Goal: Task Accomplishment & Management: Use online tool/utility

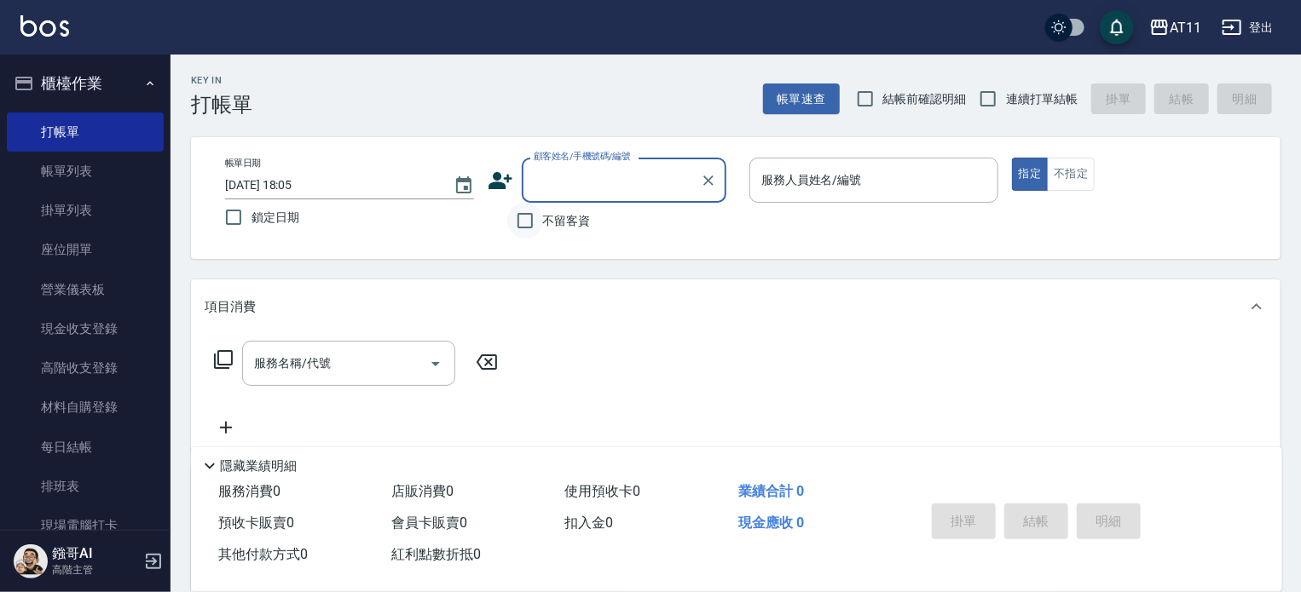
click at [524, 225] on input "不留客資" at bounding box center [525, 221] width 36 height 36
checkbox input "true"
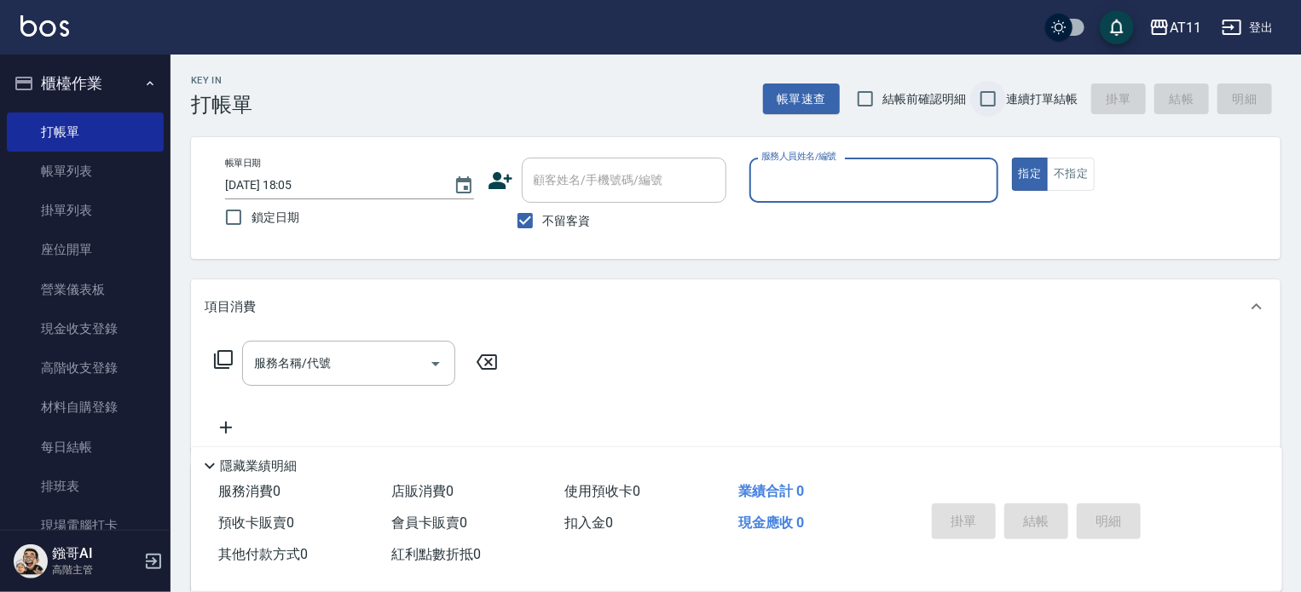
click at [993, 99] on input "連續打單結帳" at bounding box center [988, 99] width 36 height 36
checkbox input "true"
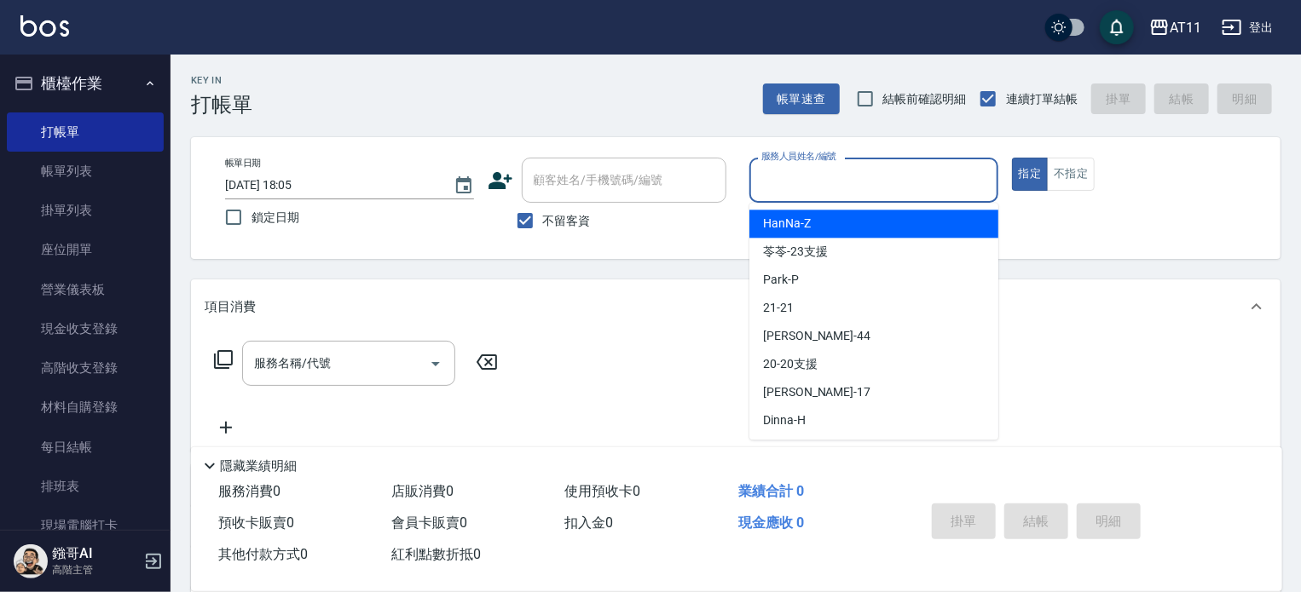
click at [786, 189] on input "服務人員姓名/編號" at bounding box center [874, 180] width 234 height 30
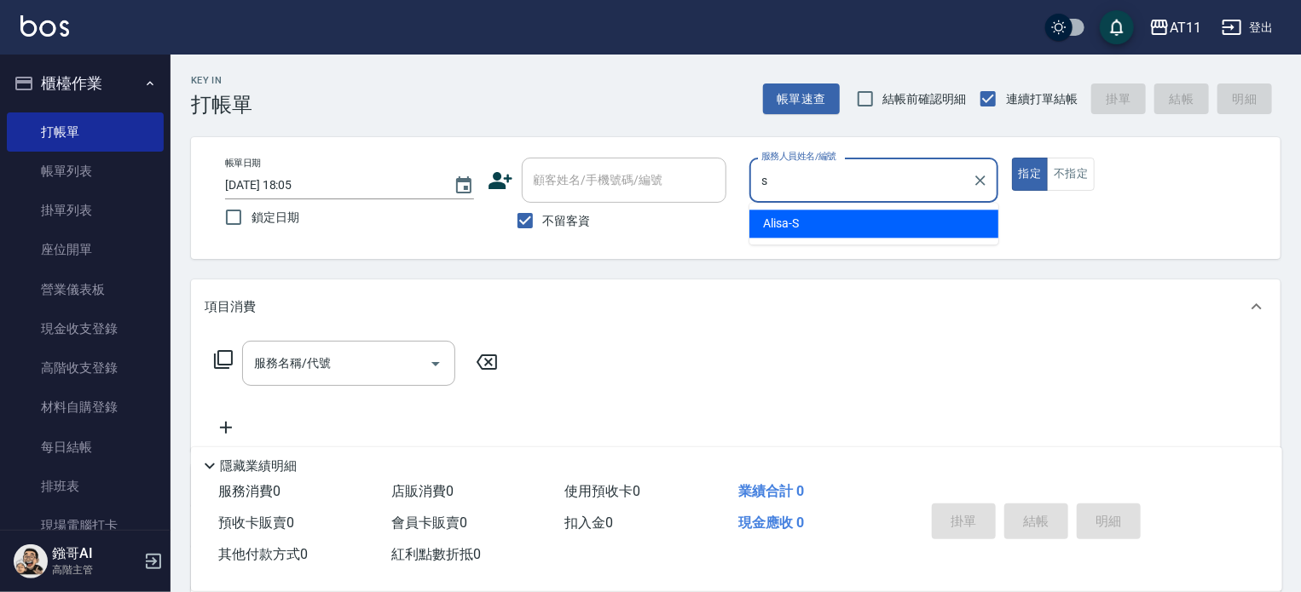
type input "Alisa-S"
type button "true"
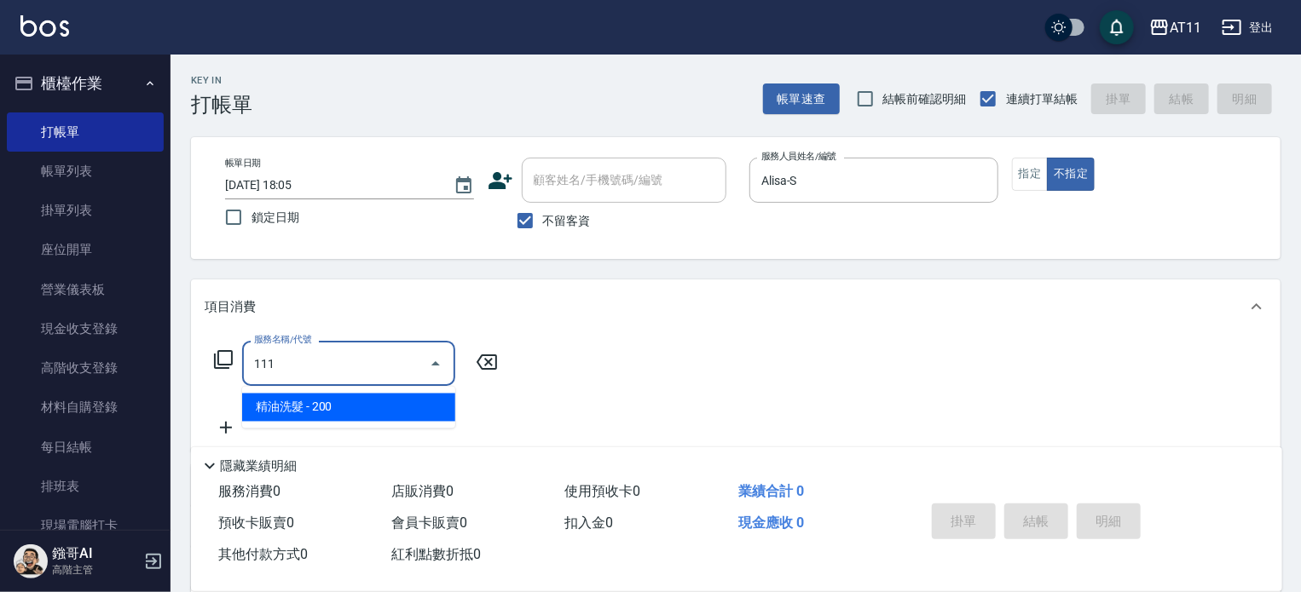
type input "精油洗髮(111)"
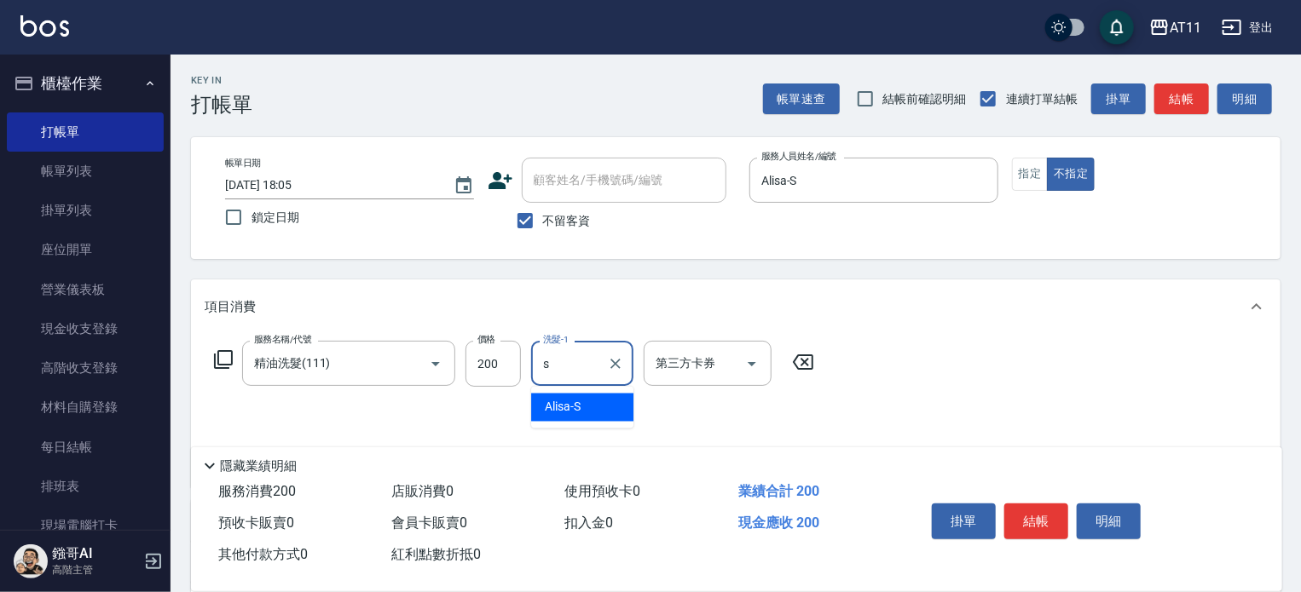
type input "Alisa-S"
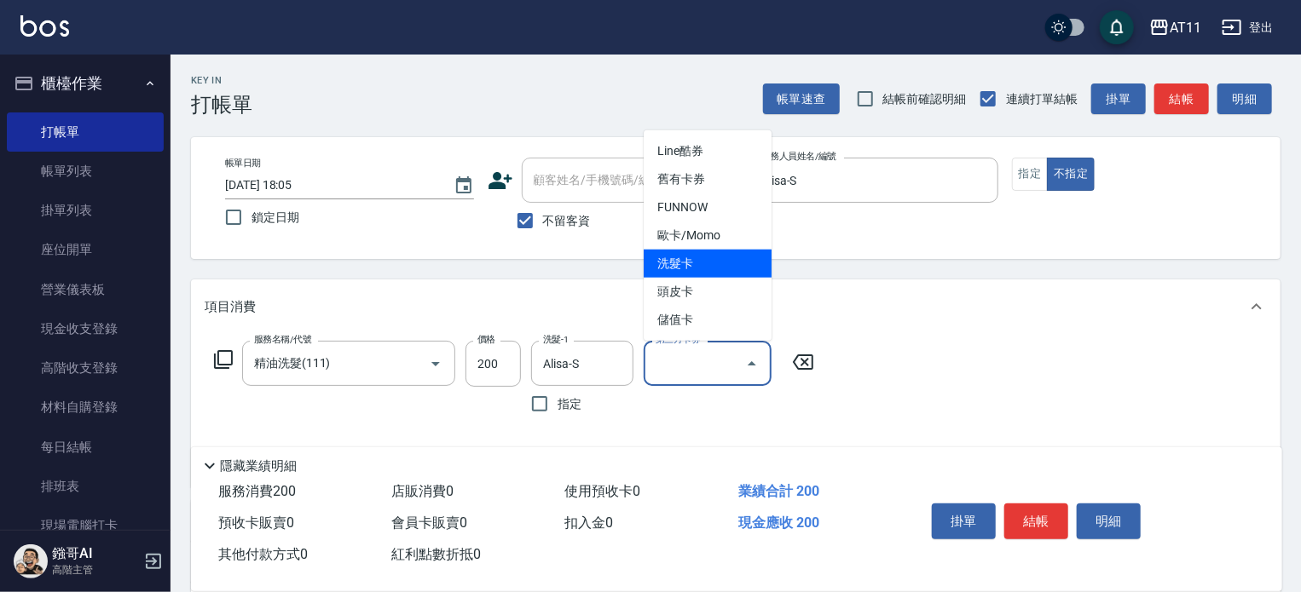
type input "洗髮卡"
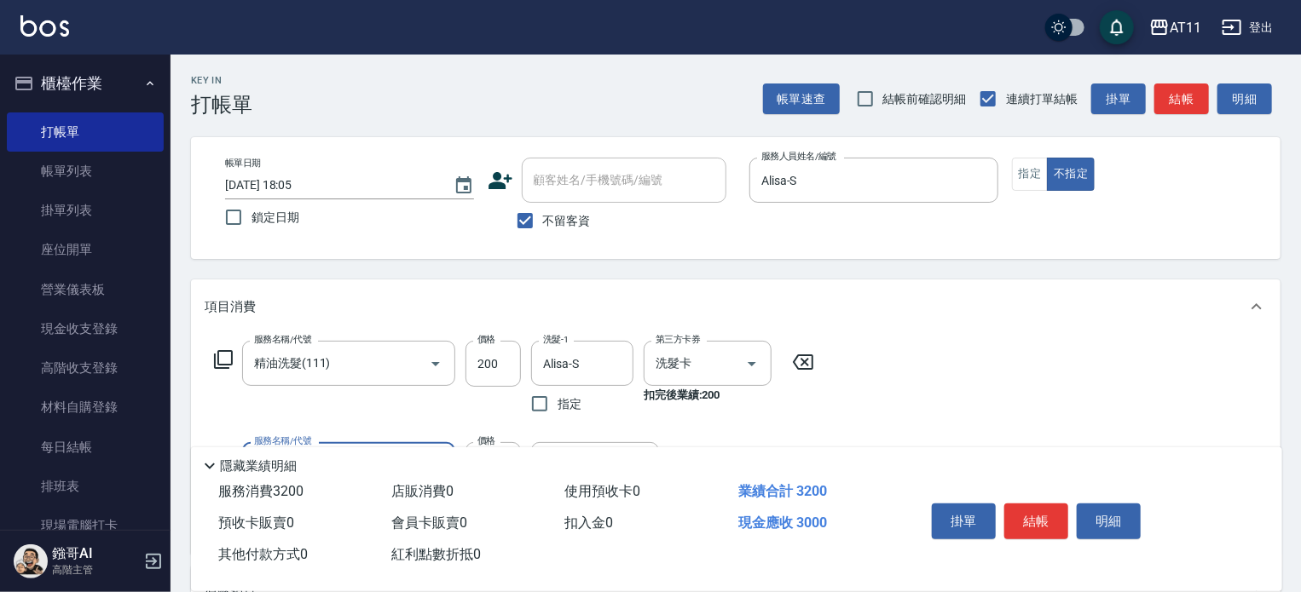
type input "頂級豪華OVC3(3000)"
type input "1000"
click at [1039, 513] on button "結帳" at bounding box center [1036, 522] width 64 height 36
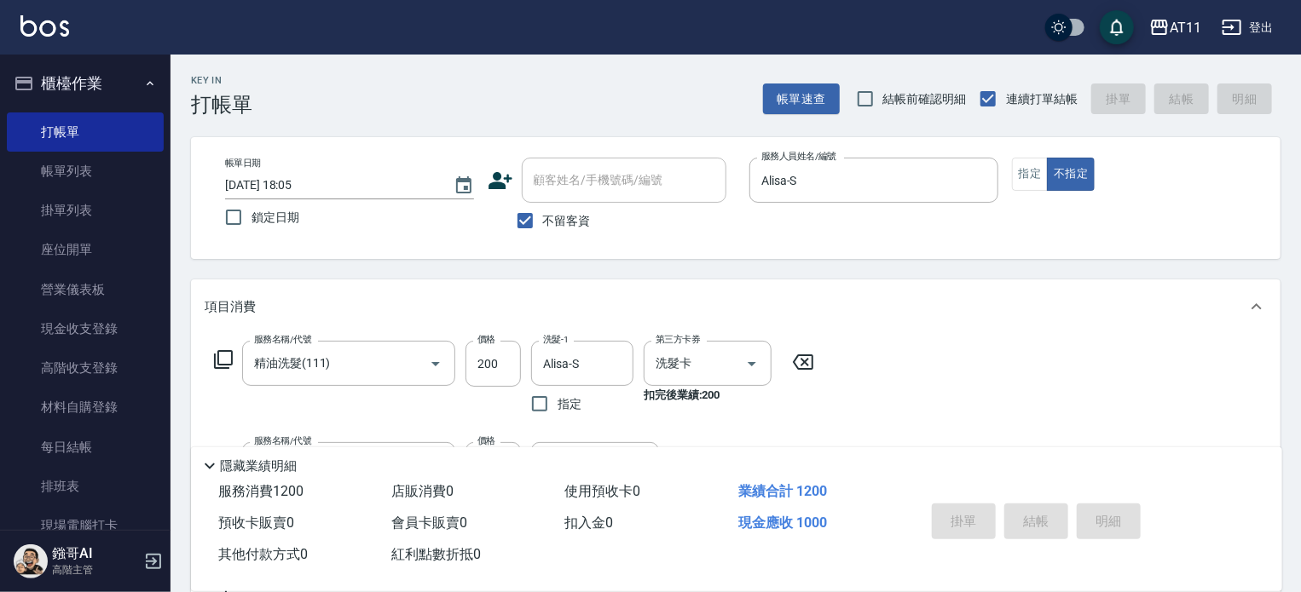
type input "[DATE] 19:23"
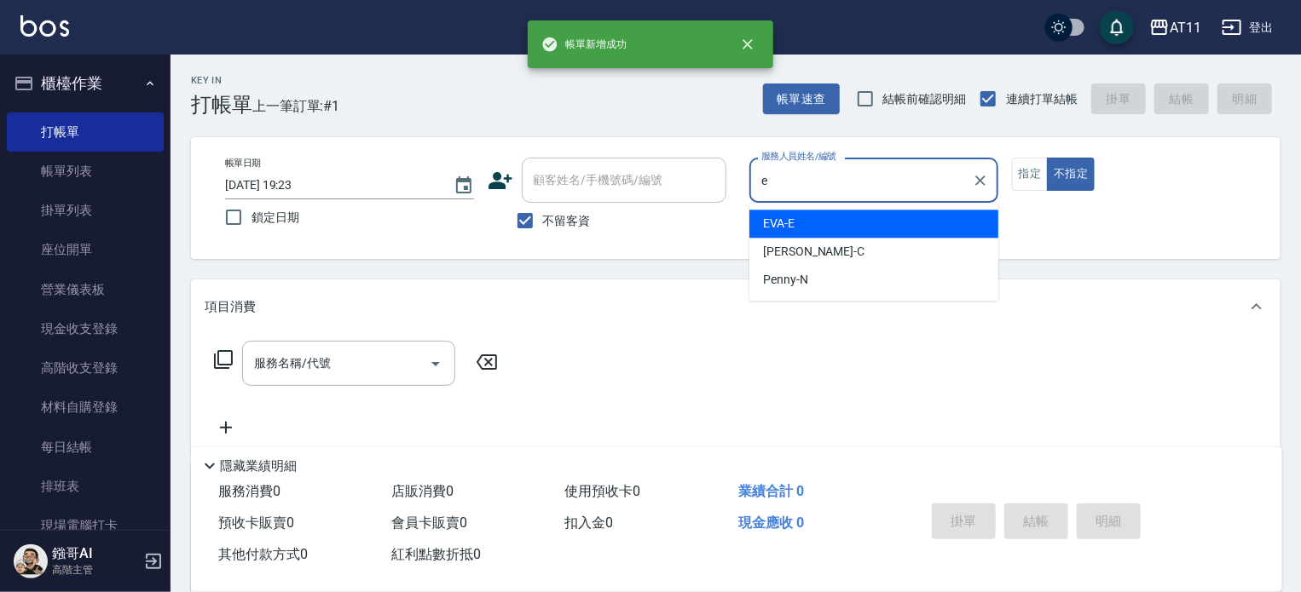
type input "EVA-E"
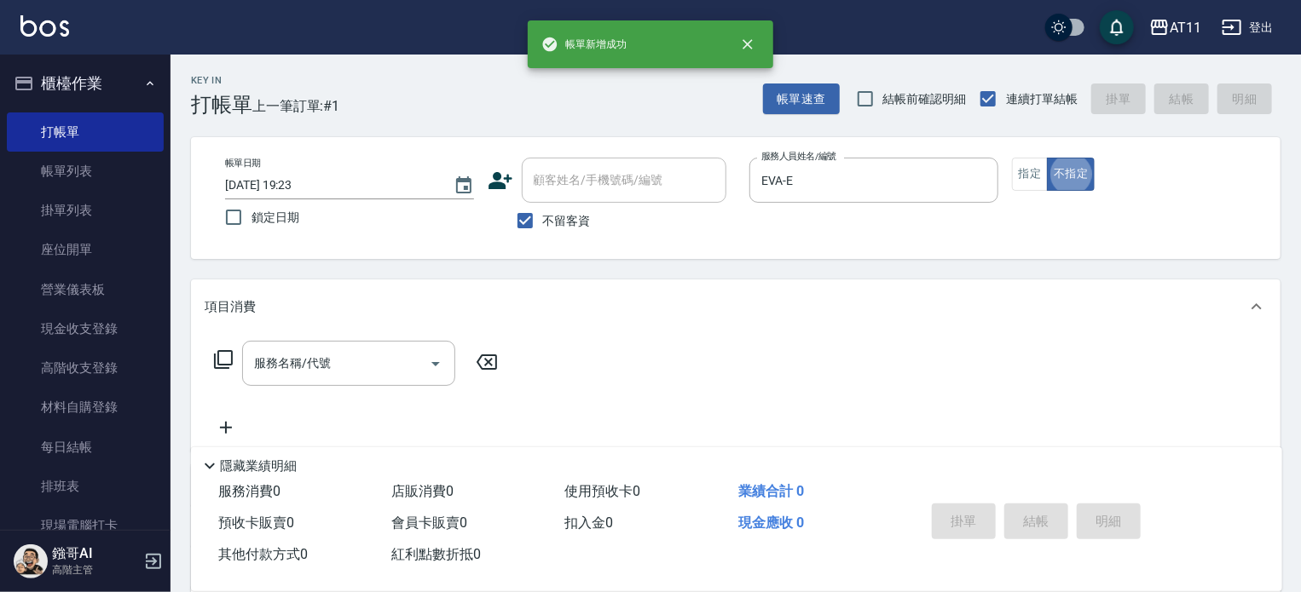
type button "false"
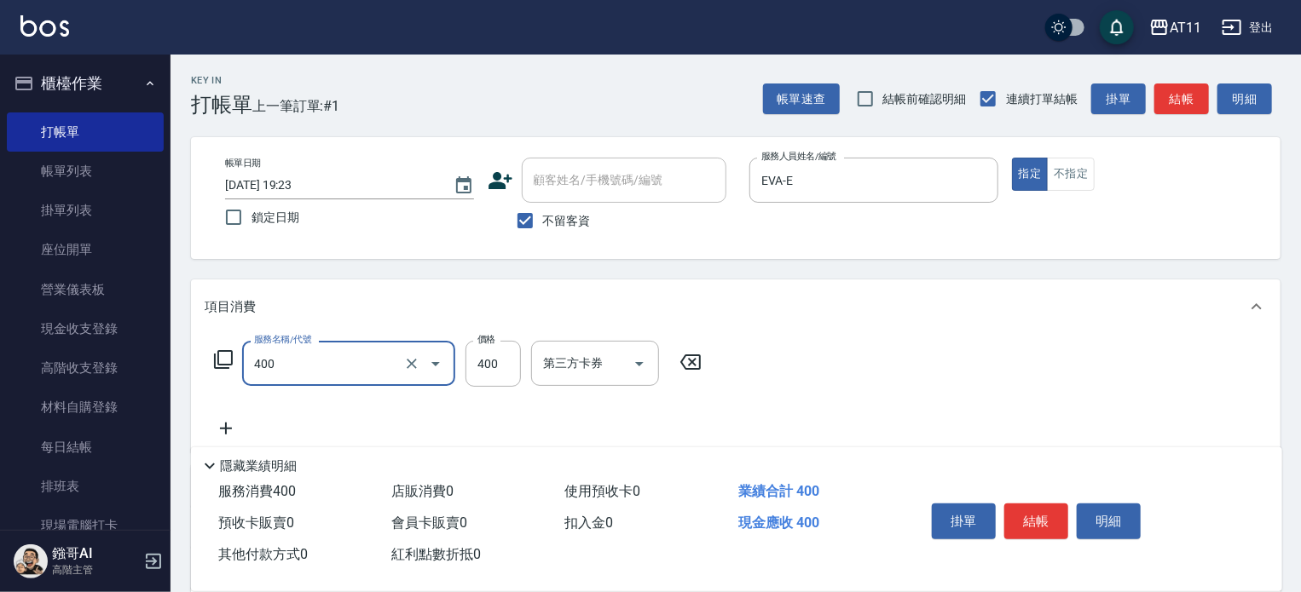
type input "洗剪(400)"
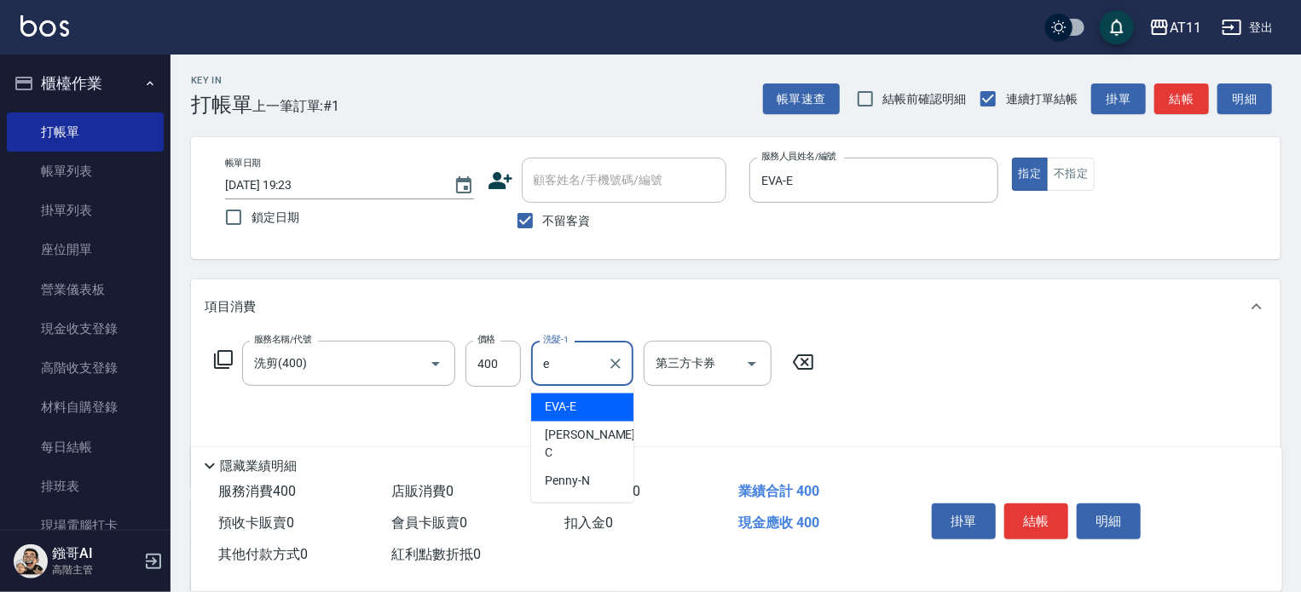
type input "EVA-E"
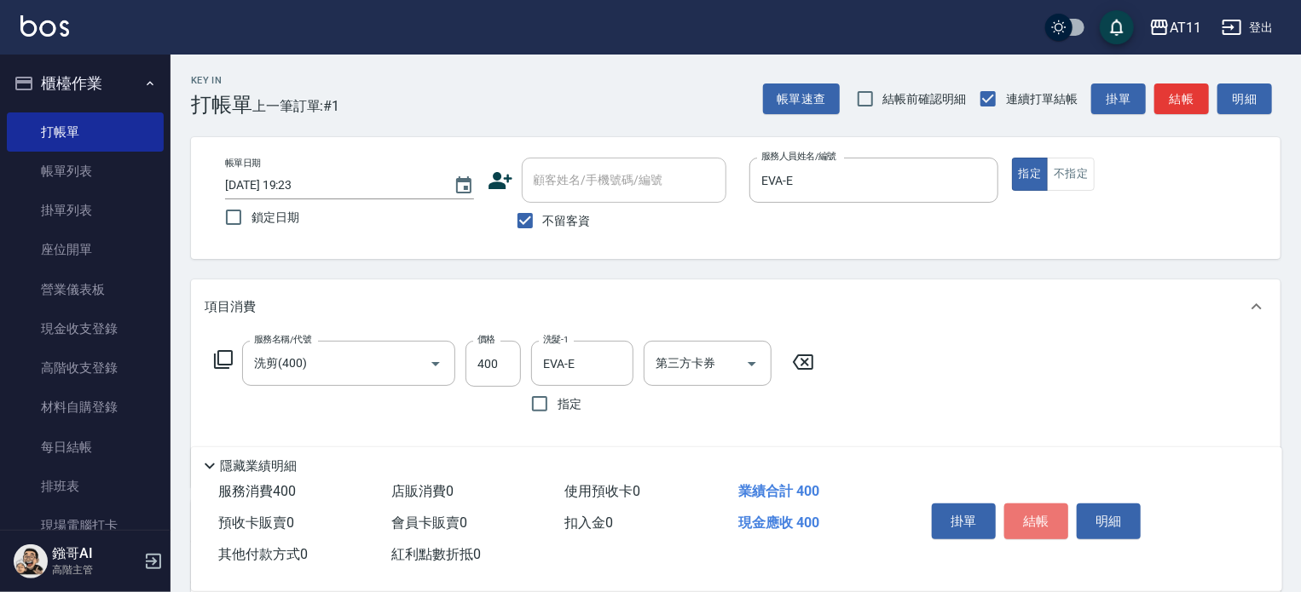
click at [1039, 513] on button "結帳" at bounding box center [1036, 522] width 64 height 36
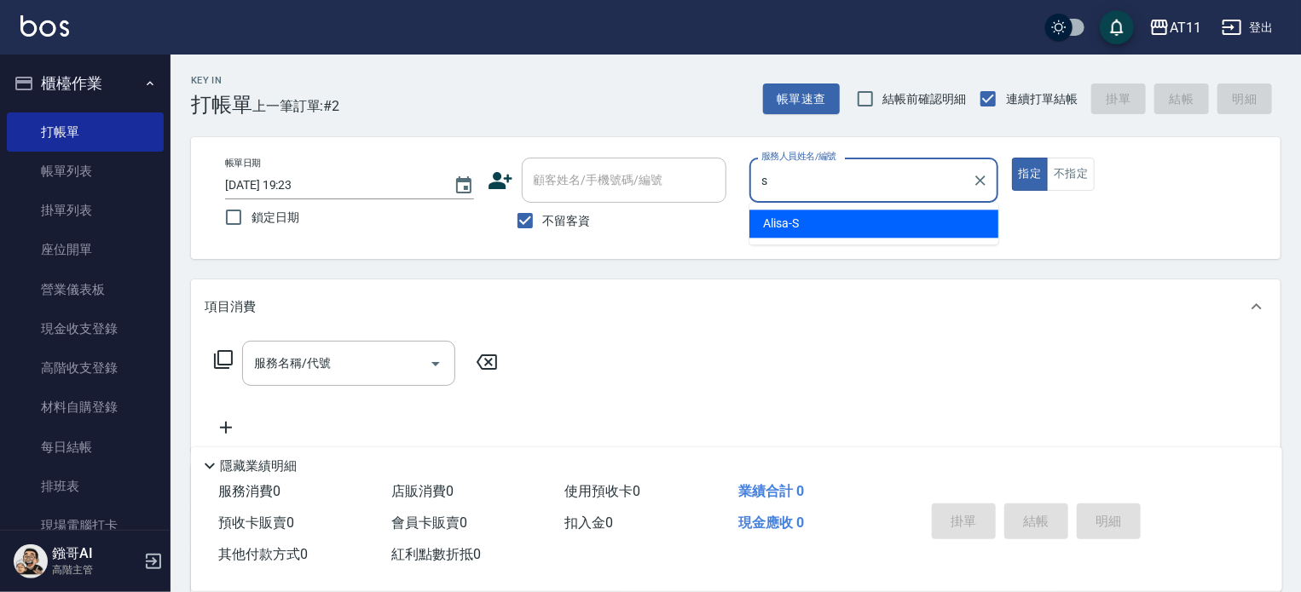
type input "Alisa-S"
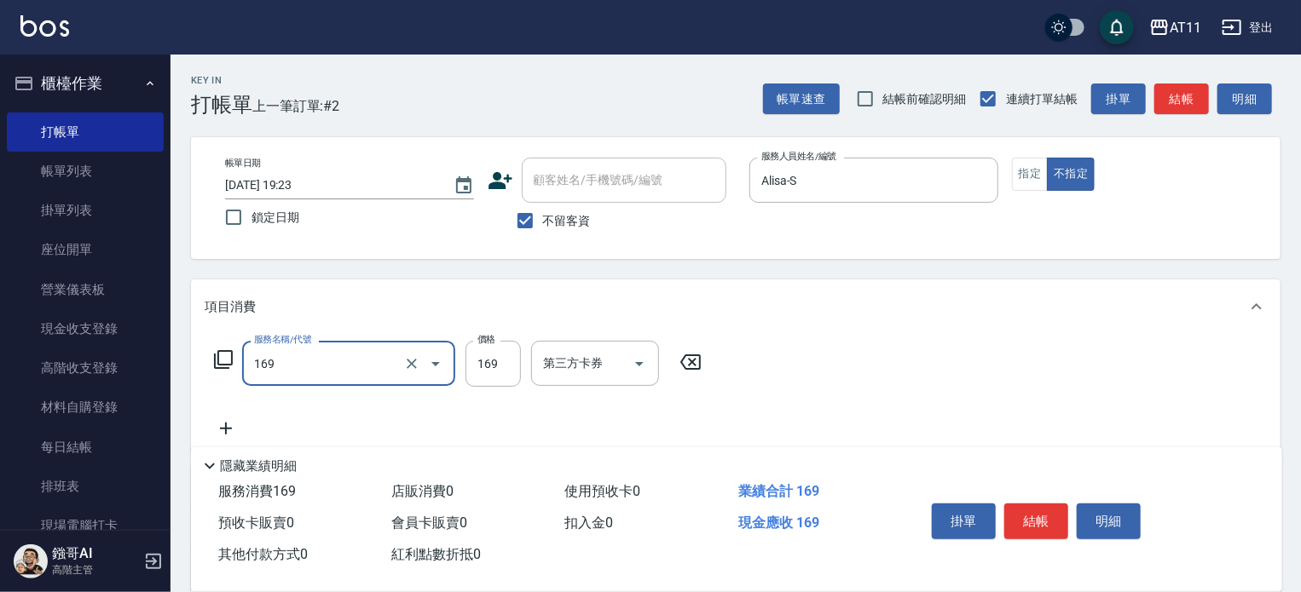
type input "單剪(169)"
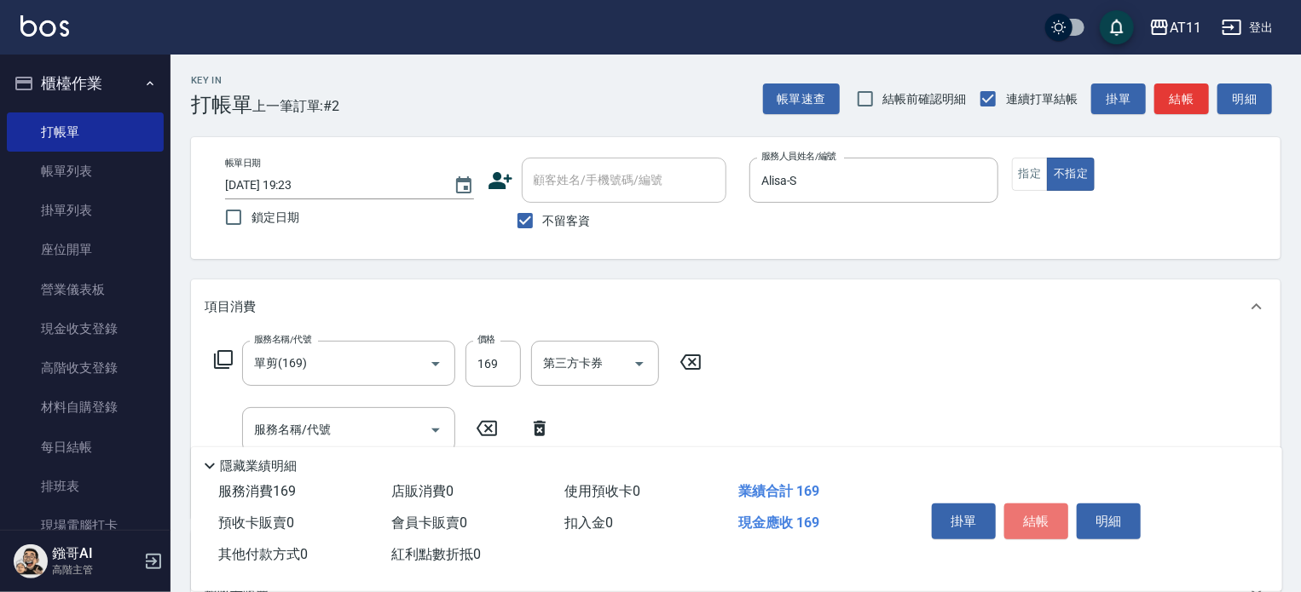
click at [1039, 513] on button "結帳" at bounding box center [1036, 522] width 64 height 36
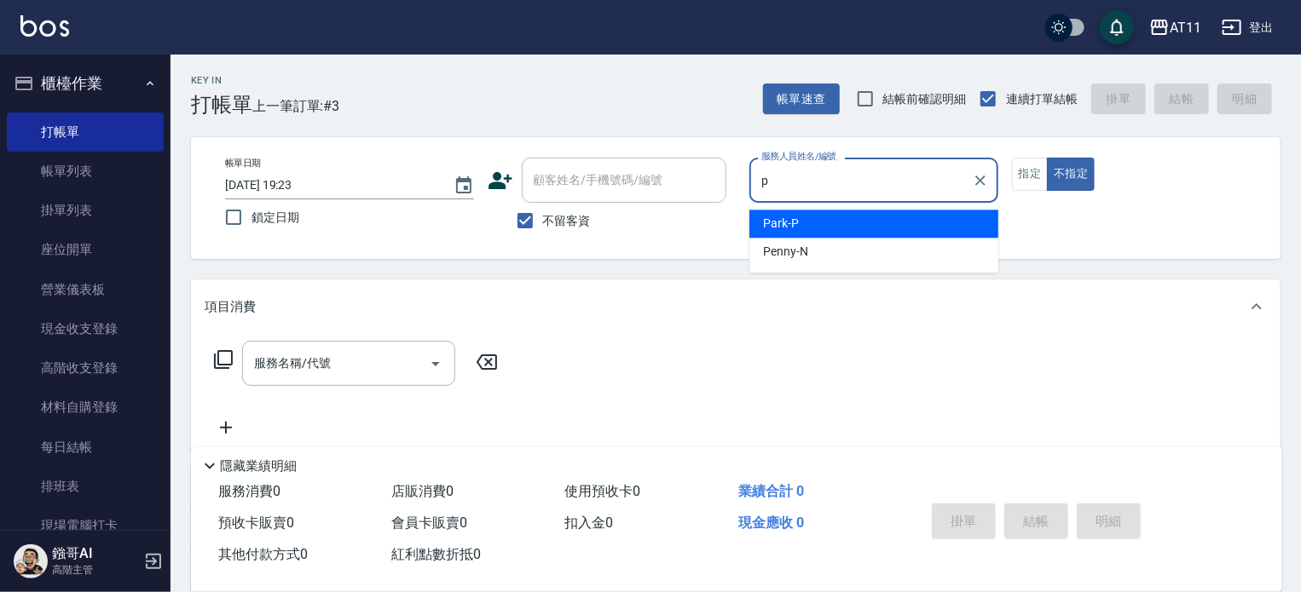
type input "Park-P"
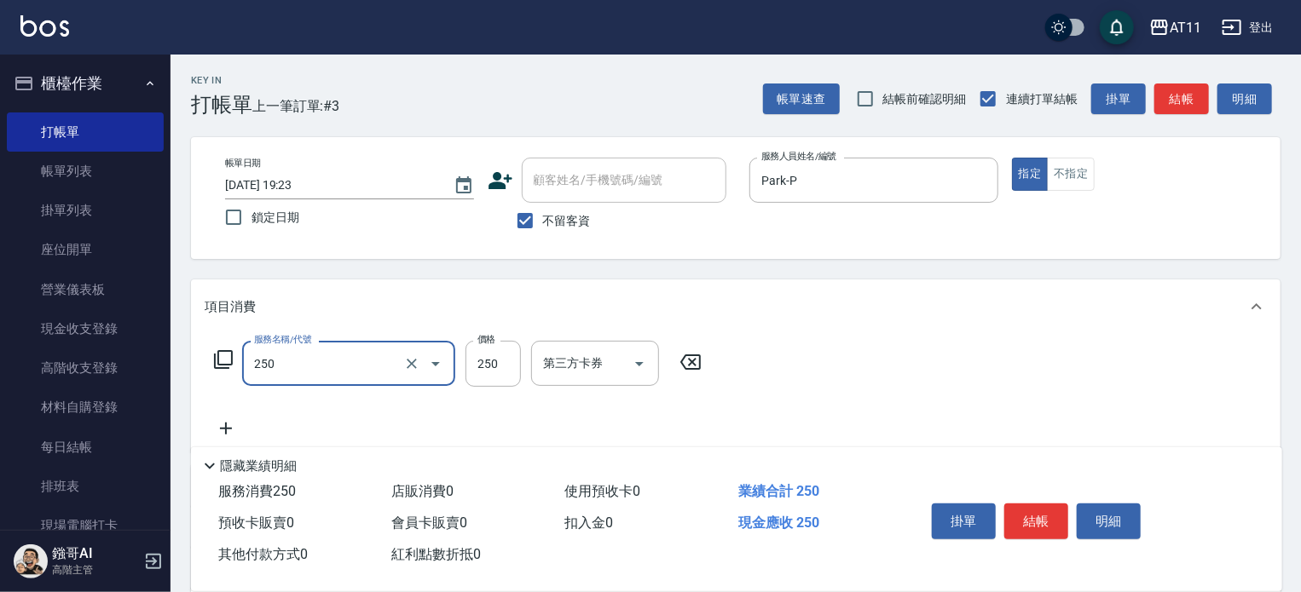
type input "B級單剪(250)"
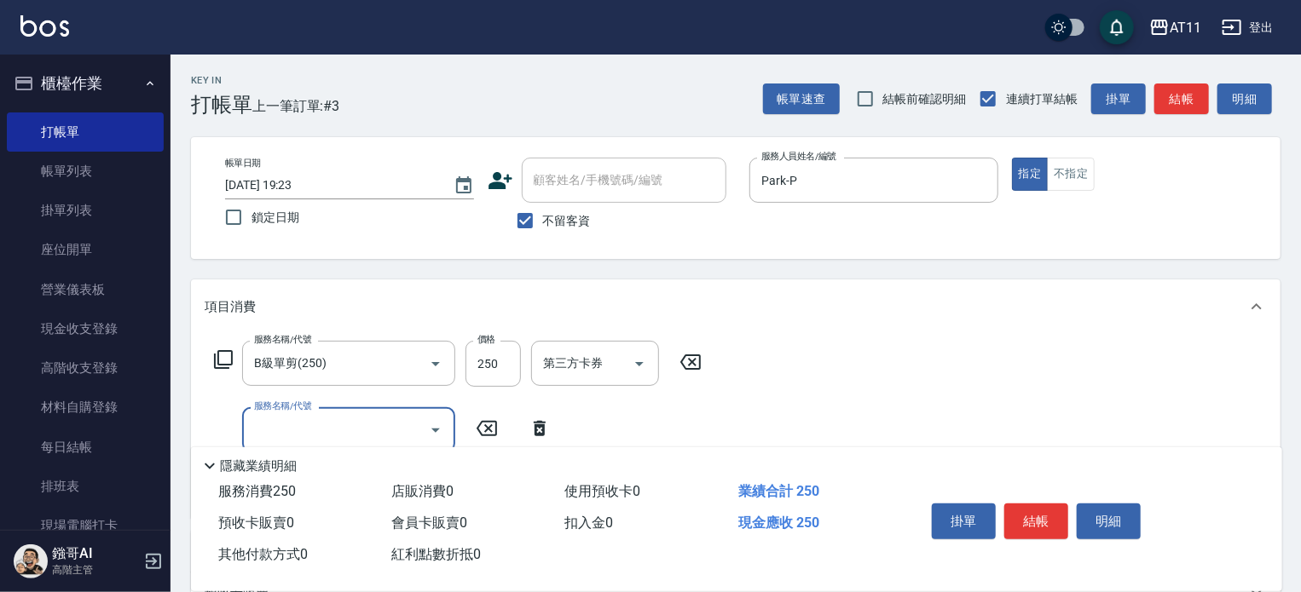
click at [1039, 513] on button "結帳" at bounding box center [1036, 522] width 64 height 36
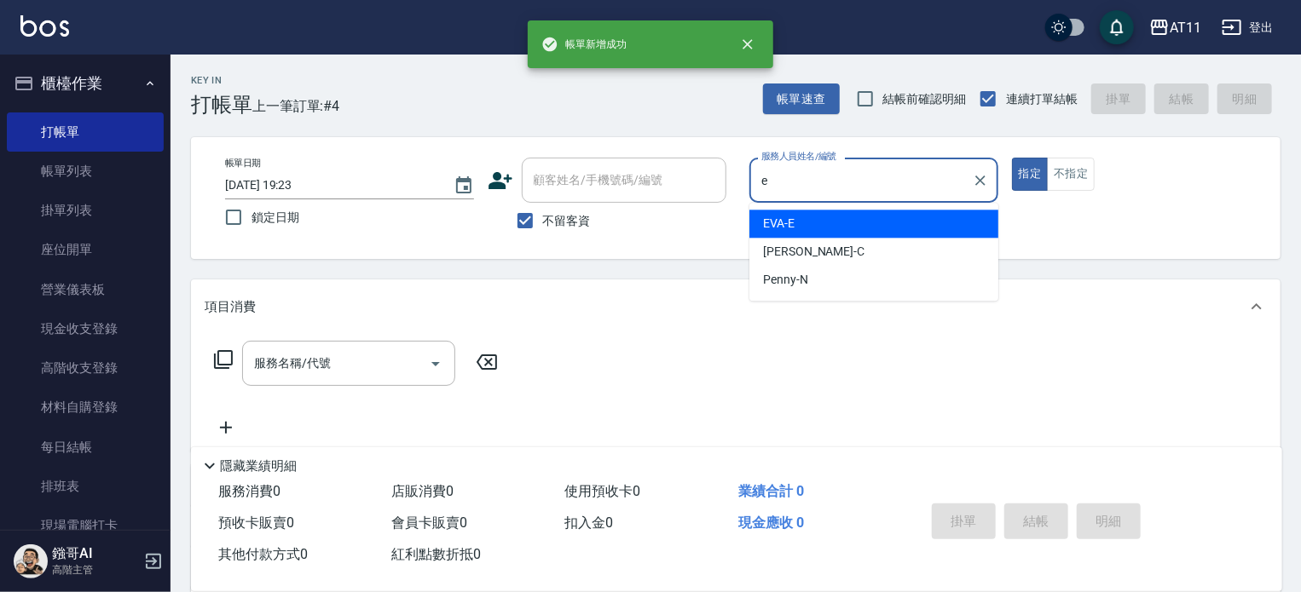
type input "EVA-E"
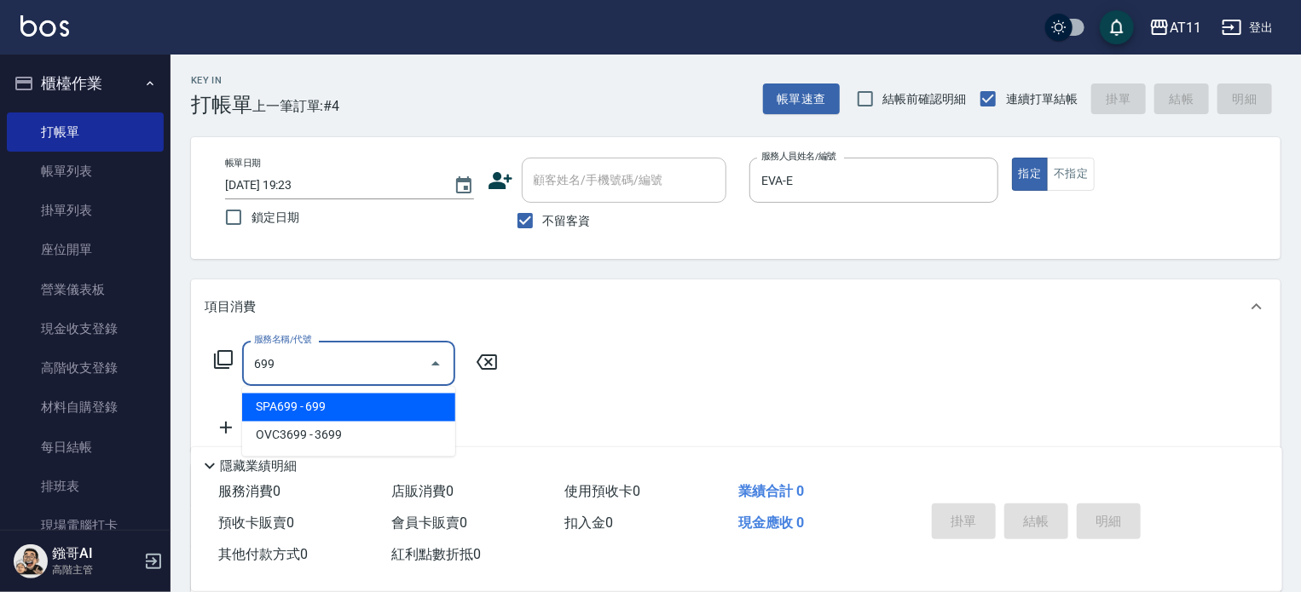
type input "SPA699(699)"
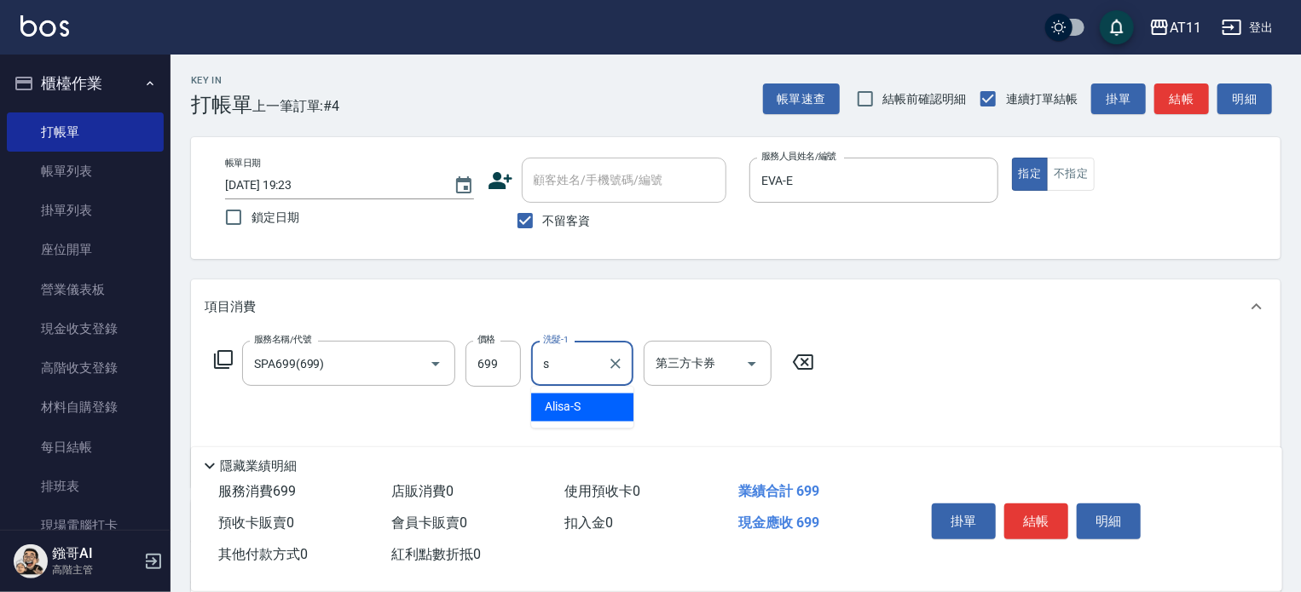
type input "Alisa-S"
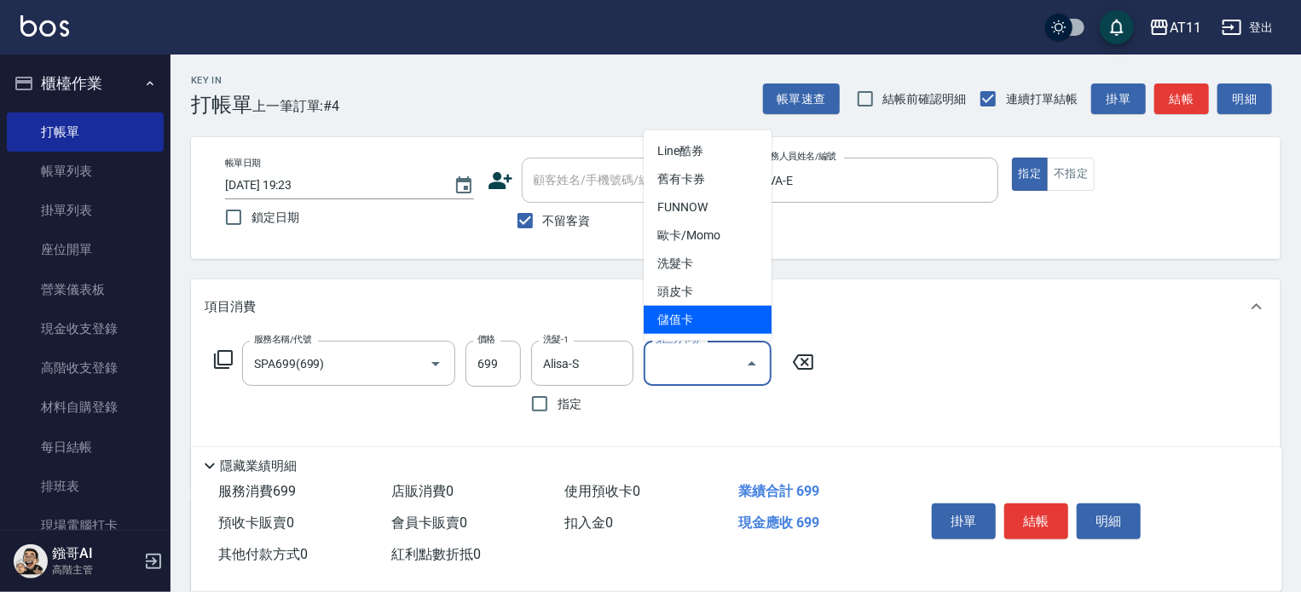
type input "儲值卡"
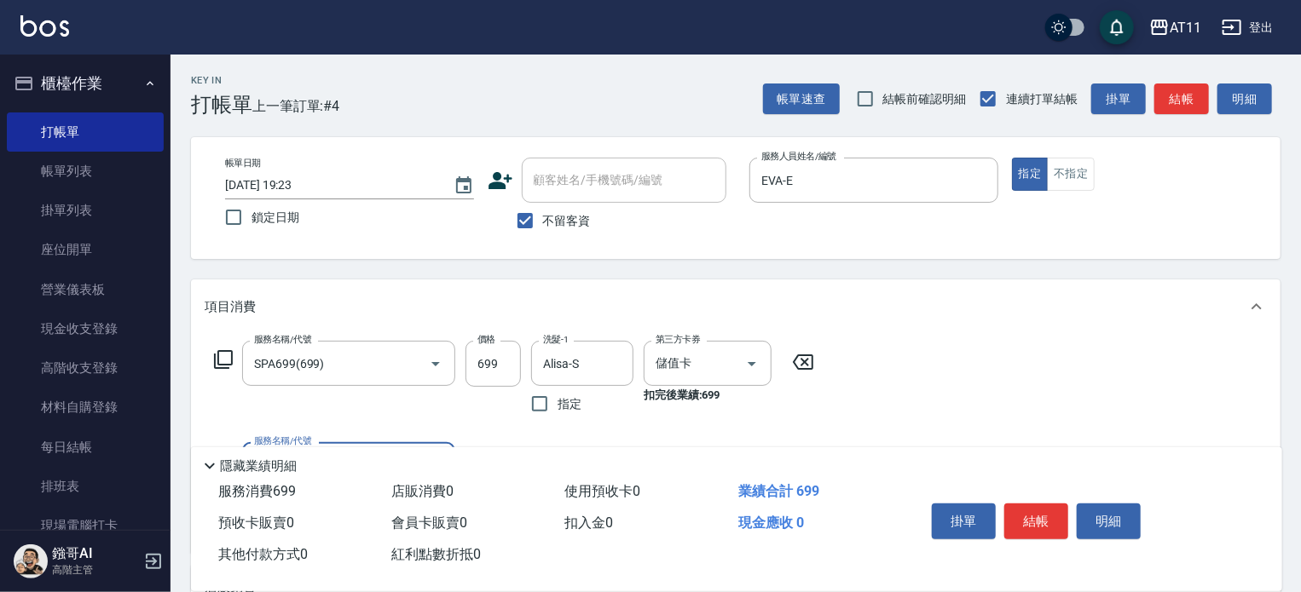
click at [1039, 513] on button "結帳" at bounding box center [1036, 522] width 64 height 36
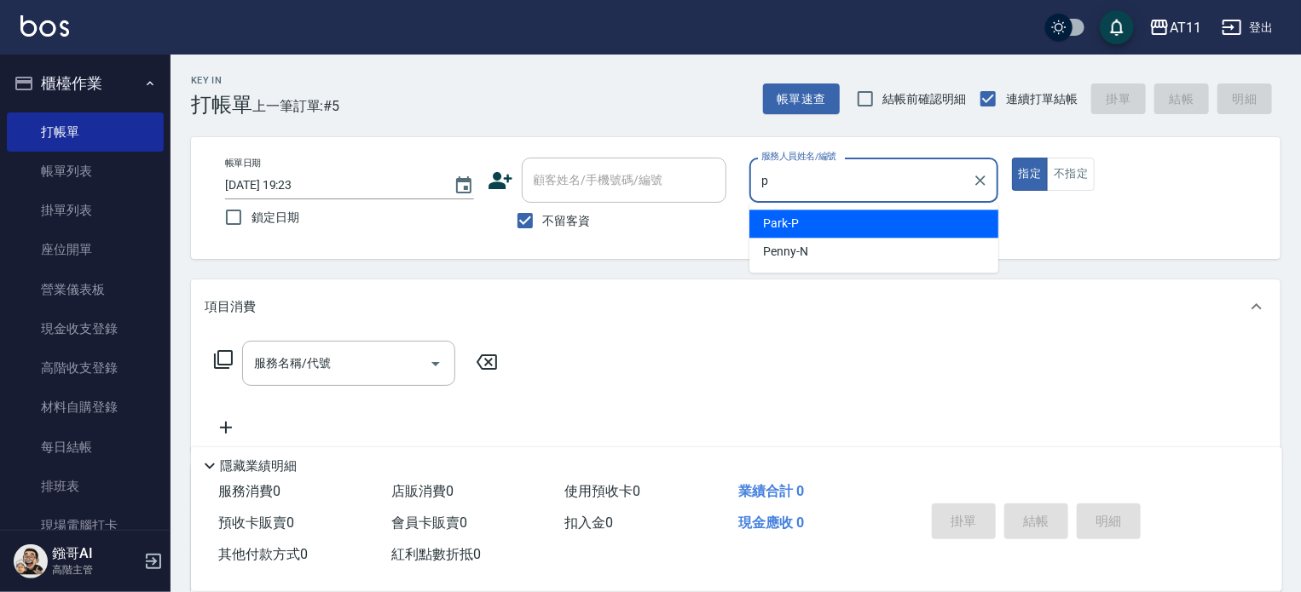
type input "Park-P"
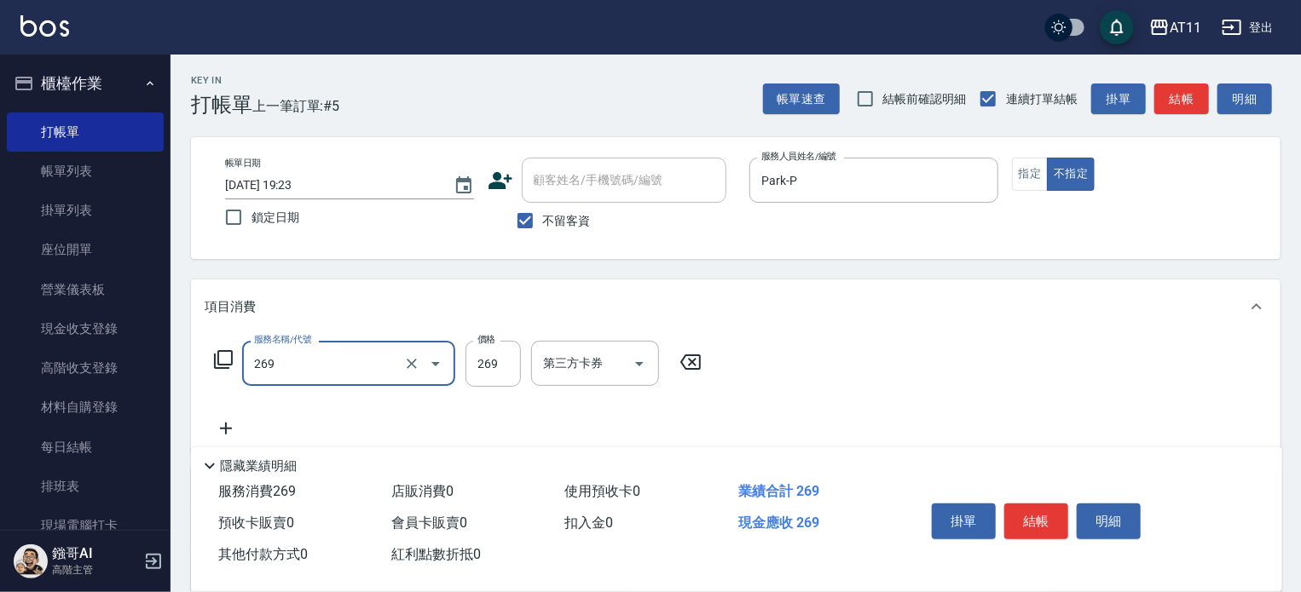
type input "一般洗剪(269)"
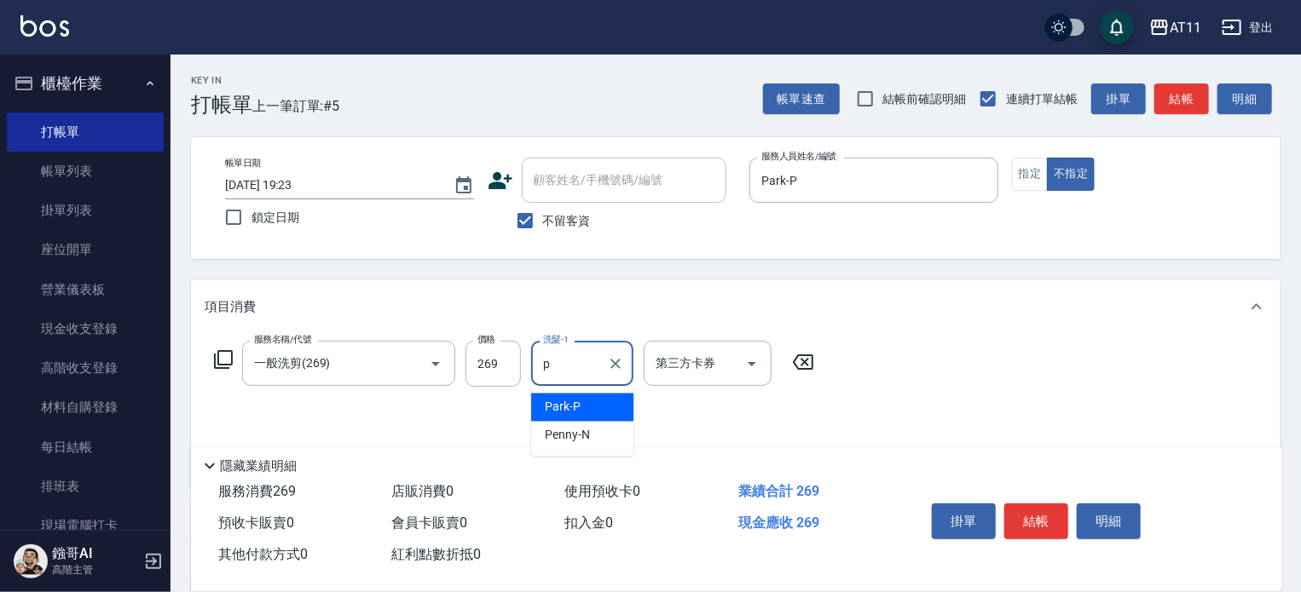
type input "Park-P"
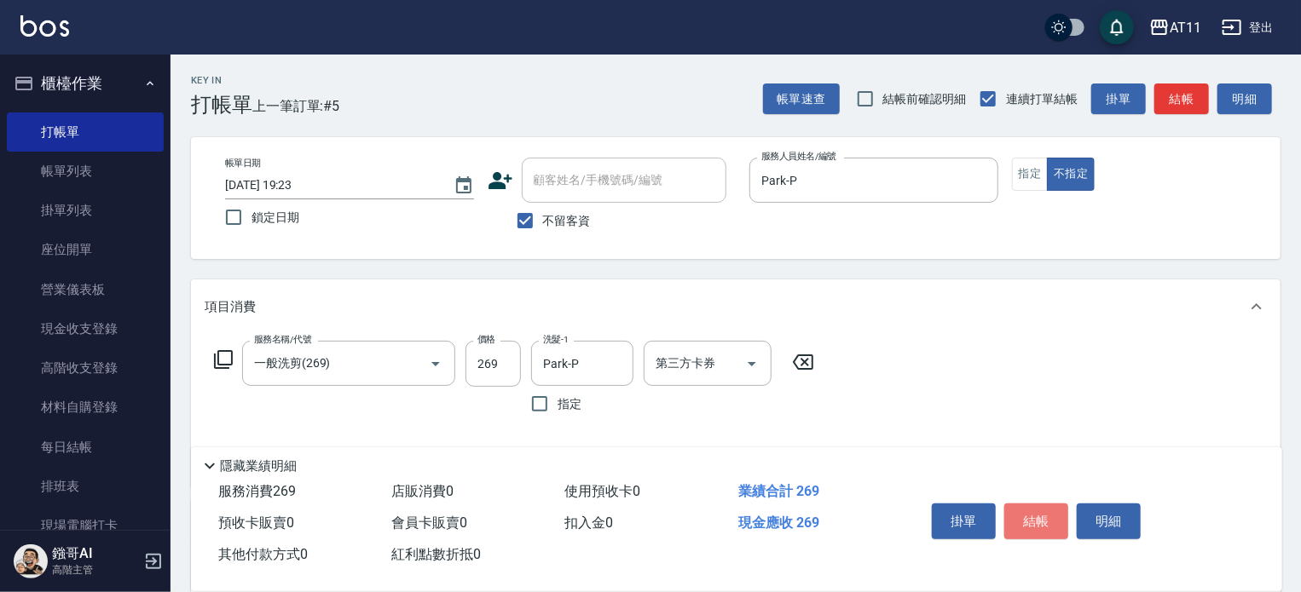
click at [1039, 515] on button "結帳" at bounding box center [1036, 522] width 64 height 36
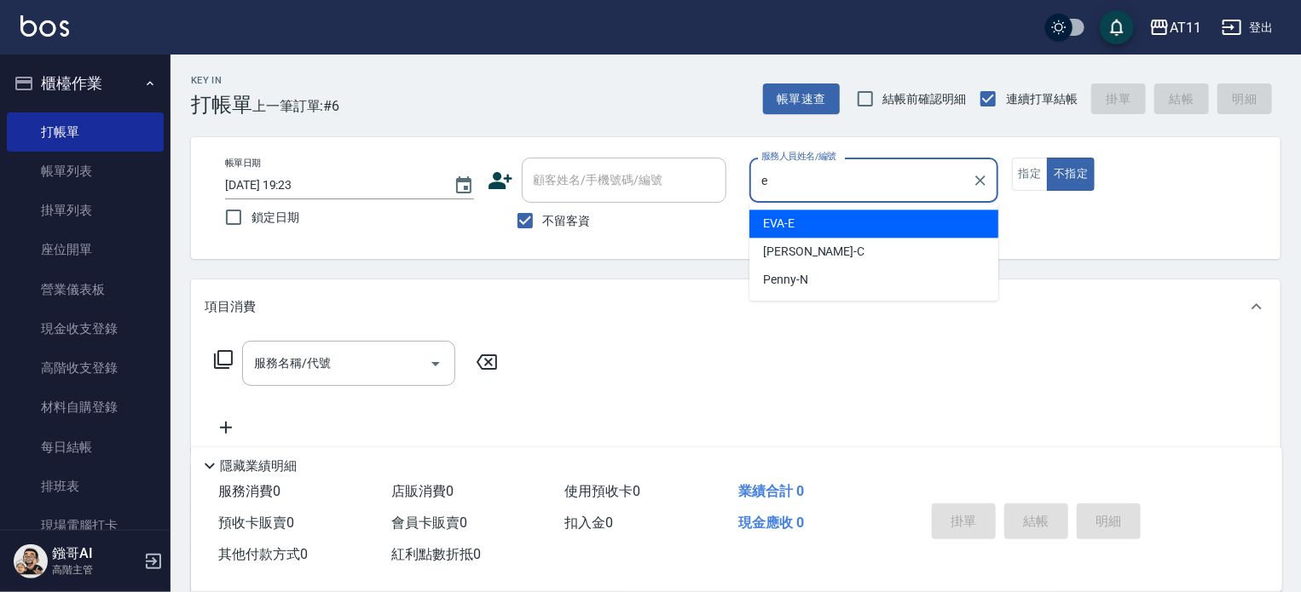
type input "EVA-E"
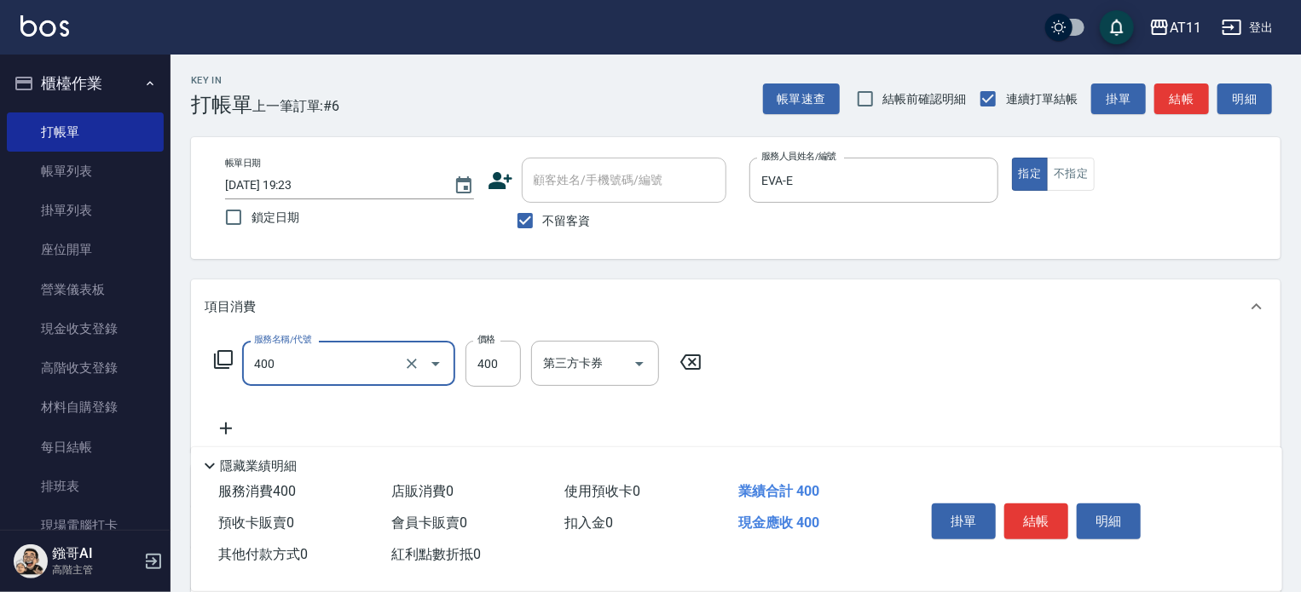
type input "洗剪(400)"
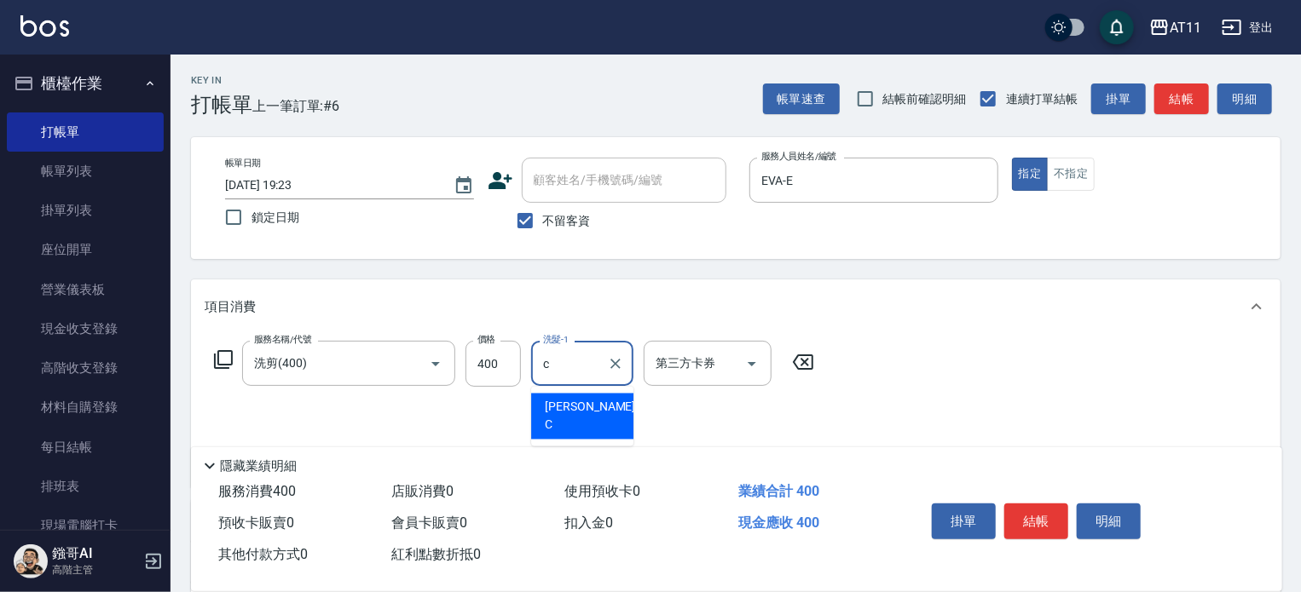
type input "[PERSON_NAME]"
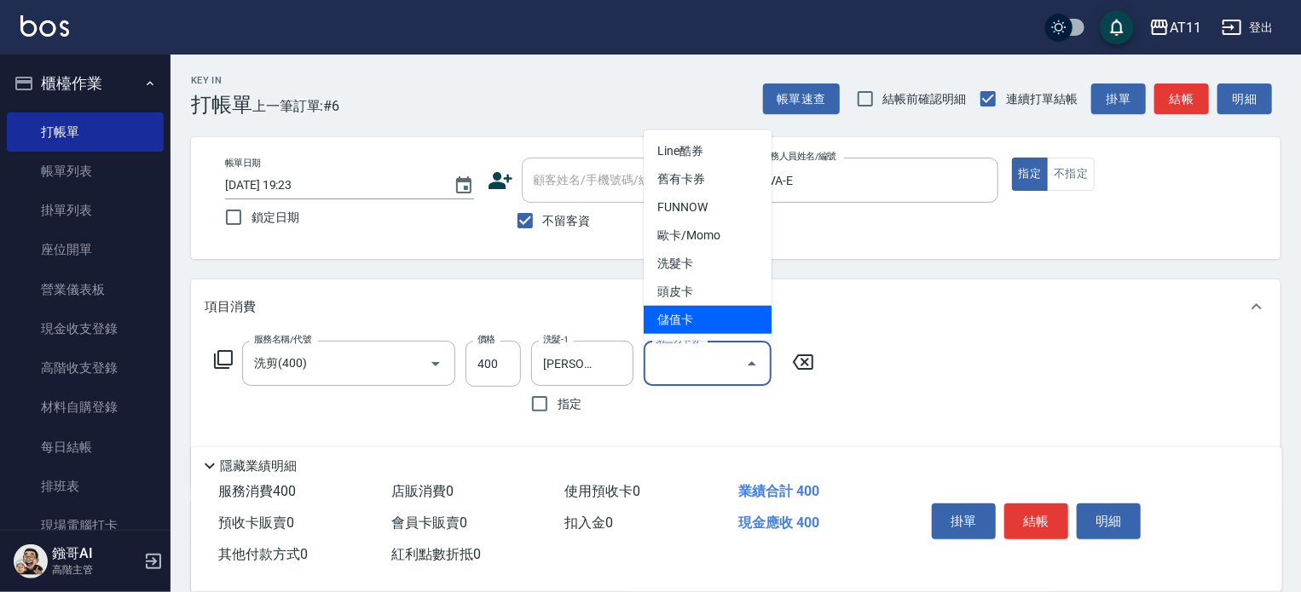
type input "儲值卡"
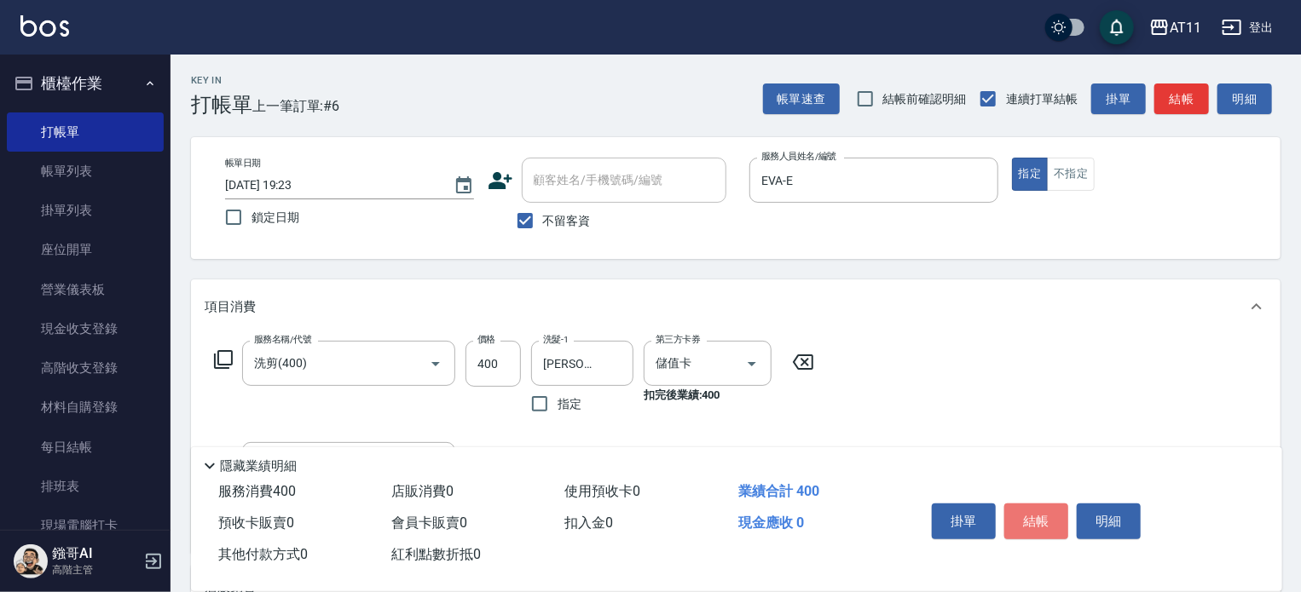
click at [1040, 516] on button "結帳" at bounding box center [1036, 522] width 64 height 36
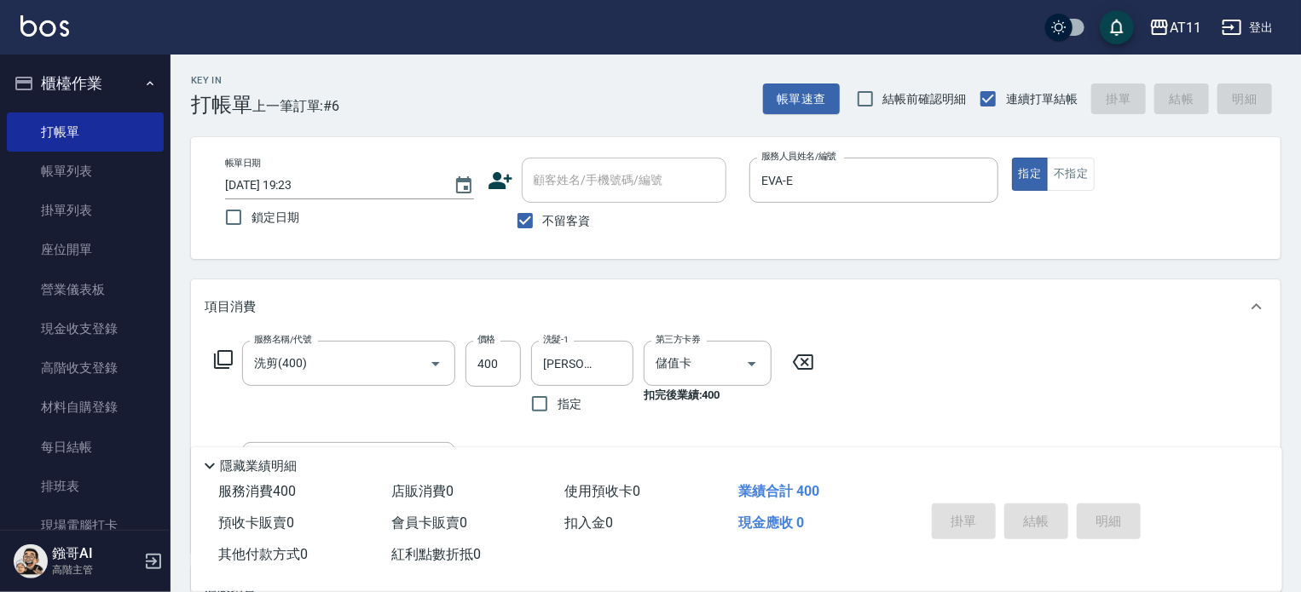
type input "[DATE] 19:24"
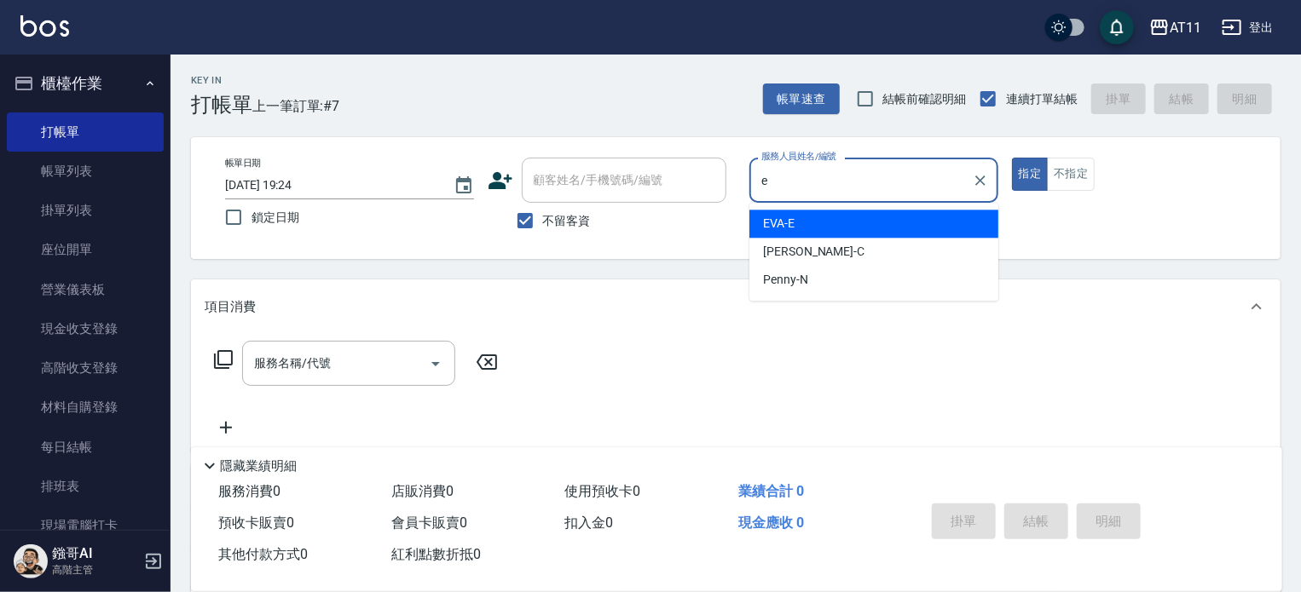
type input "EVA-E"
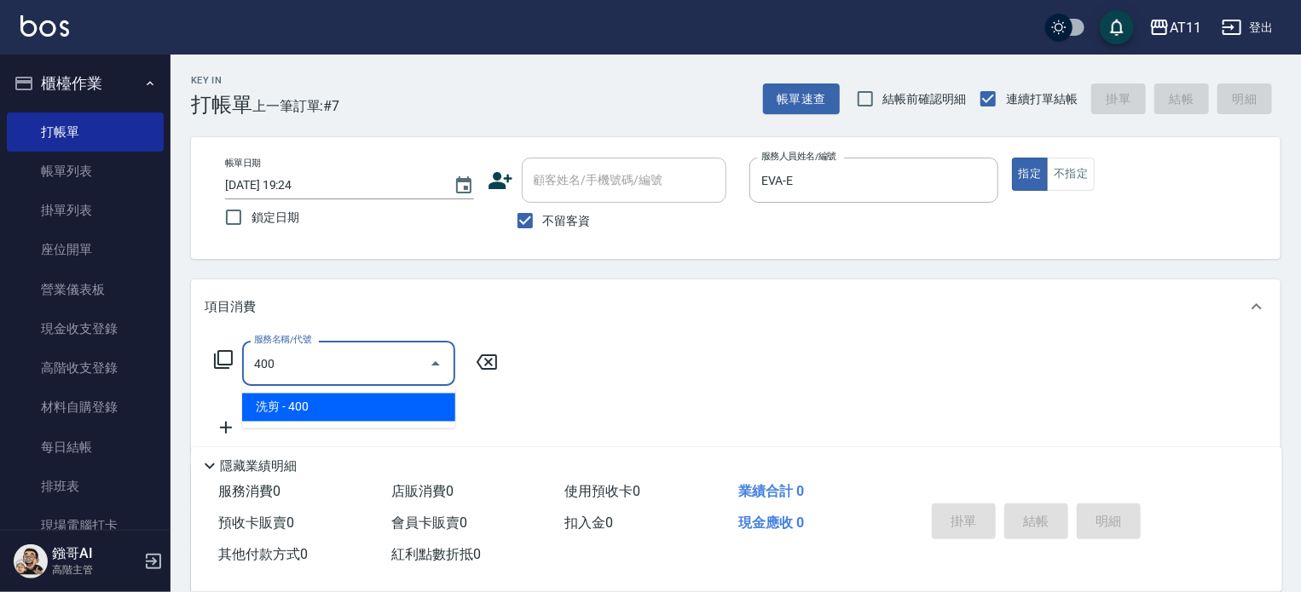
type input "洗剪(400)"
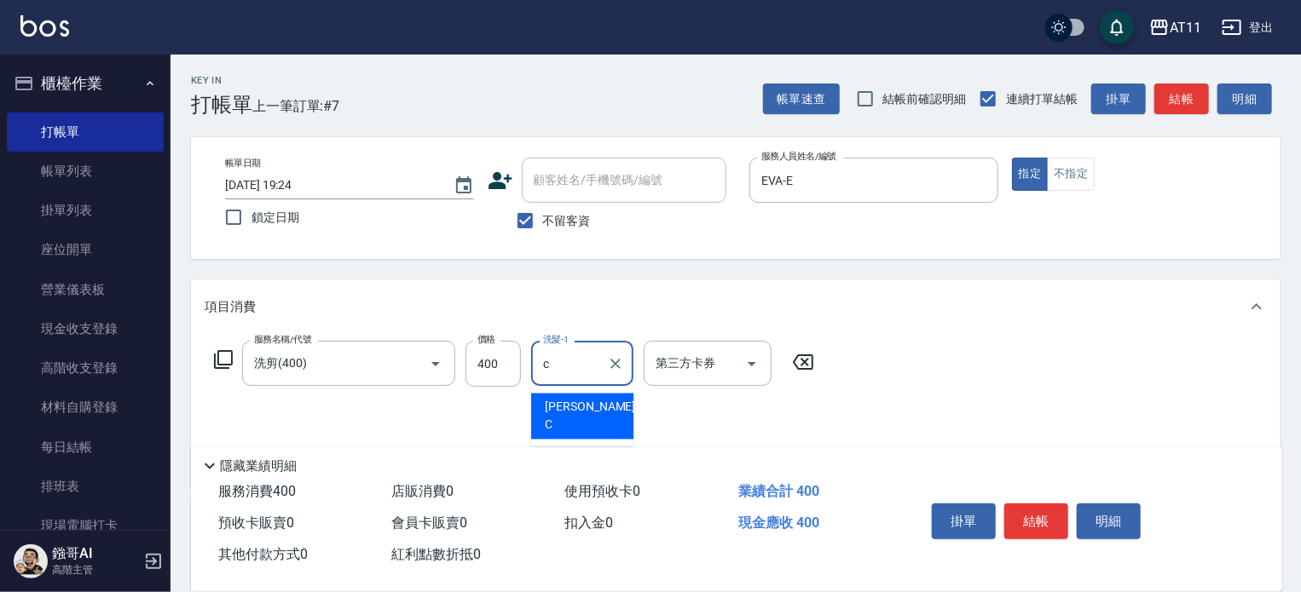
type input "[PERSON_NAME]"
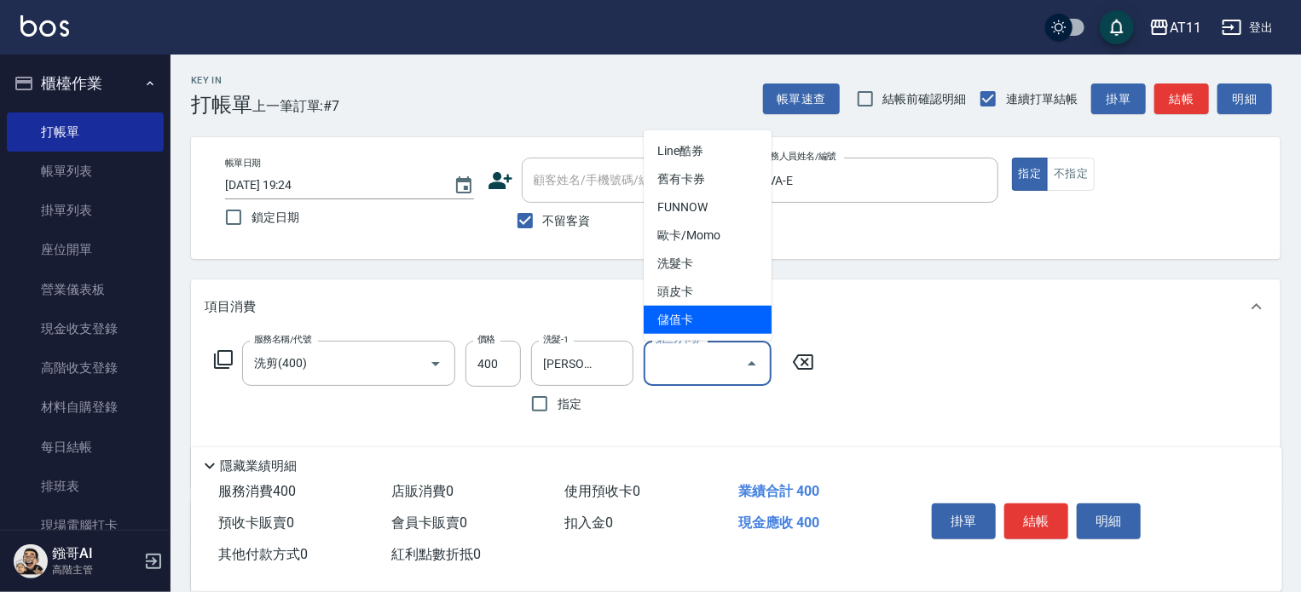
type input "儲值卡"
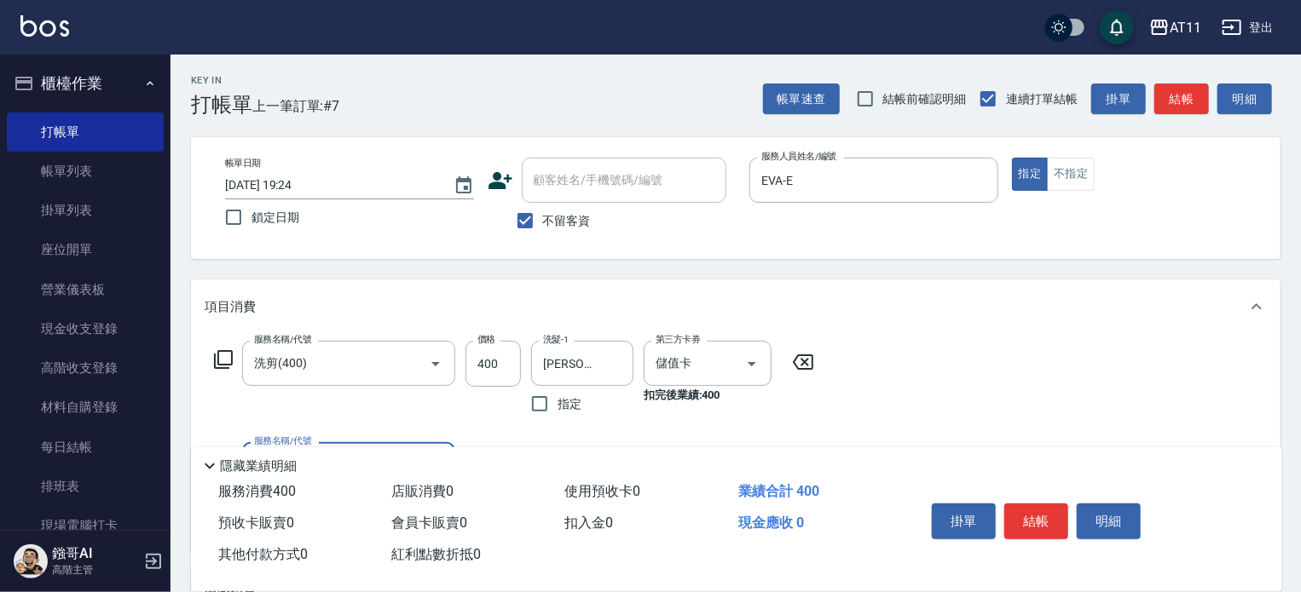
click at [1040, 516] on button "結帳" at bounding box center [1036, 522] width 64 height 36
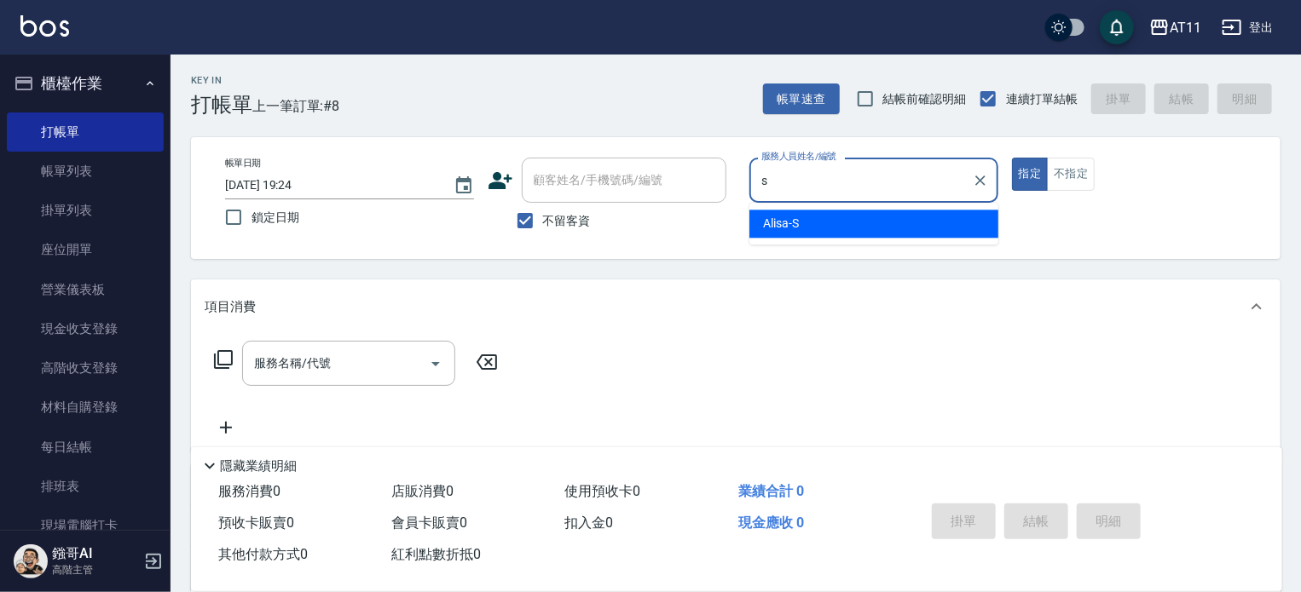
type input "Alisa-S"
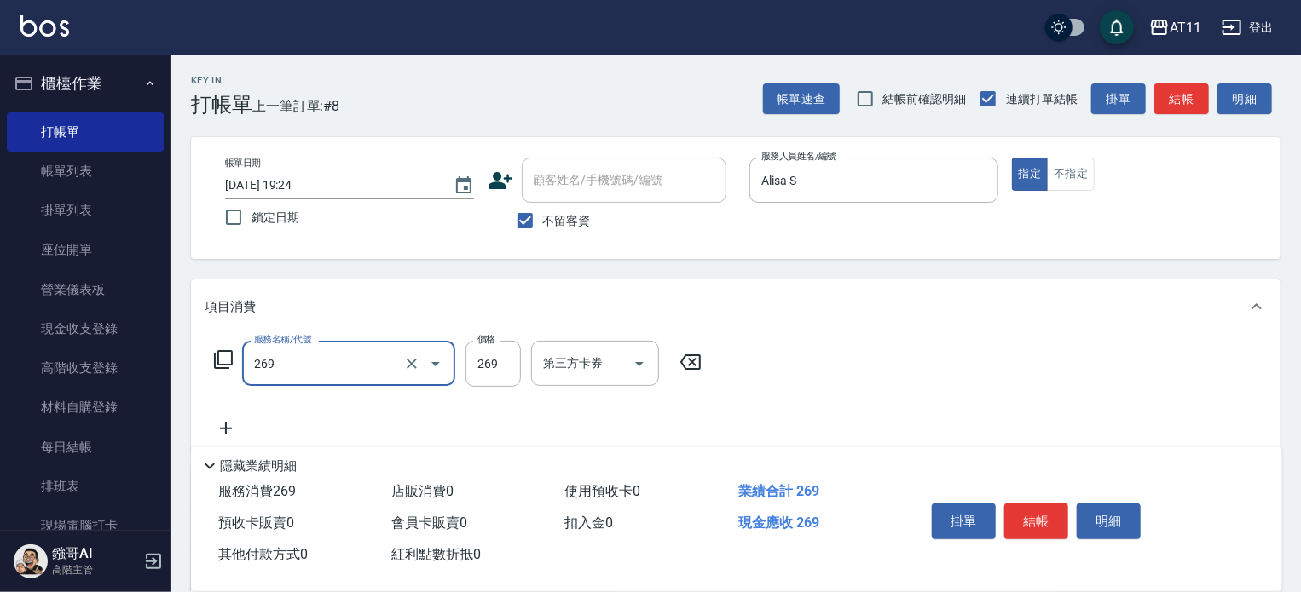
type input "一般洗剪(269)"
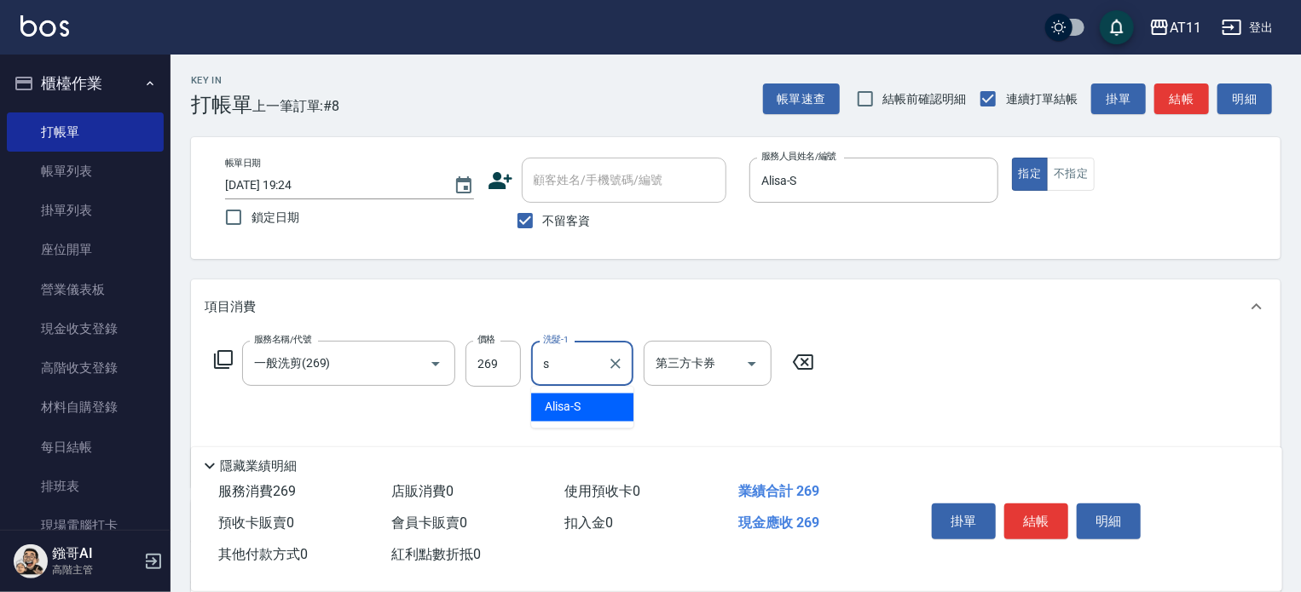
type input "Alisa-S"
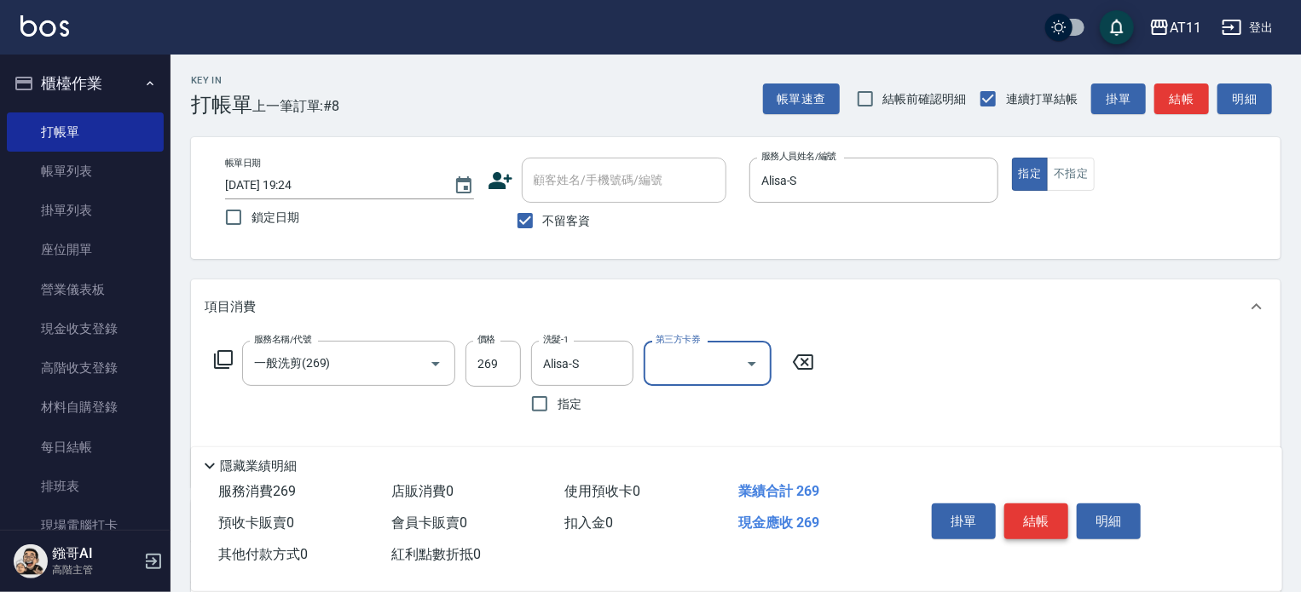
click at [1034, 517] on button "結帳" at bounding box center [1036, 522] width 64 height 36
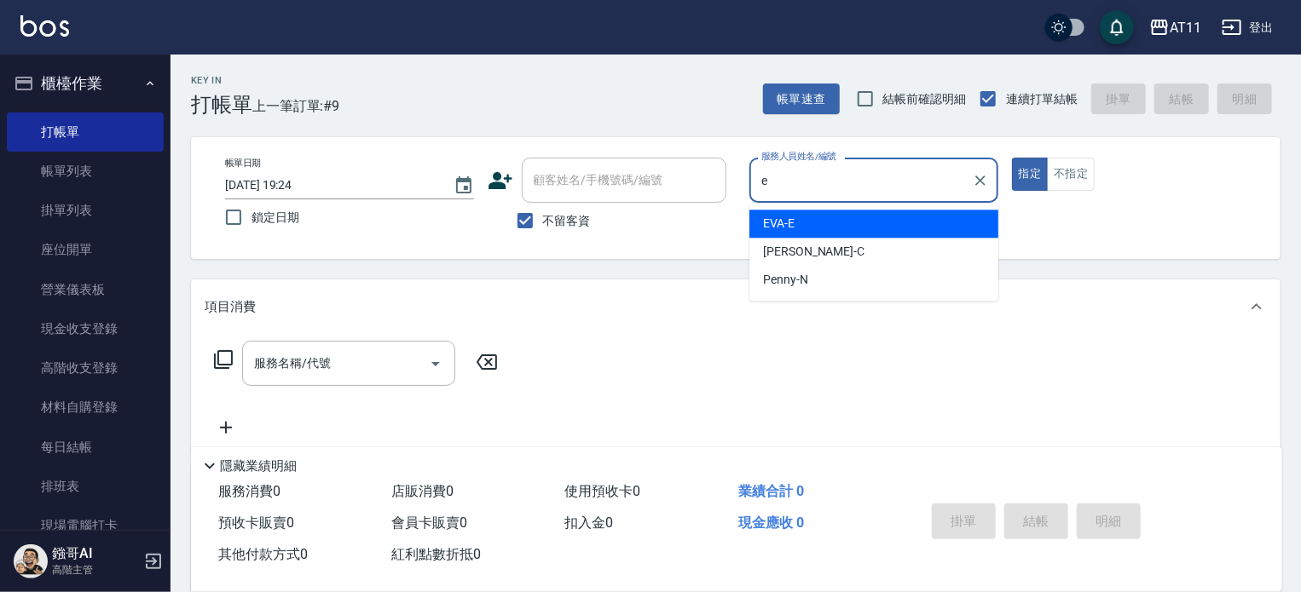
type input "EVA-E"
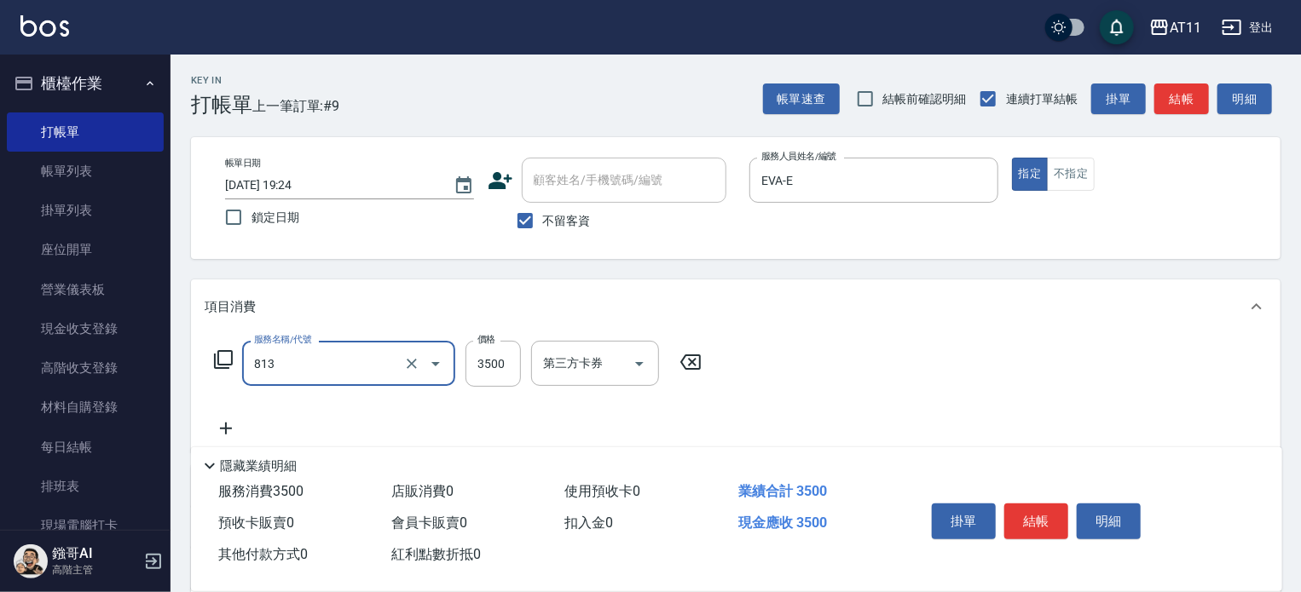
type input "過年染髮A餐(813)"
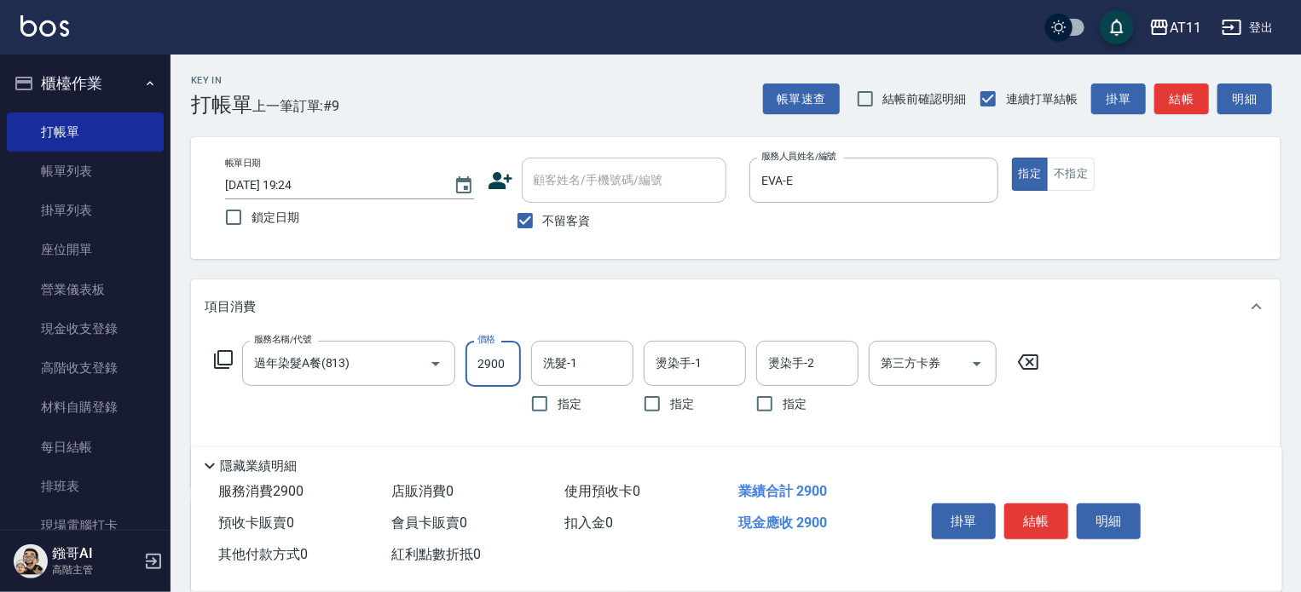
type input "2900"
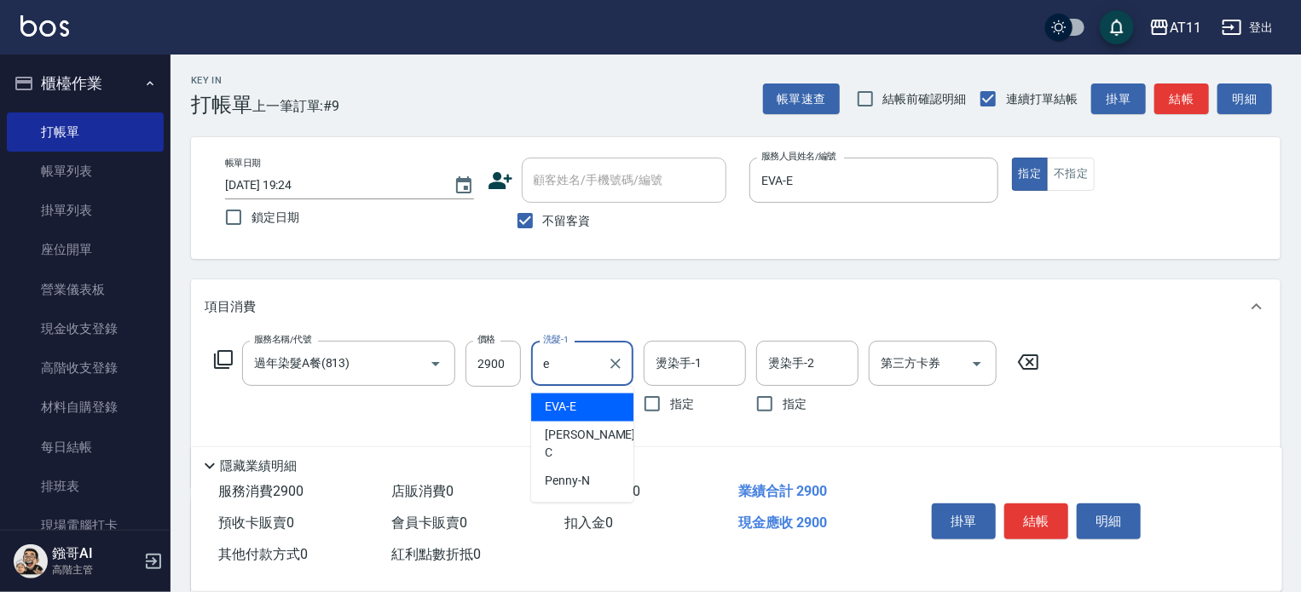
type input "EVA-E"
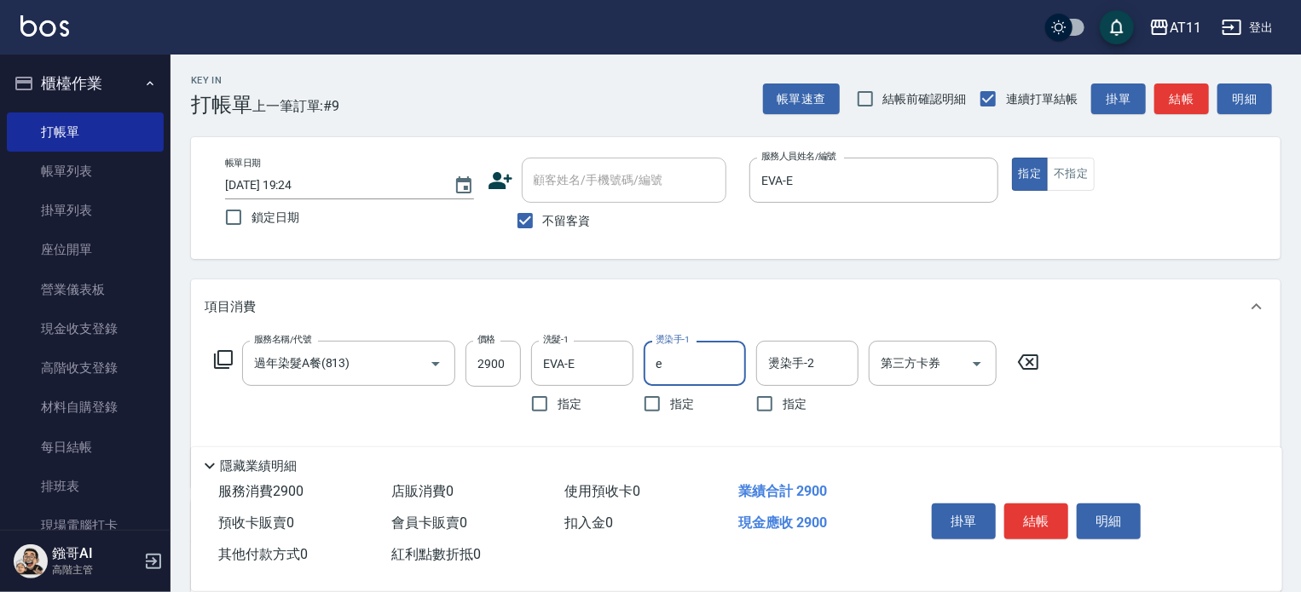
type input "EVA-E"
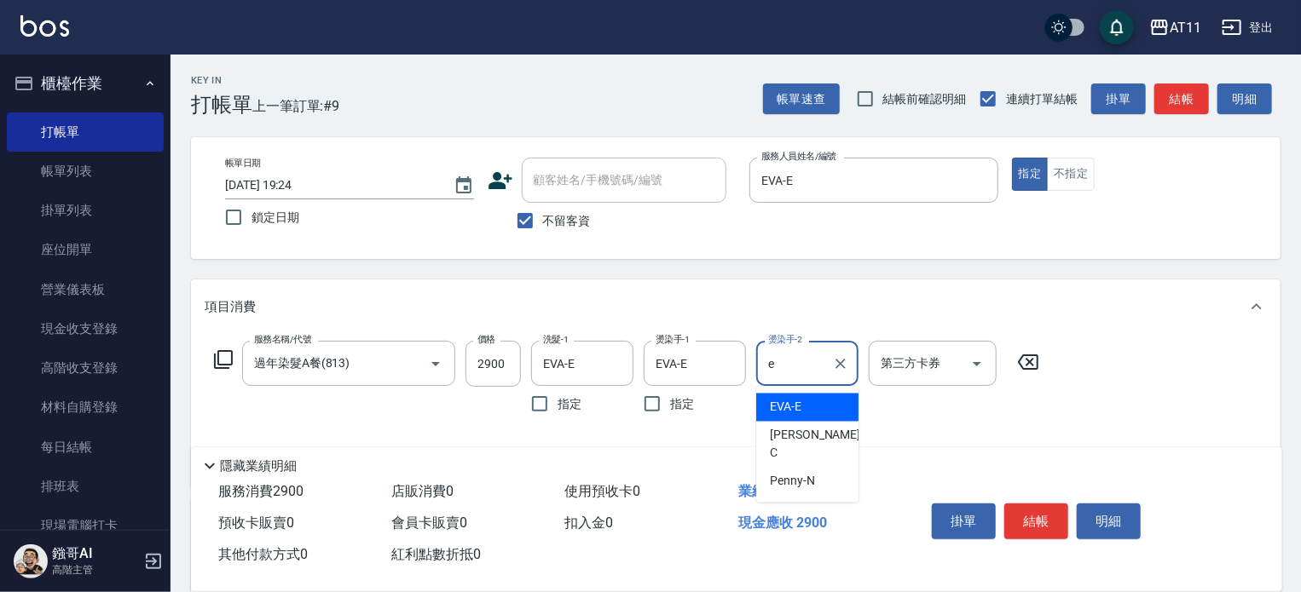
type input "EVA-E"
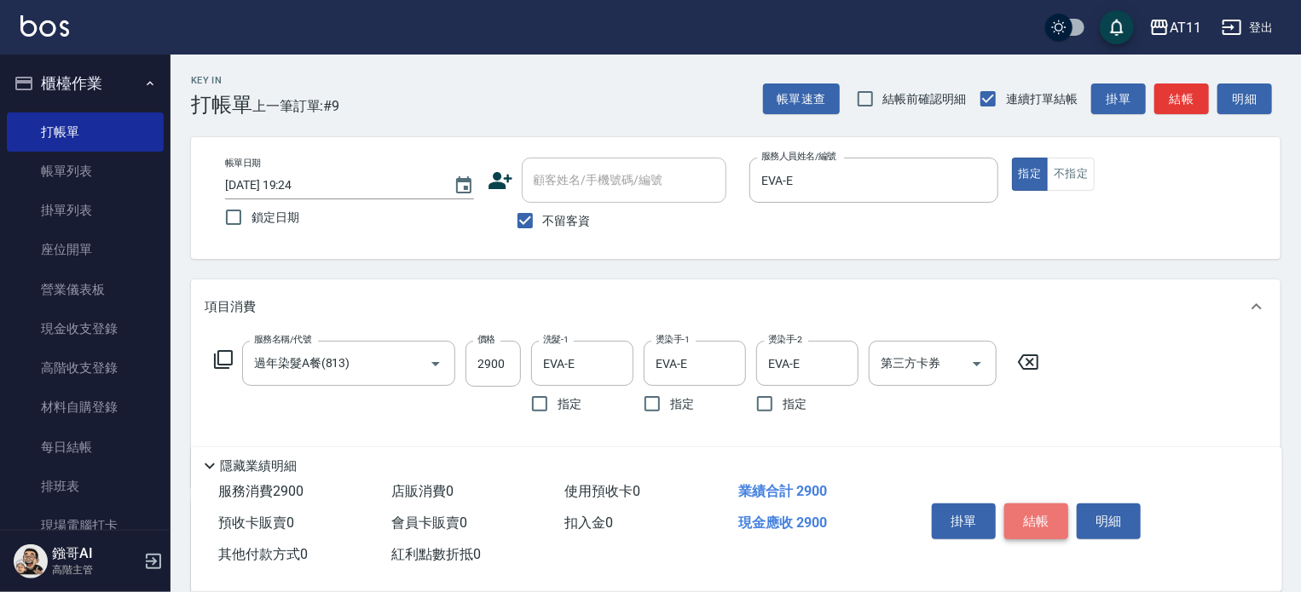
click at [1026, 508] on button "結帳" at bounding box center [1036, 522] width 64 height 36
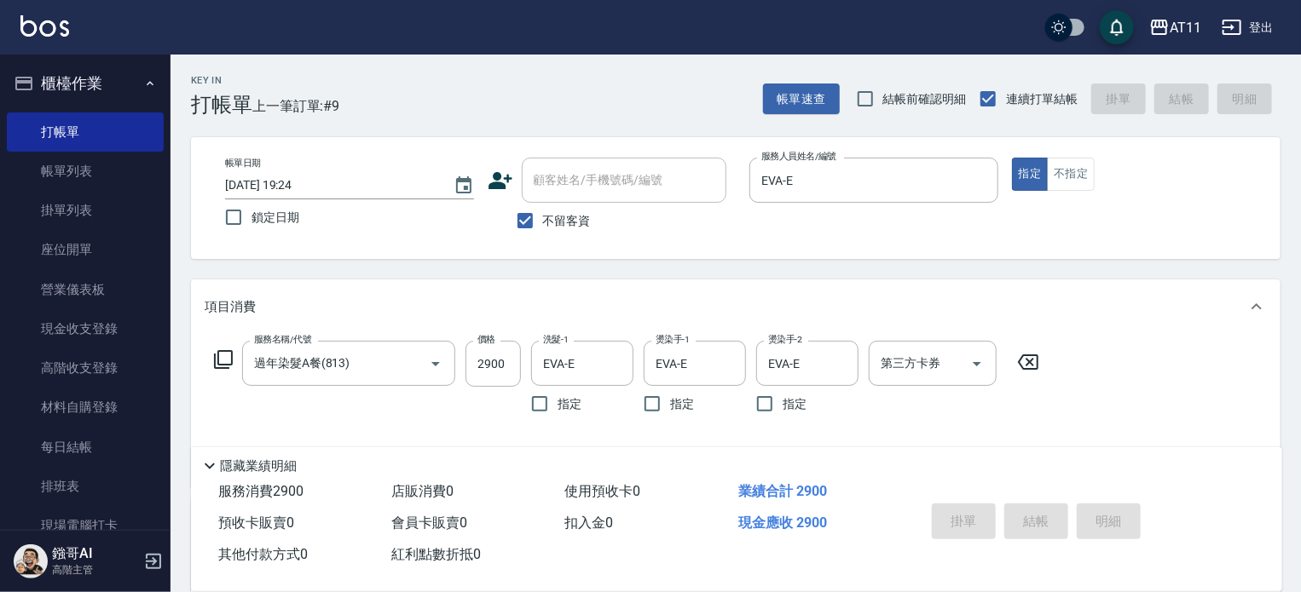
type input "[DATE] 19:25"
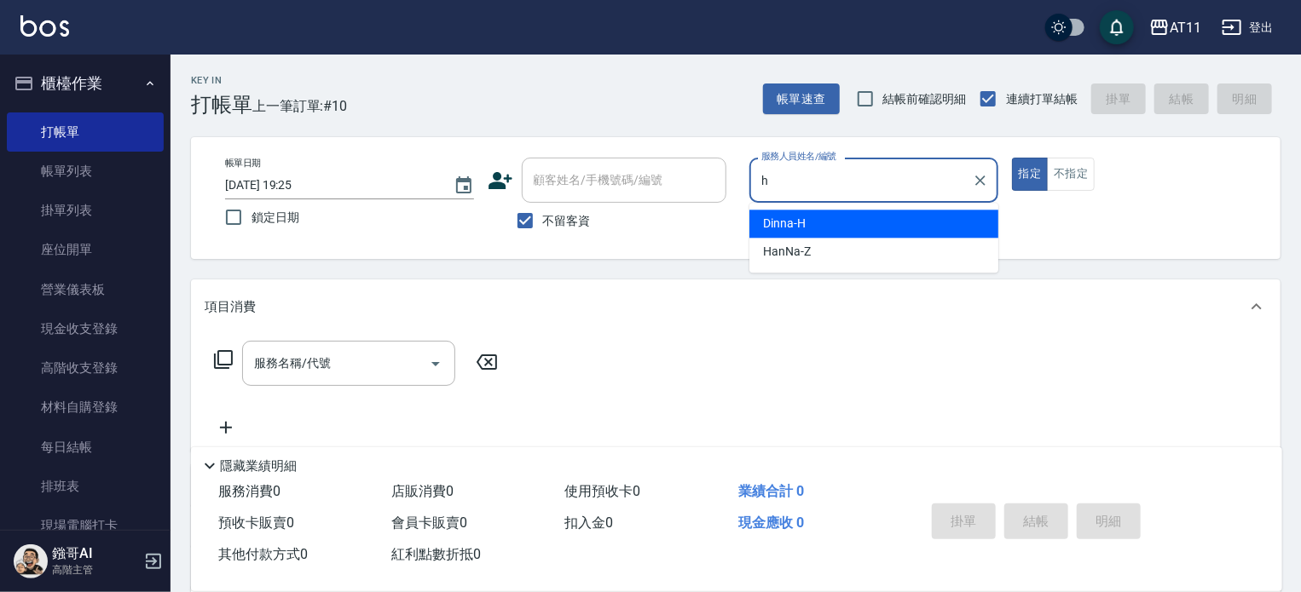
type input "Dinna-H"
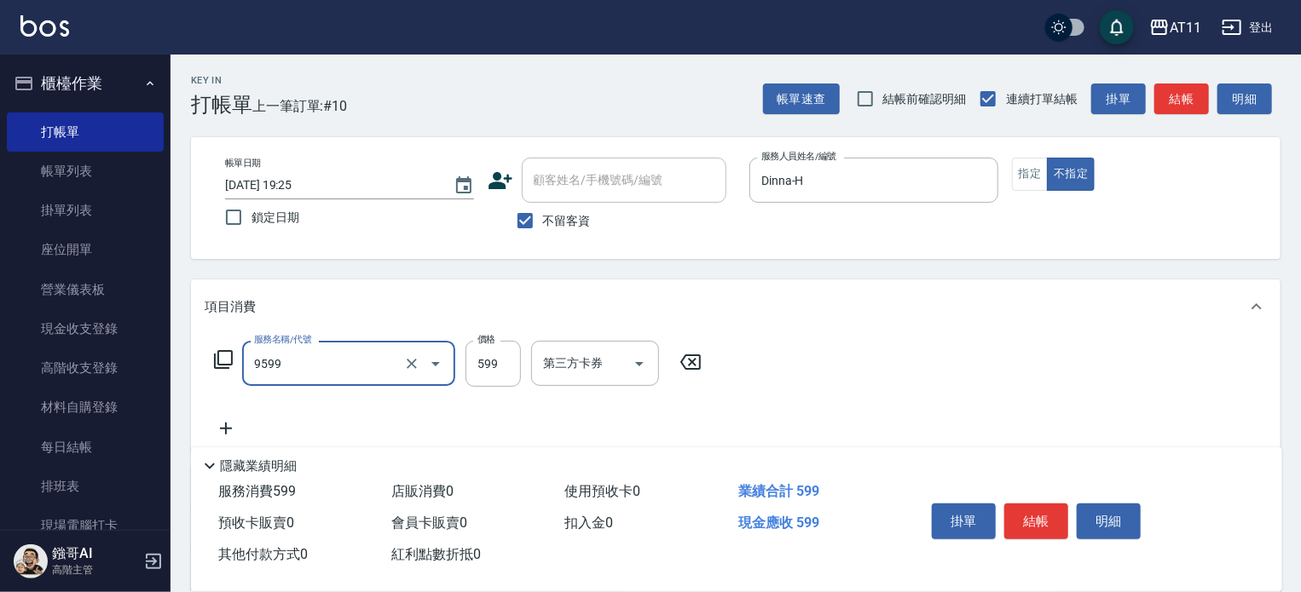
type input "D套餐(9599)"
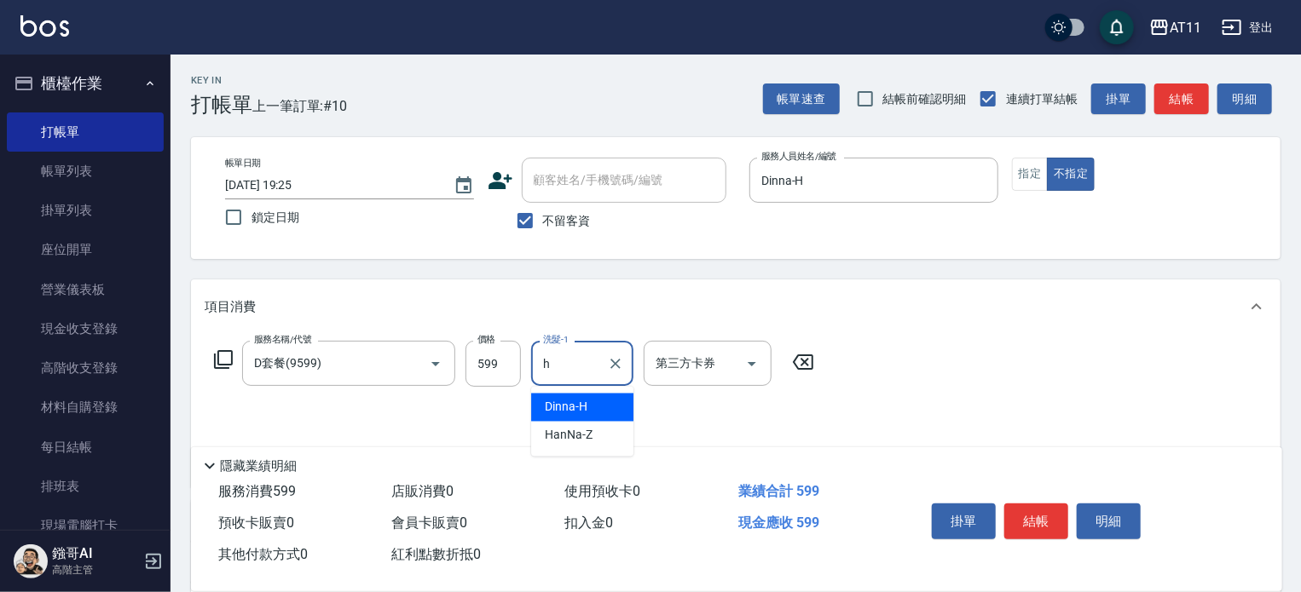
type input "Dinna-H"
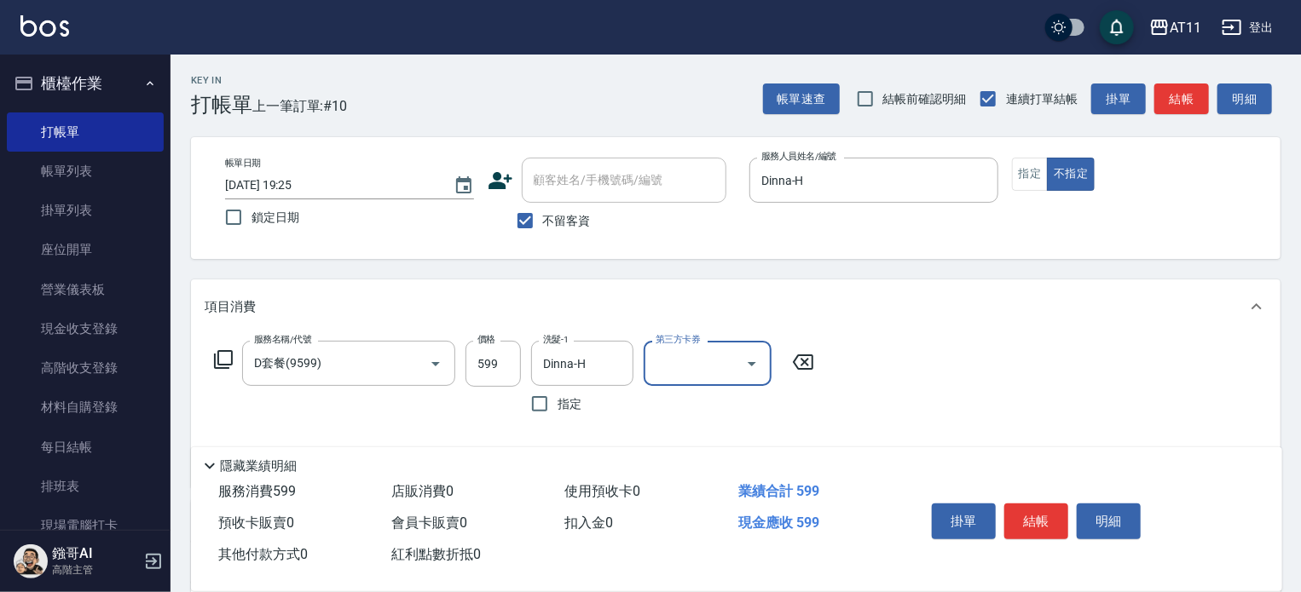
click at [1035, 526] on button "結帳" at bounding box center [1036, 522] width 64 height 36
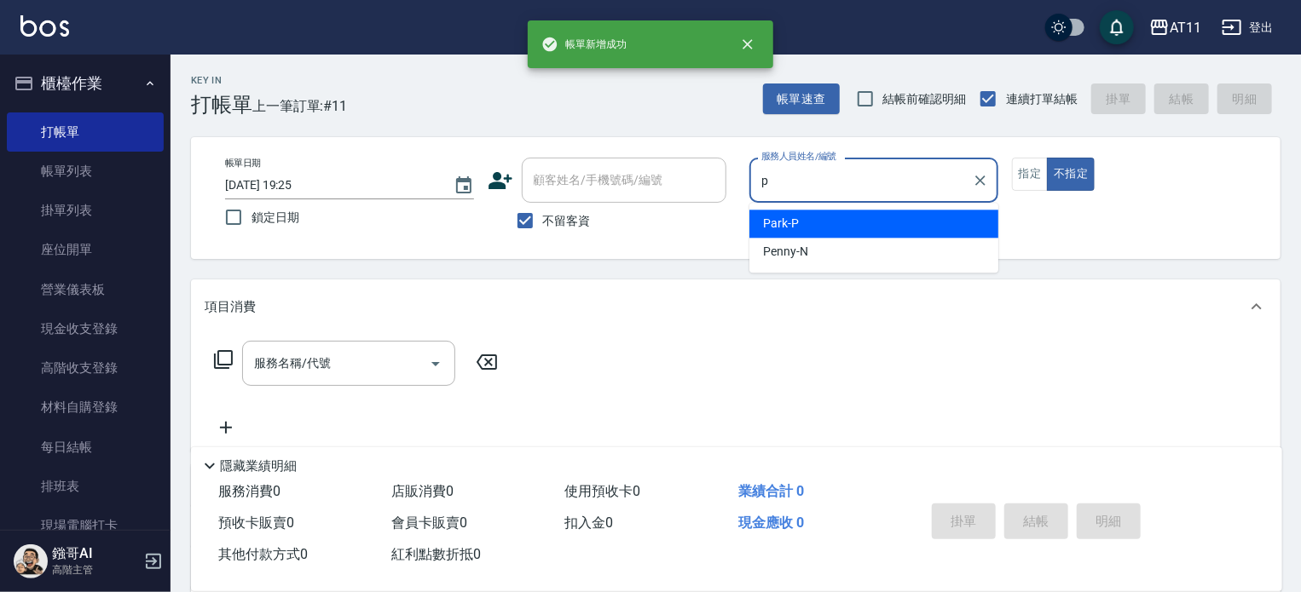
type input "Park-P"
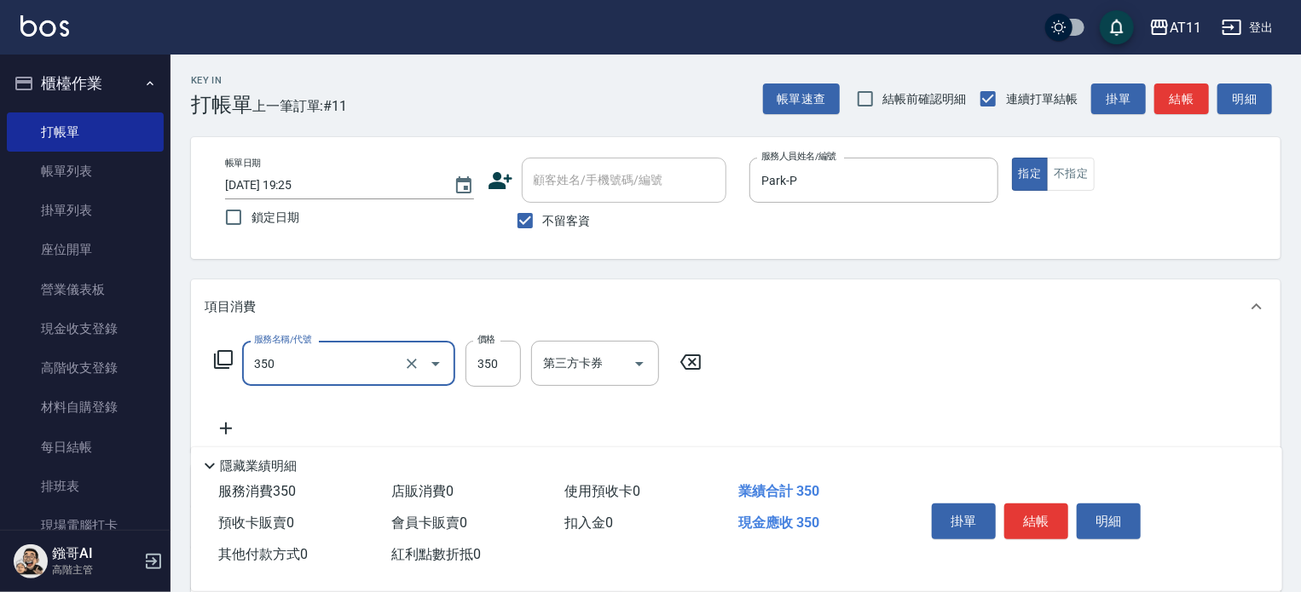
type input "洗髮(350)"
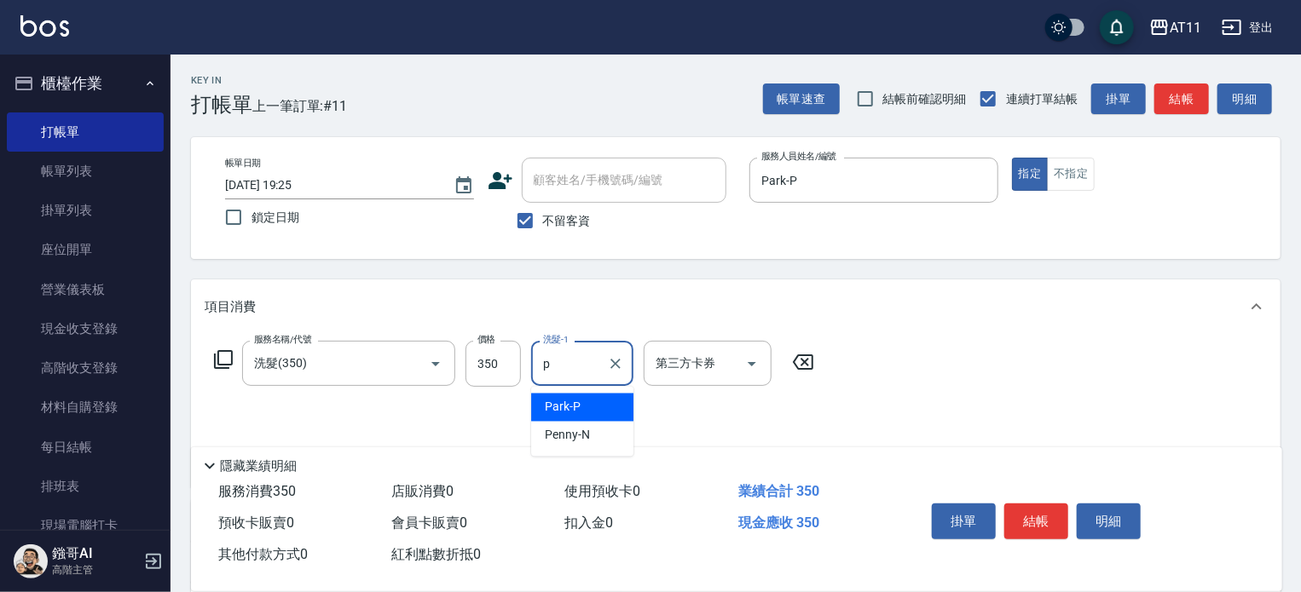
type input "Park-P"
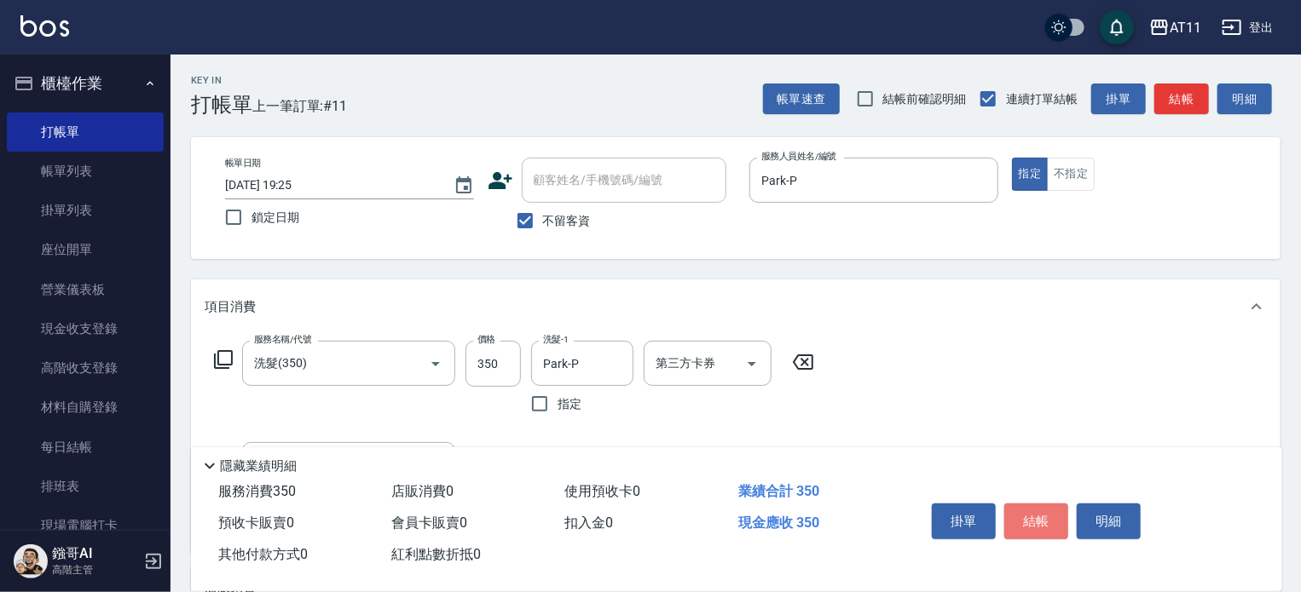
click at [1035, 526] on button "結帳" at bounding box center [1036, 522] width 64 height 36
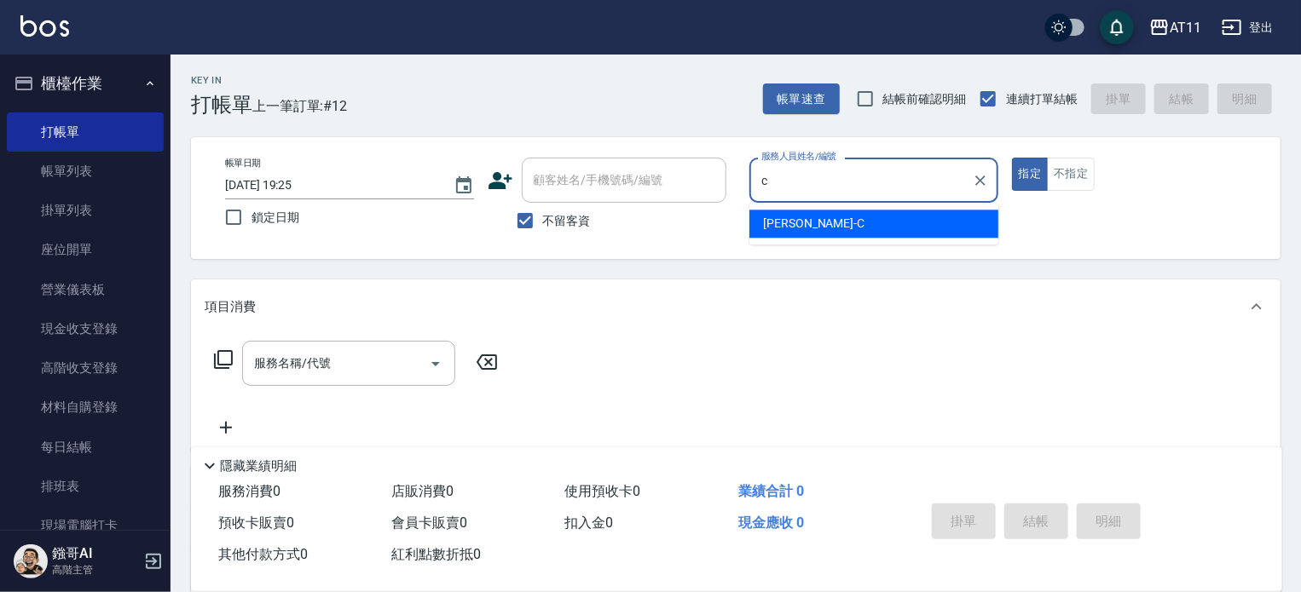
type input "[PERSON_NAME]"
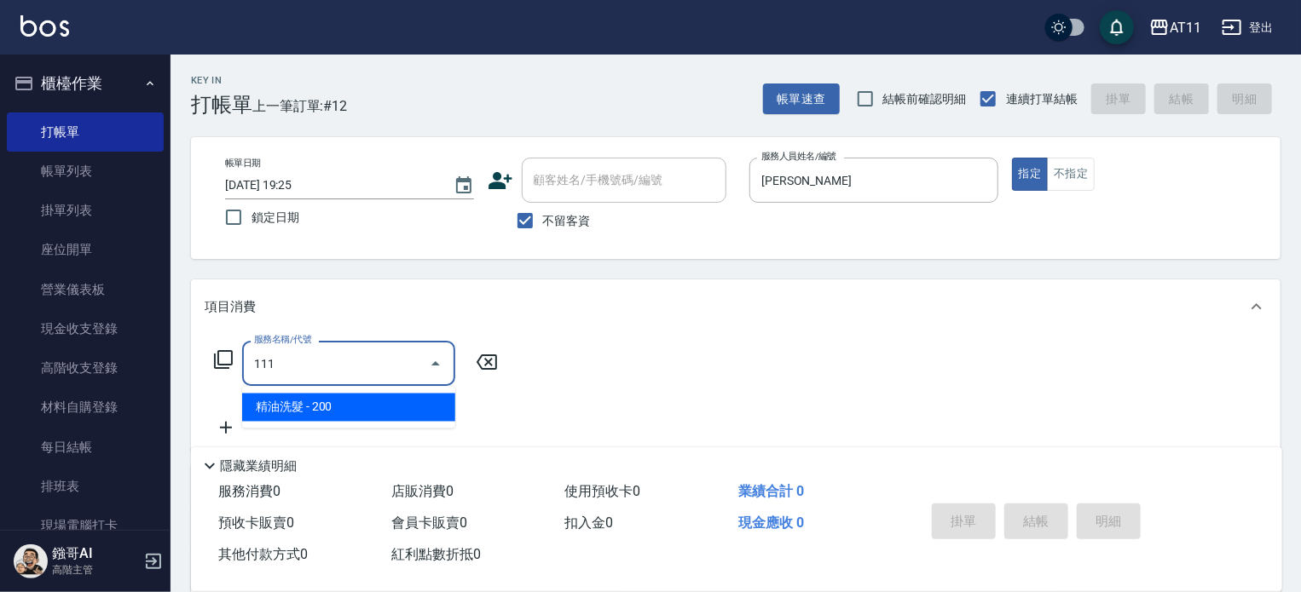
type input "精油洗髮(111)"
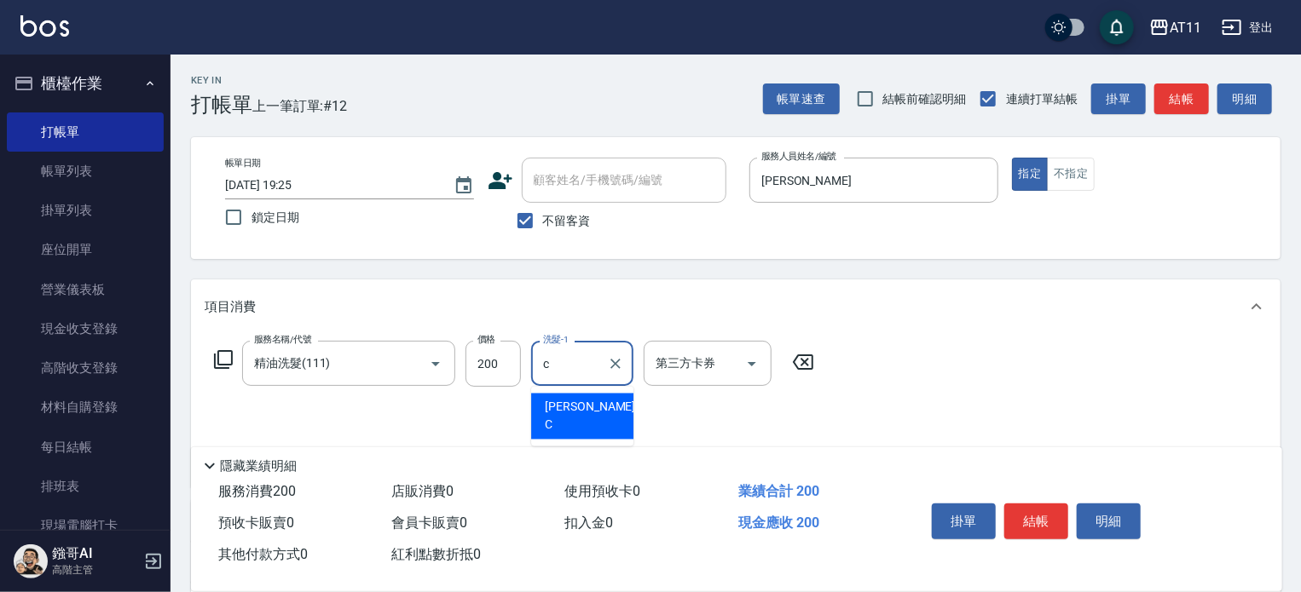
type input "[PERSON_NAME]"
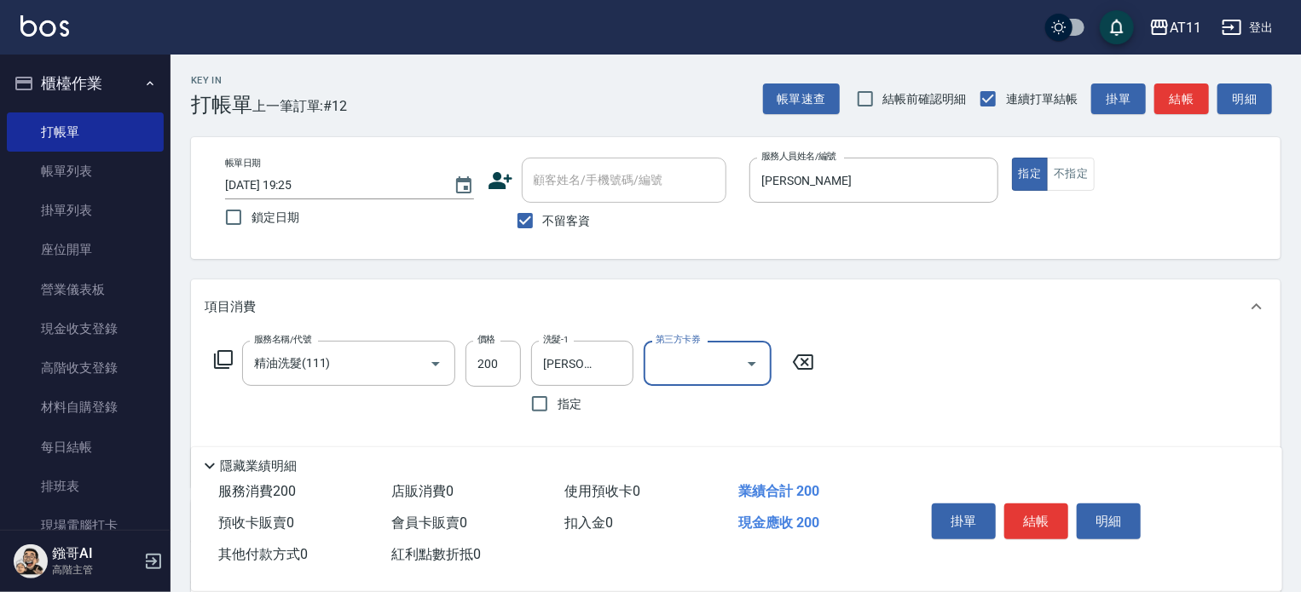
click at [1035, 526] on button "結帳" at bounding box center [1036, 522] width 64 height 36
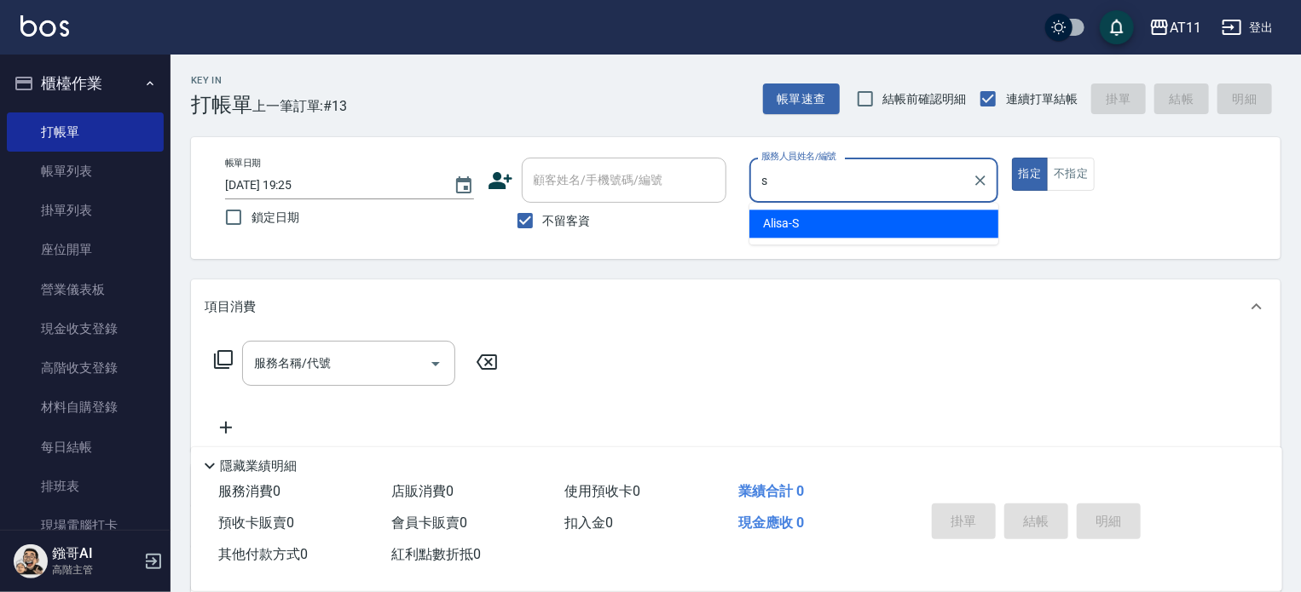
type input "Alisa-S"
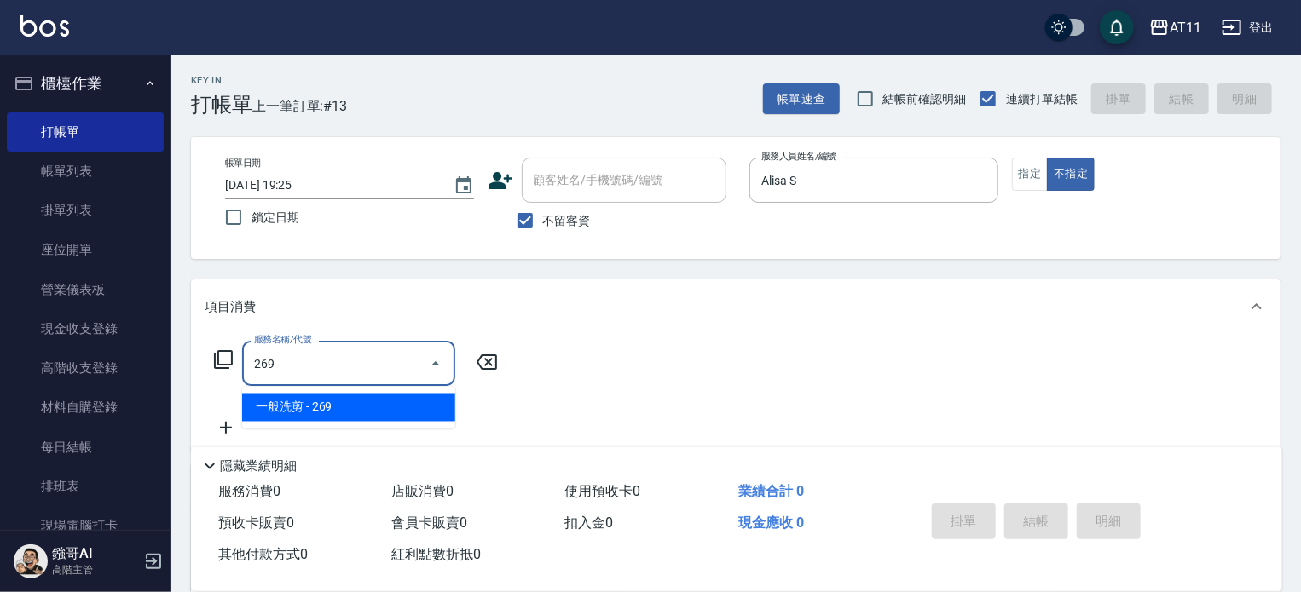
type input "一般洗剪(269)"
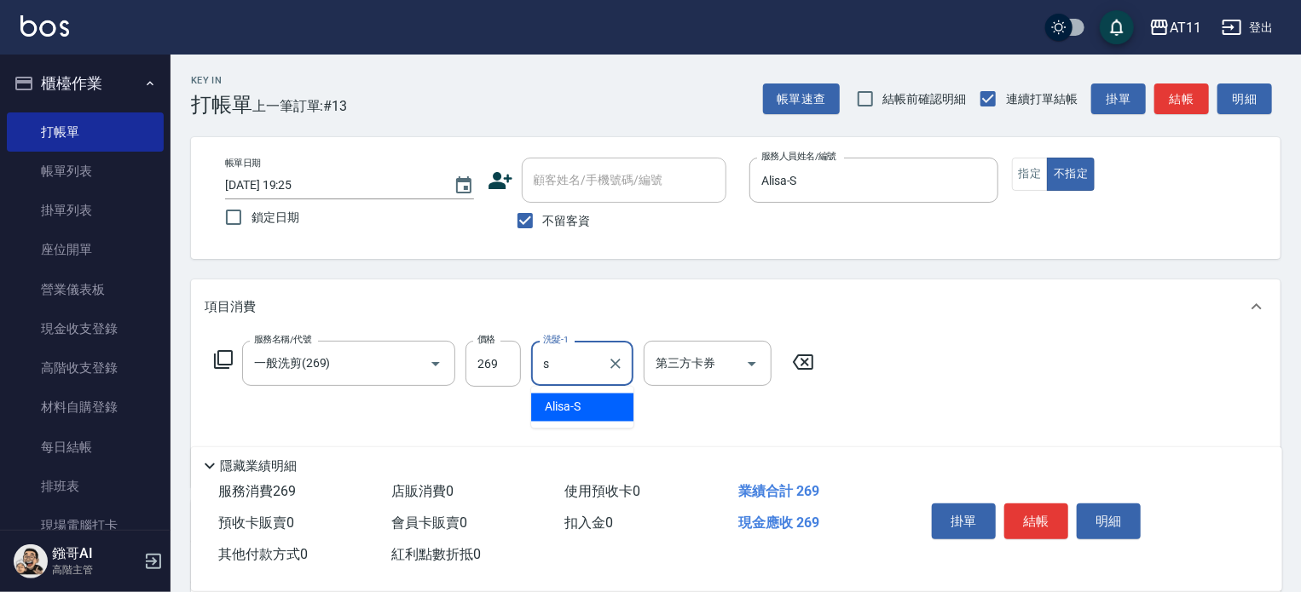
type input "Alisa-S"
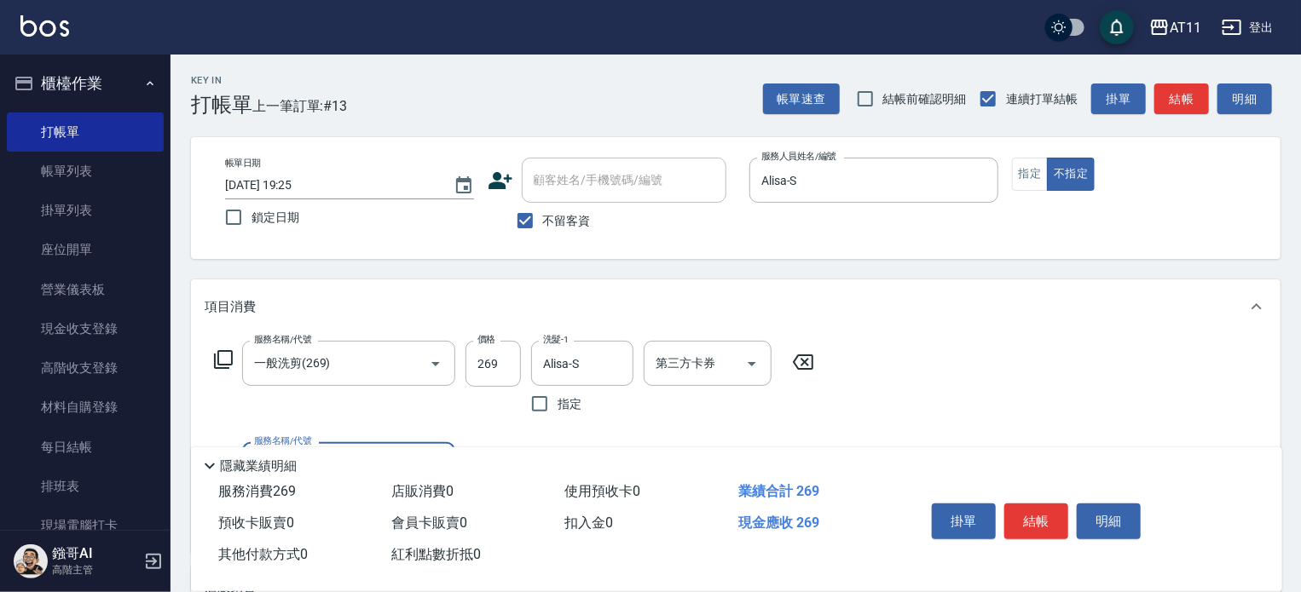
click at [1035, 526] on button "結帳" at bounding box center [1036, 522] width 64 height 36
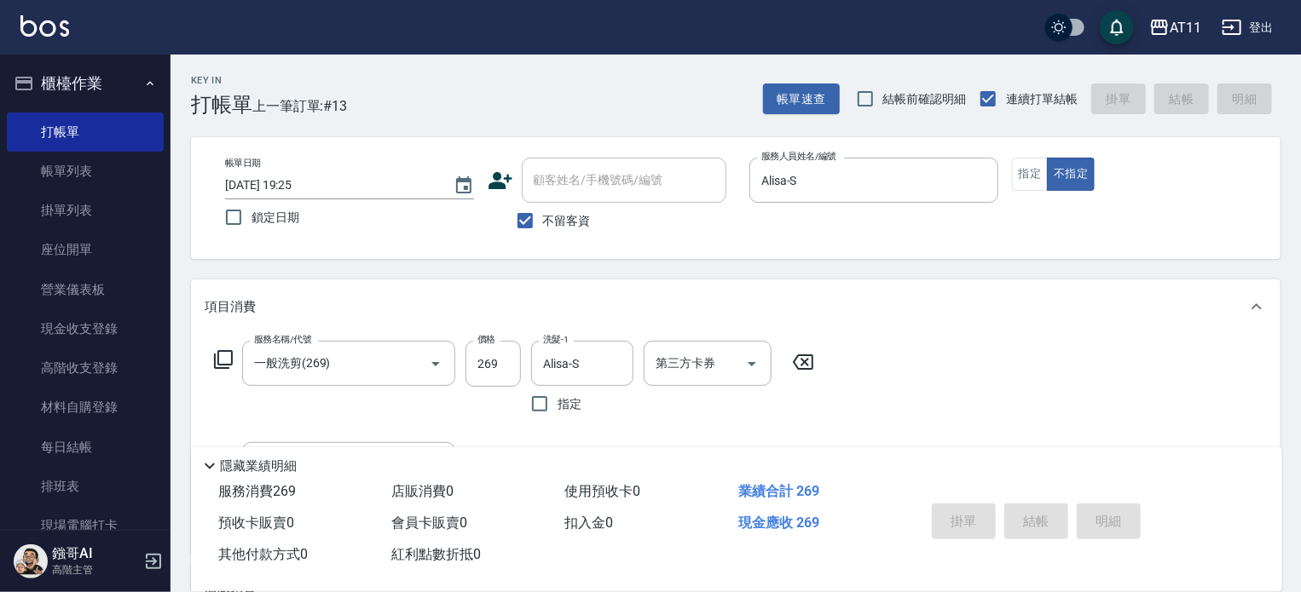
type input "[DATE] 19:26"
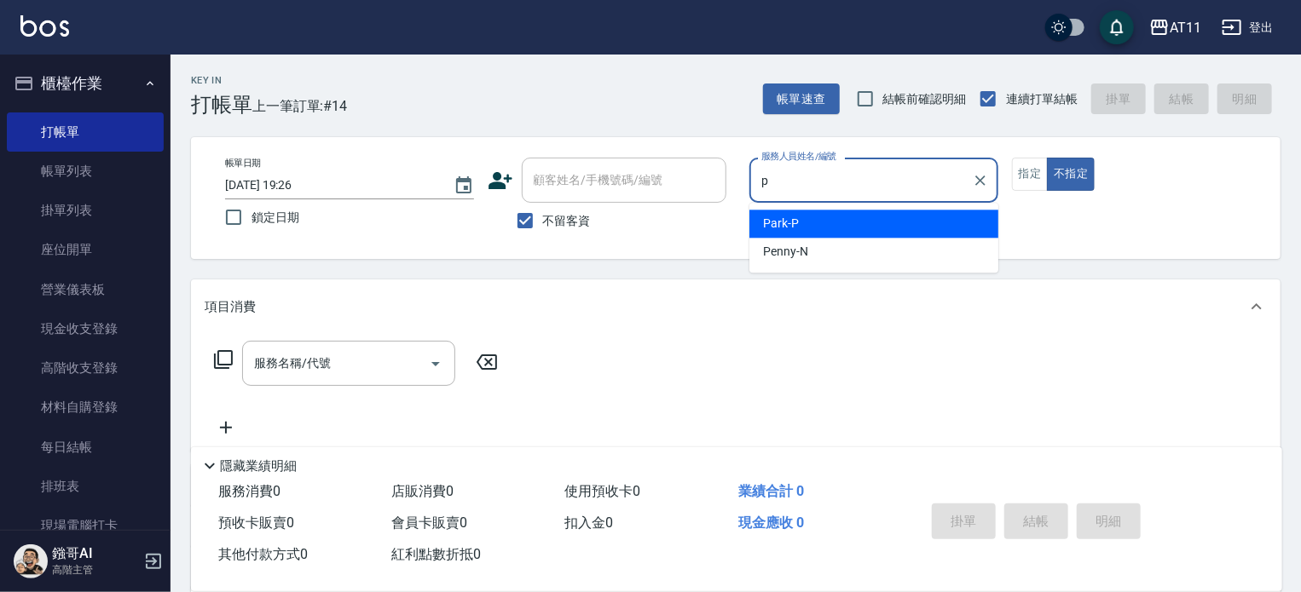
type input "Park-P"
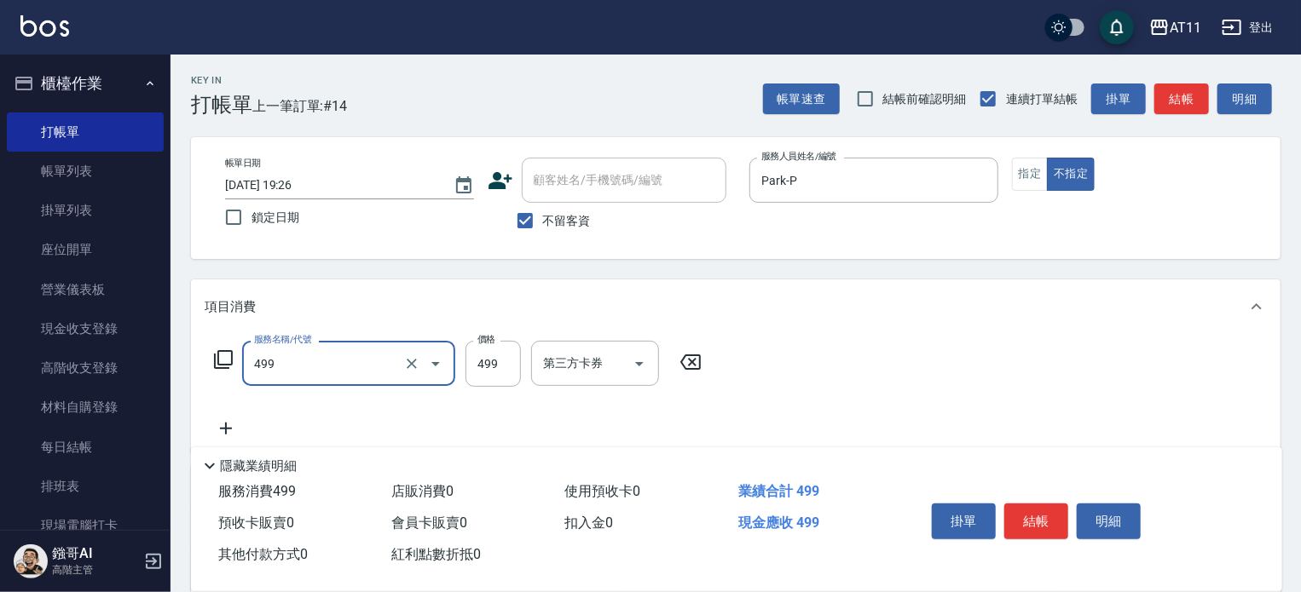
type input "SPA499(499)"
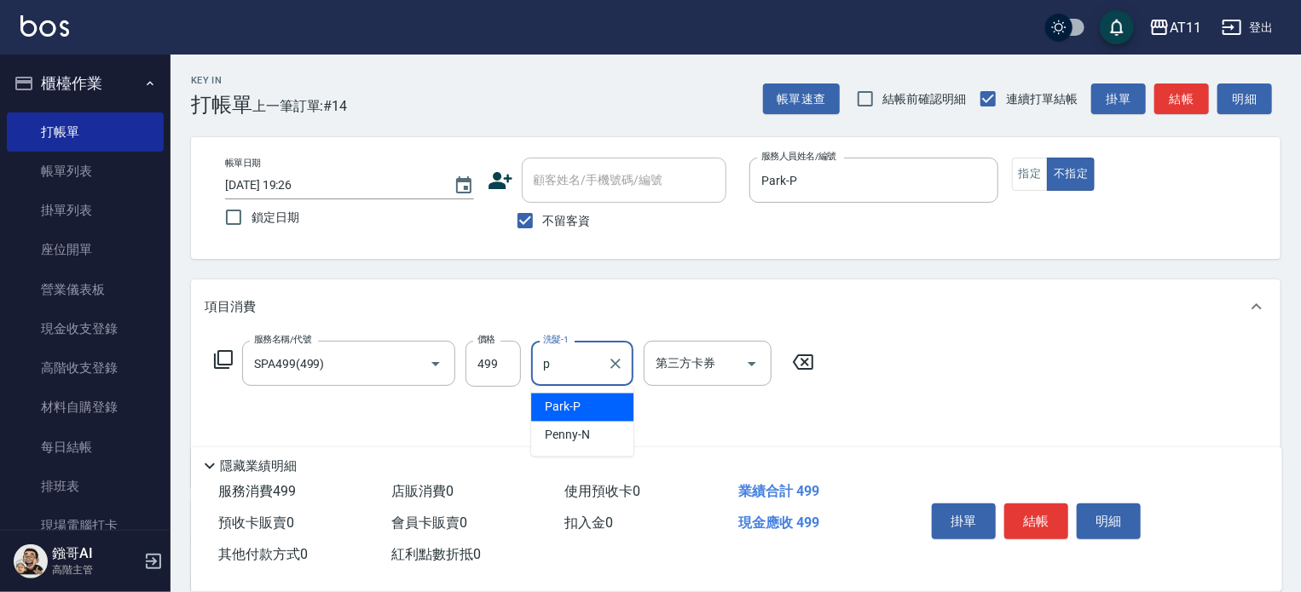
type input "Park-P"
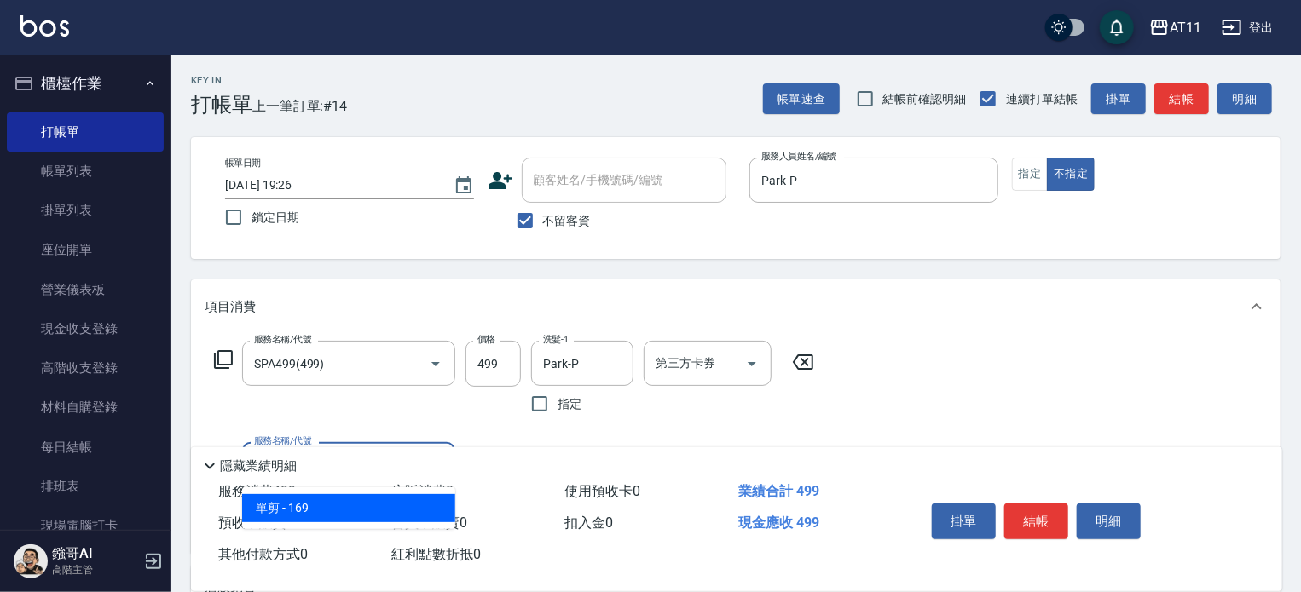
type input "單剪(169)"
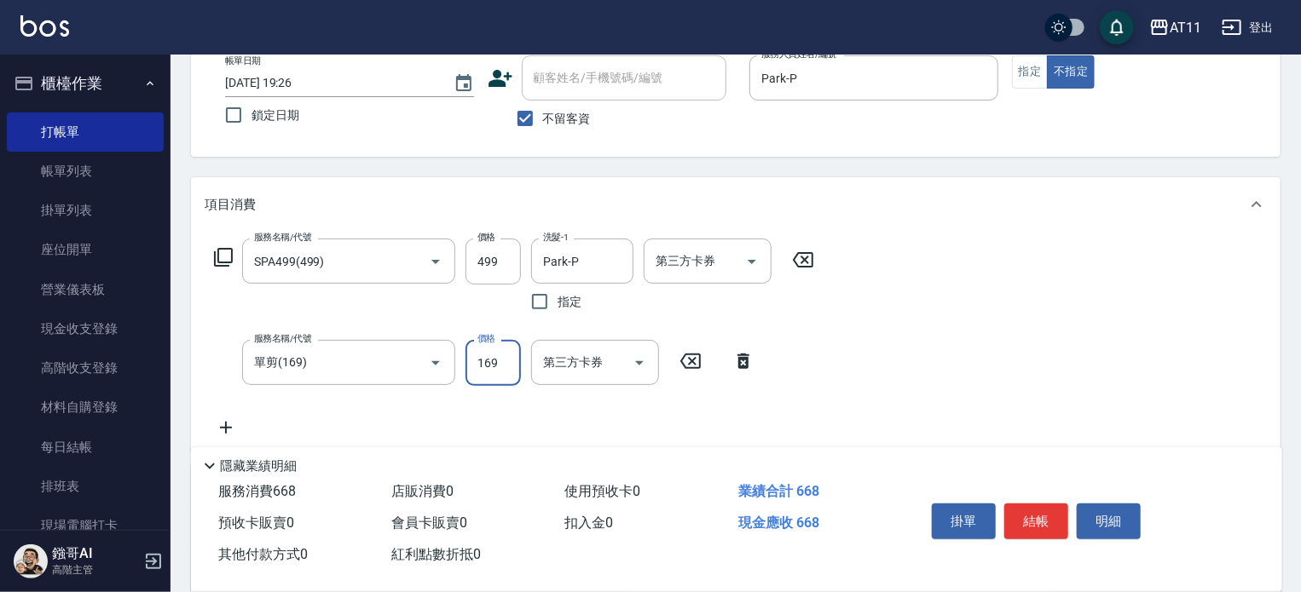
scroll to position [170, 0]
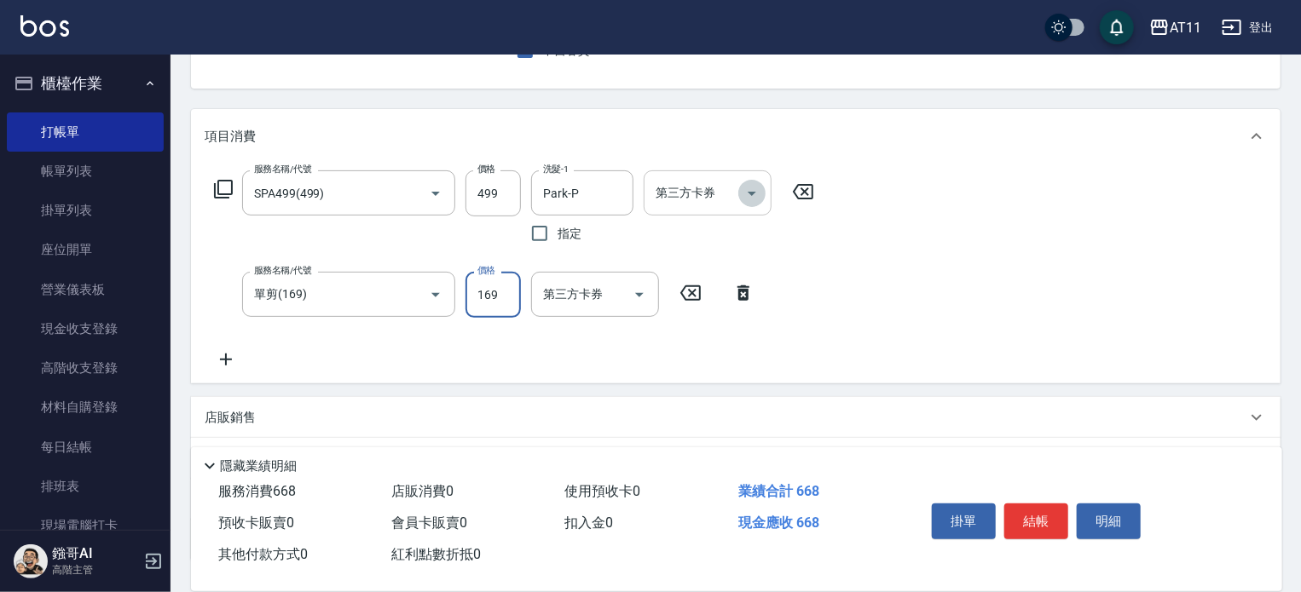
click at [753, 197] on icon "Open" at bounding box center [752, 193] width 20 height 20
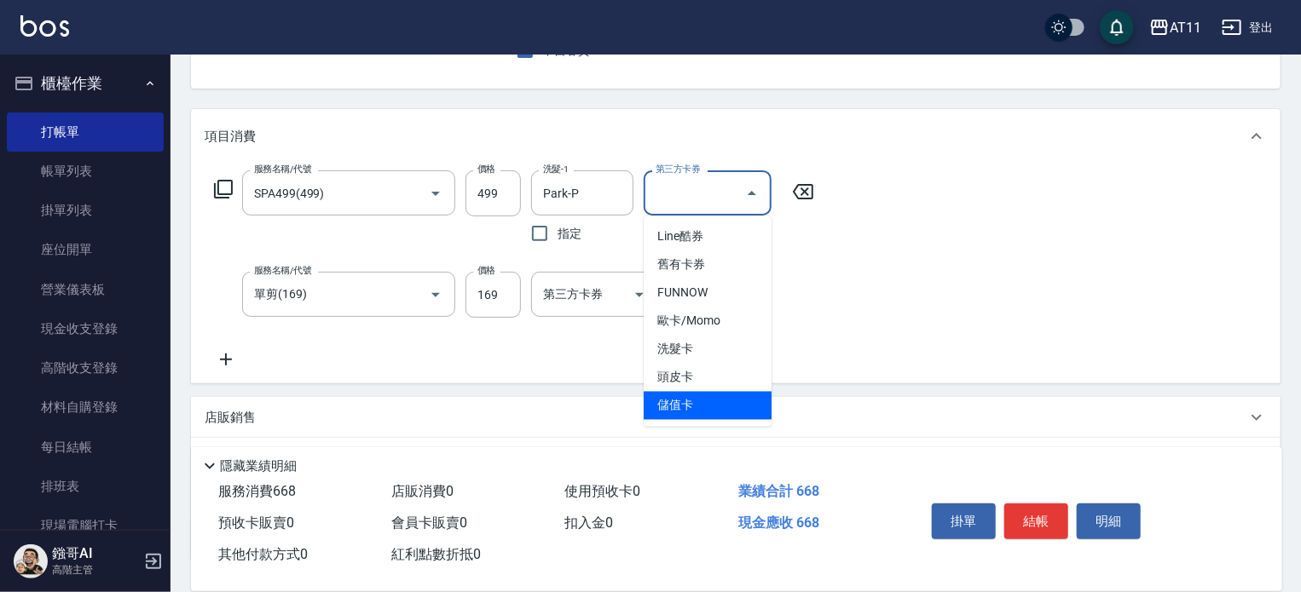
click at [723, 402] on span "儲值卡" at bounding box center [707, 406] width 128 height 28
type input "儲值卡"
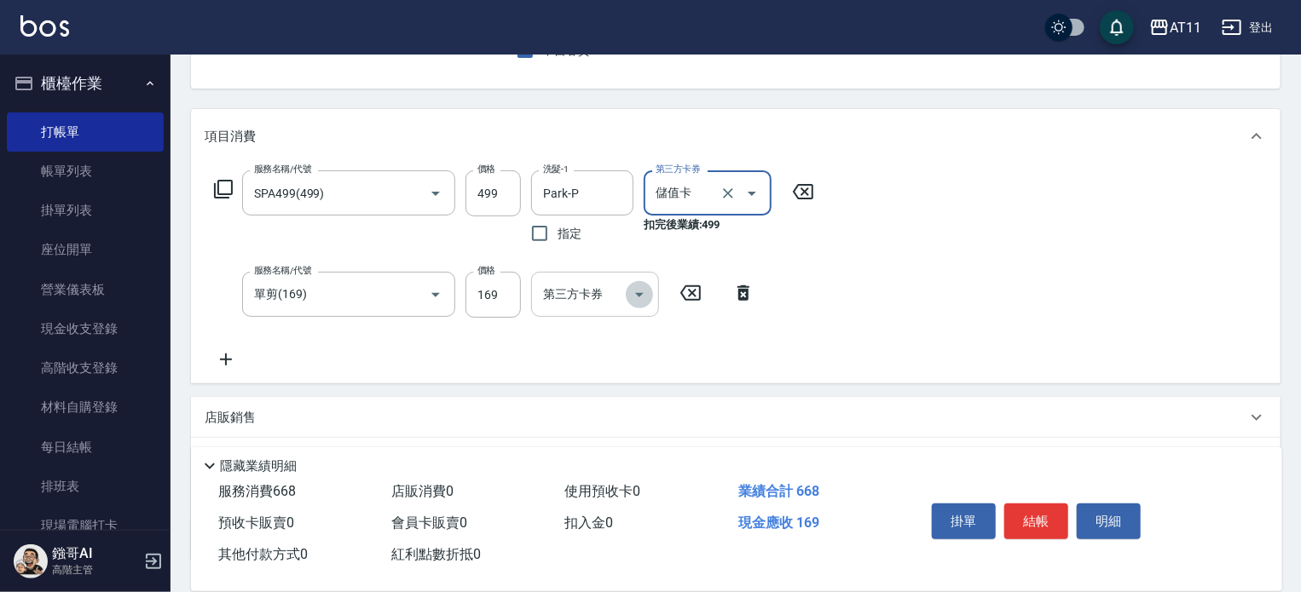
click at [641, 293] on icon "Open" at bounding box center [639, 295] width 9 height 4
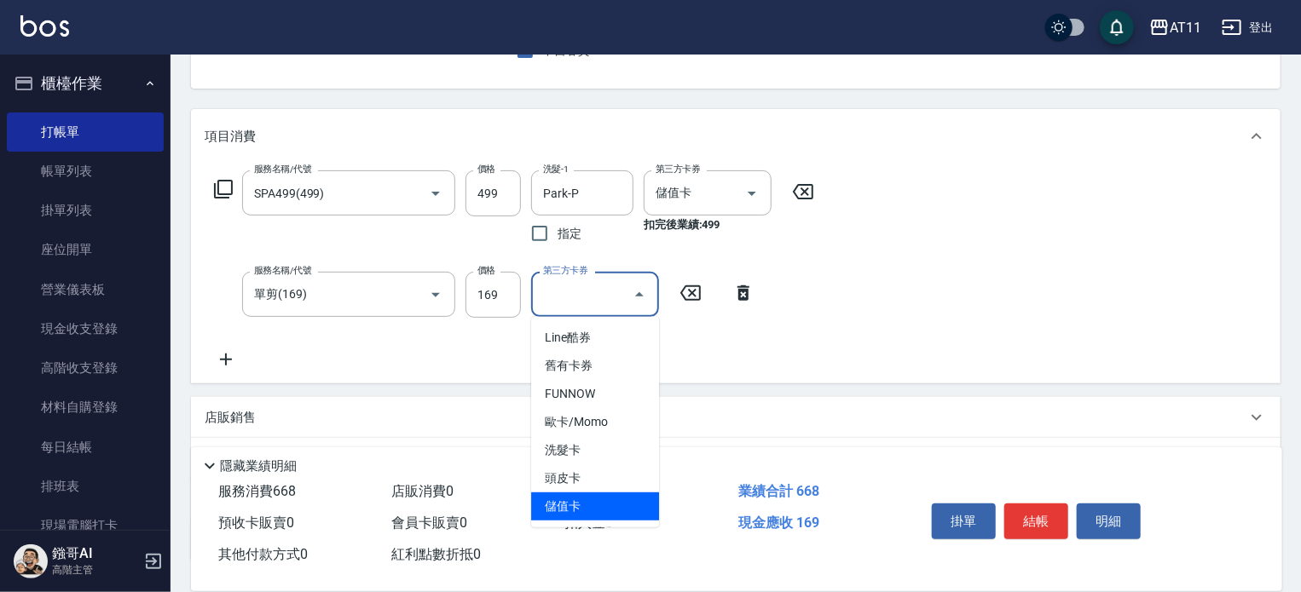
drag, startPoint x: 588, startPoint y: 505, endPoint x: 630, endPoint y: 473, distance: 52.3
click at [589, 505] on span "儲值卡" at bounding box center [595, 507] width 128 height 28
type input "儲值卡"
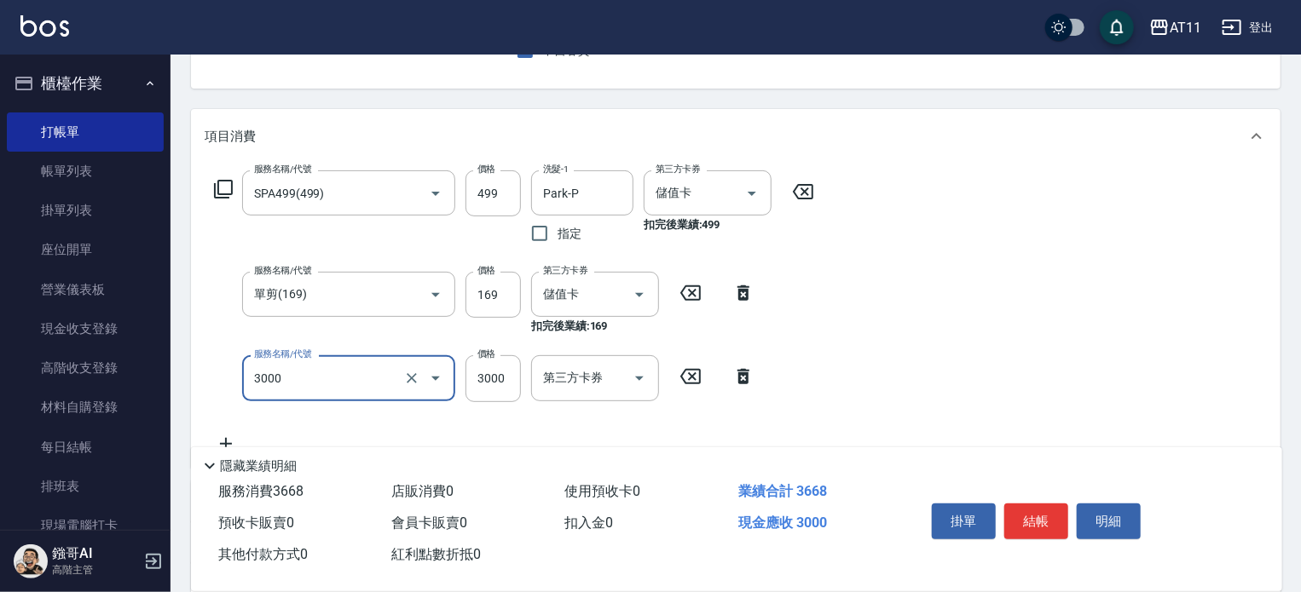
type input "頂級豪華OVC3(3000)"
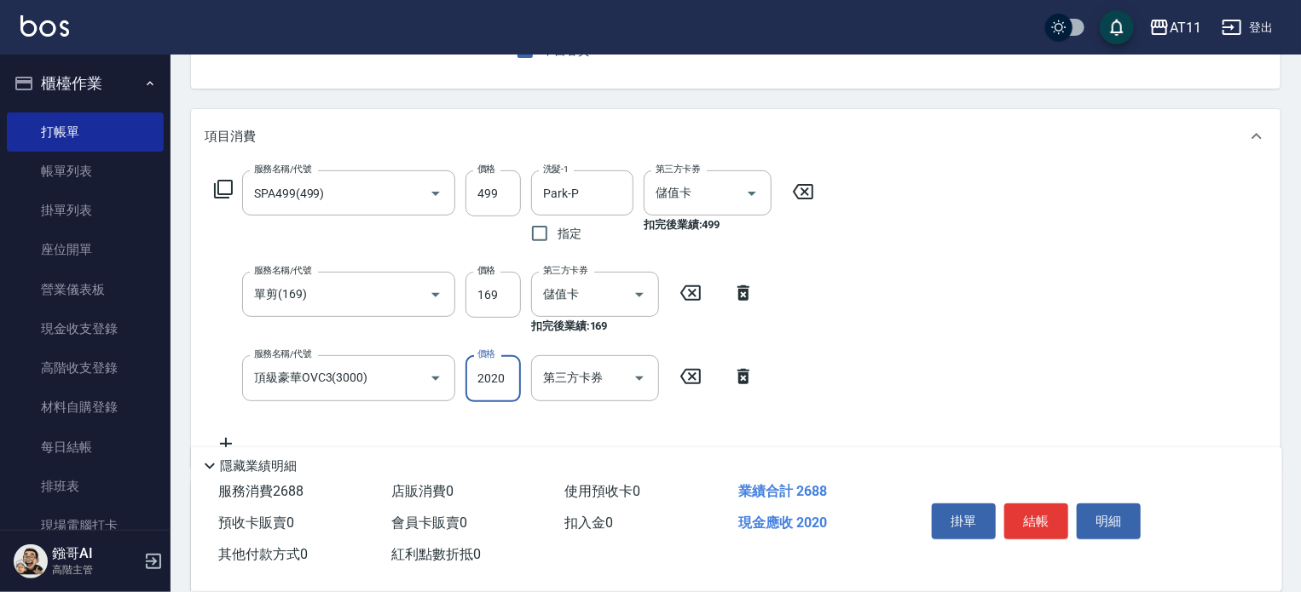
type input "2020"
click at [1053, 517] on button "結帳" at bounding box center [1036, 522] width 64 height 36
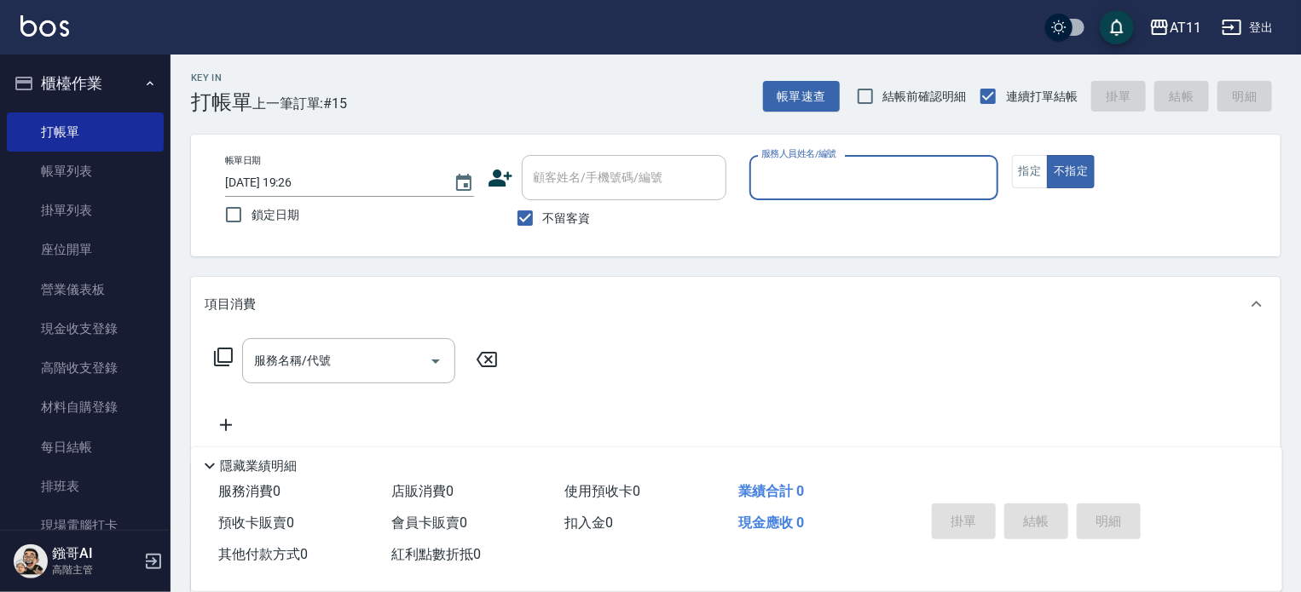
scroll to position [0, 0]
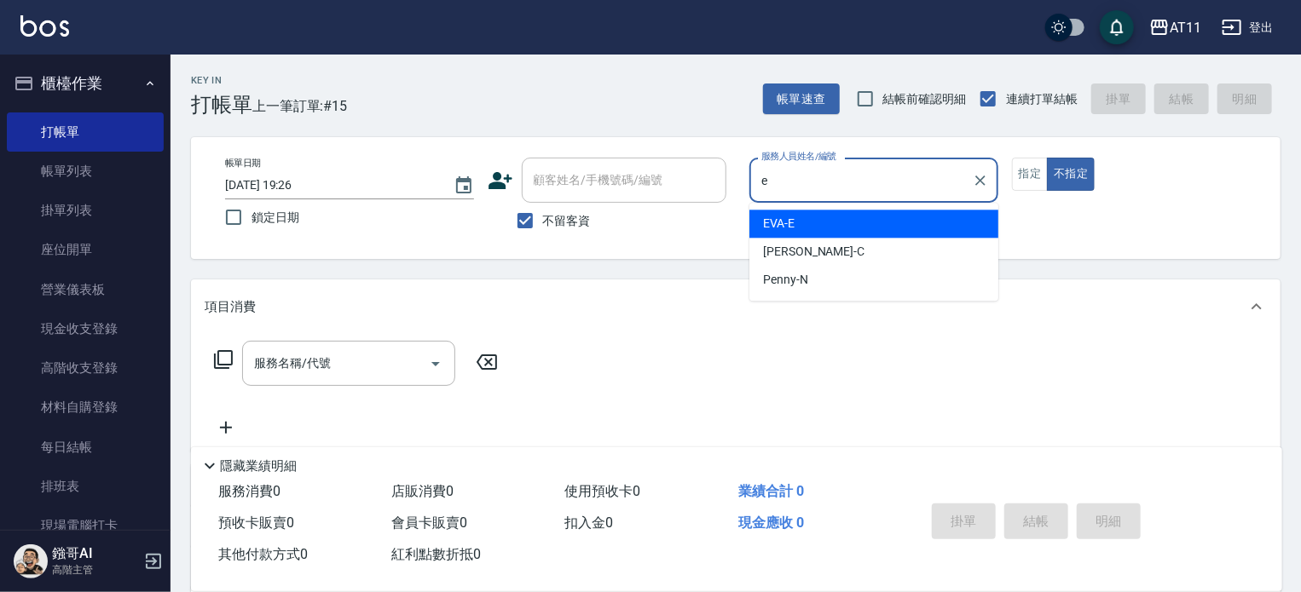
type input "EVA-E"
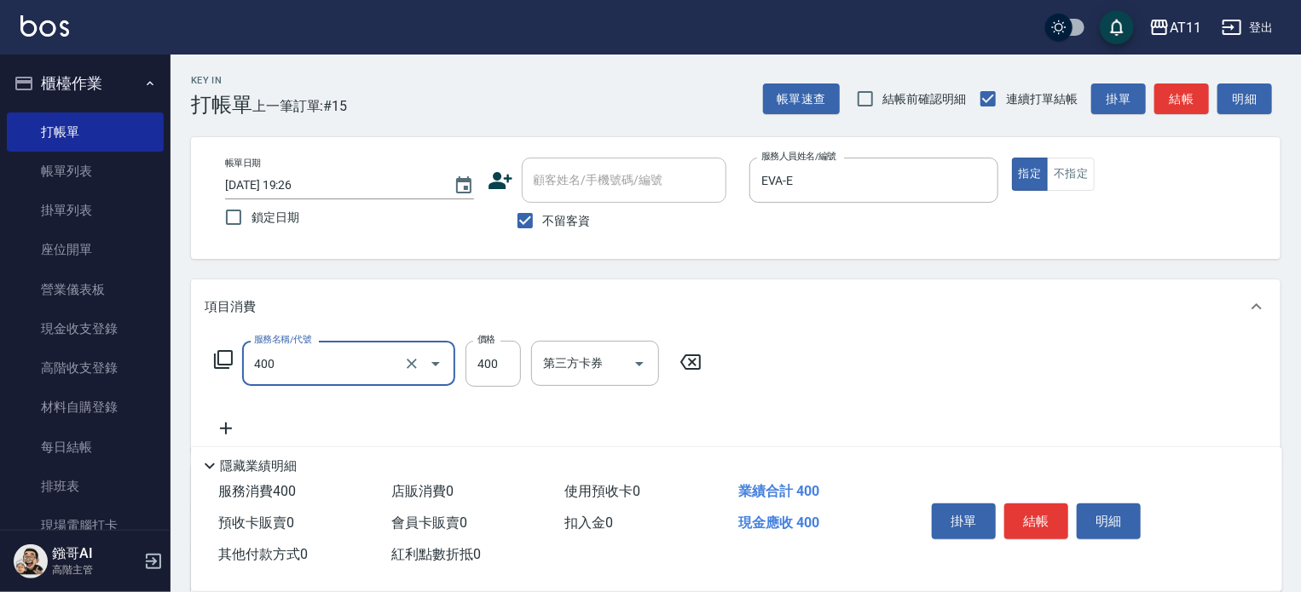
type input "洗剪(400)"
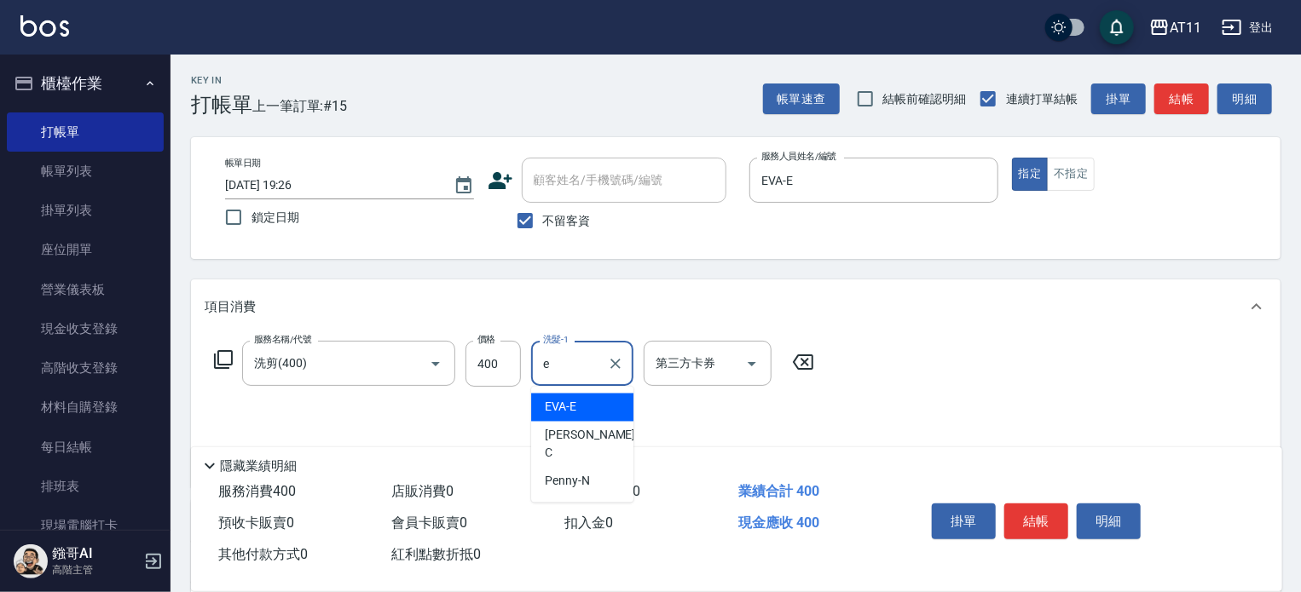
type input "EVA-E"
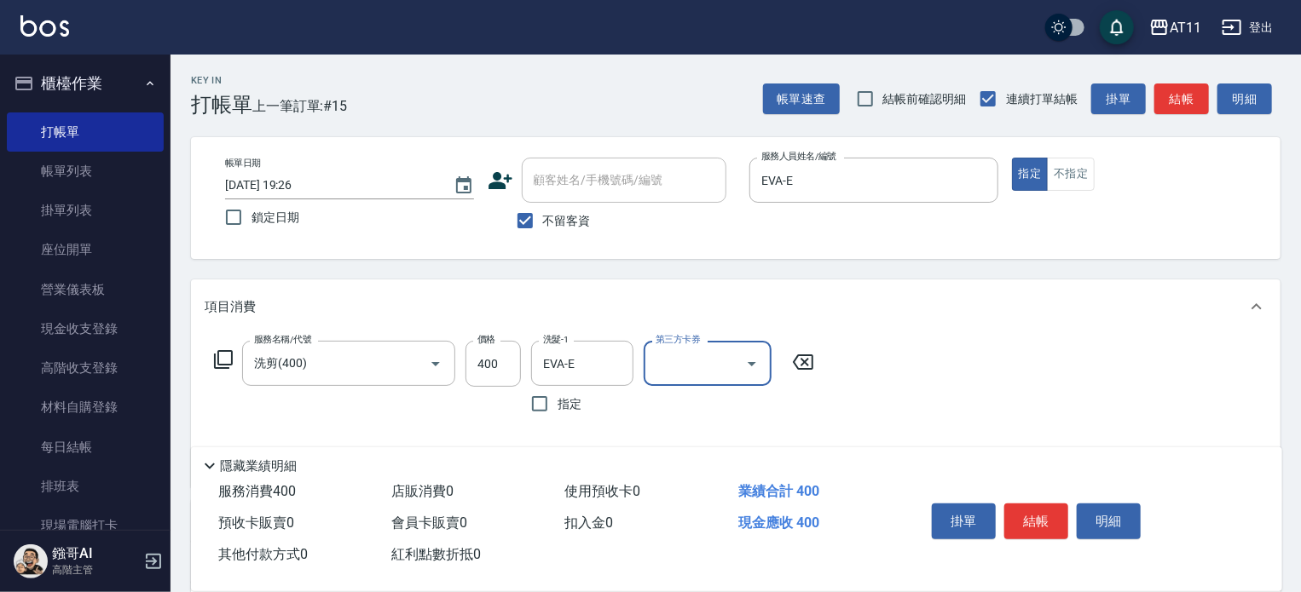
click at [1021, 519] on button "結帳" at bounding box center [1036, 522] width 64 height 36
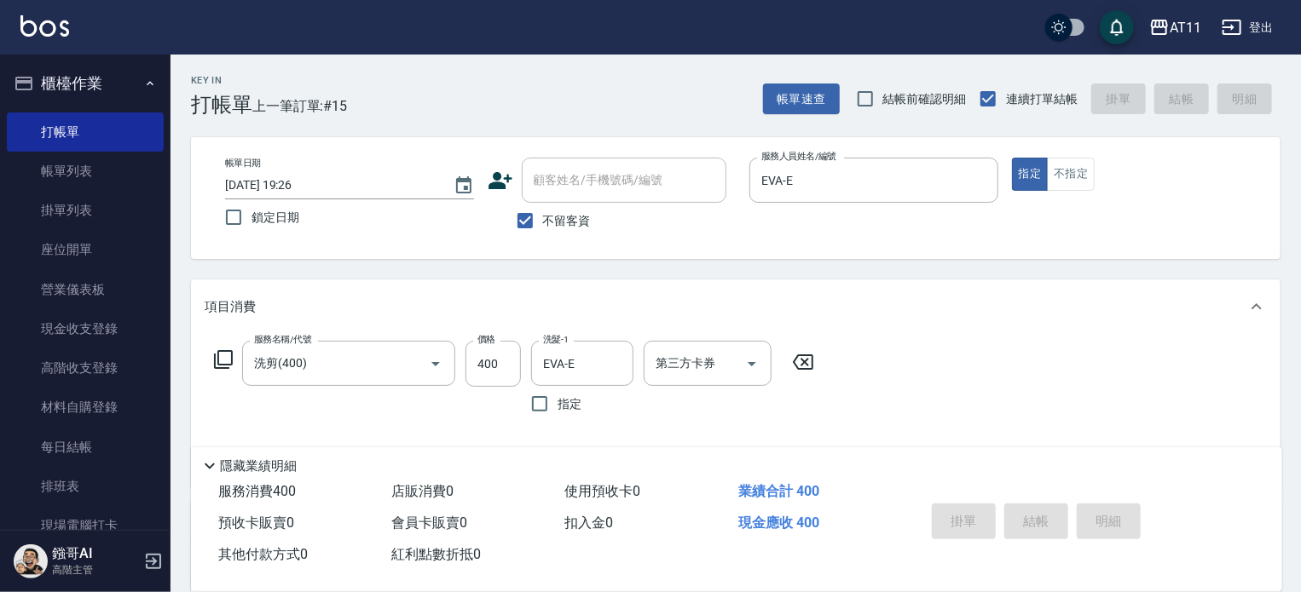
type input "[DATE] 19:27"
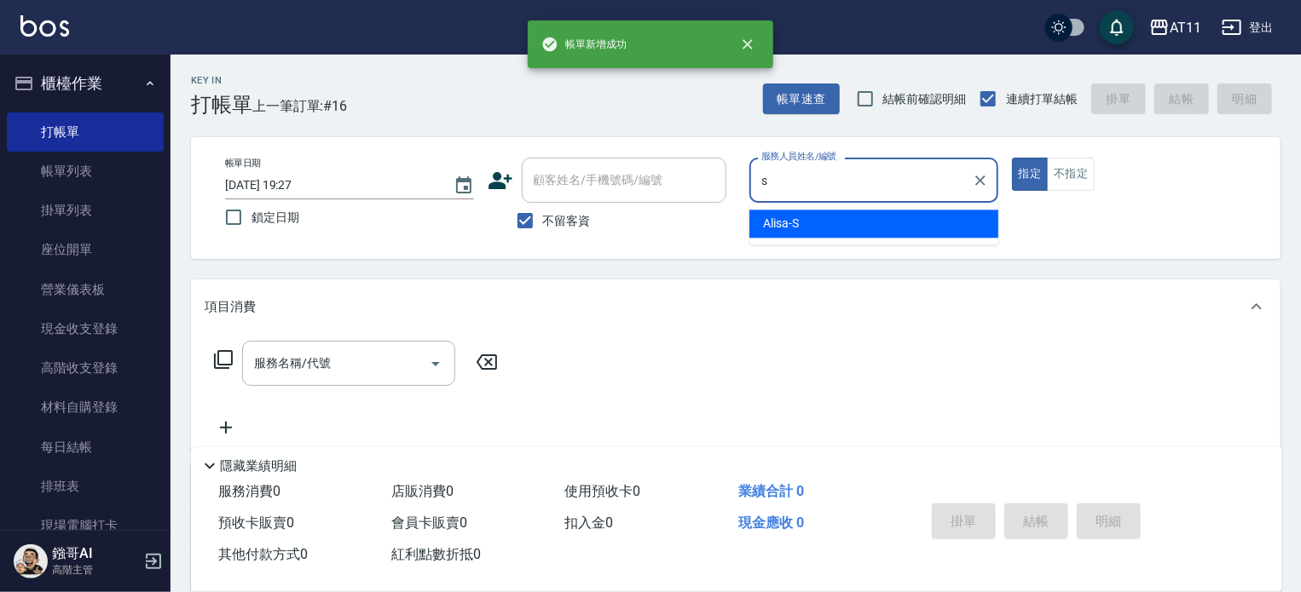
type input "Alisa-S"
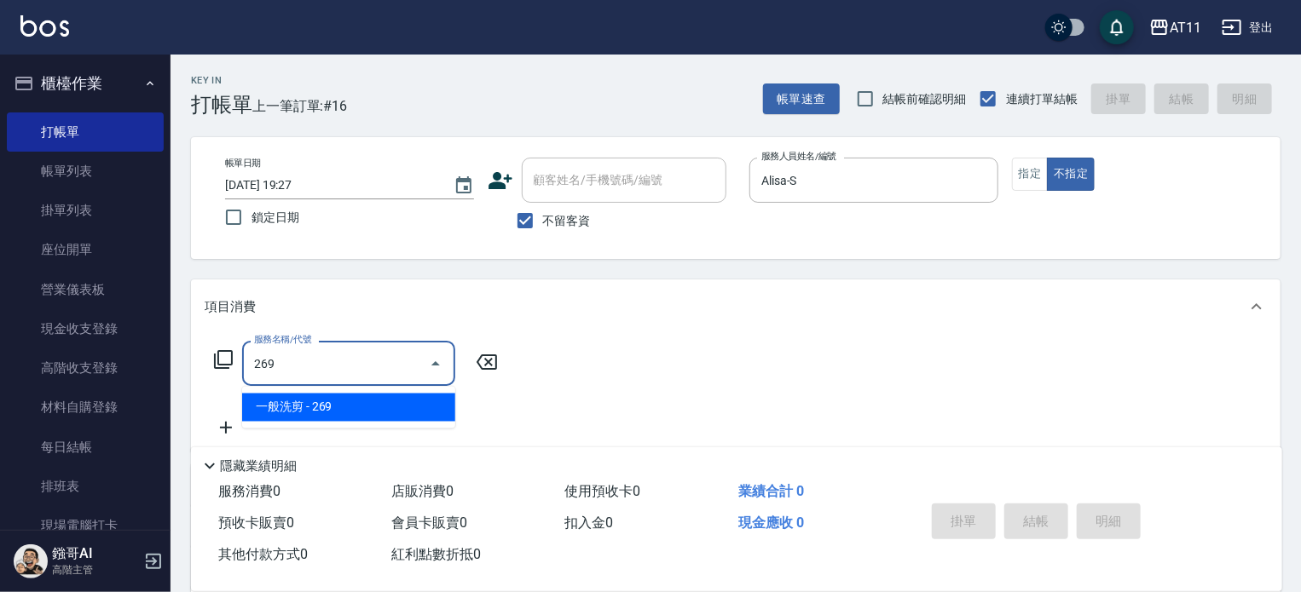
type input "一般洗剪(269)"
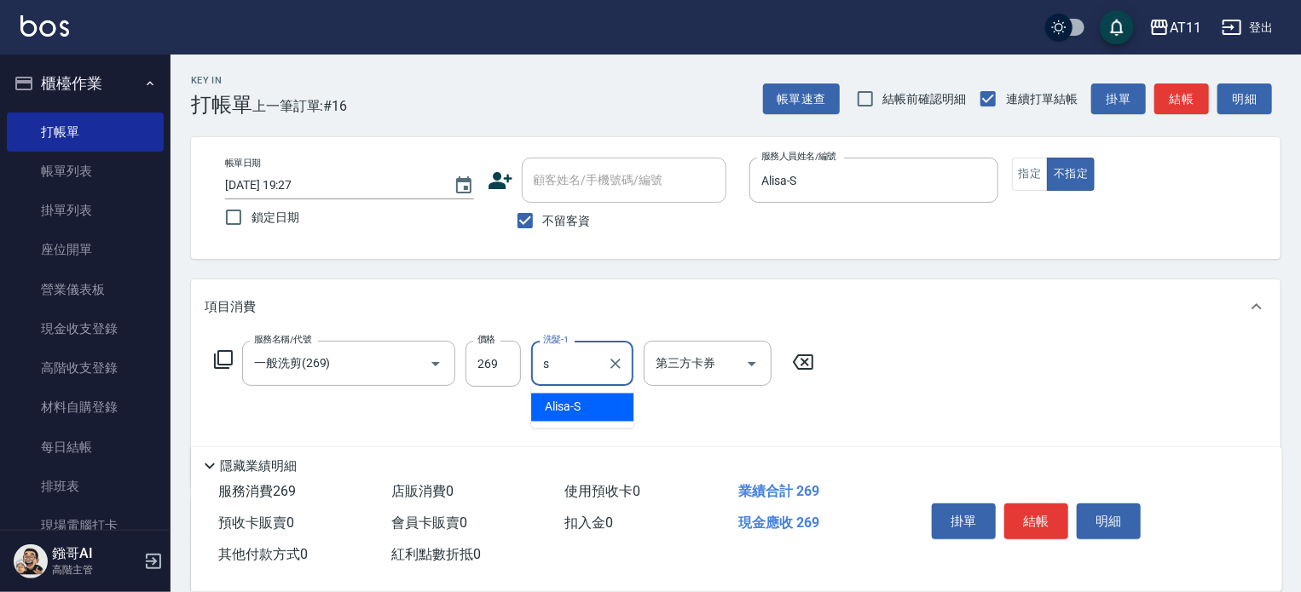
type input "Alisa-S"
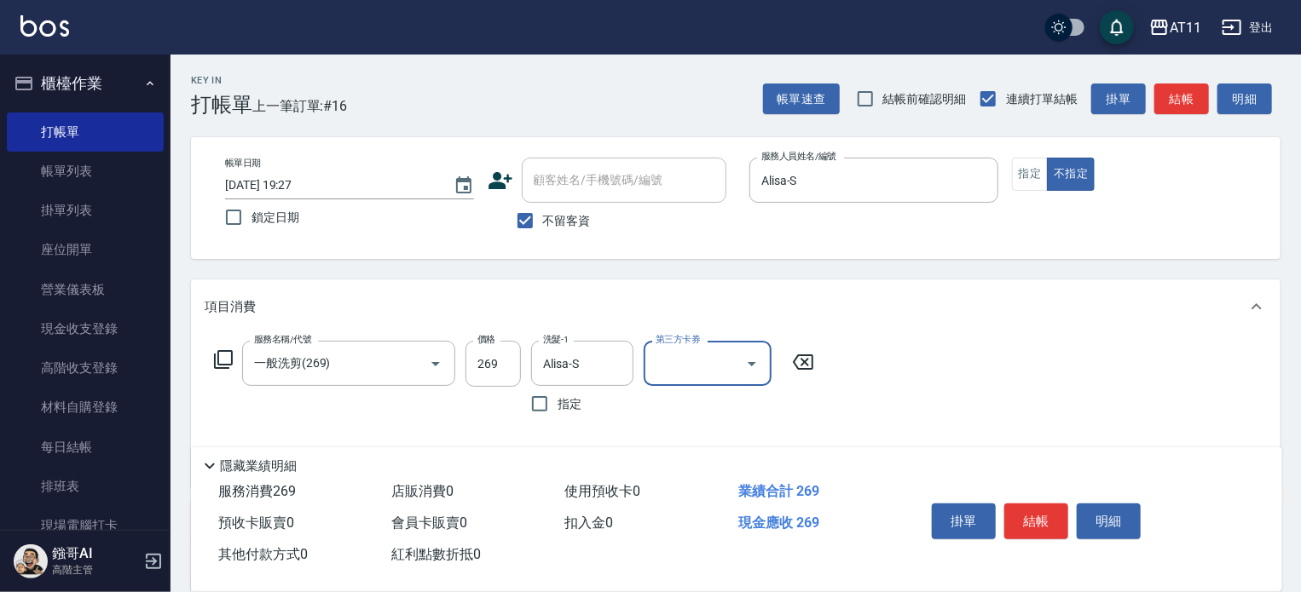
click at [1021, 519] on button "結帳" at bounding box center [1036, 522] width 64 height 36
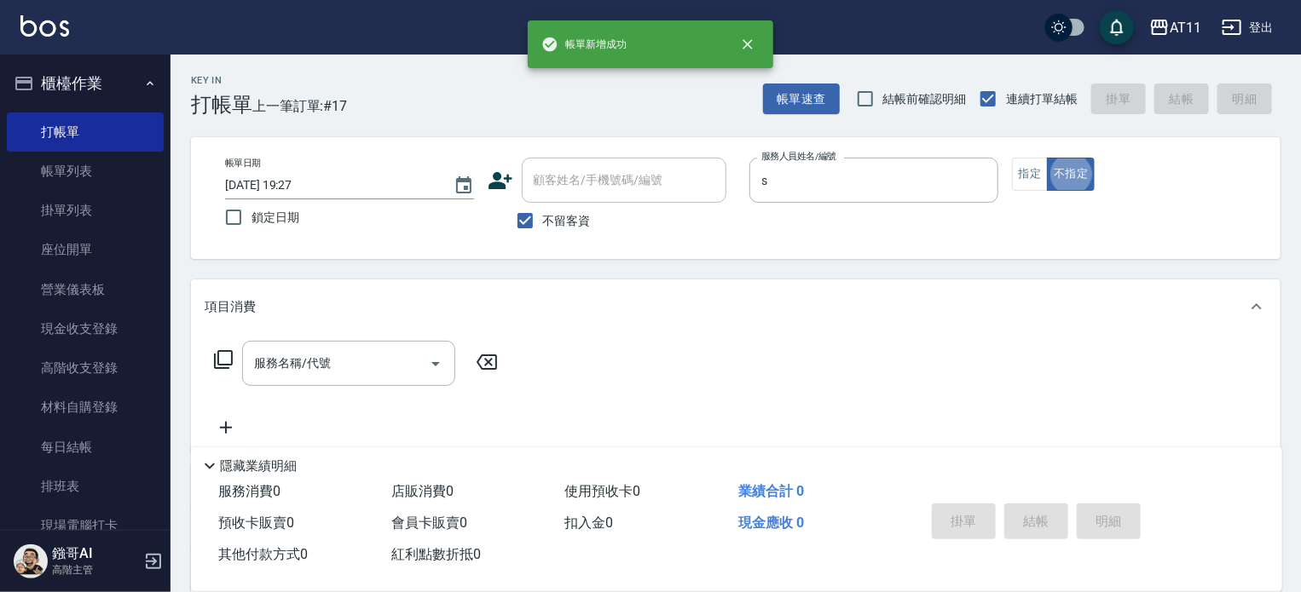
type input "Alisa-S"
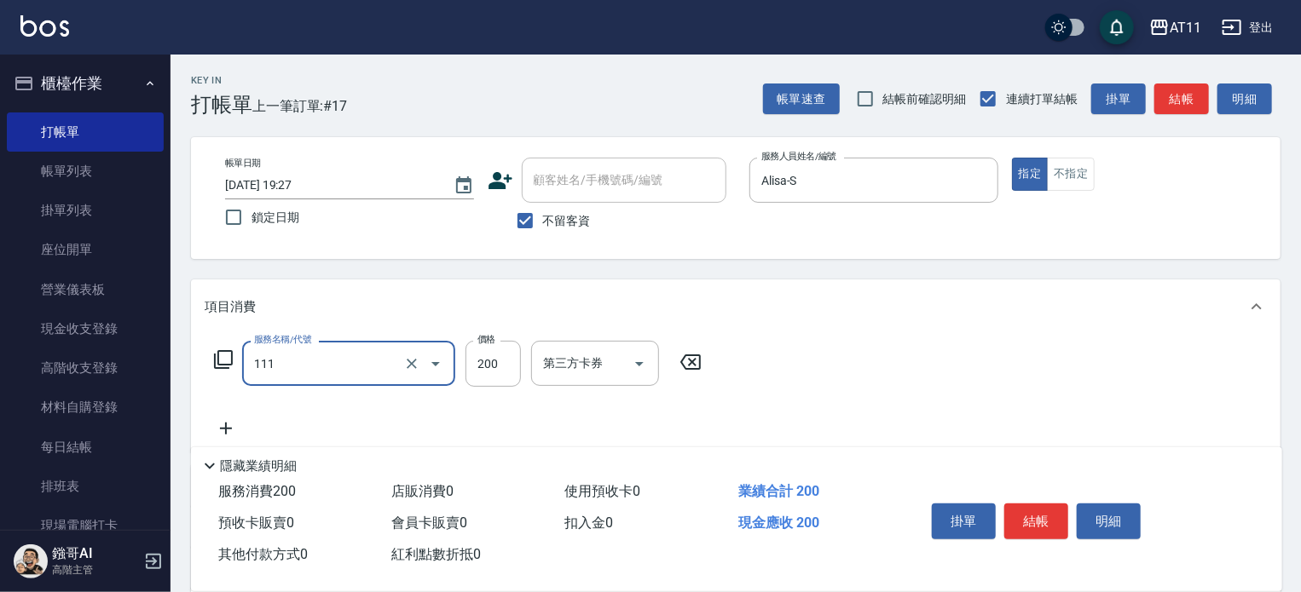
type input "精油洗髮(111)"
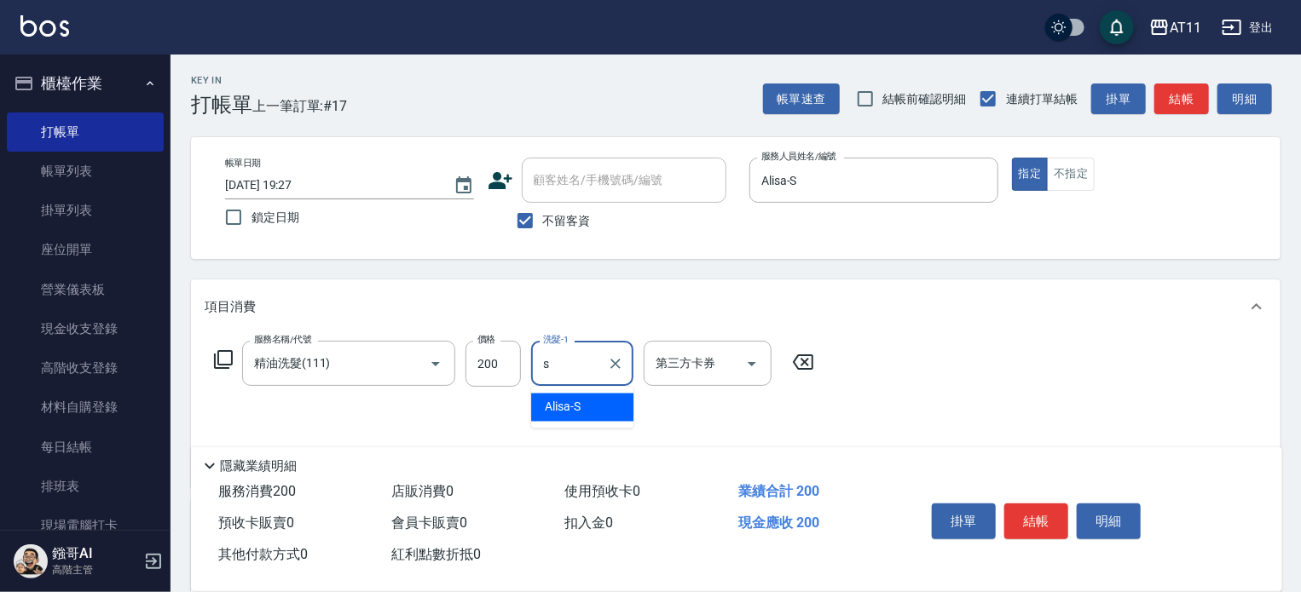
type input "Alisa-S"
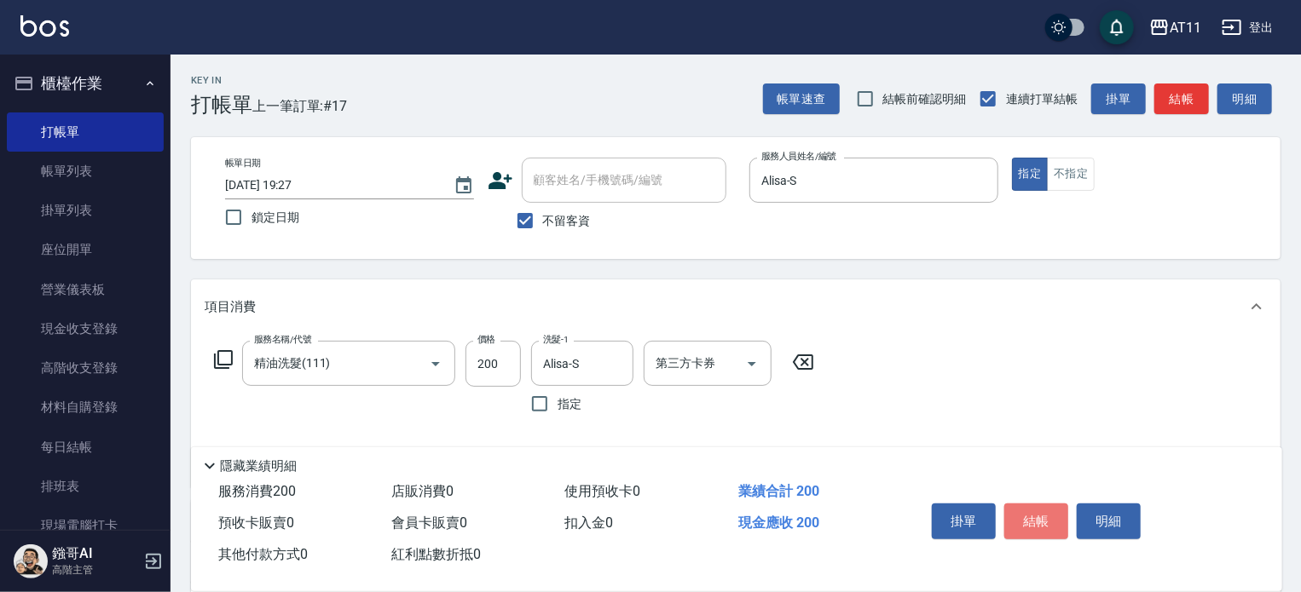
click at [1021, 519] on button "結帳" at bounding box center [1036, 522] width 64 height 36
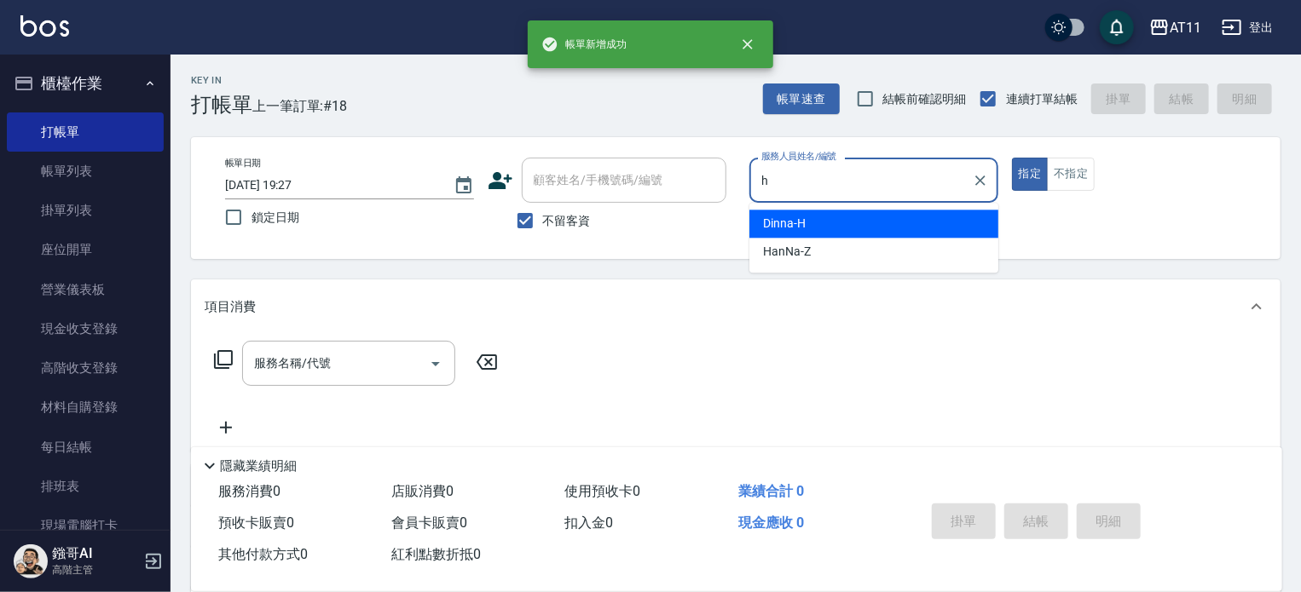
type input "Dinna-H"
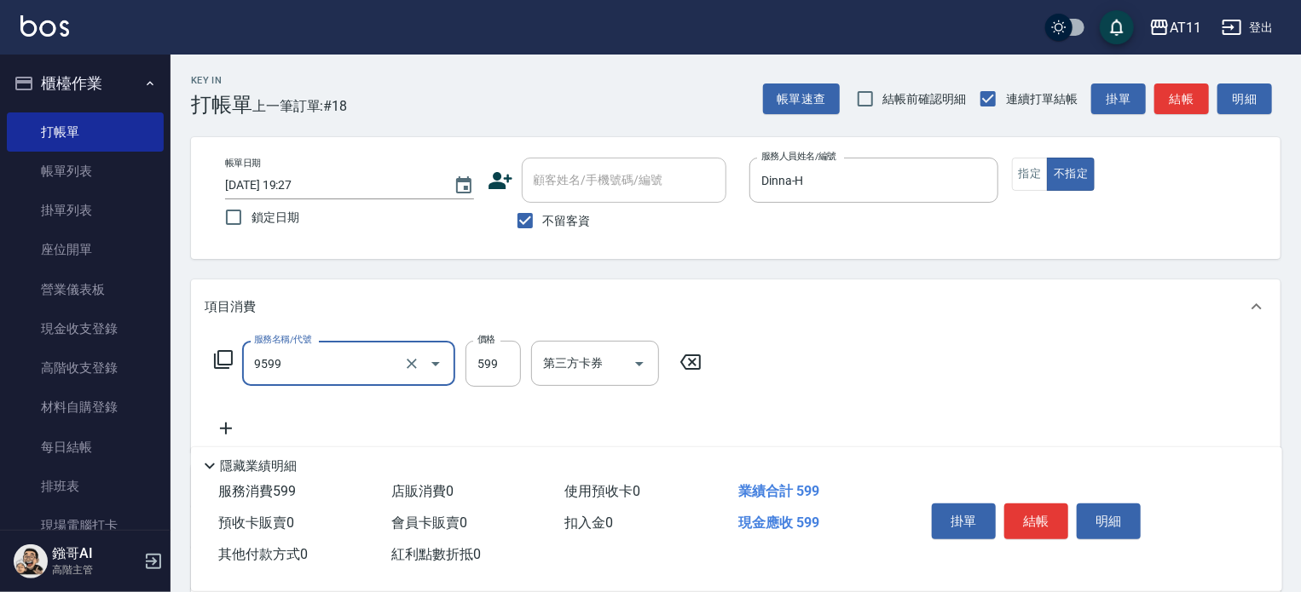
type input "D套餐(9599)"
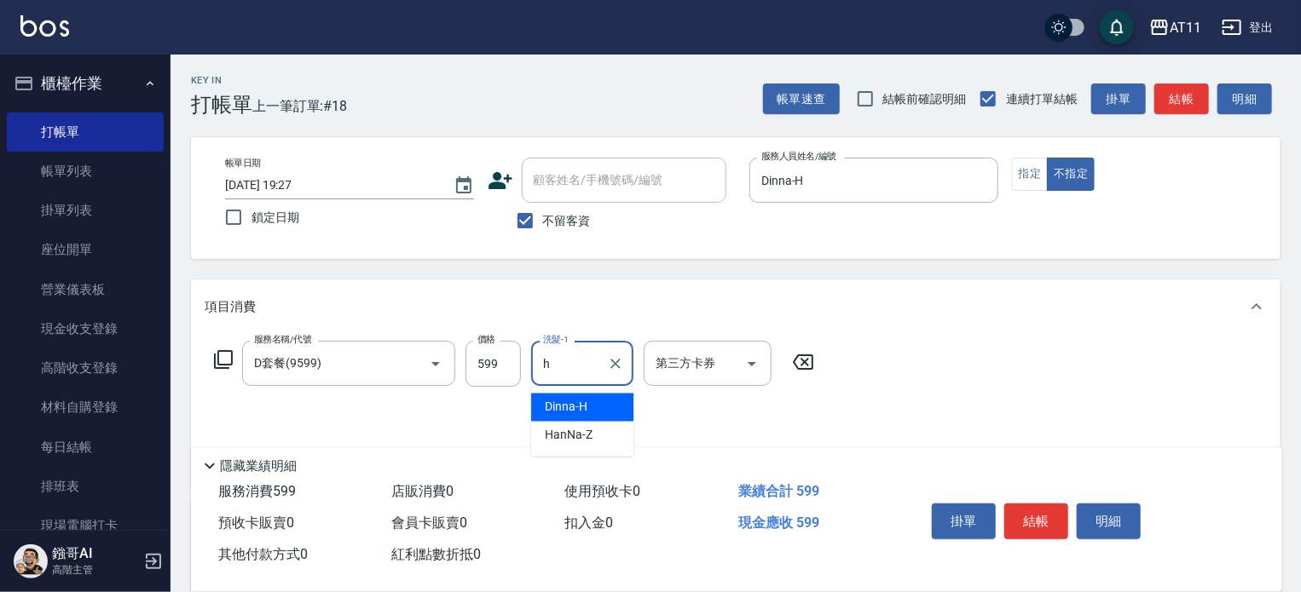
type input "Dinna-H"
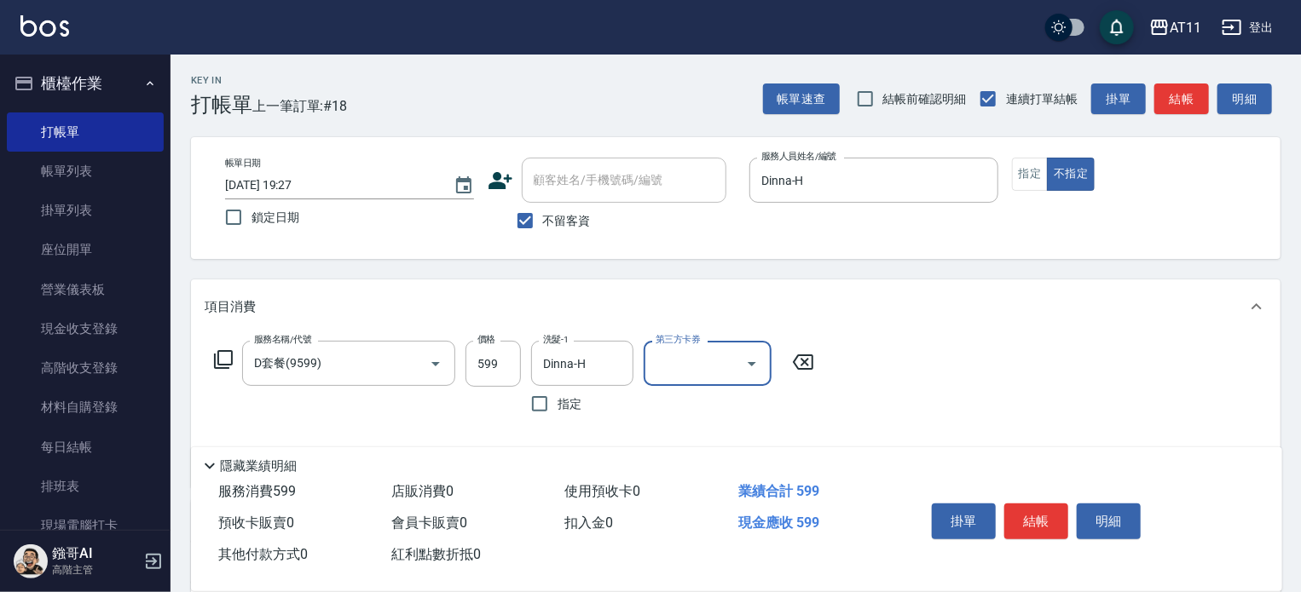
click at [1021, 519] on button "結帳" at bounding box center [1036, 522] width 64 height 36
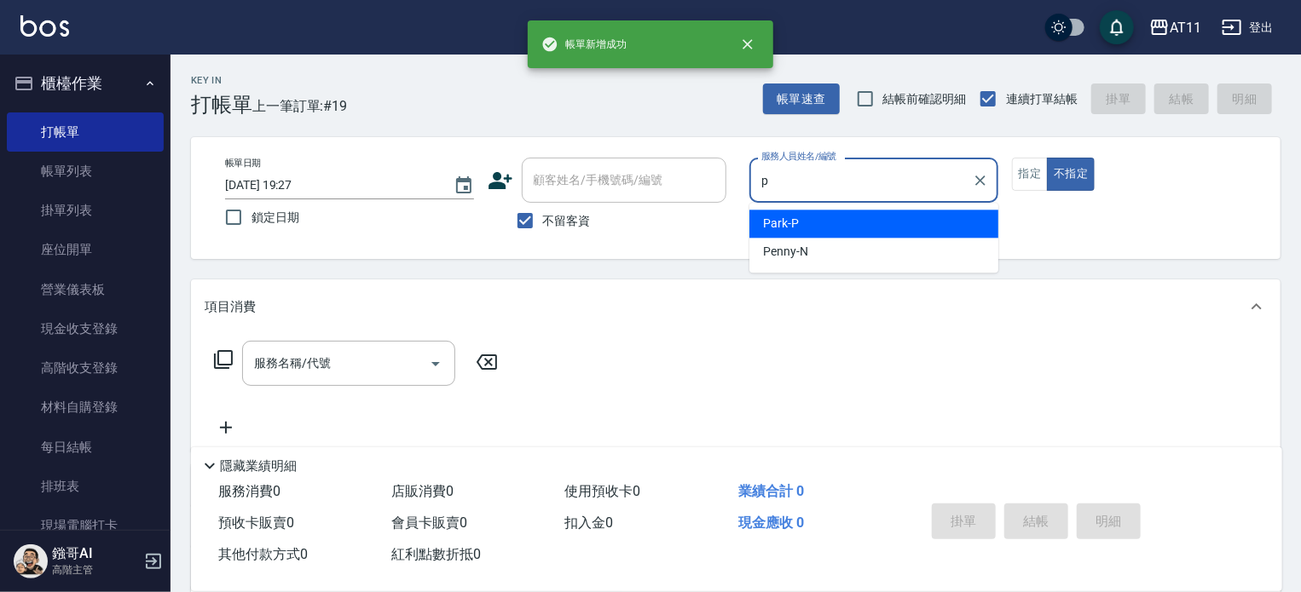
type input "Park-P"
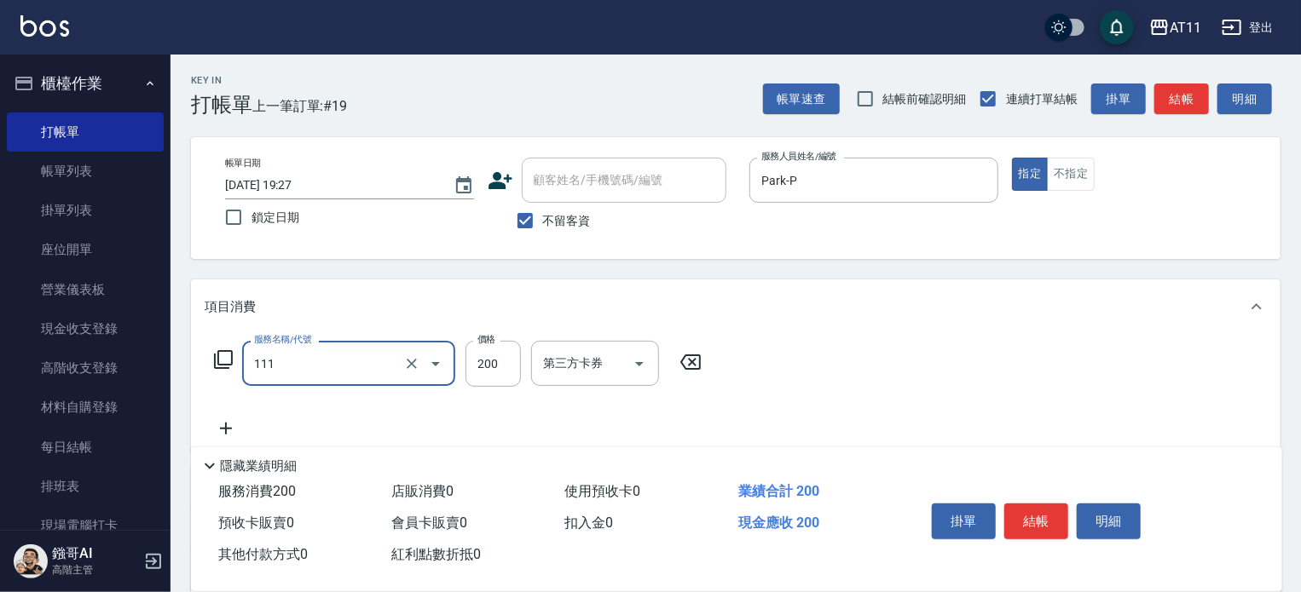
type input "精油洗髮(111)"
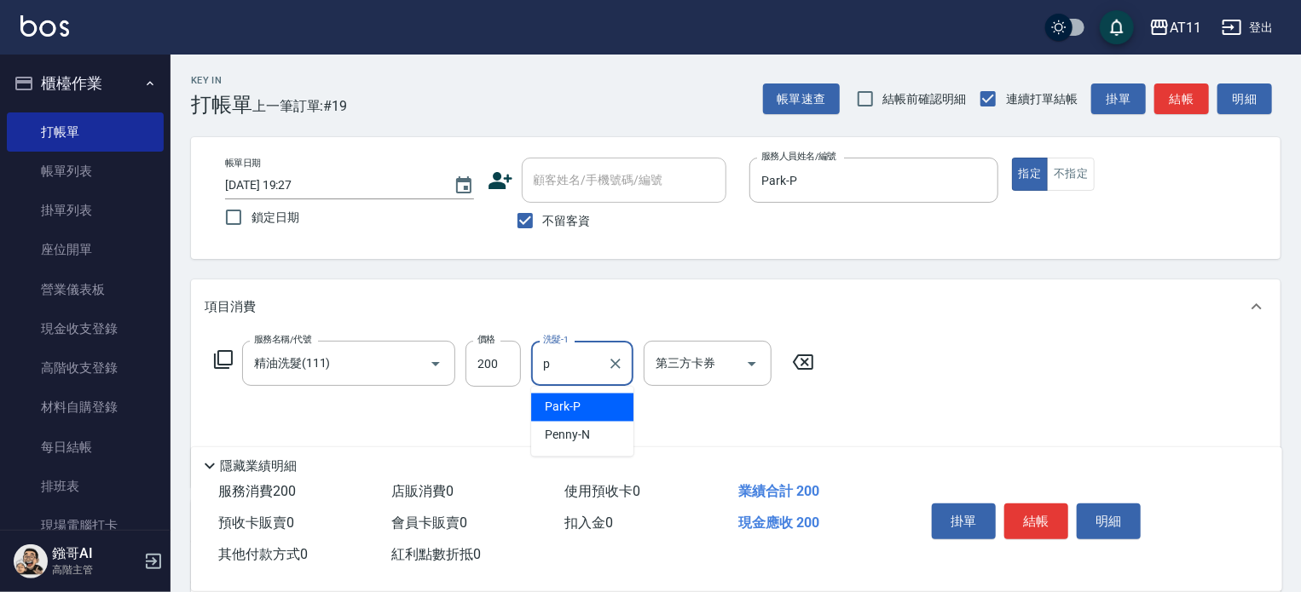
type input "Park-P"
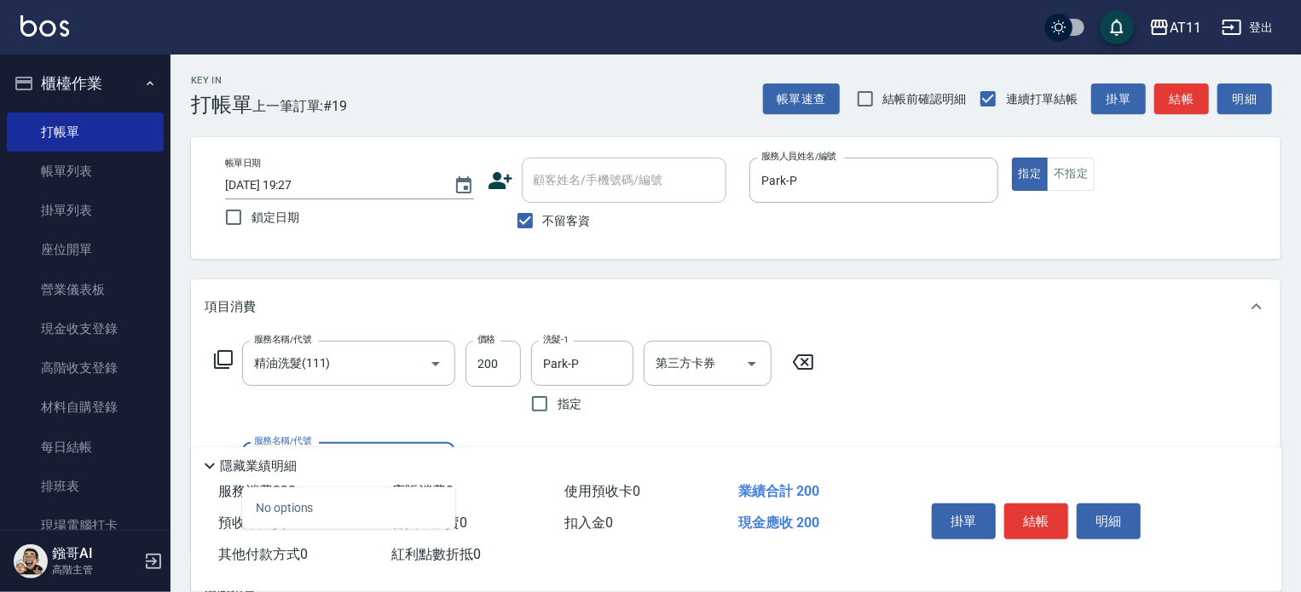
type input "6"
type input "局部燙(688)"
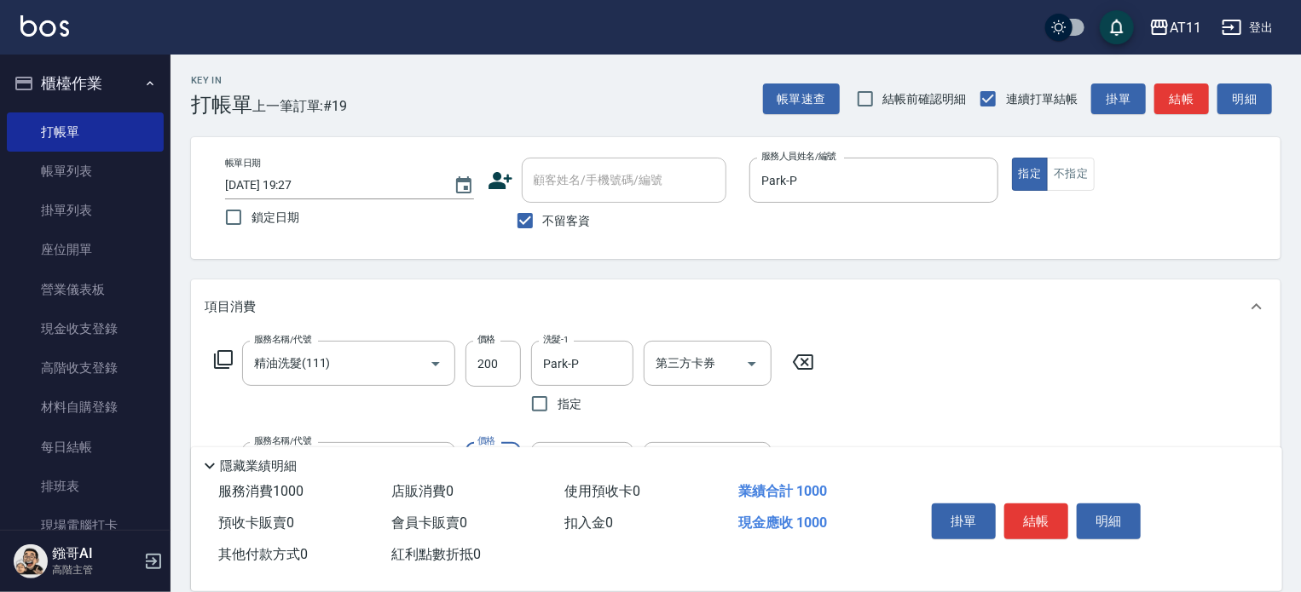
type input "800"
type input "Park-P"
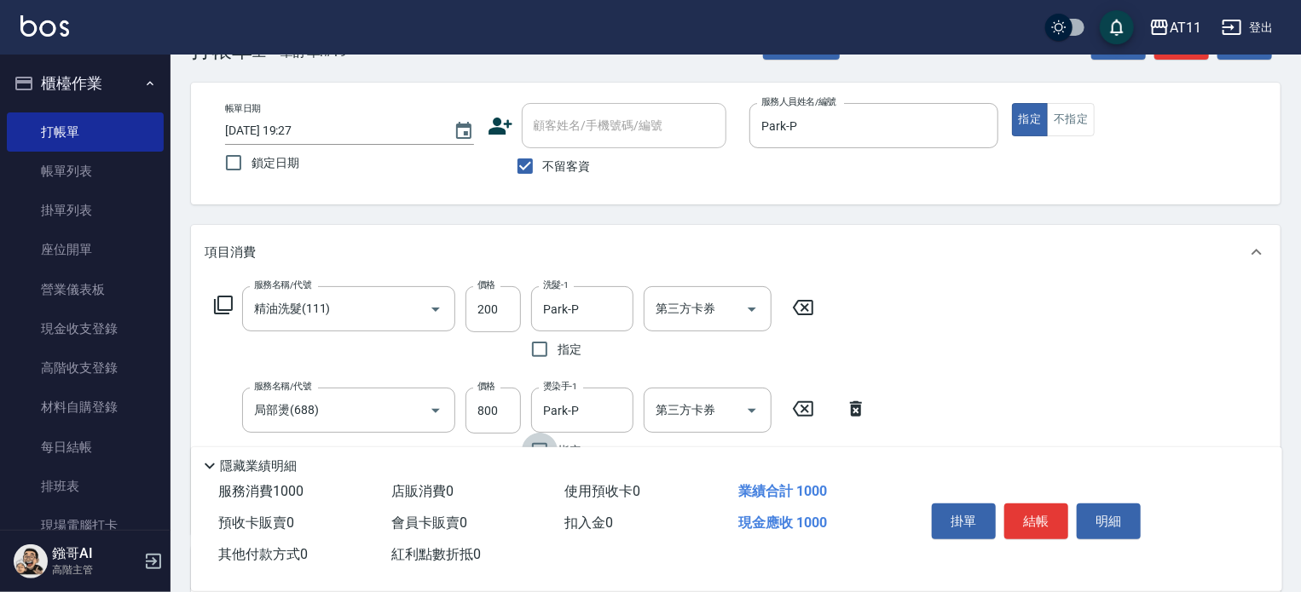
scroll to position [85, 0]
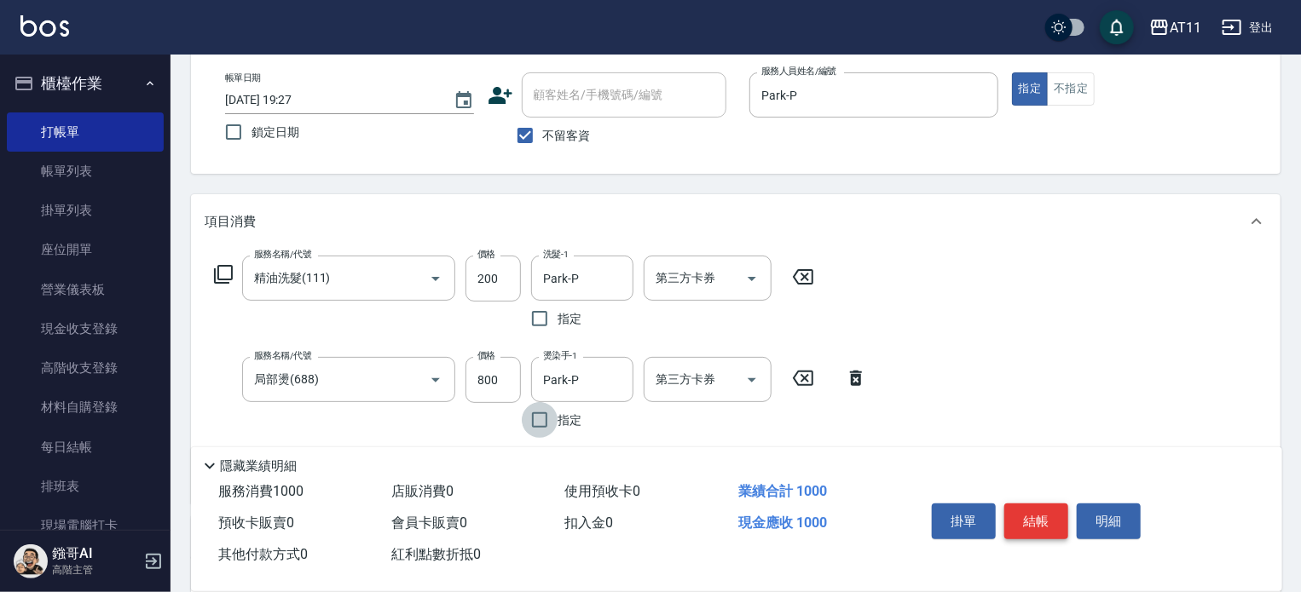
click at [1037, 519] on button "結帳" at bounding box center [1036, 522] width 64 height 36
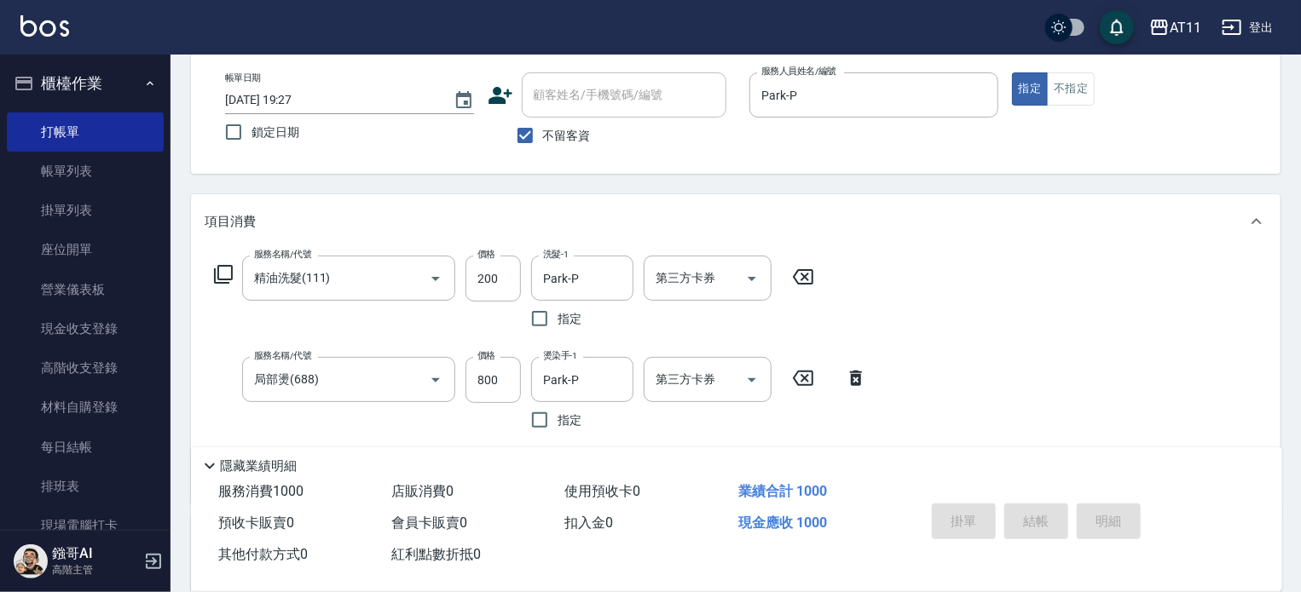
type input "[DATE] 19:28"
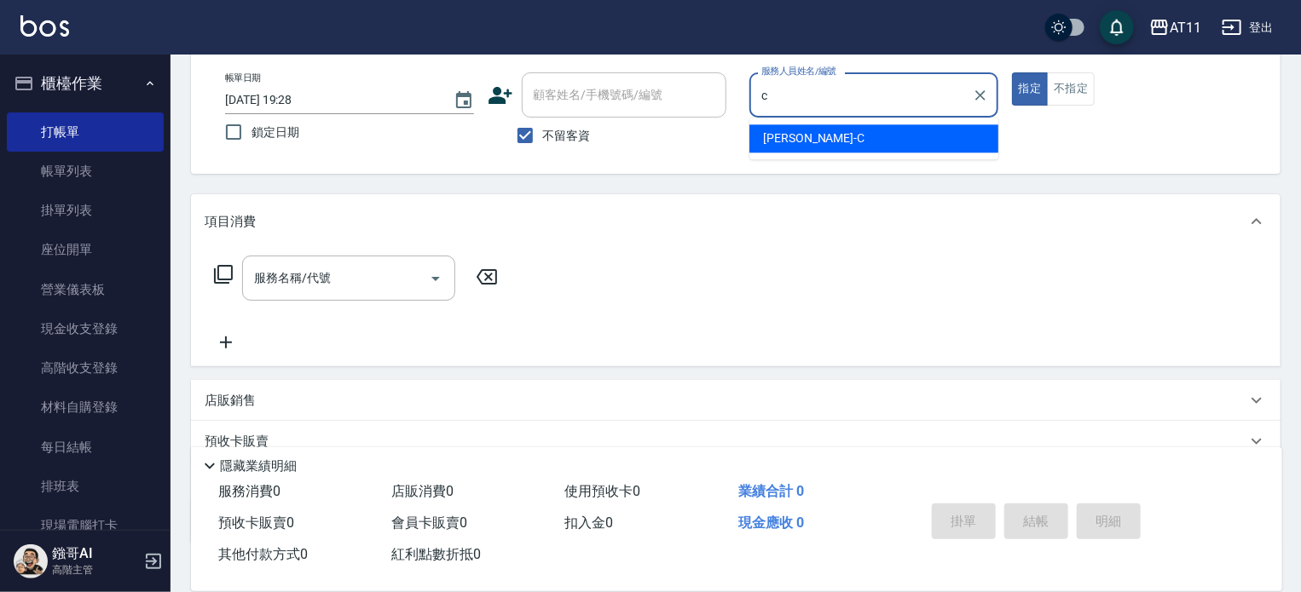
type input "[PERSON_NAME]"
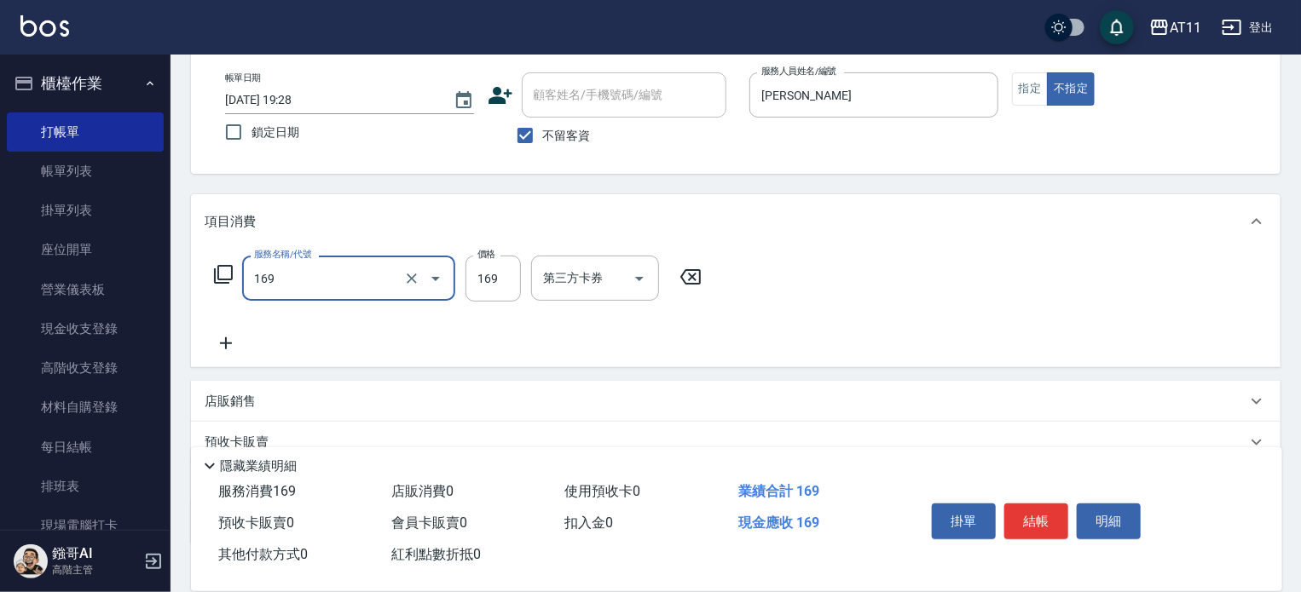
type input "單剪(169)"
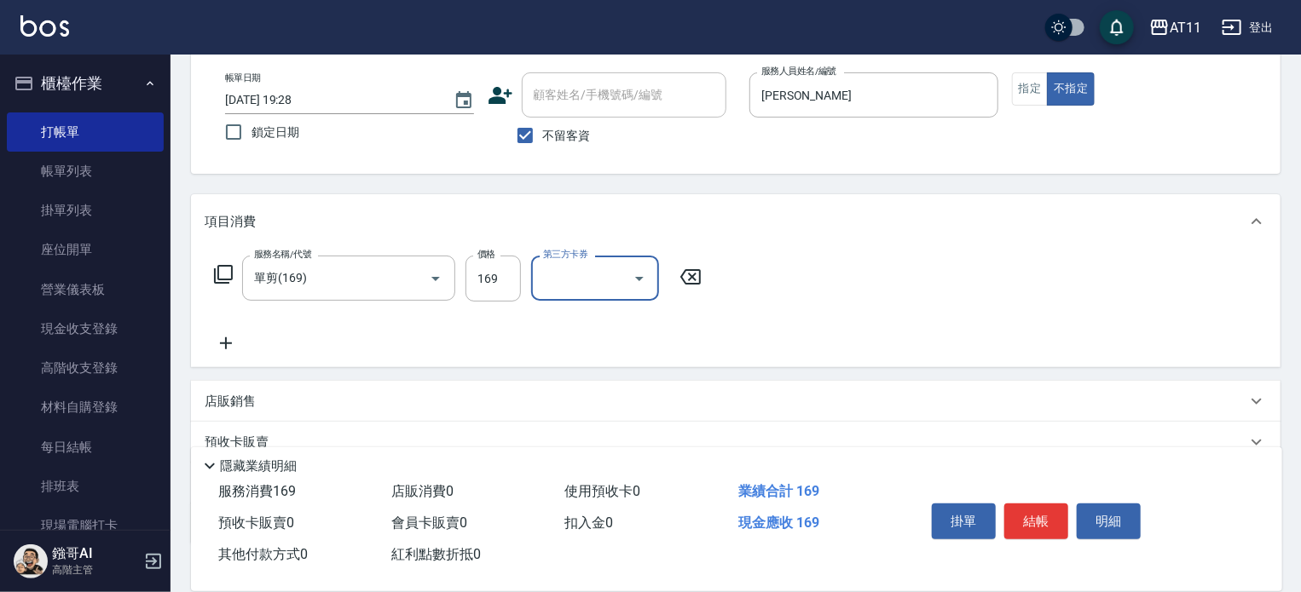
click at [1055, 557] on div "掛單 結帳 明細" at bounding box center [1082, 523] width 357 height 95
click at [1033, 512] on button "結帳" at bounding box center [1036, 522] width 64 height 36
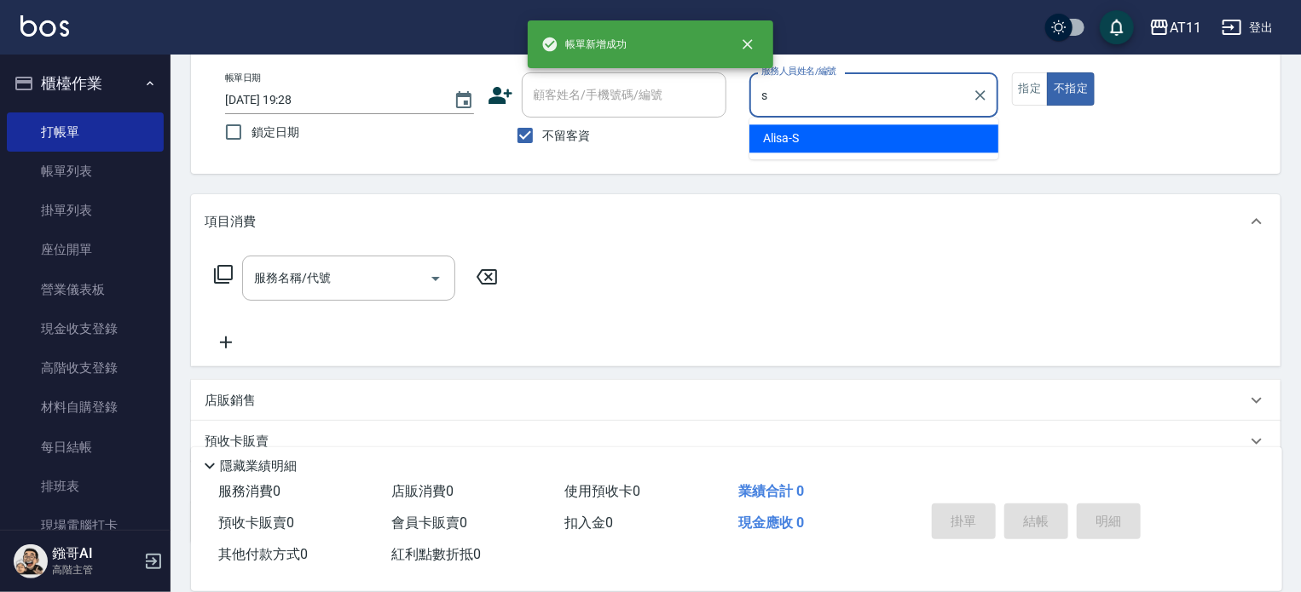
type input "Alisa-S"
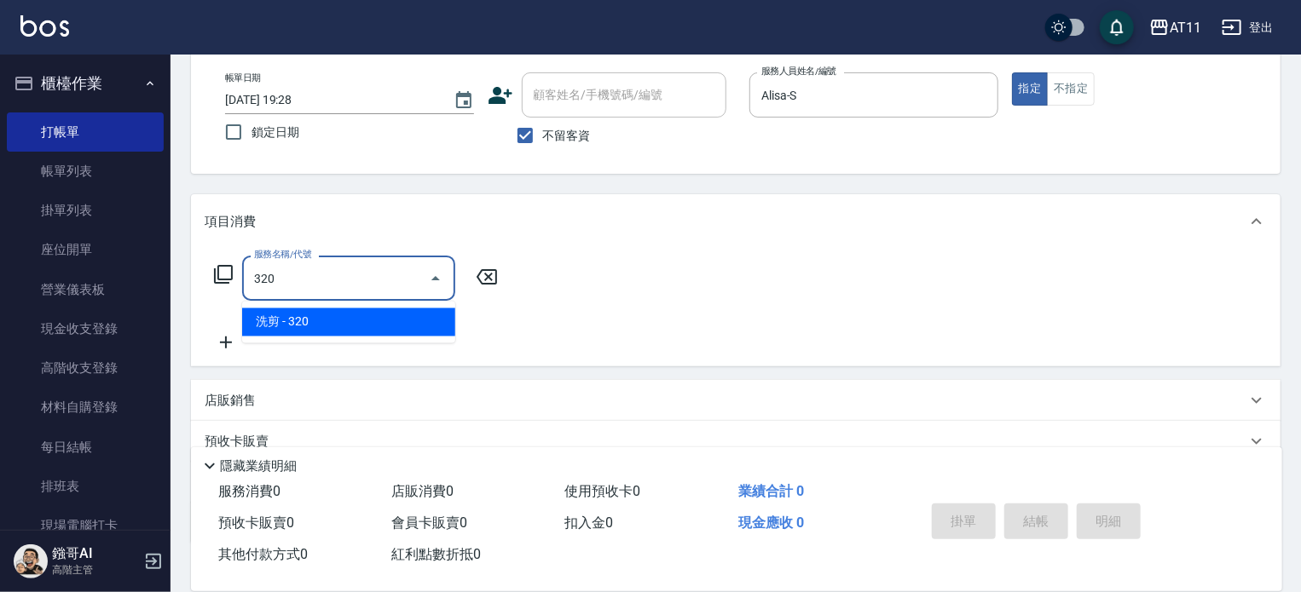
type input "洗剪(320)"
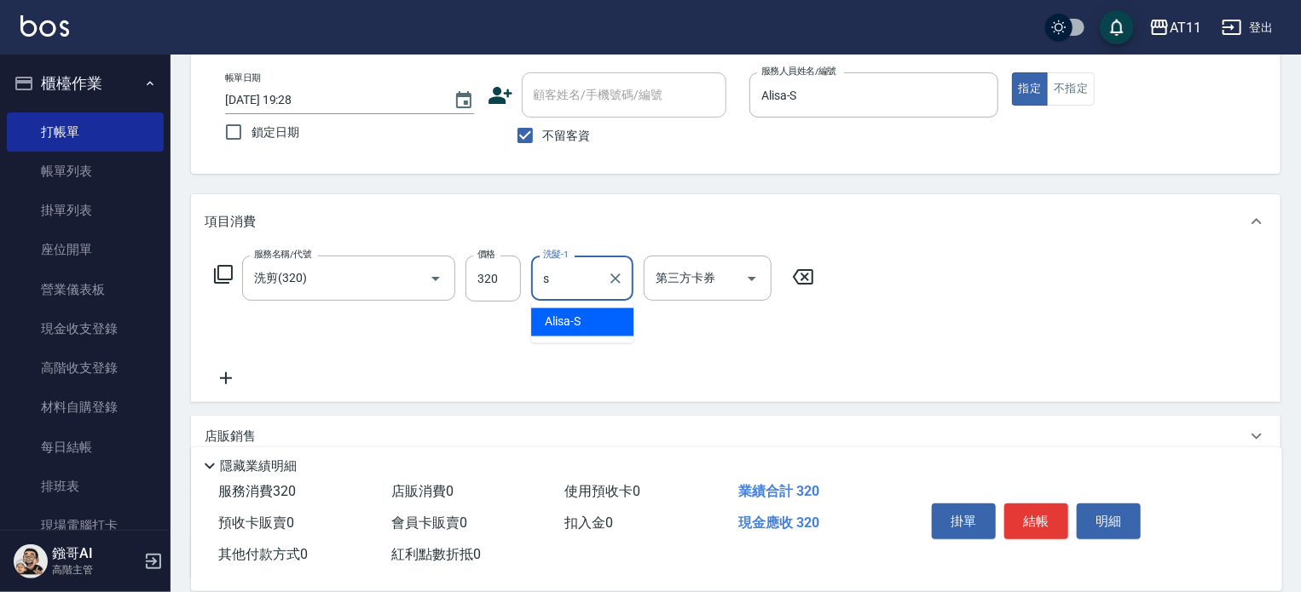
type input "Alisa-S"
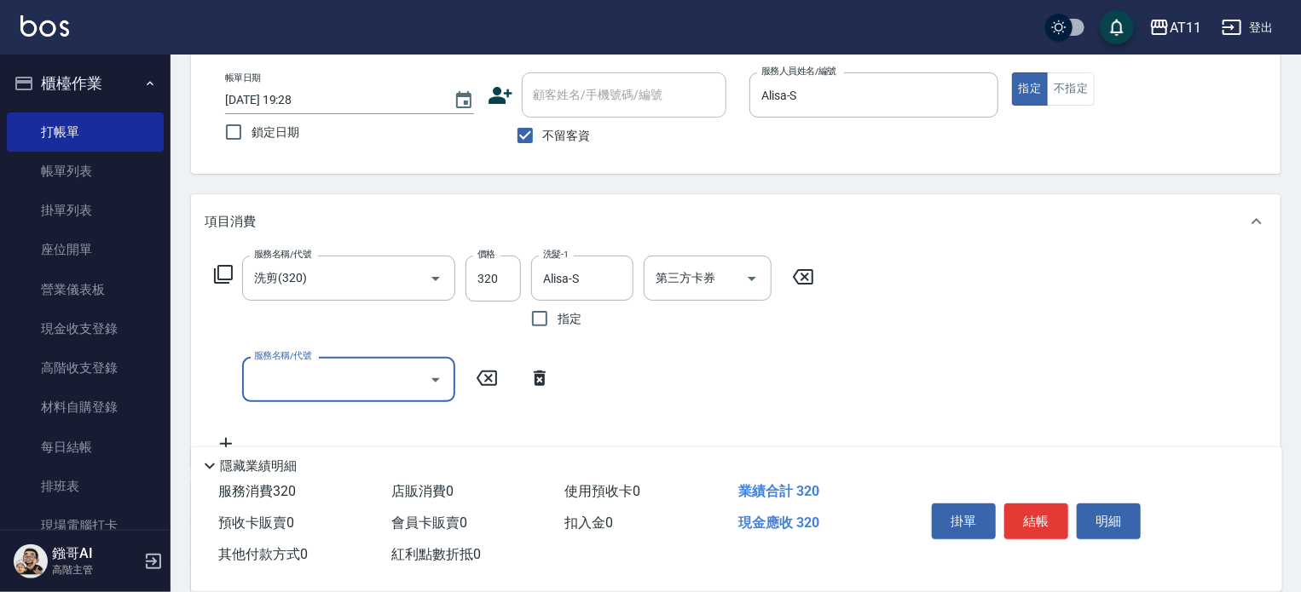
click at [1036, 518] on button "結帳" at bounding box center [1036, 522] width 64 height 36
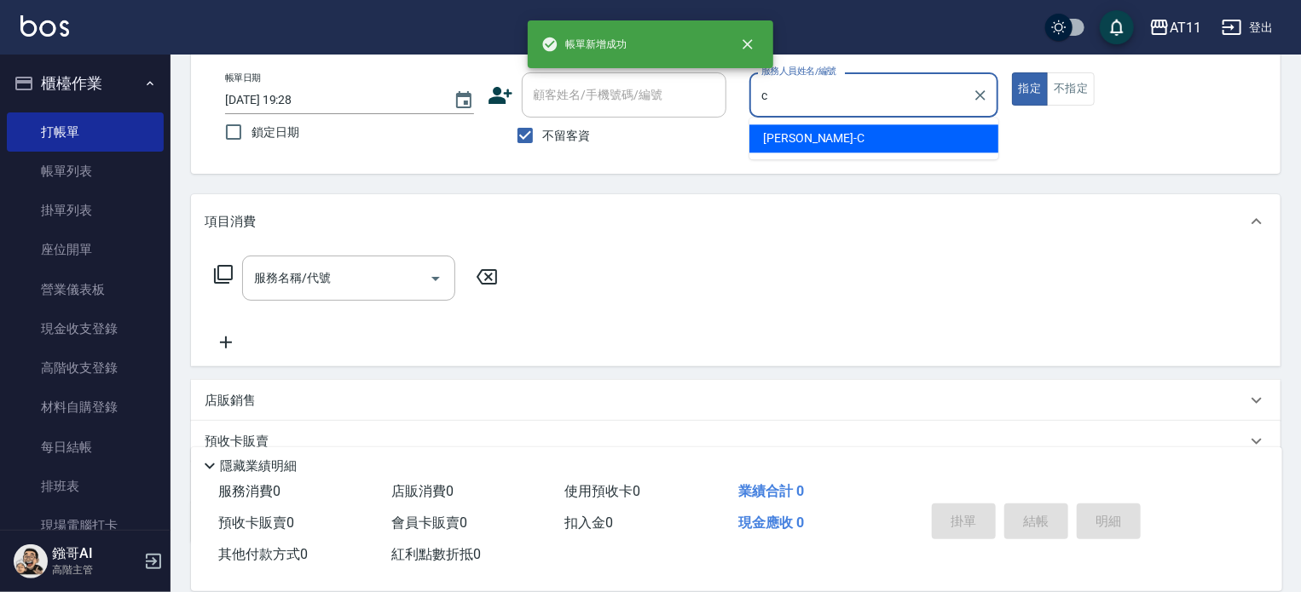
type input "[PERSON_NAME]"
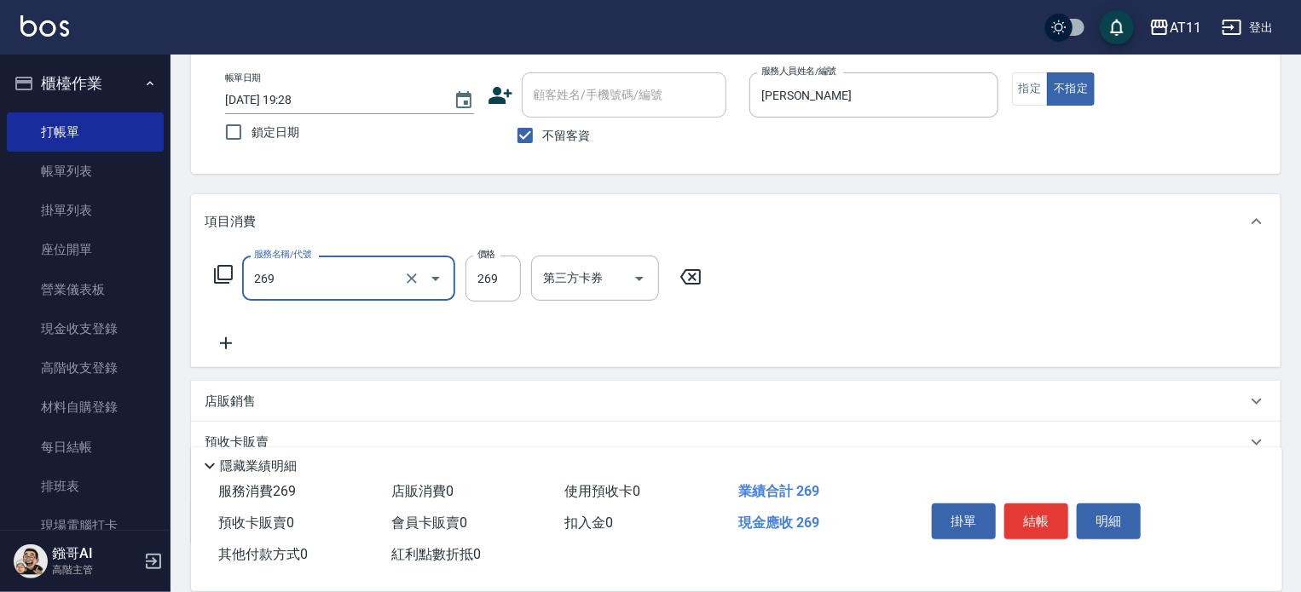
type input "一般洗剪(269)"
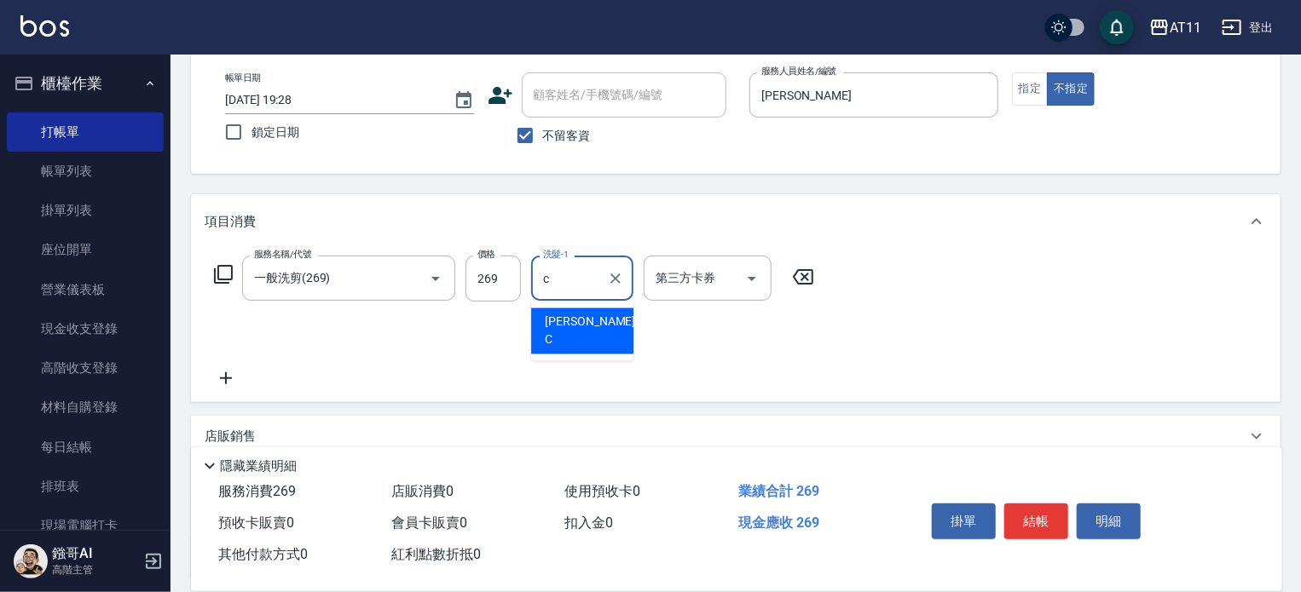
type input "[PERSON_NAME]"
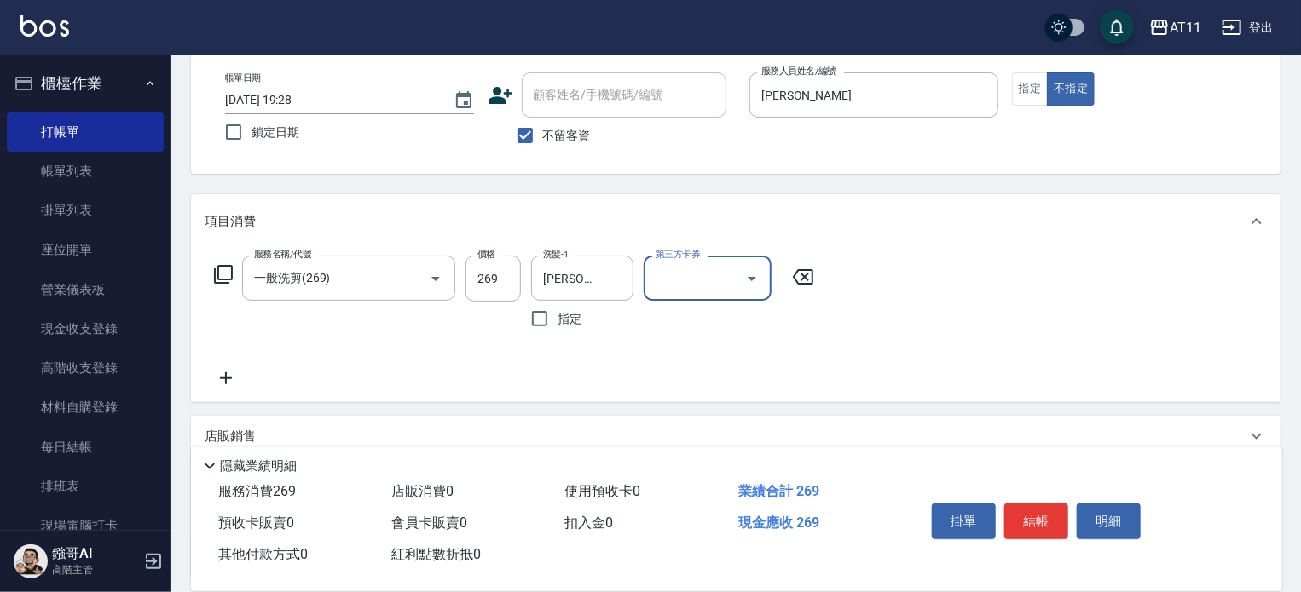
click at [1036, 518] on button "結帳" at bounding box center [1036, 522] width 64 height 36
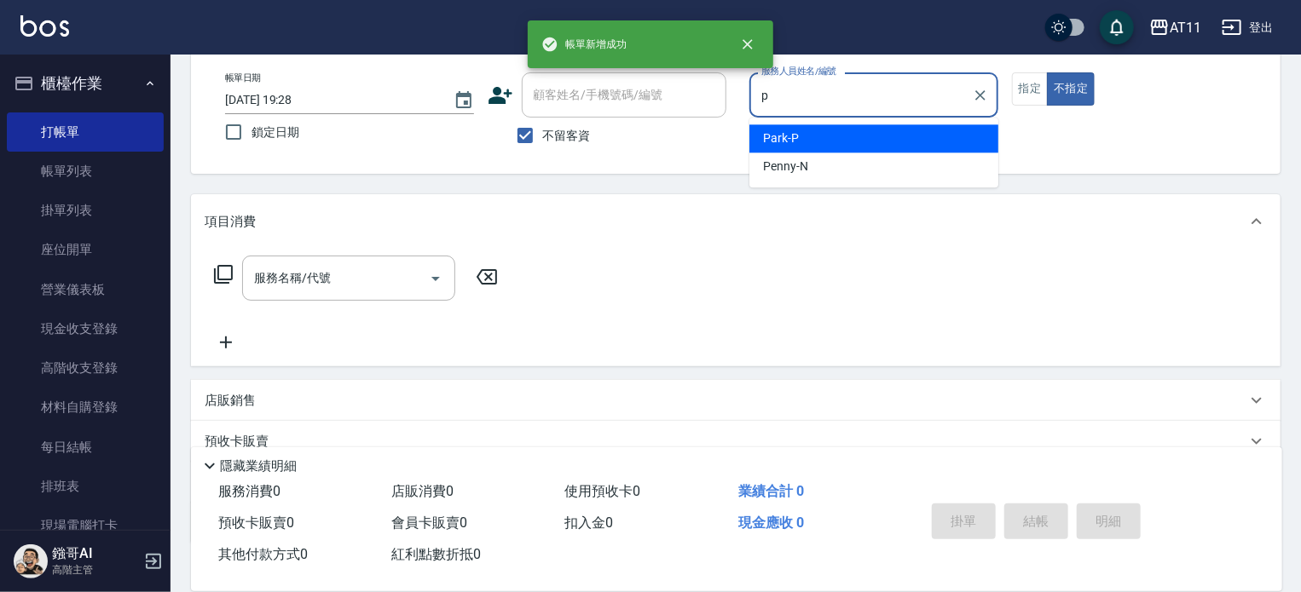
type input "Park-P"
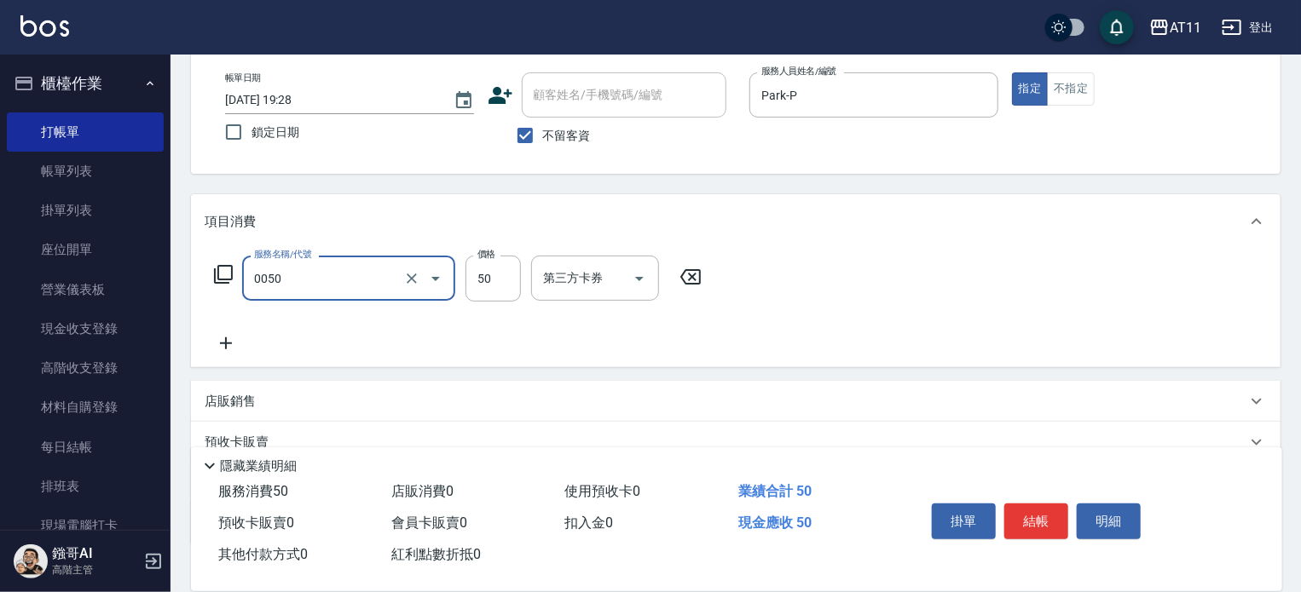
type input "剪瀏海(0050)"
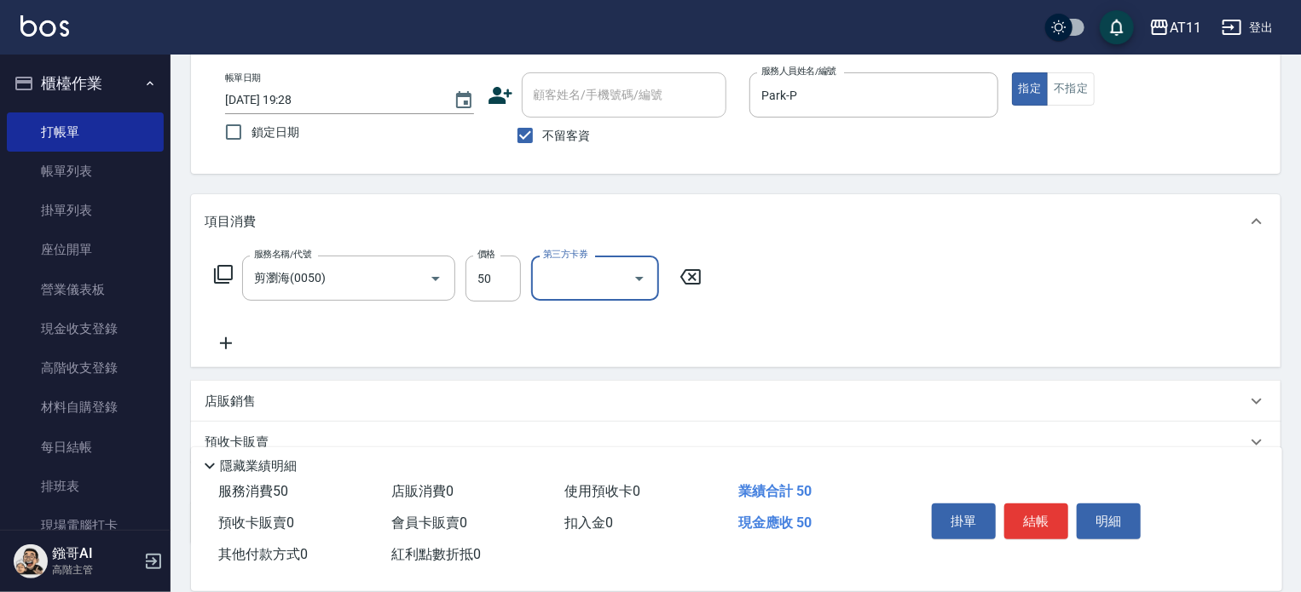
click at [1036, 520] on button "結帳" at bounding box center [1036, 522] width 64 height 36
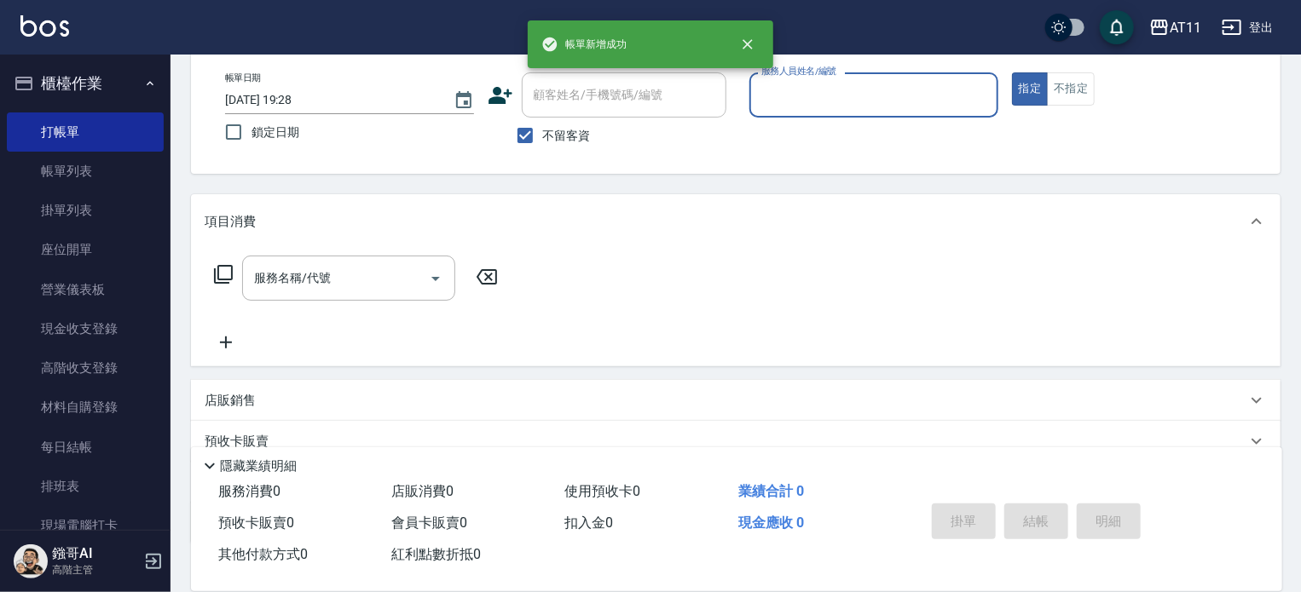
type input "r"
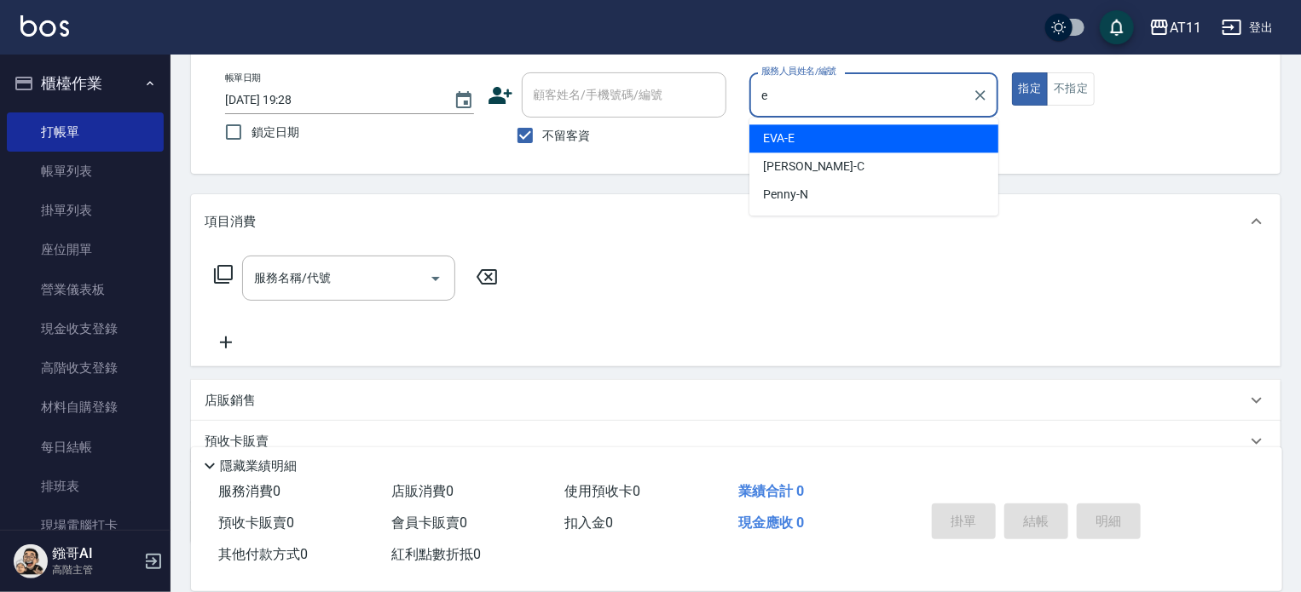
type input "EVA-E"
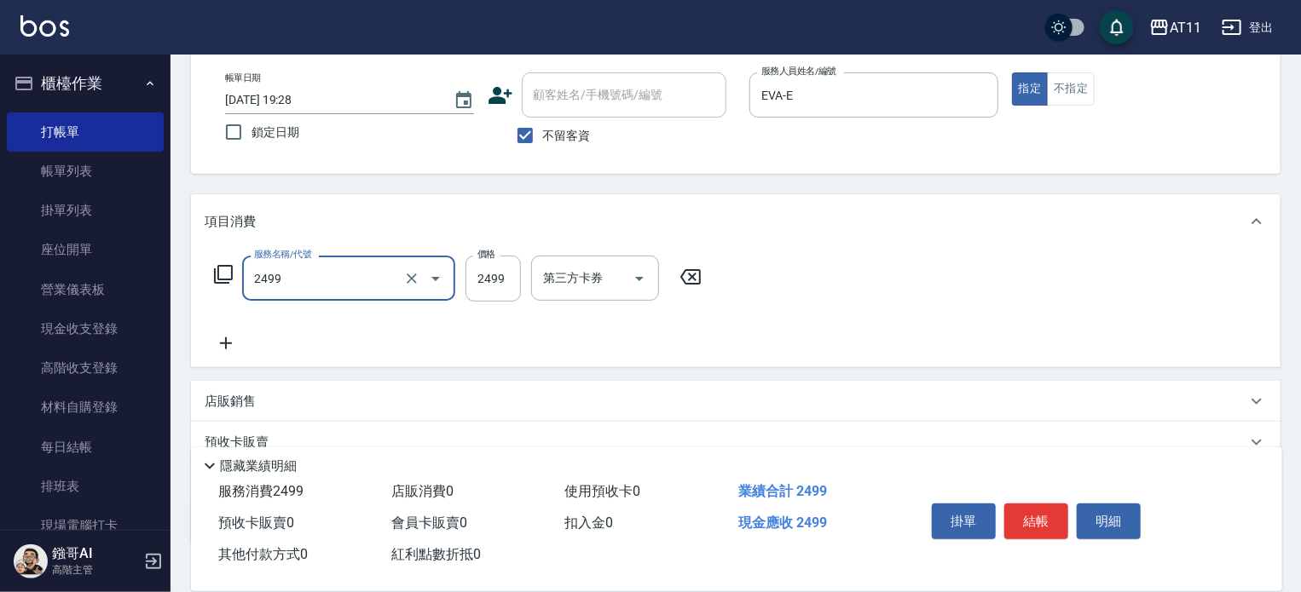
type input "染髮套餐(2499)"
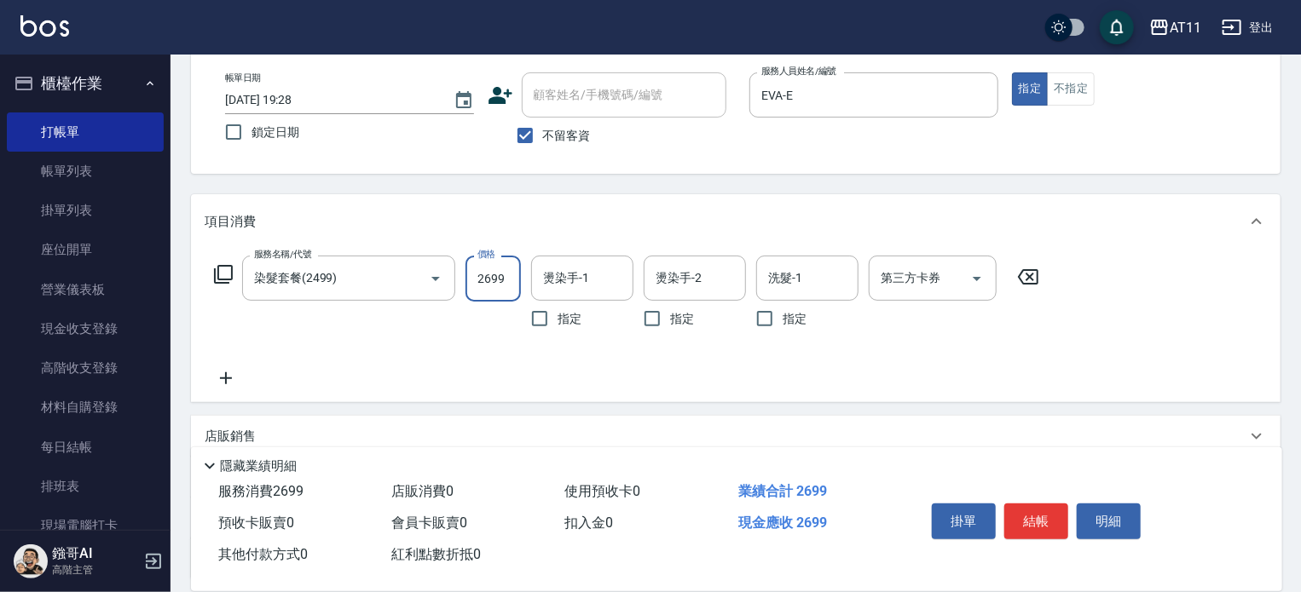
type input "2699"
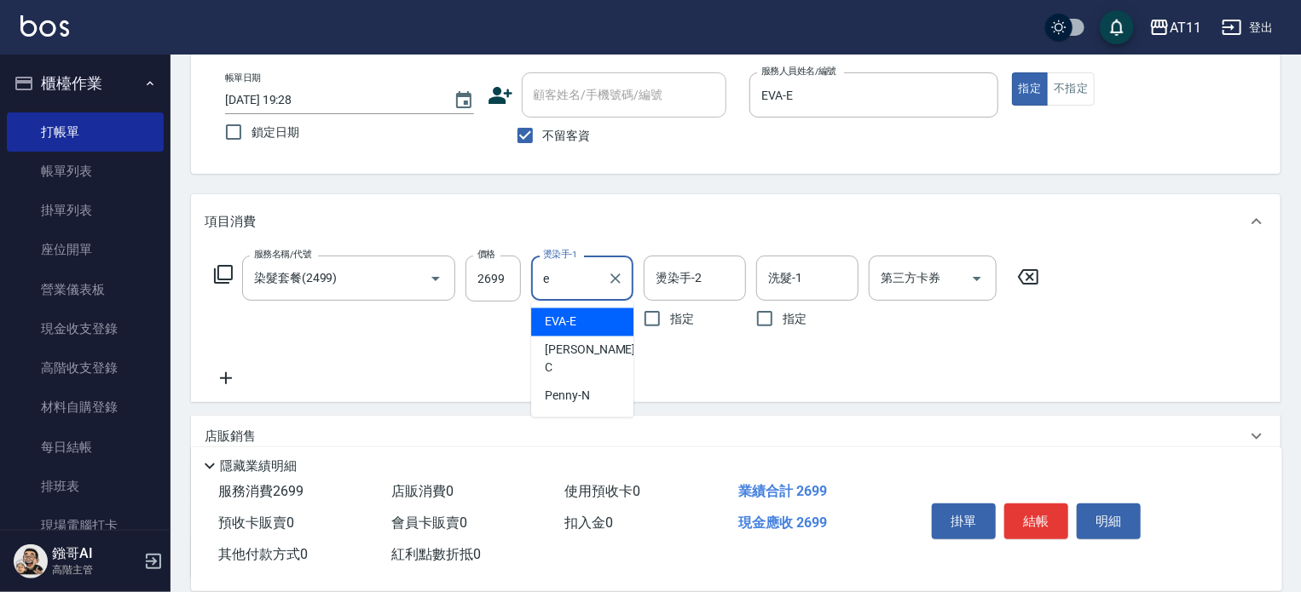
type input "EVA-E"
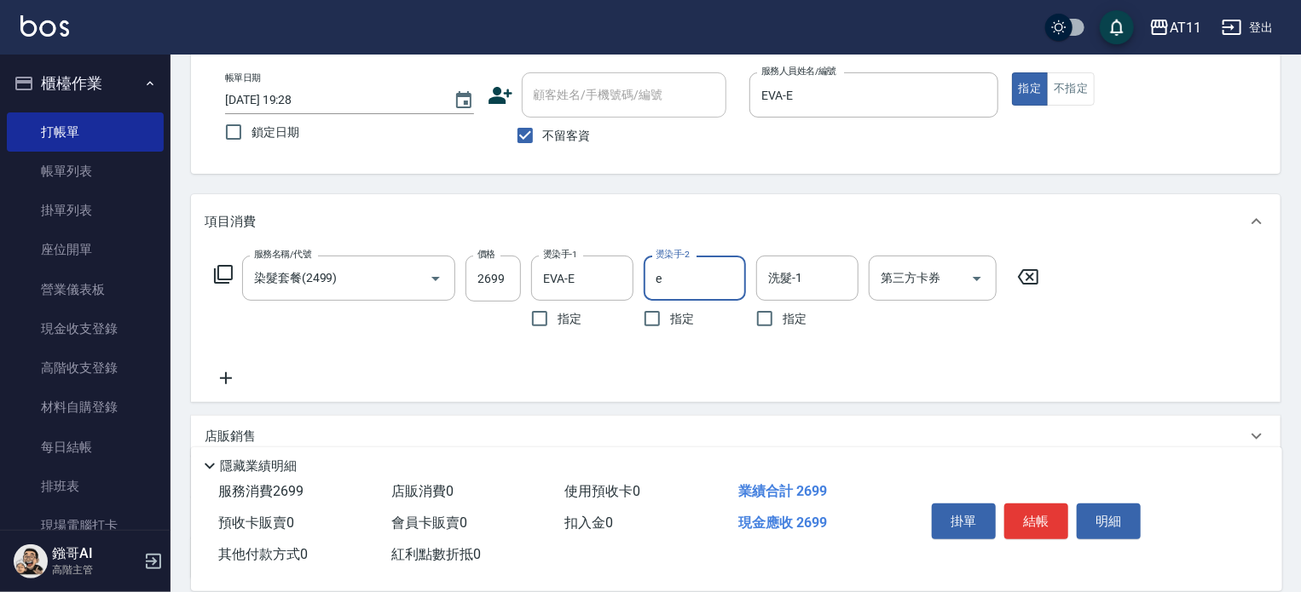
type input "EVA-E"
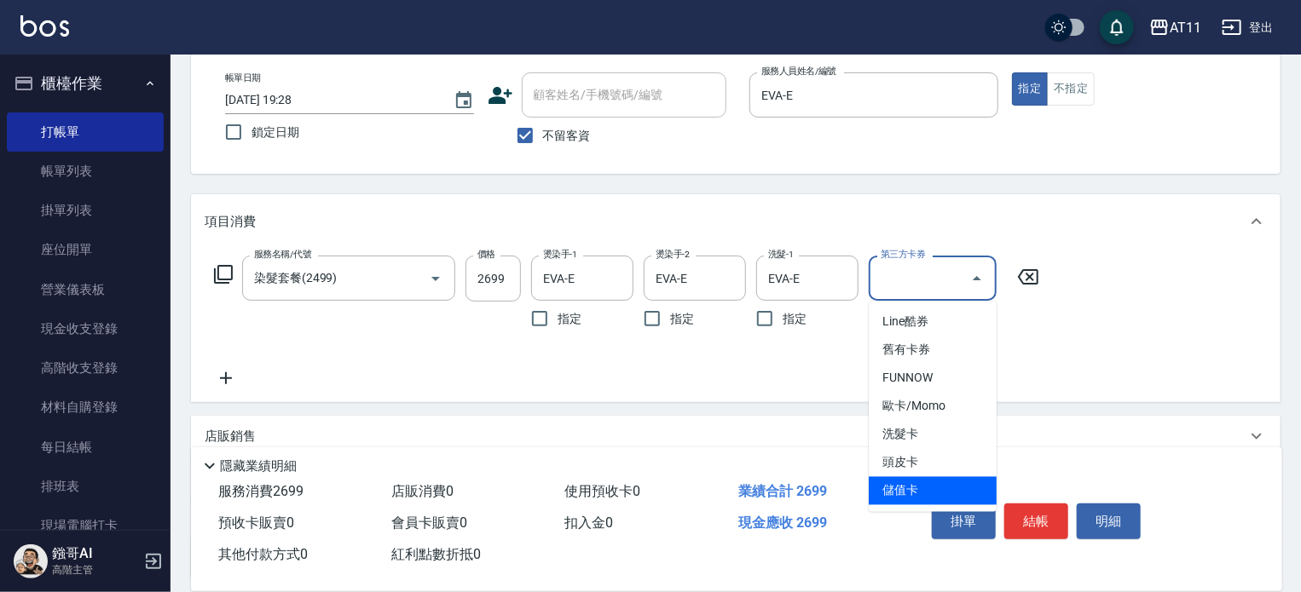
type input "儲值卡"
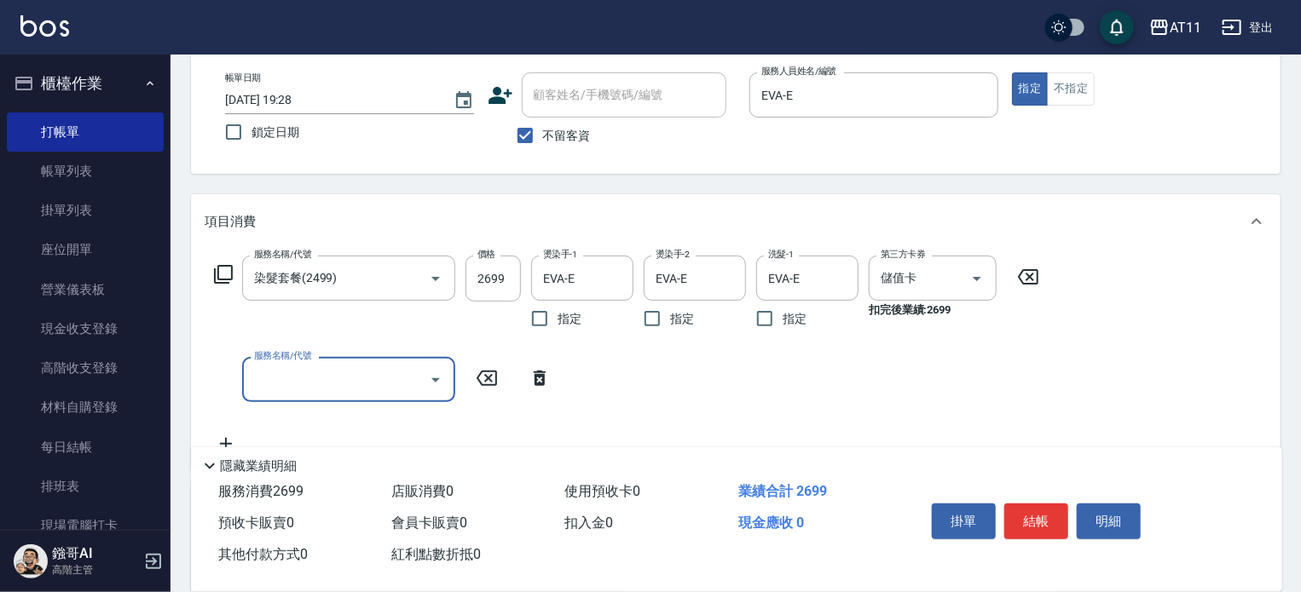
click at [1036, 520] on button "結帳" at bounding box center [1036, 522] width 64 height 36
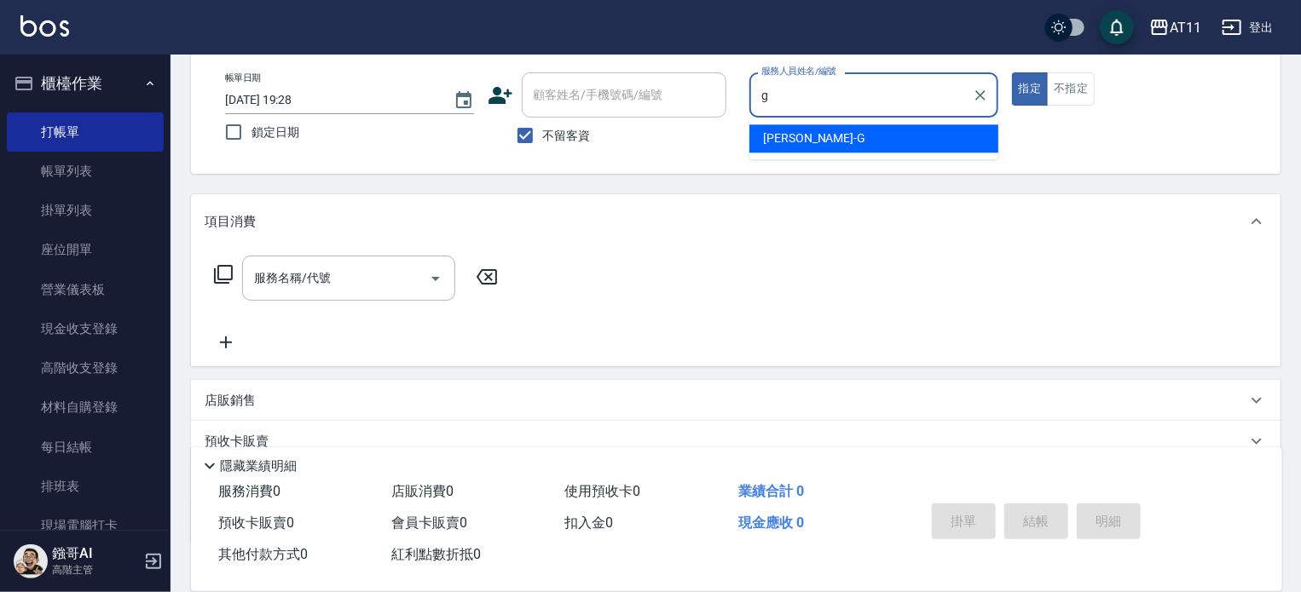
type input "[PERSON_NAME]"
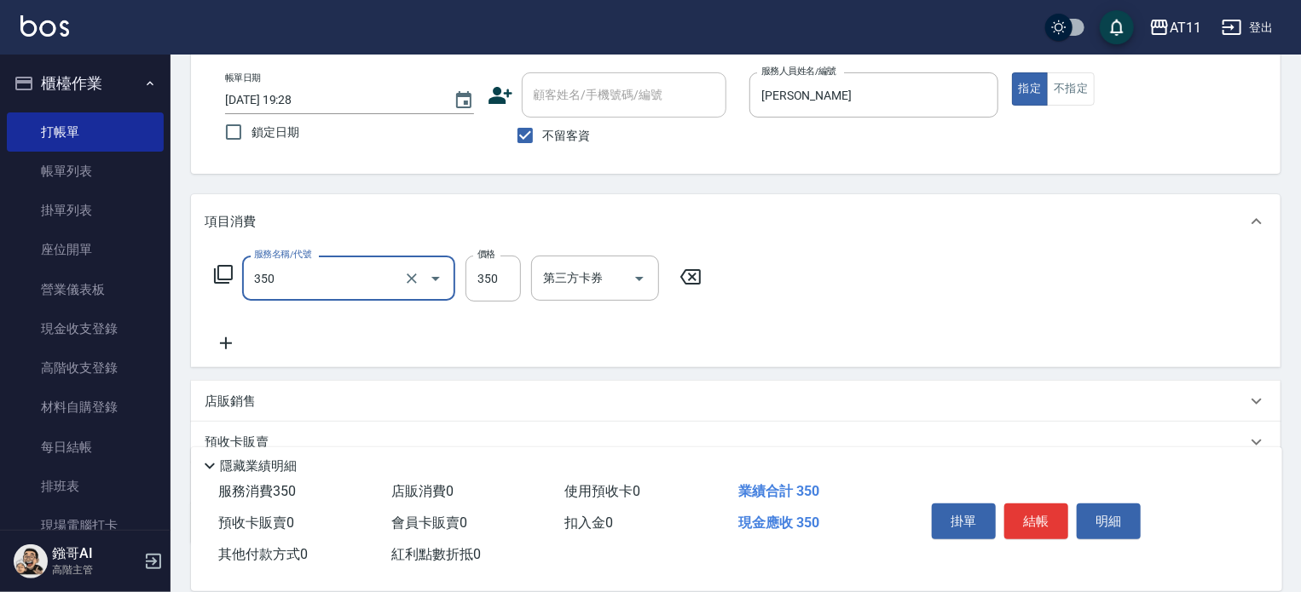
type input "洗髮(350)"
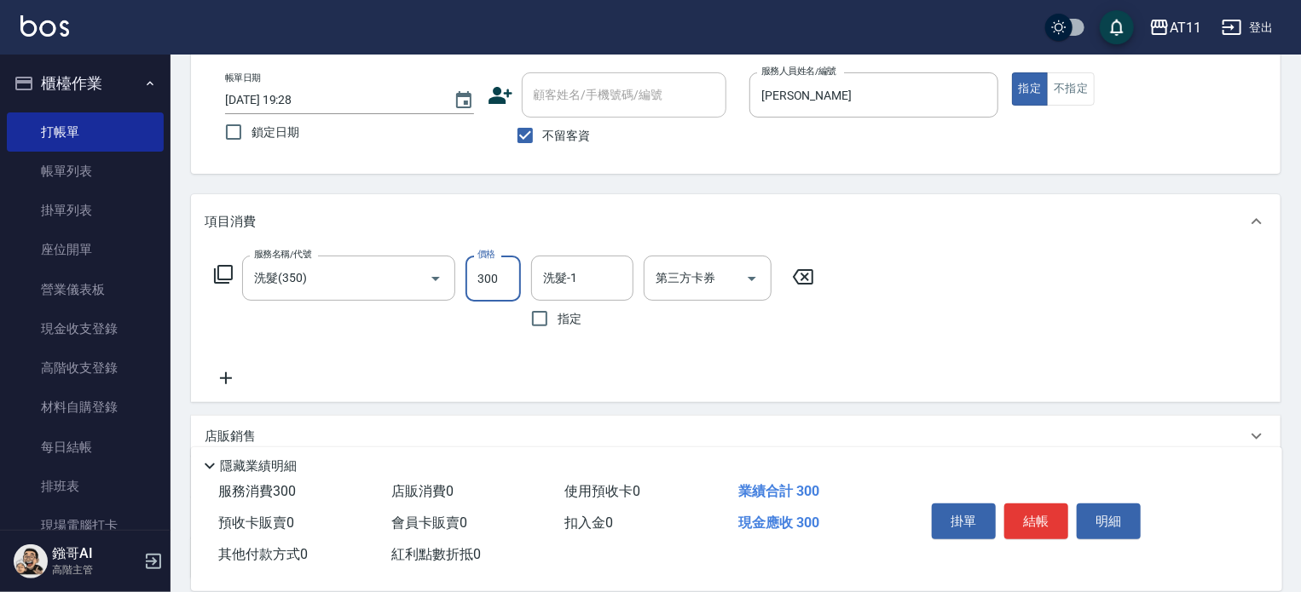
type input "300"
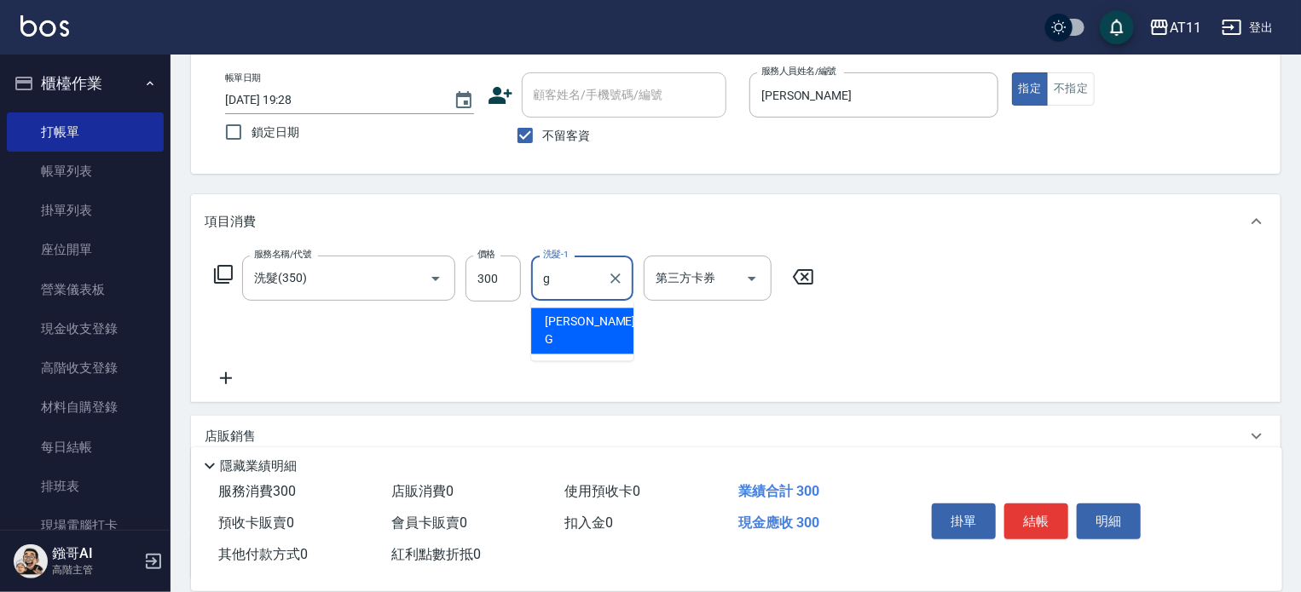
type input "[PERSON_NAME]"
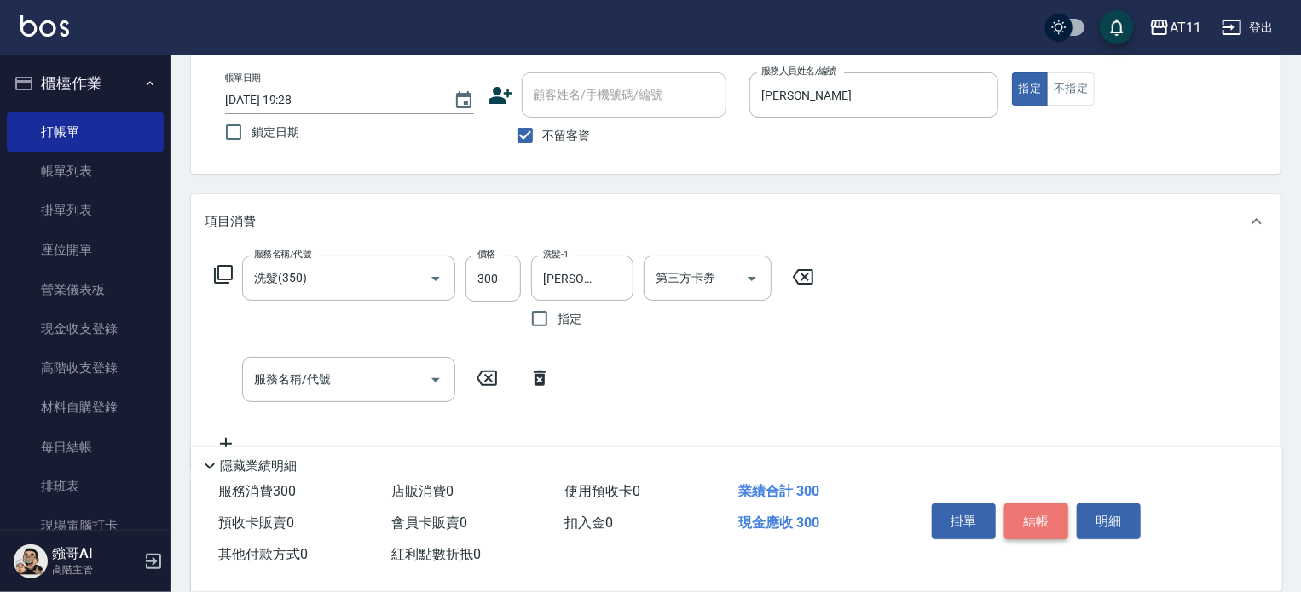
click at [1036, 517] on button "結帳" at bounding box center [1036, 522] width 64 height 36
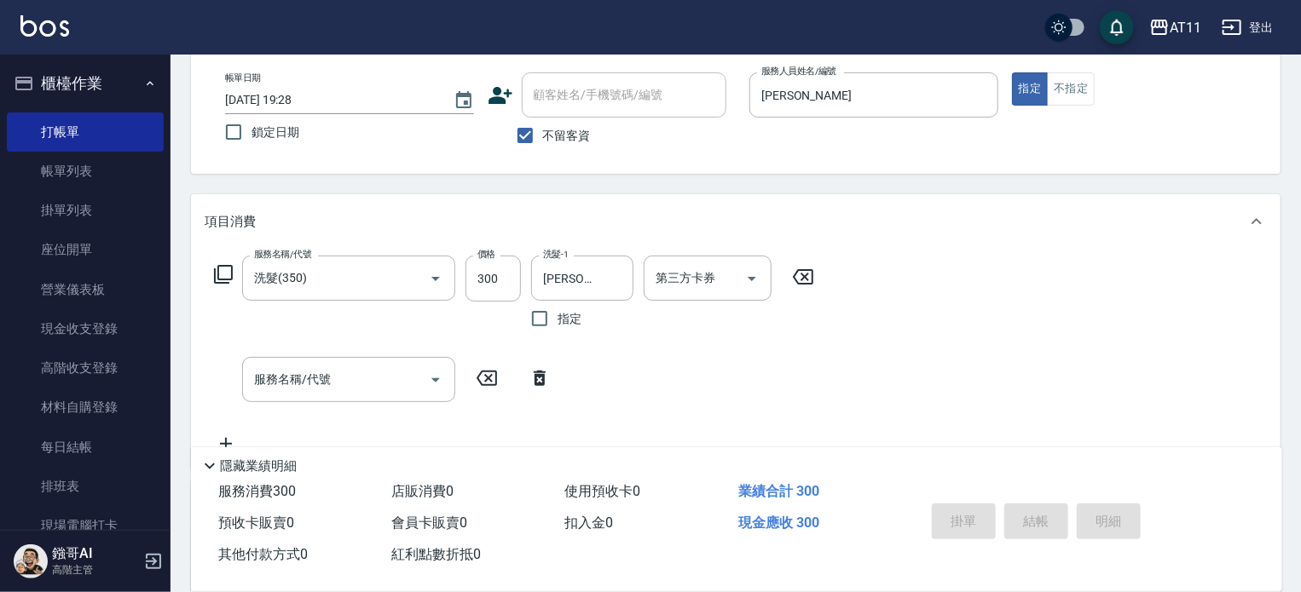
type input "[DATE] 19:29"
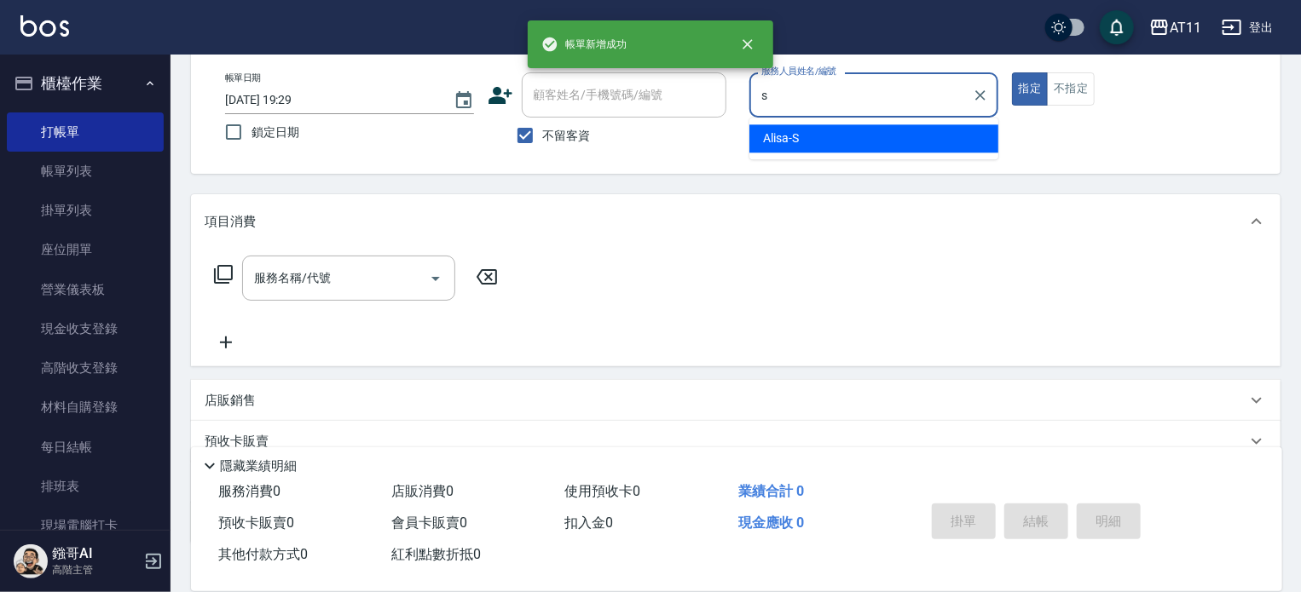
type input "Alisa-S"
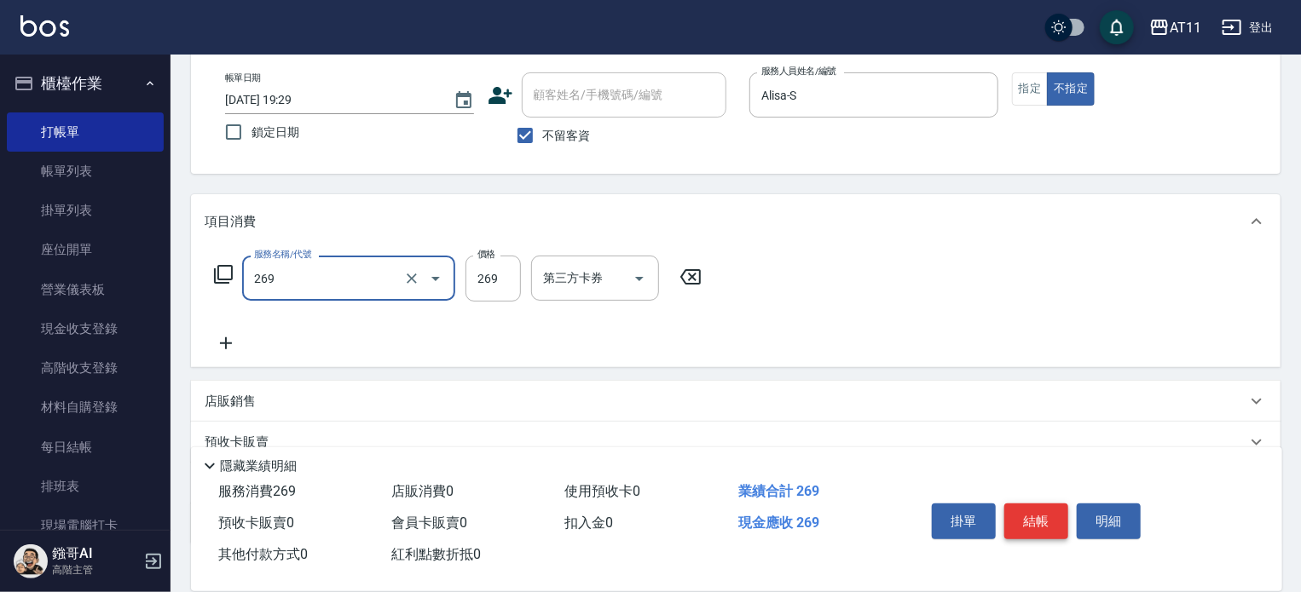
type input "一般洗剪(269)"
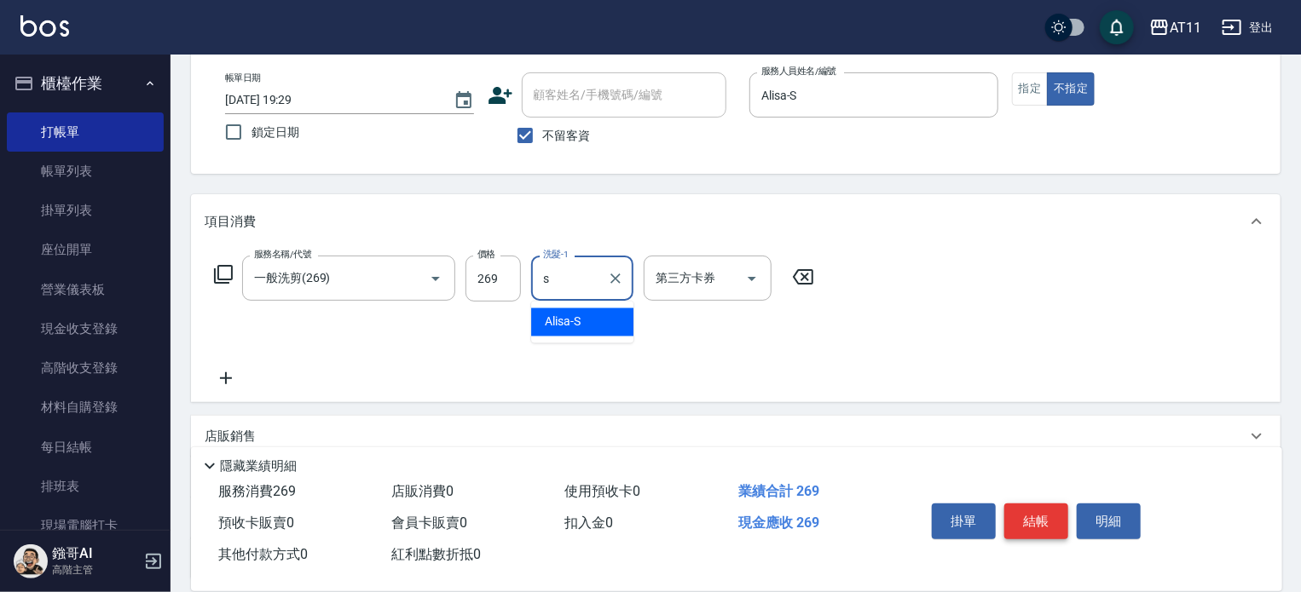
type input "Alisa-S"
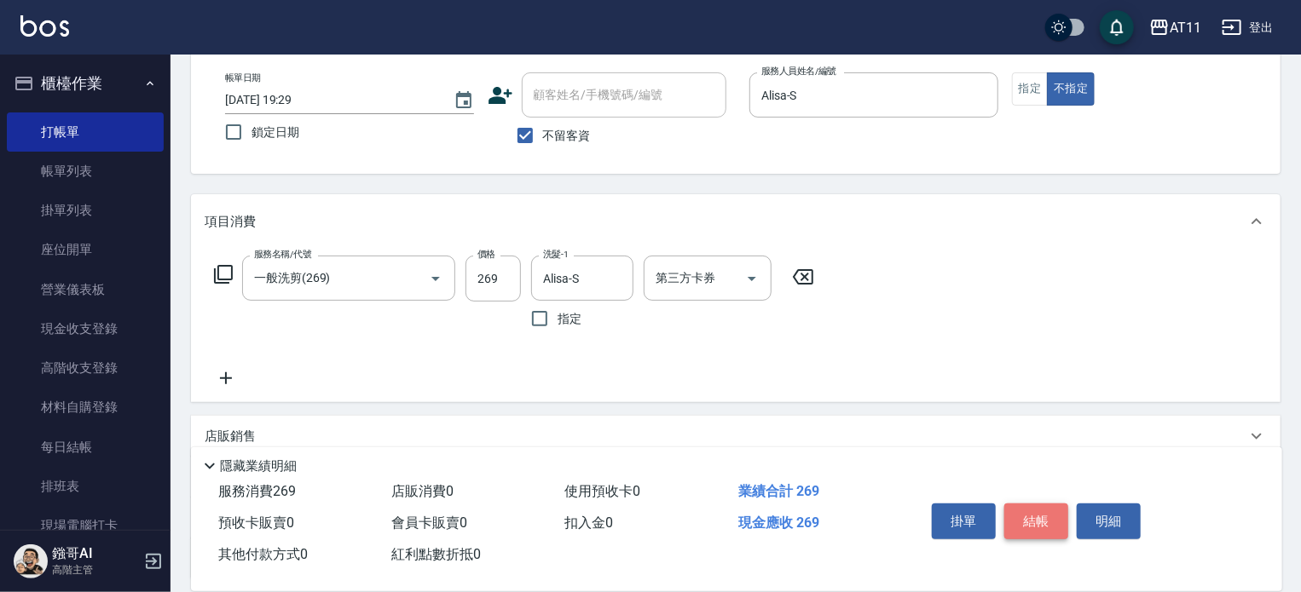
click at [1036, 517] on button "結帳" at bounding box center [1036, 522] width 64 height 36
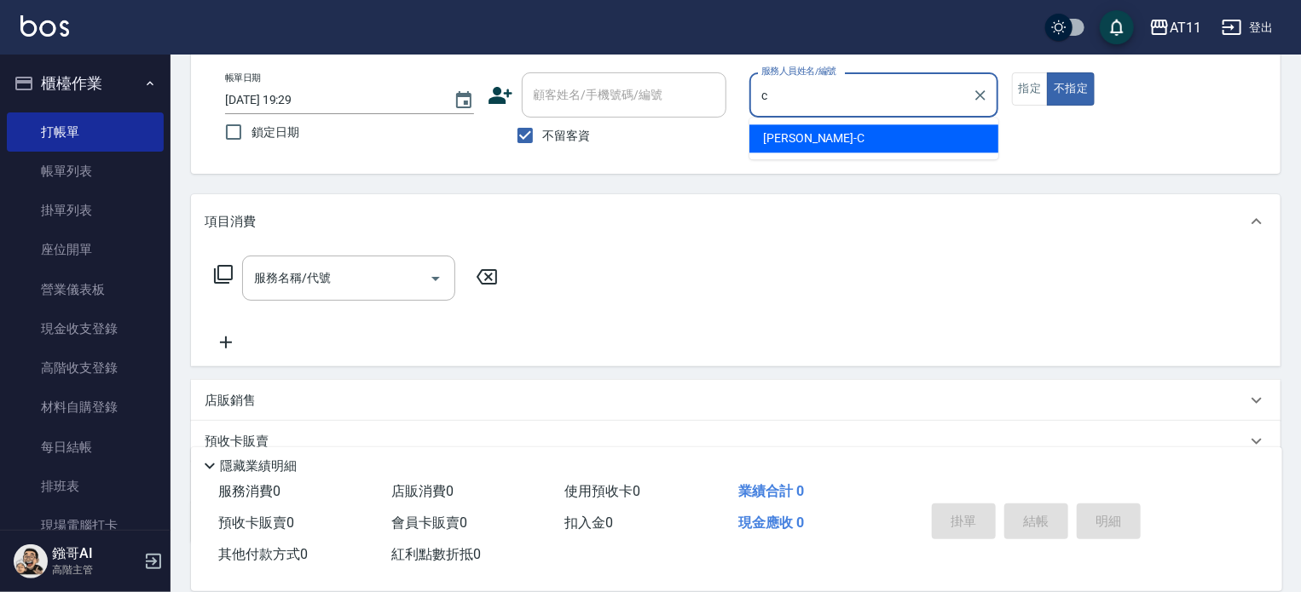
type input "[PERSON_NAME]"
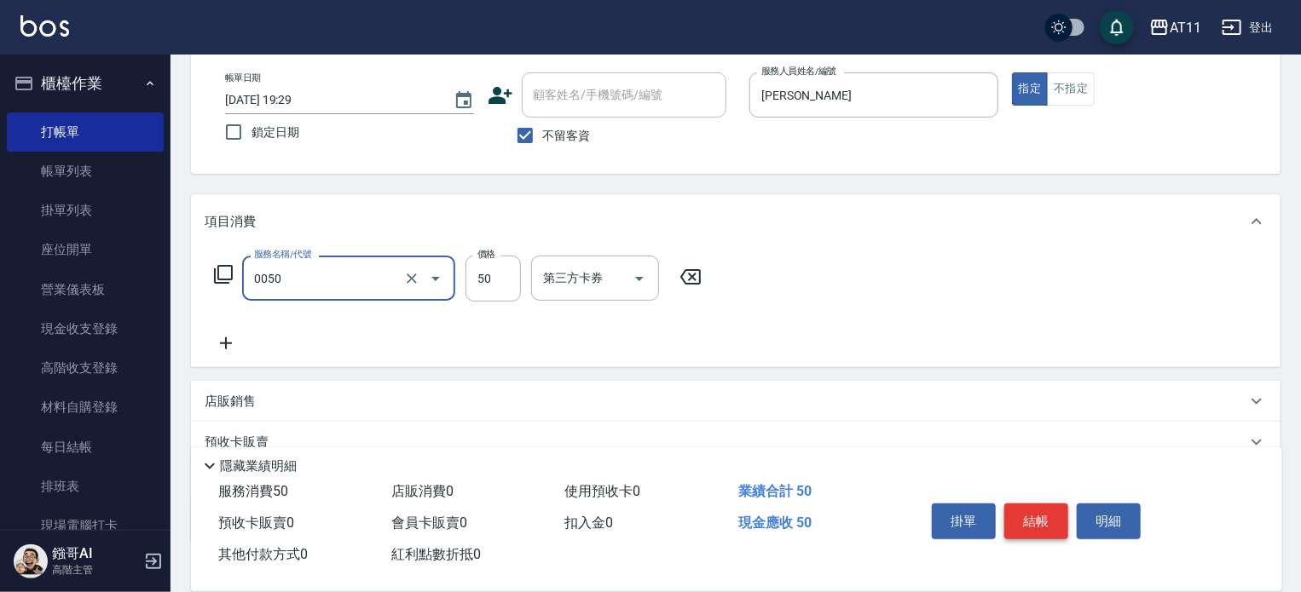
type input "剪瀏海(0050)"
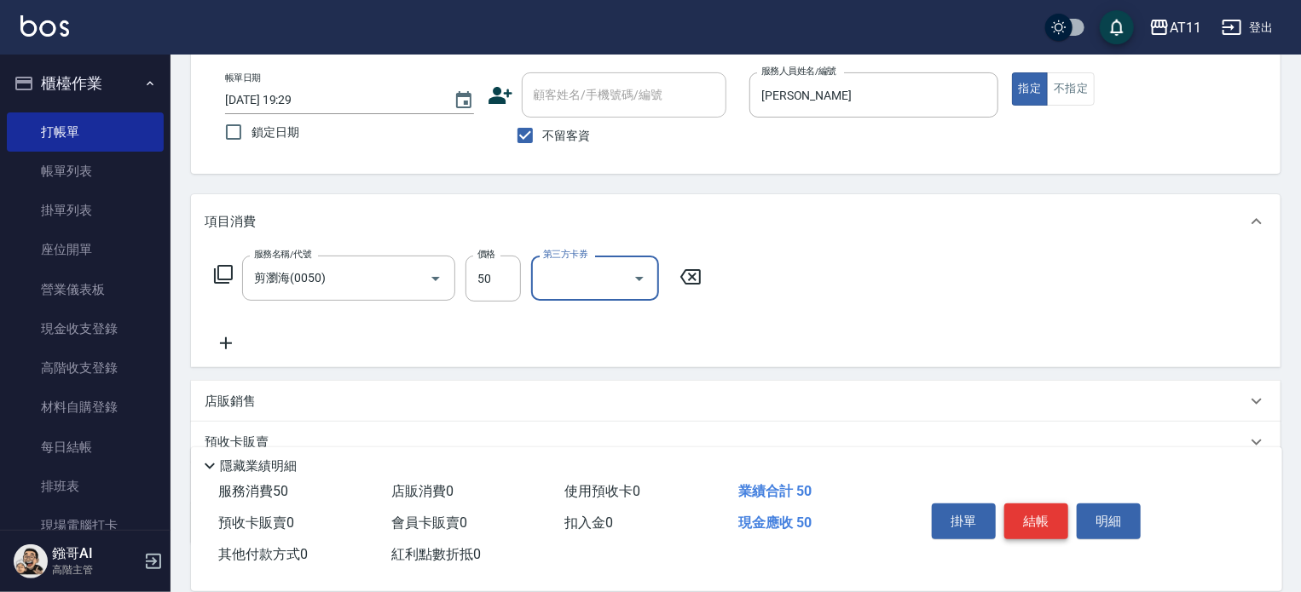
click at [1036, 517] on button "結帳" at bounding box center [1036, 522] width 64 height 36
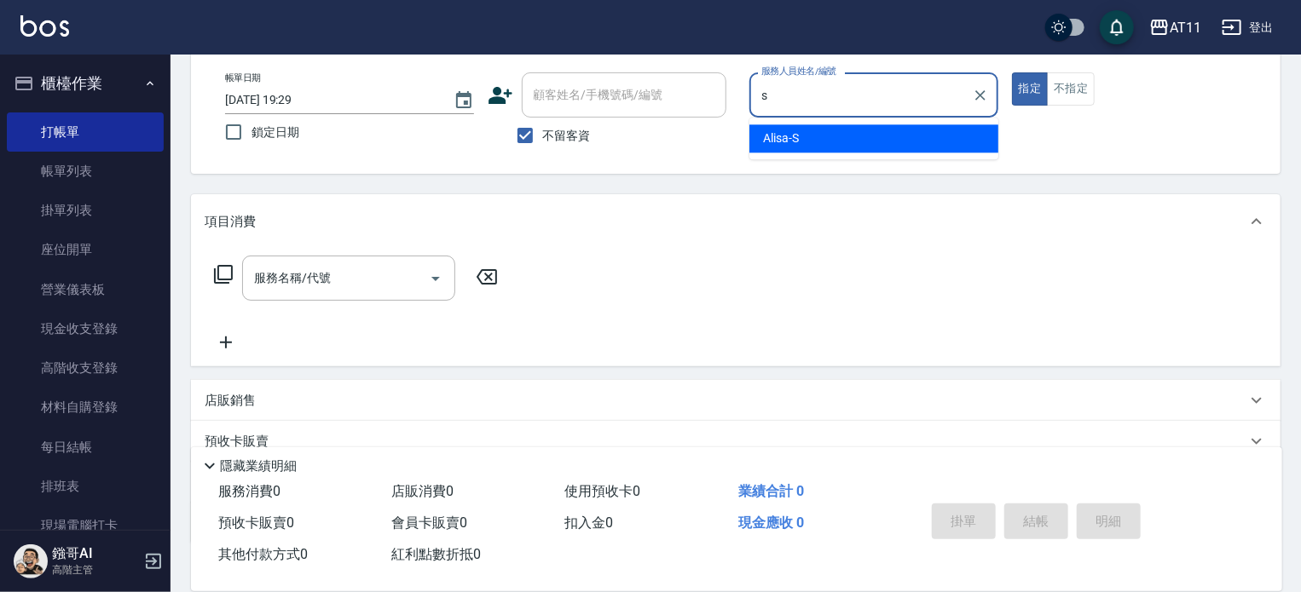
type input "Alisa-S"
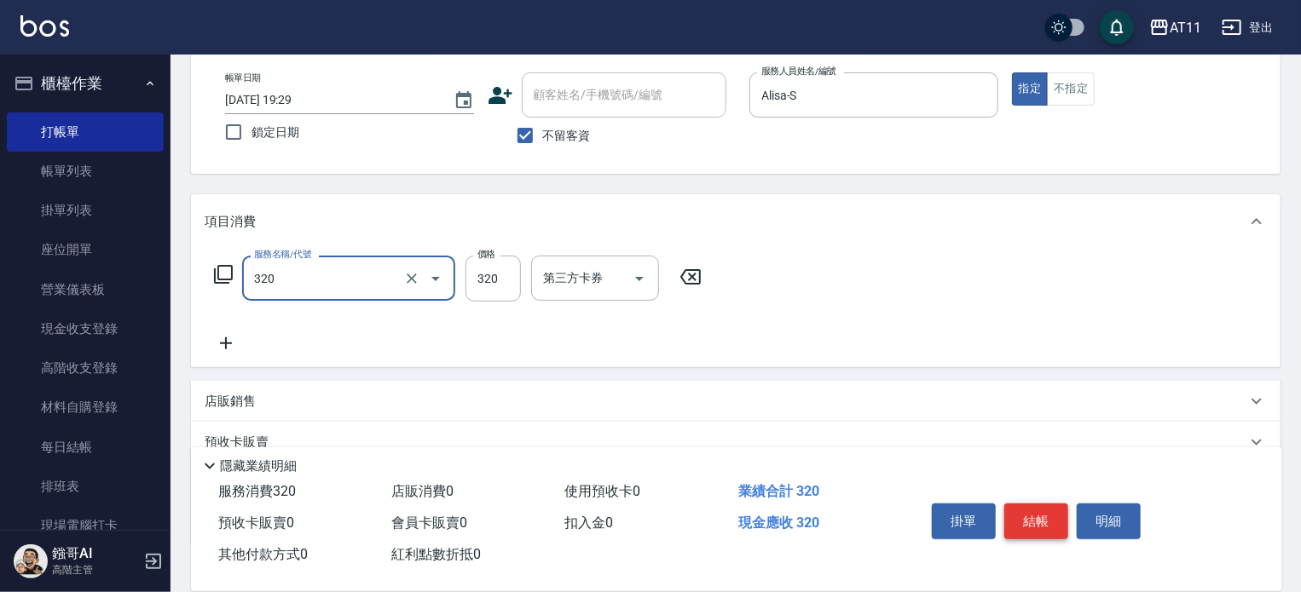
type input "洗剪(320)"
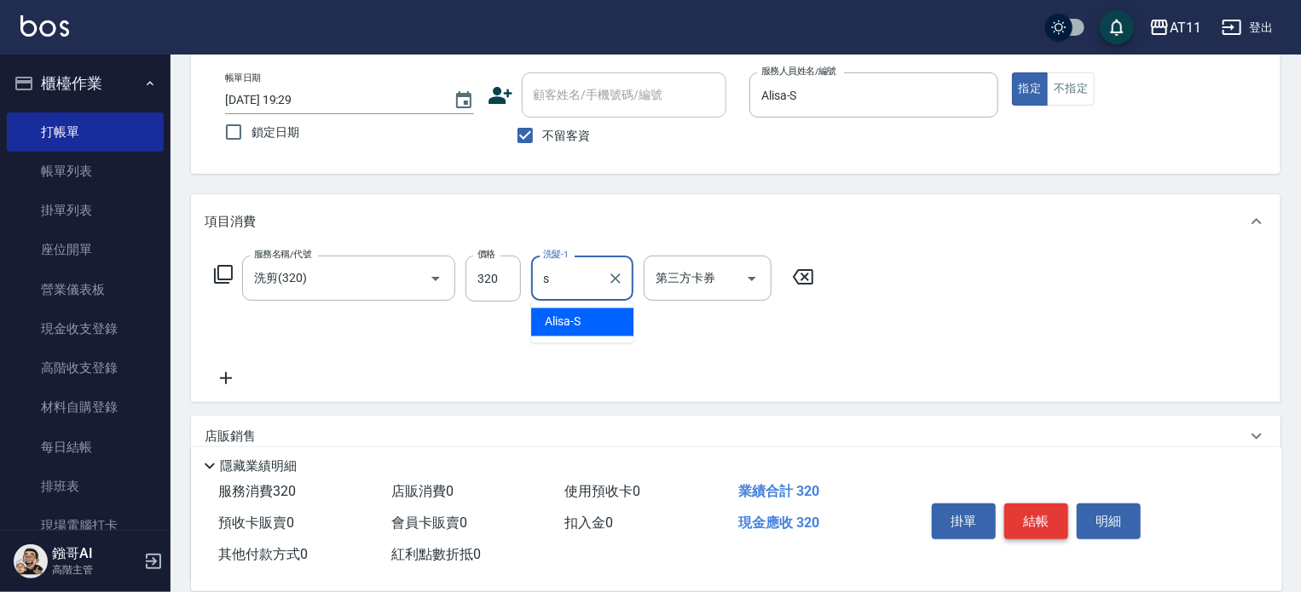
type input "Alisa-S"
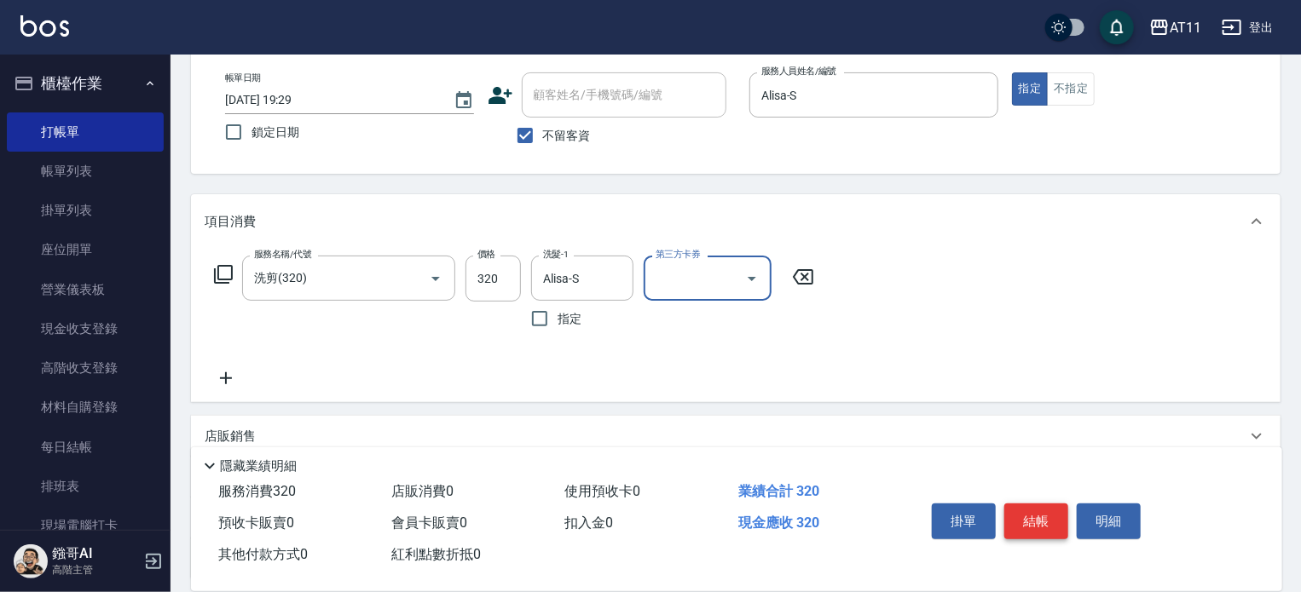
click at [1036, 517] on button "結帳" at bounding box center [1036, 522] width 64 height 36
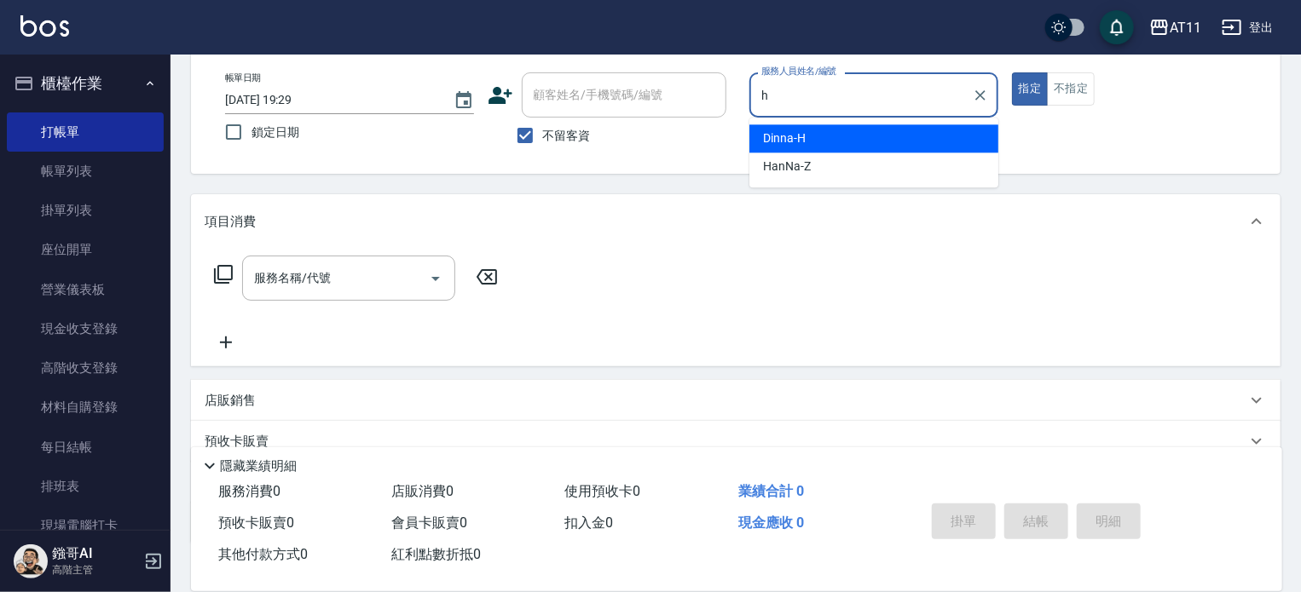
type input "Dinna-H"
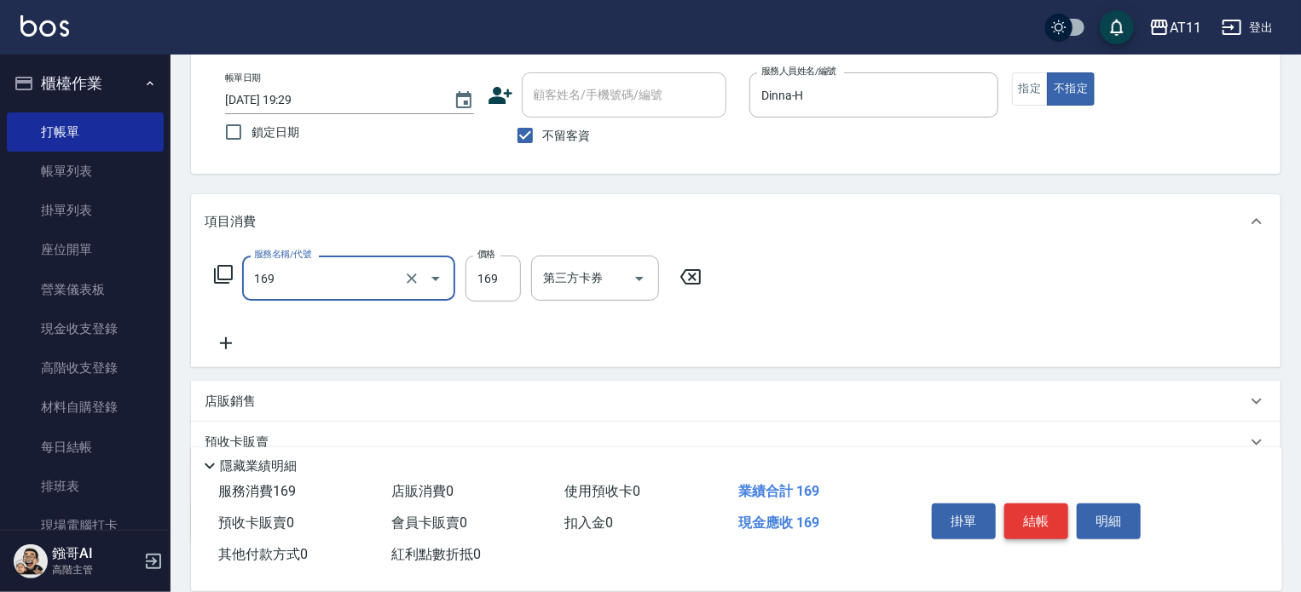
type input "單剪(169)"
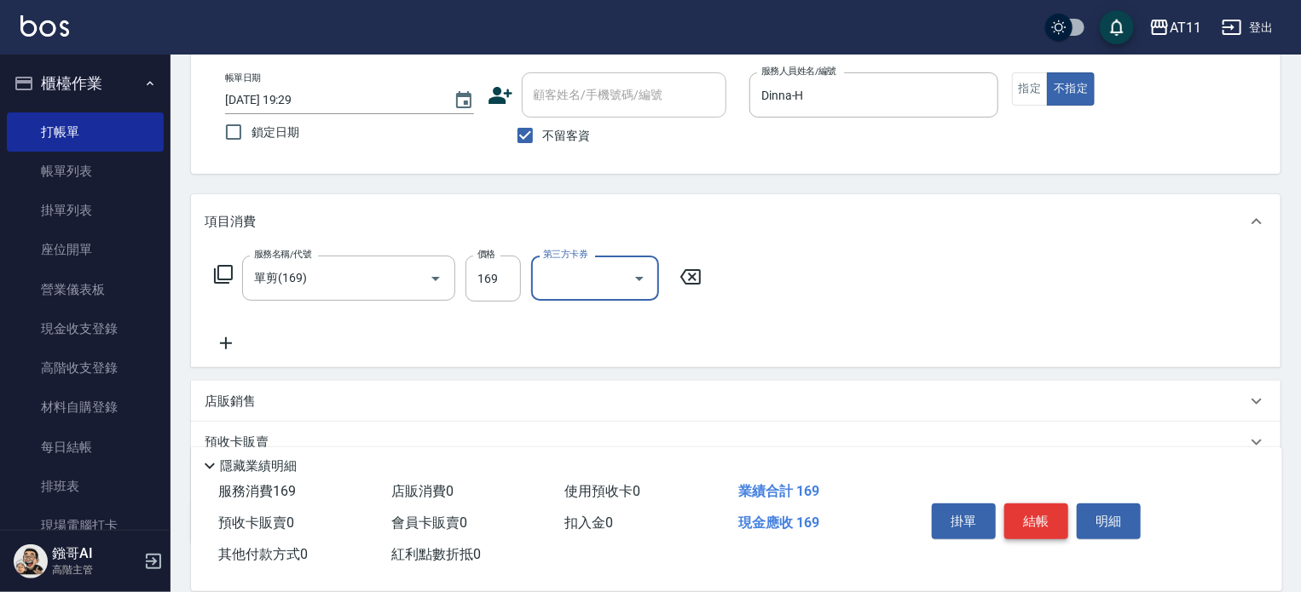
click at [1036, 517] on button "結帳" at bounding box center [1036, 522] width 64 height 36
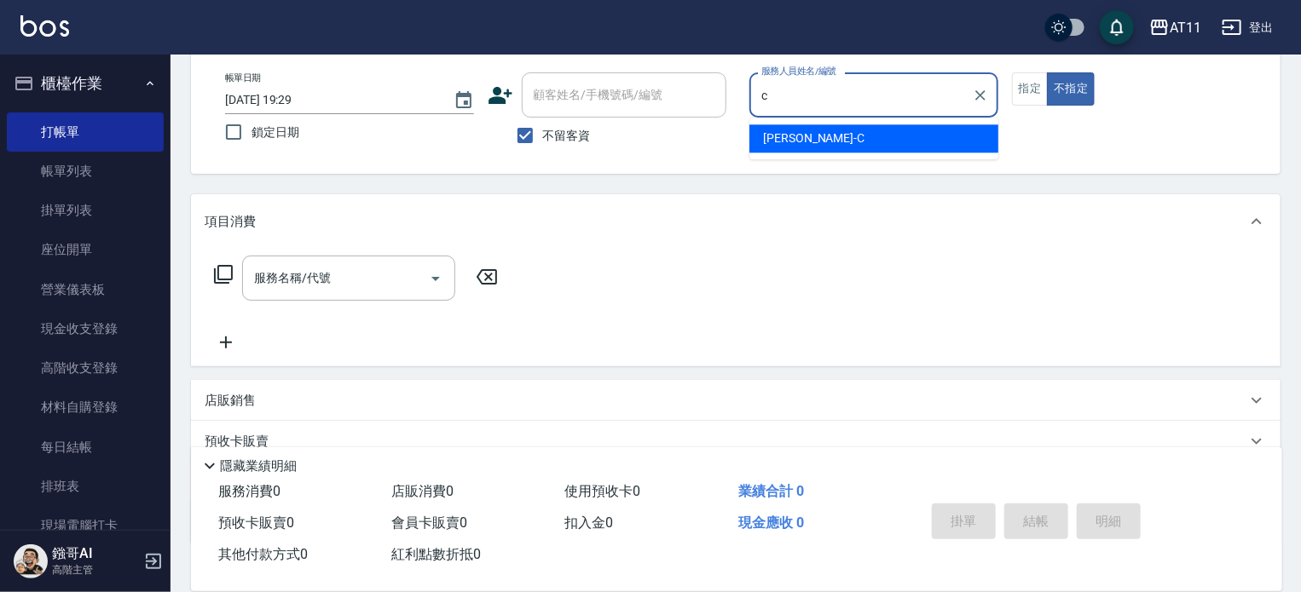
type input "[PERSON_NAME]"
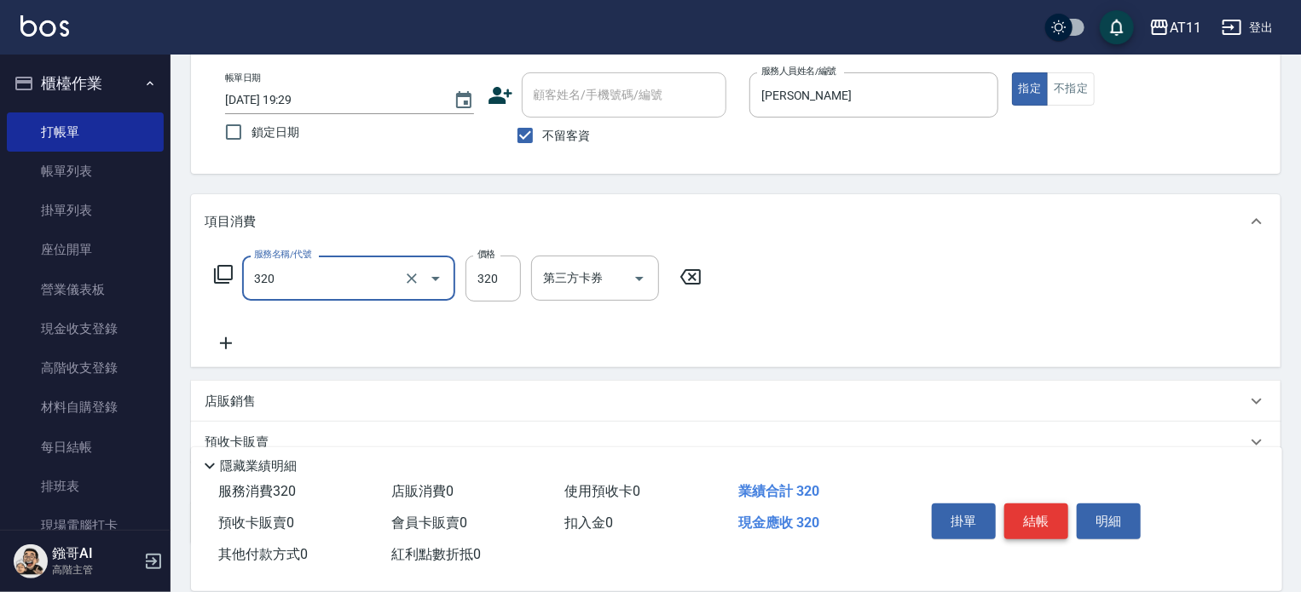
type input "洗剪(320)"
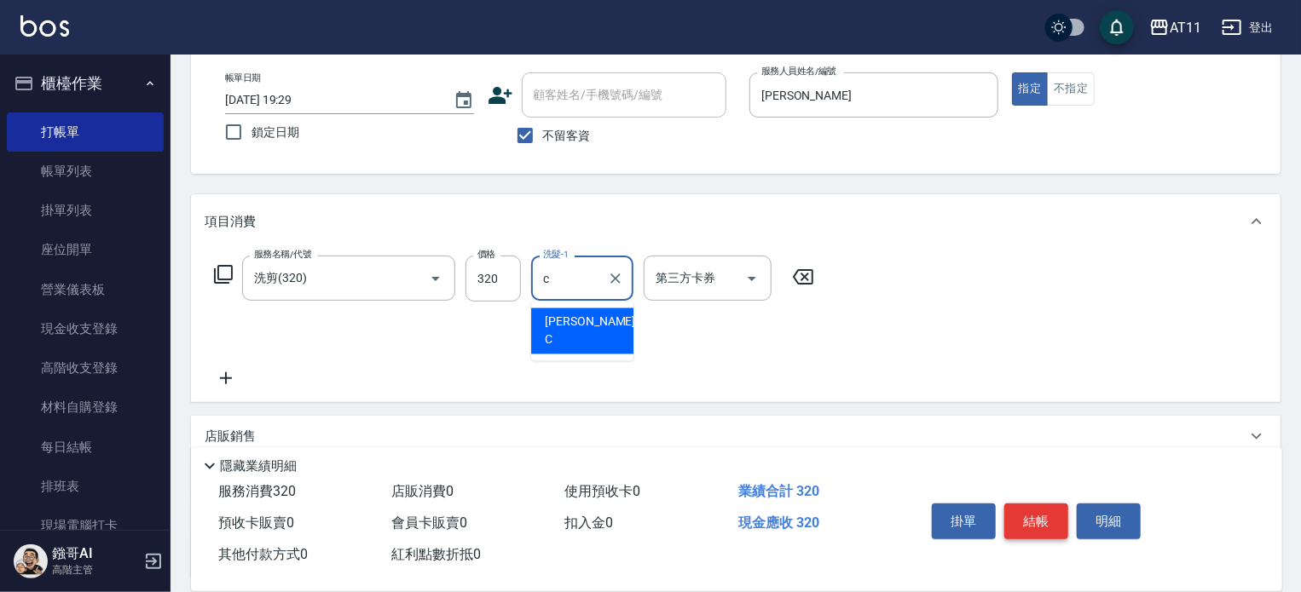
type input "[PERSON_NAME]"
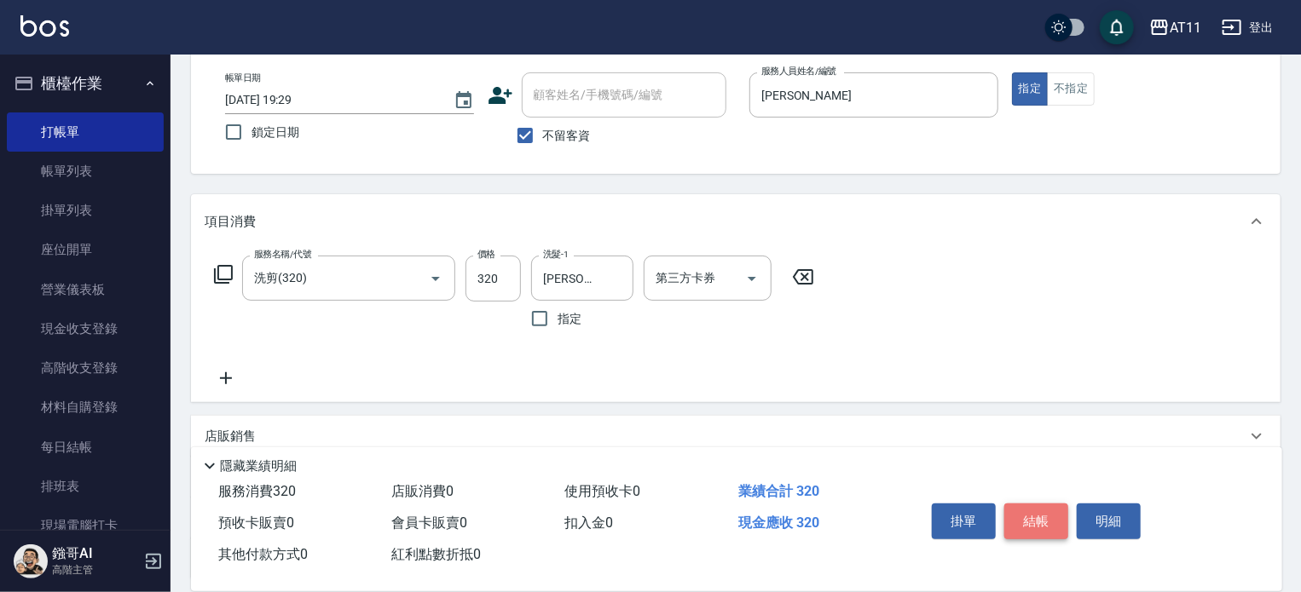
click at [1036, 517] on button "結帳" at bounding box center [1036, 522] width 64 height 36
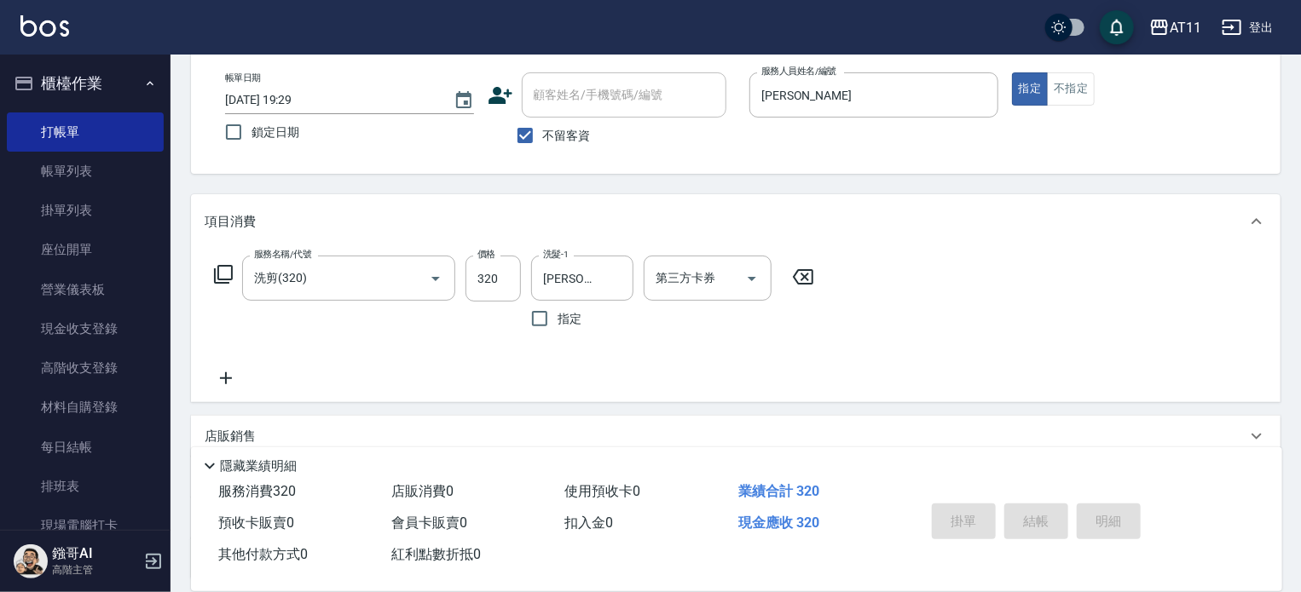
type input "[DATE] 19:30"
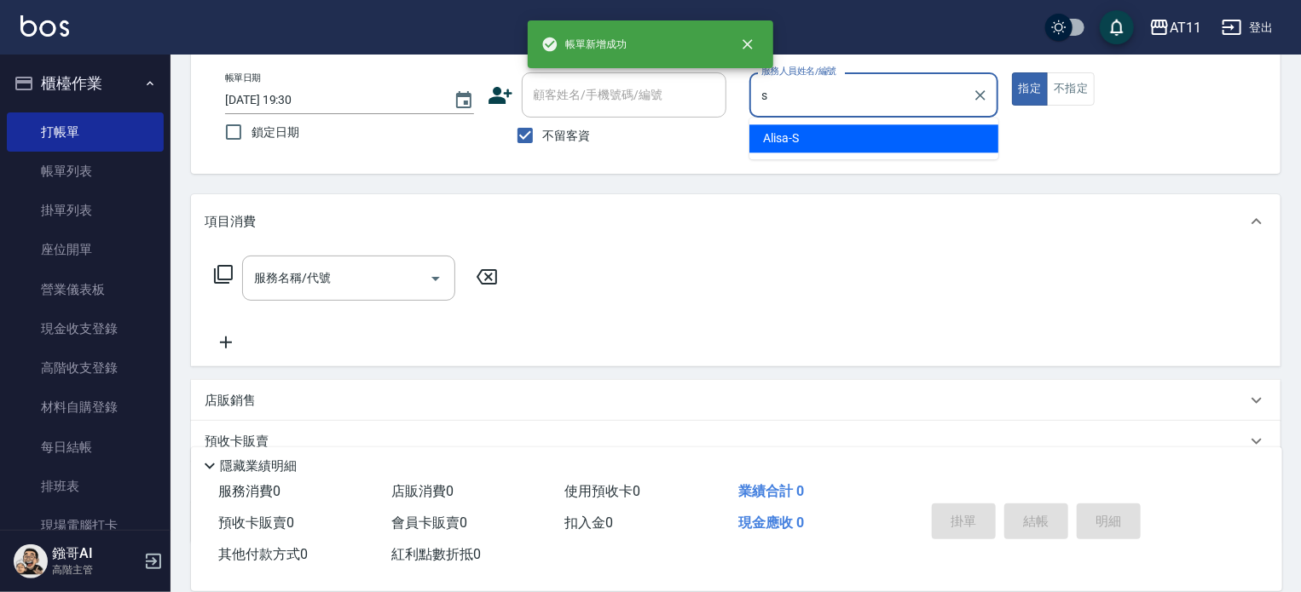
type input "Alisa-S"
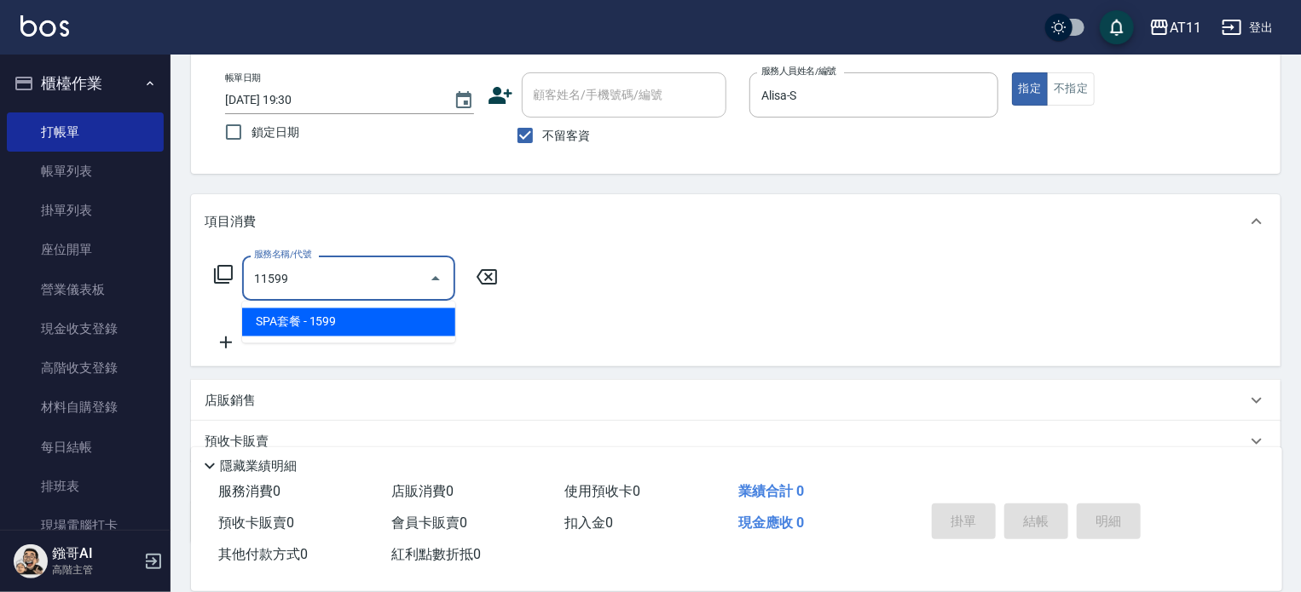
type input "SPA套餐(11599)"
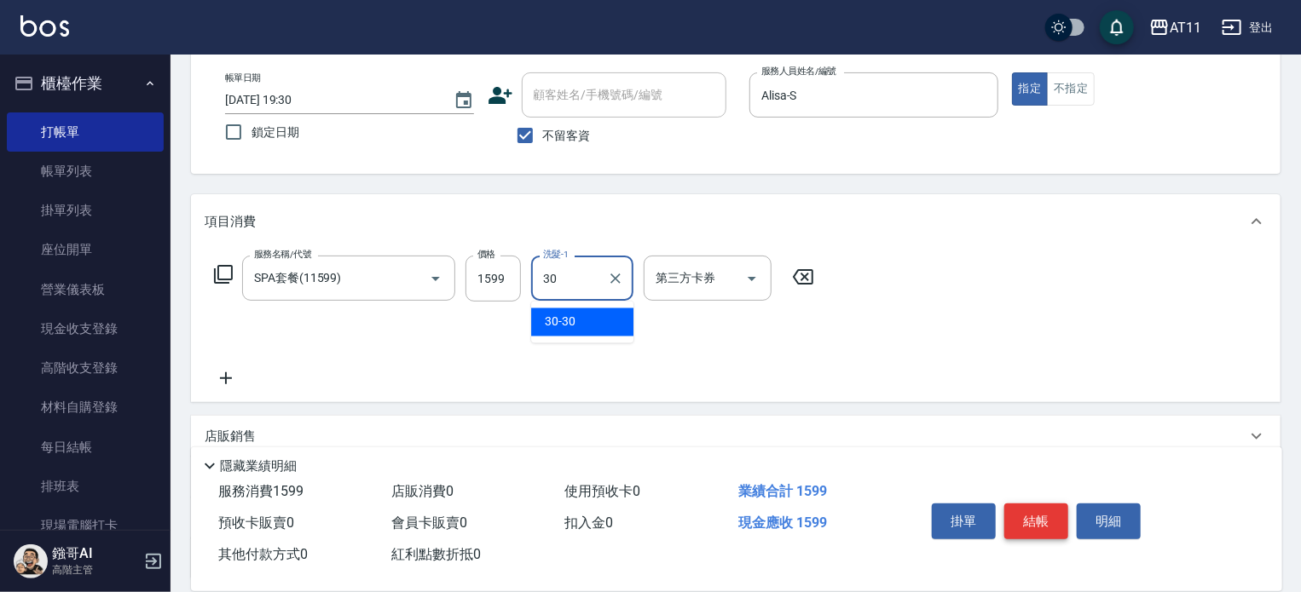
type input "30-30"
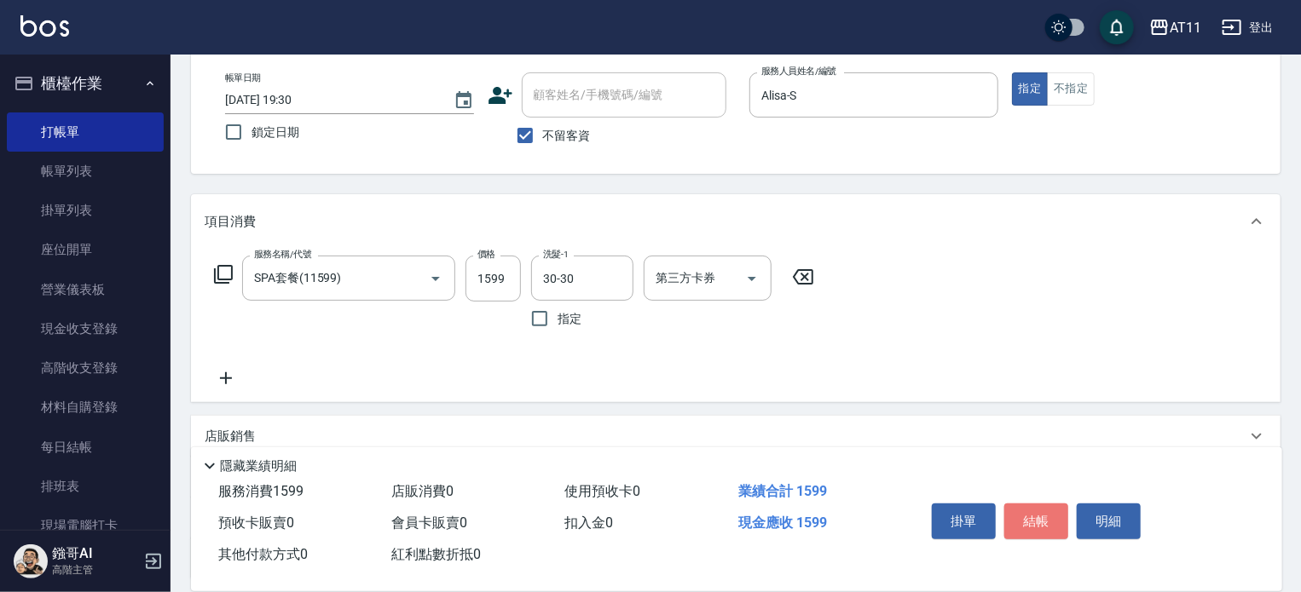
click at [1036, 518] on button "結帳" at bounding box center [1036, 522] width 64 height 36
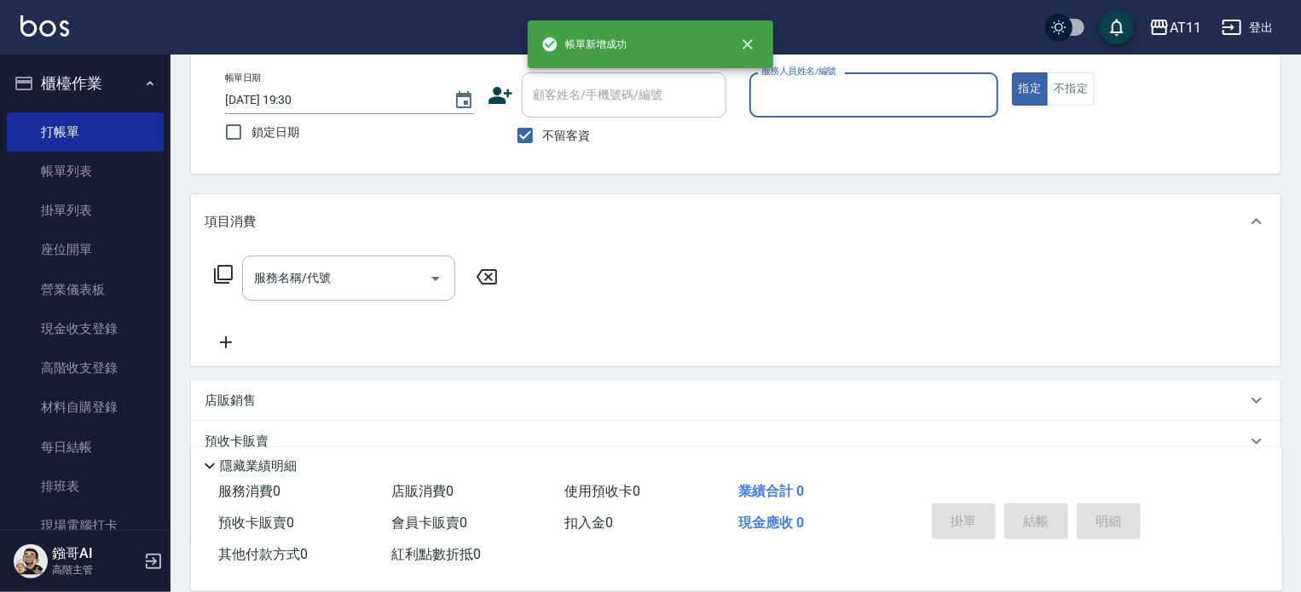
scroll to position [0, 0]
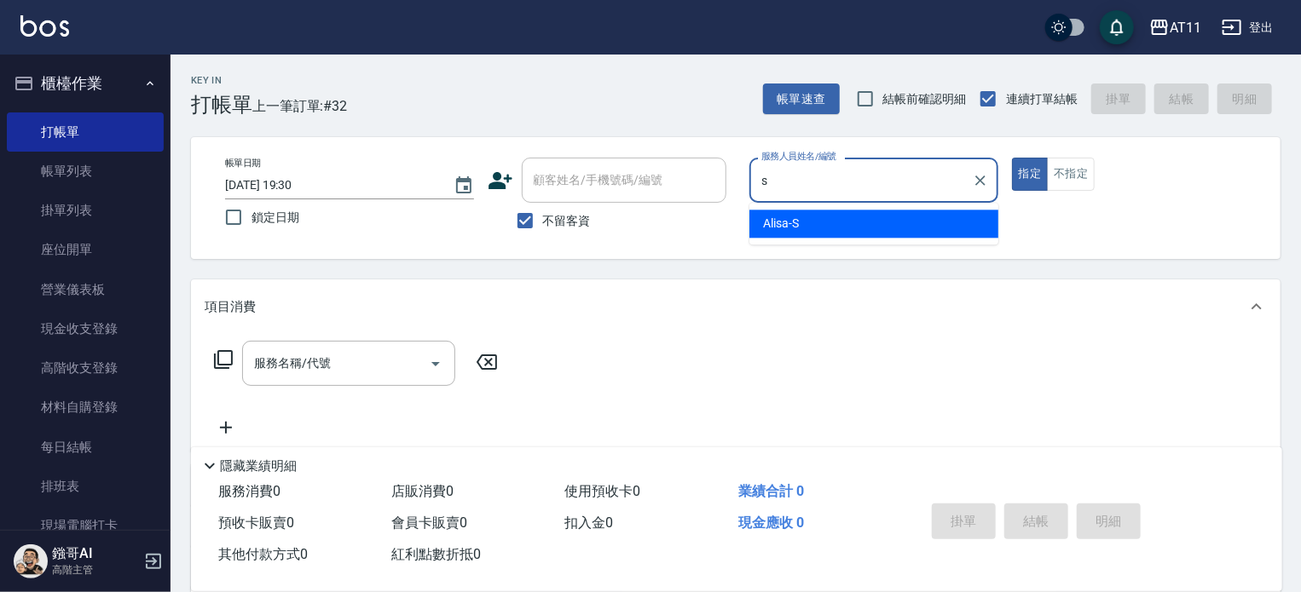
type input "Alisa-S"
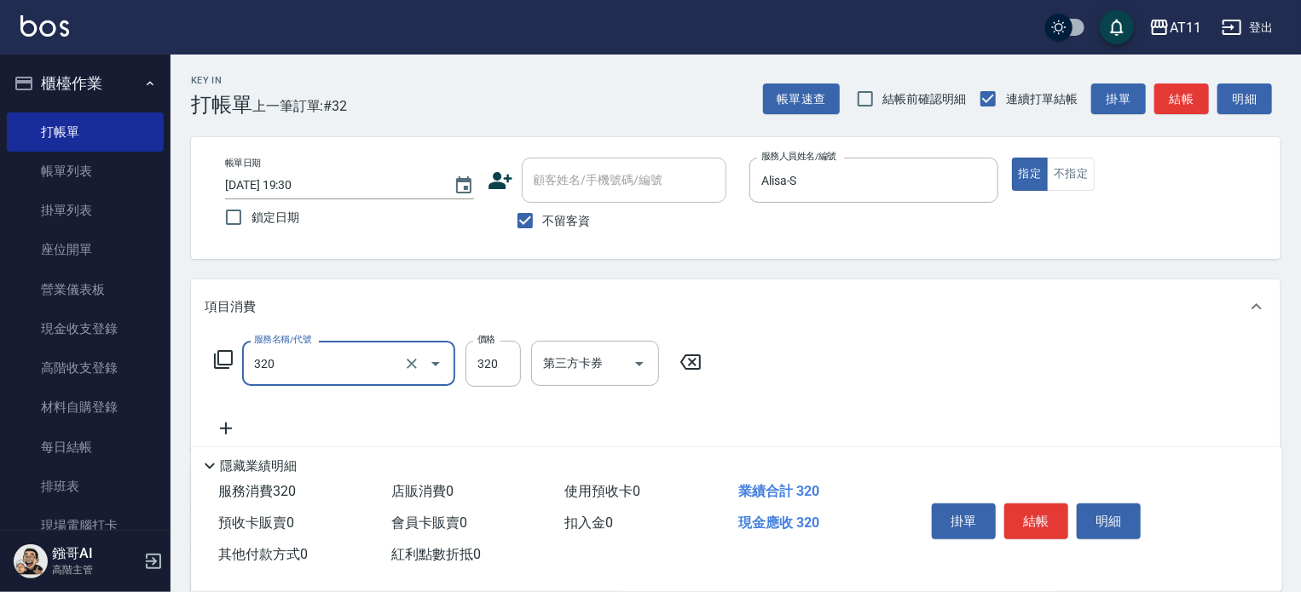
type input "洗剪(320)"
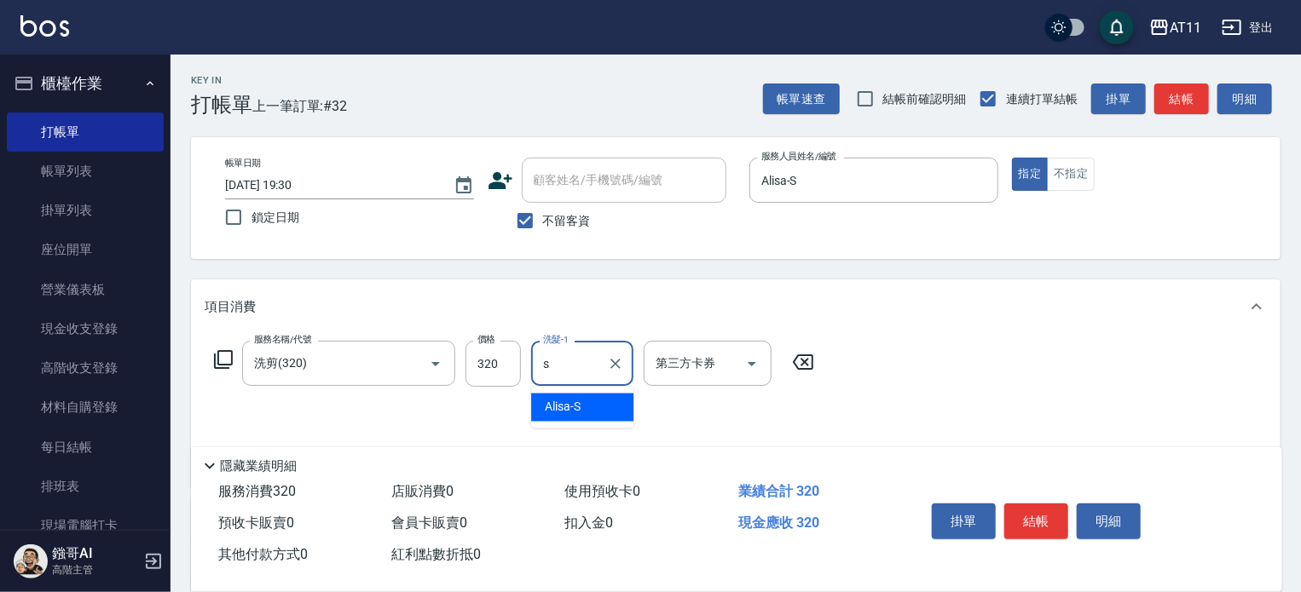
type input "Alisa-S"
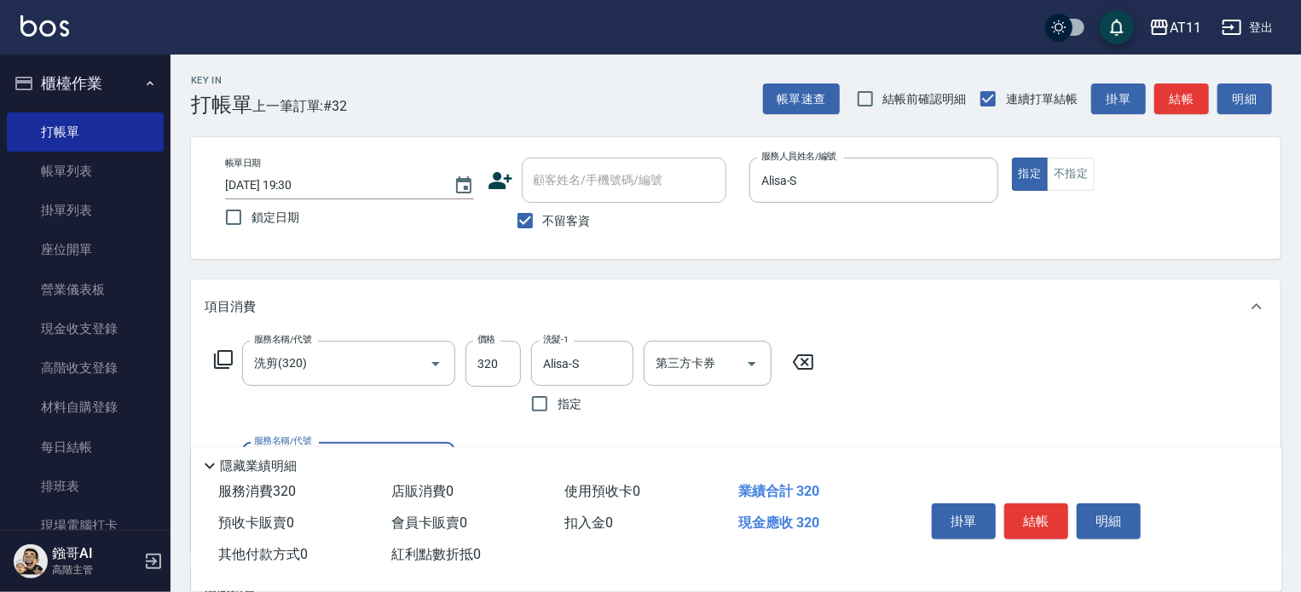
click at [1036, 518] on button "結帳" at bounding box center [1036, 522] width 64 height 36
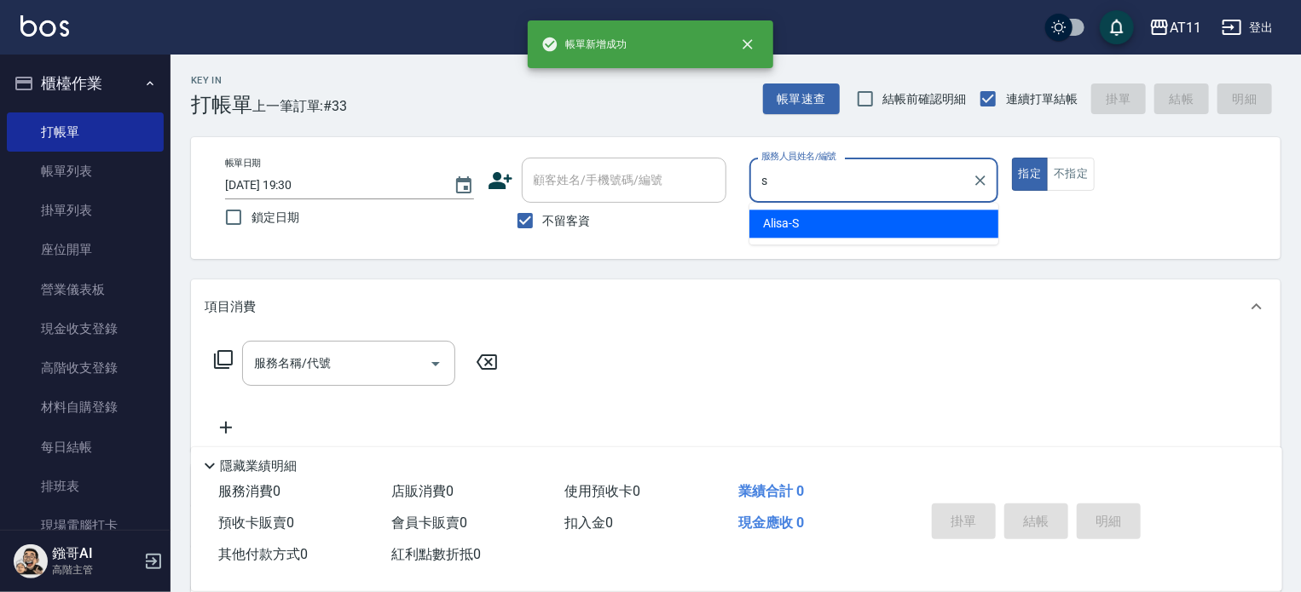
type input "Alisa-S"
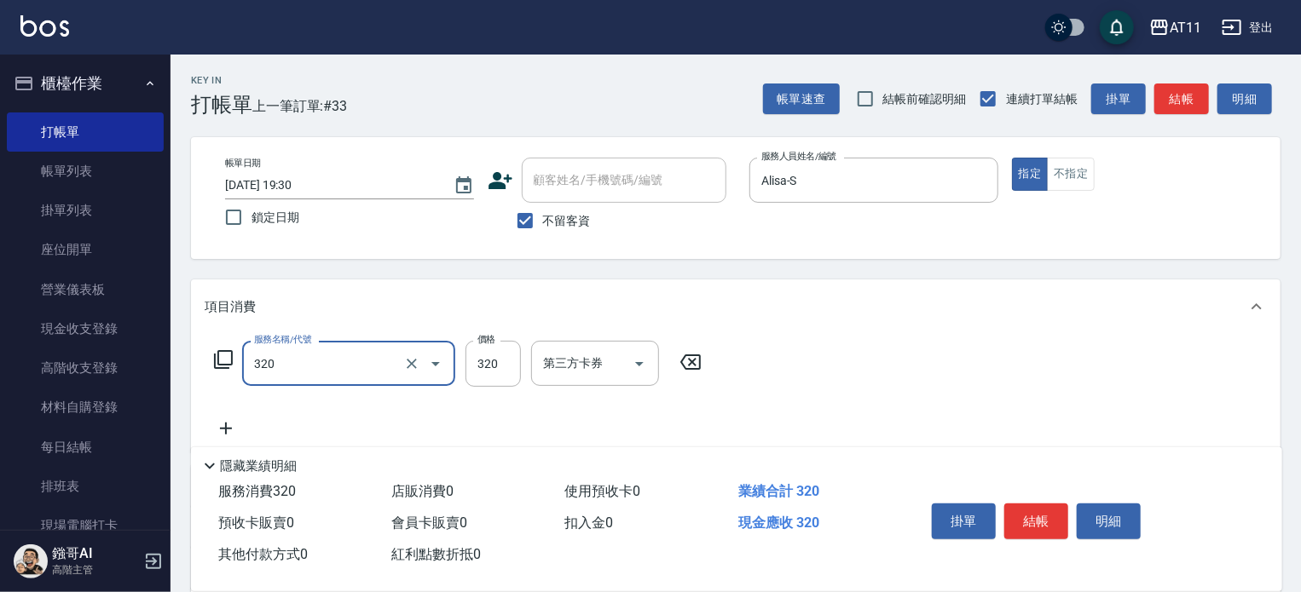
type input "洗剪(320)"
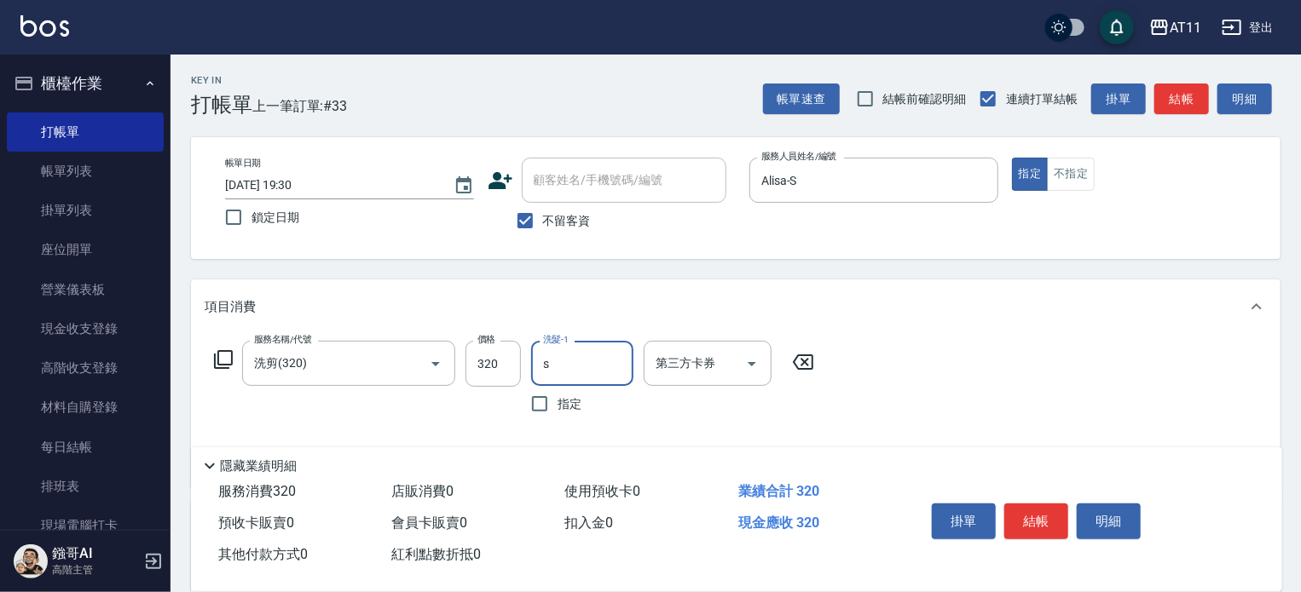
type input "Alisa-S"
click at [1036, 521] on button "結帳" at bounding box center [1036, 522] width 64 height 36
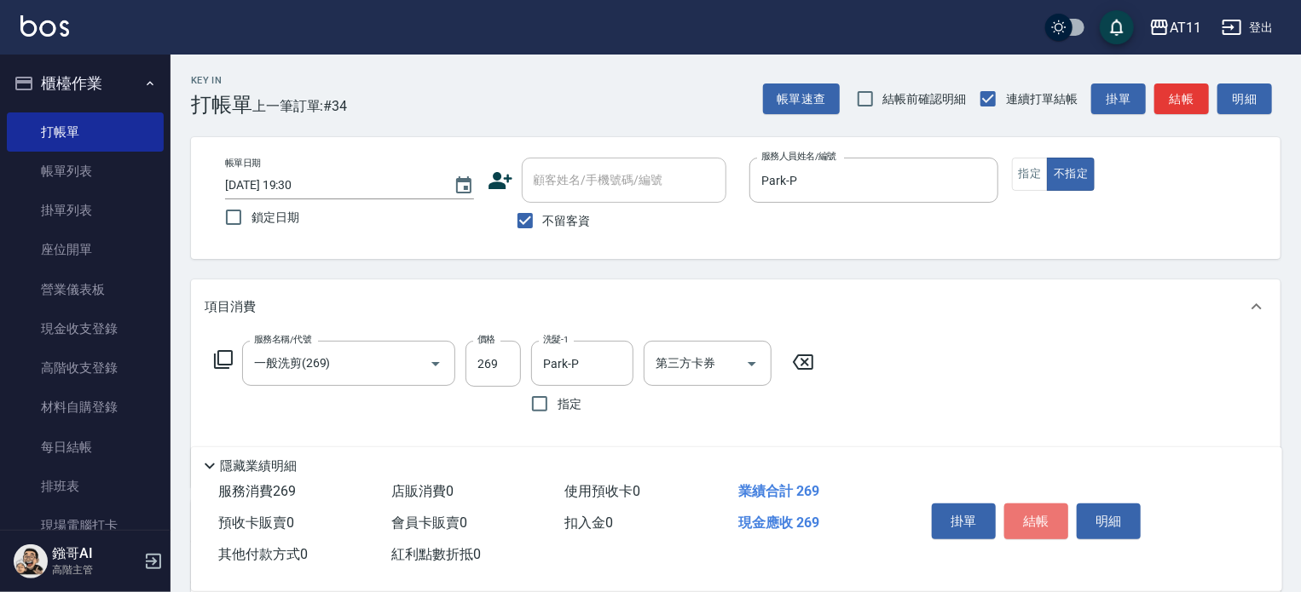
click at [1036, 521] on button "結帳" at bounding box center [1036, 522] width 64 height 36
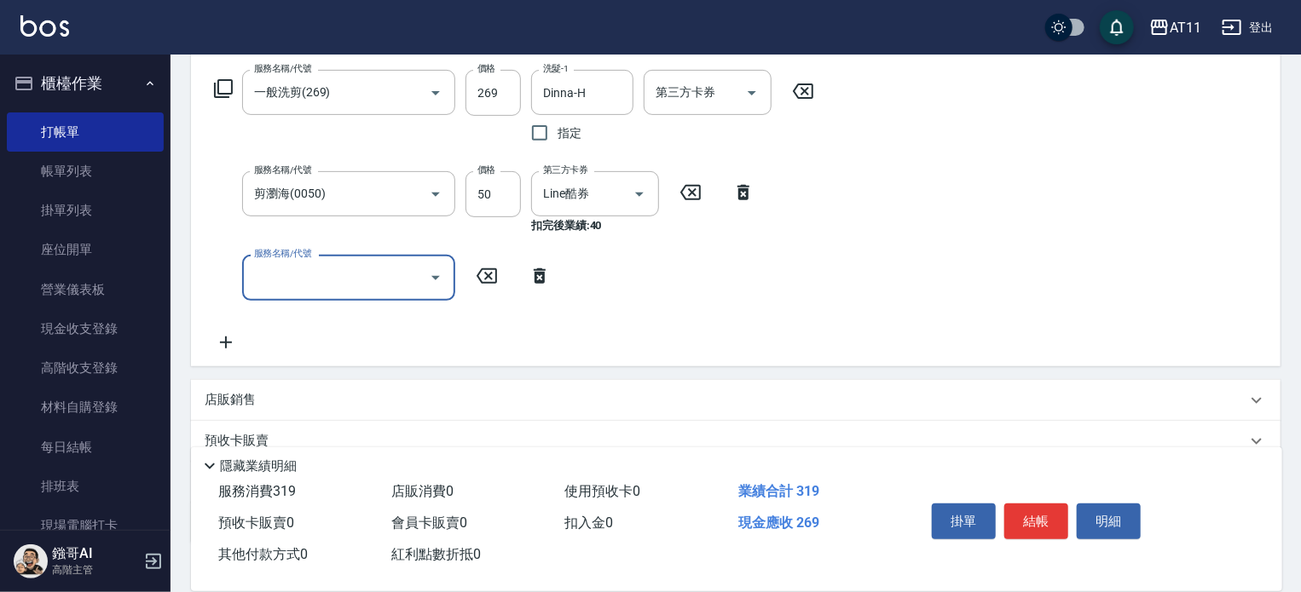
scroll to position [341, 0]
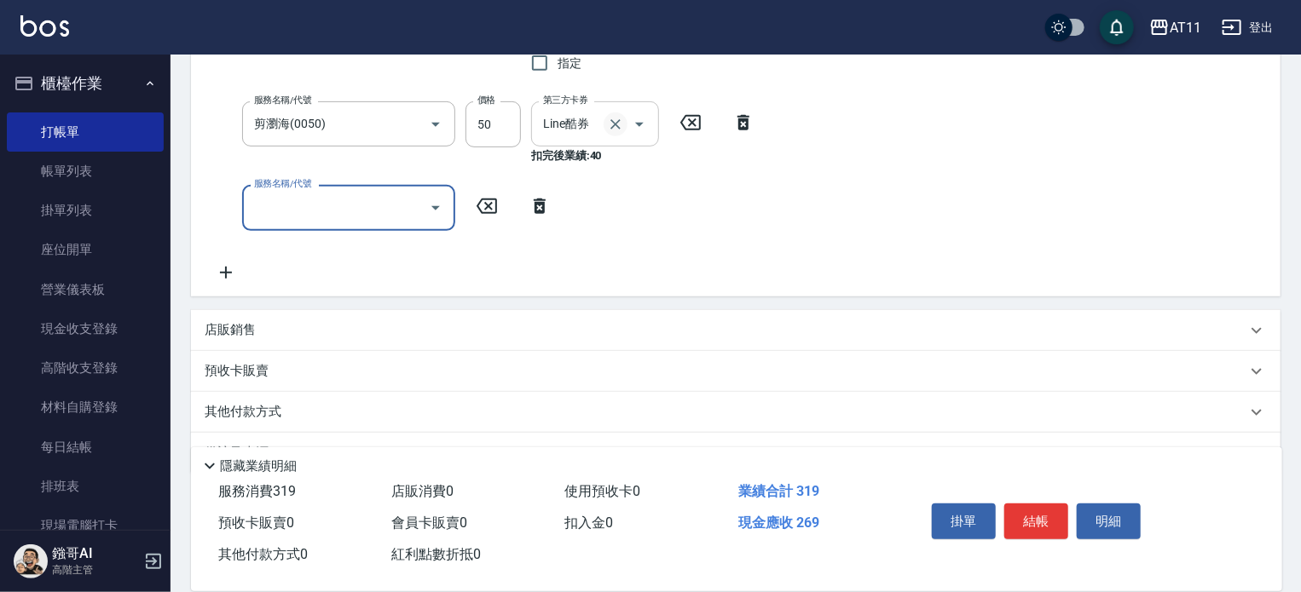
click at [614, 129] on icon "Clear" at bounding box center [615, 124] width 17 height 17
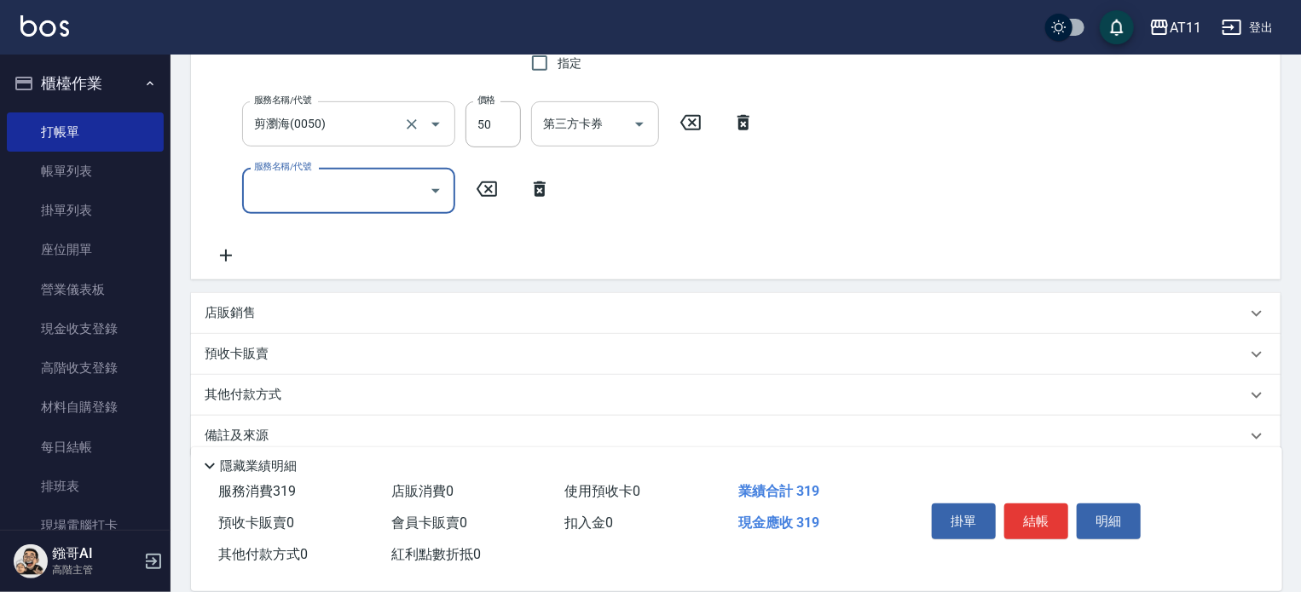
click at [372, 123] on input "剪瀏海(0050)" at bounding box center [325, 124] width 150 height 30
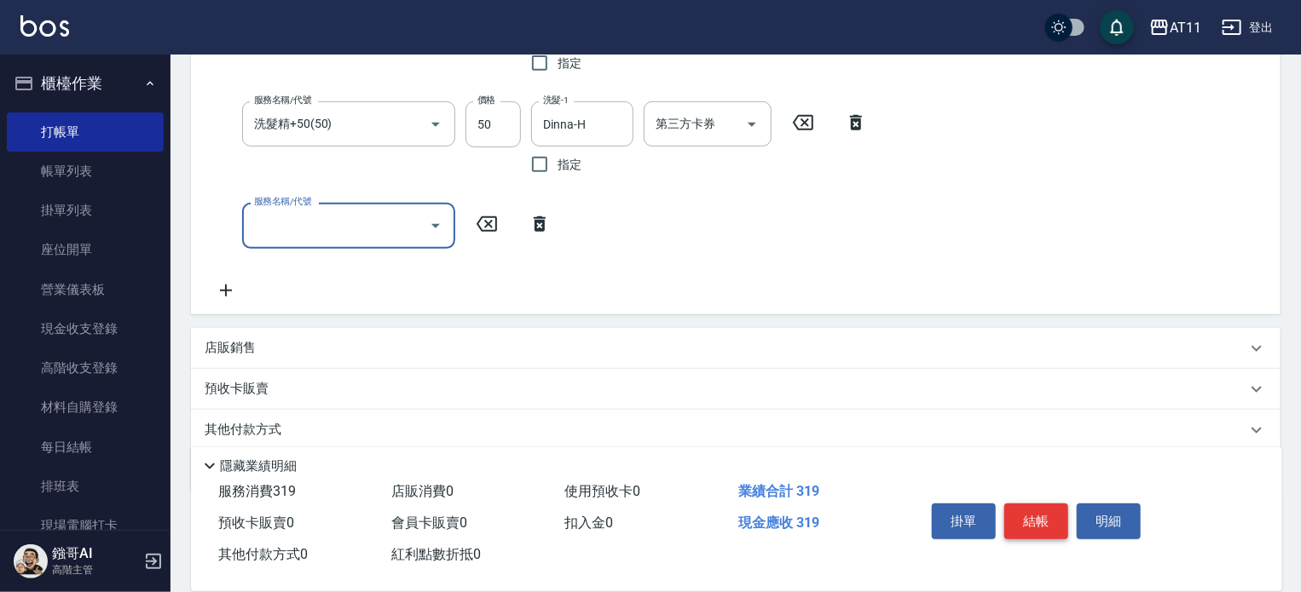
click at [1033, 507] on button "結帳" at bounding box center [1036, 522] width 64 height 36
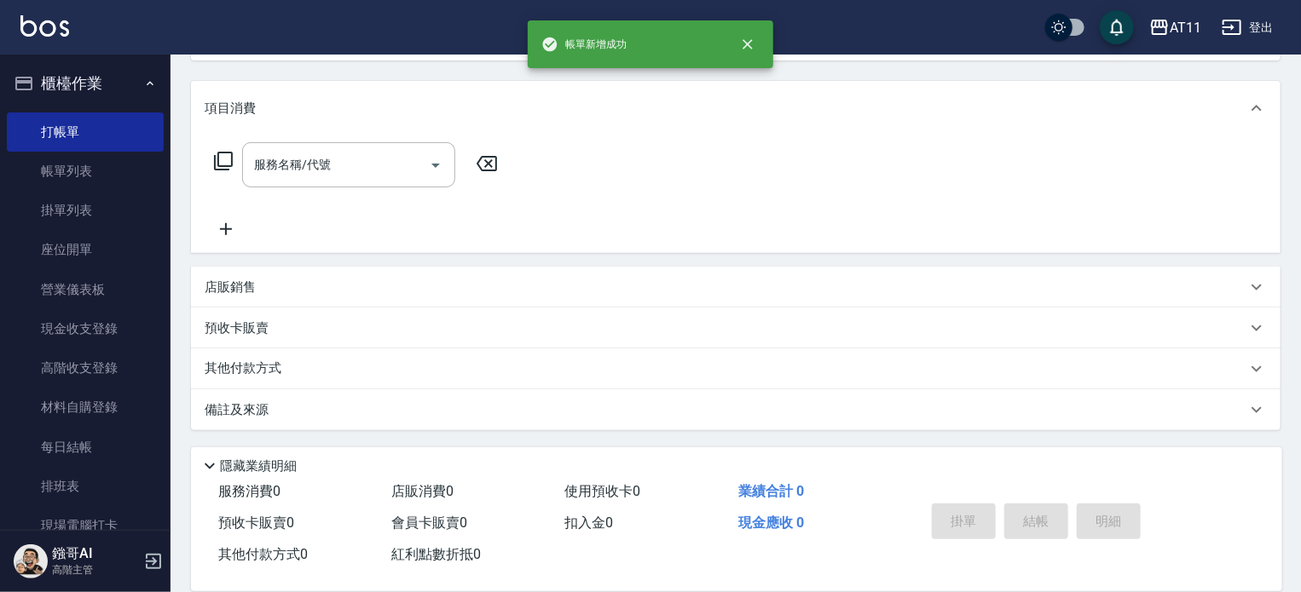
scroll to position [0, 0]
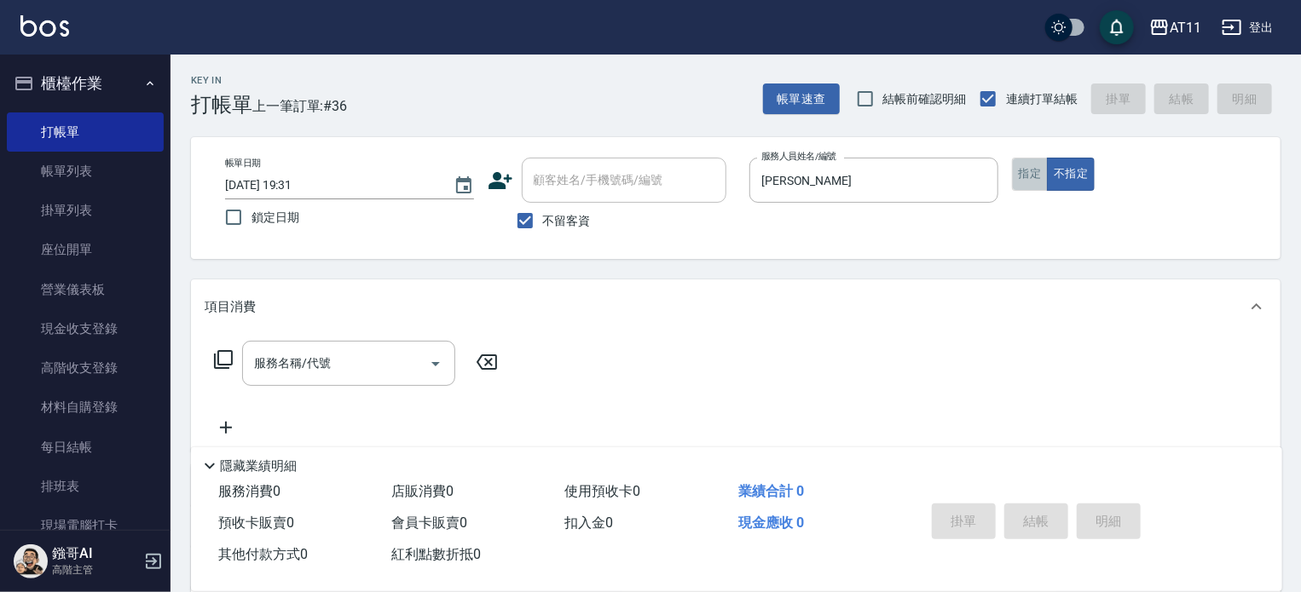
click at [1030, 169] on button "指定" at bounding box center [1030, 174] width 37 height 33
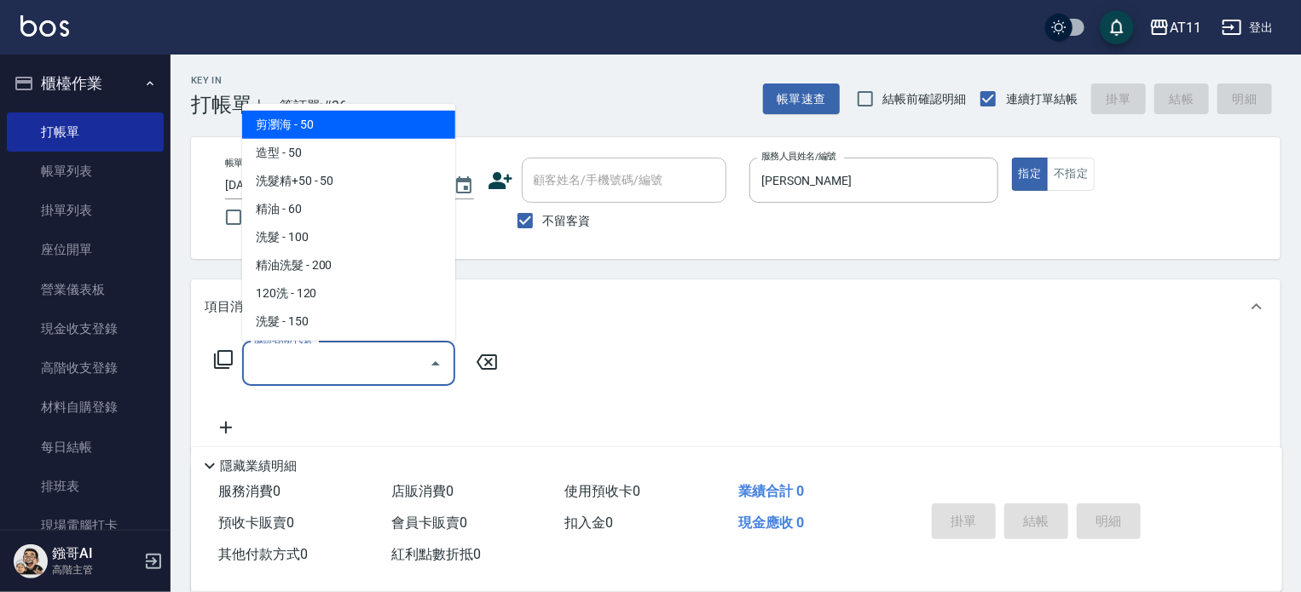
click at [341, 361] on input "服務名稱/代號" at bounding box center [336, 364] width 172 height 30
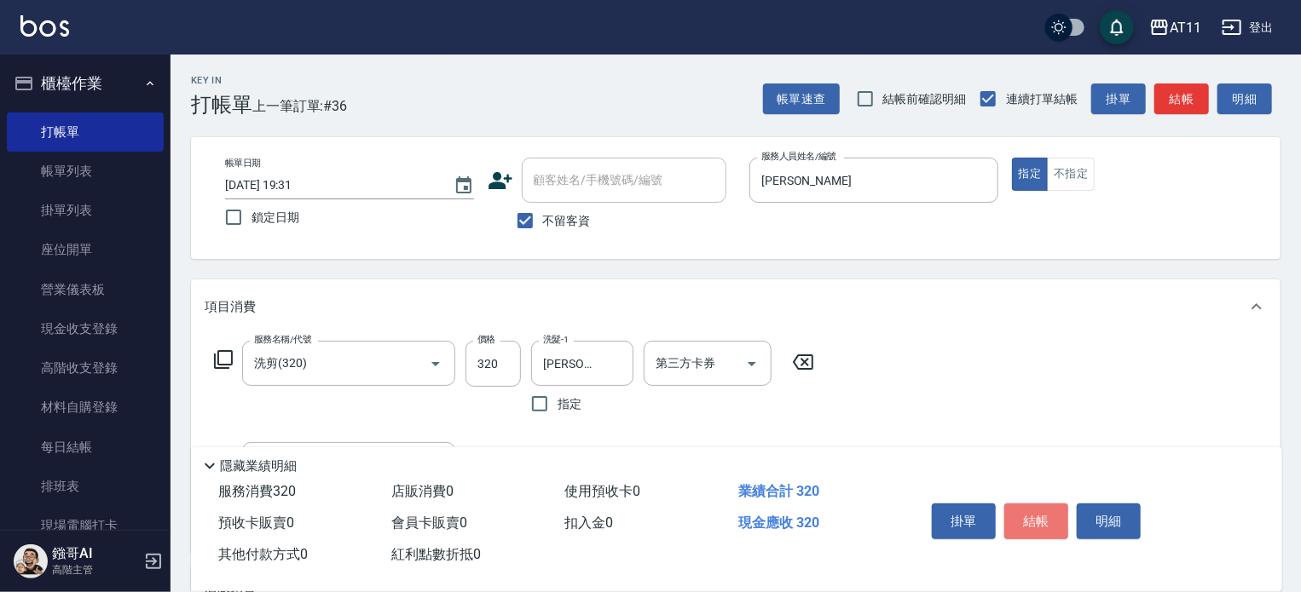
click at [1041, 517] on button "結帳" at bounding box center [1036, 522] width 64 height 36
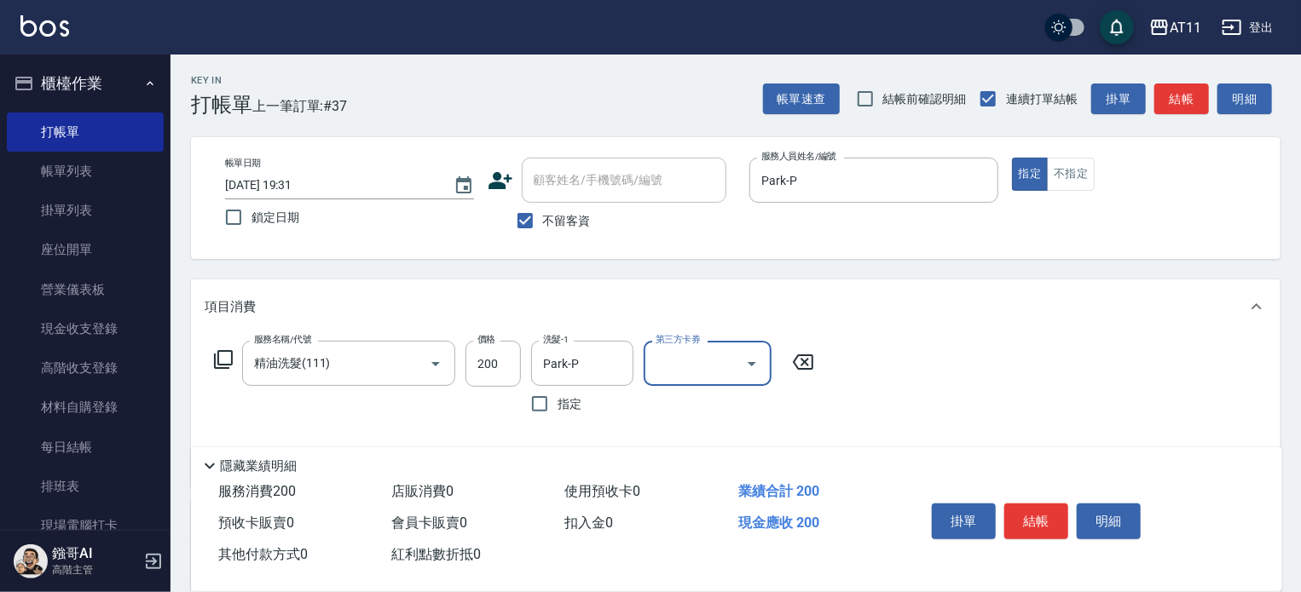
click at [1041, 517] on button "結帳" at bounding box center [1036, 522] width 64 height 36
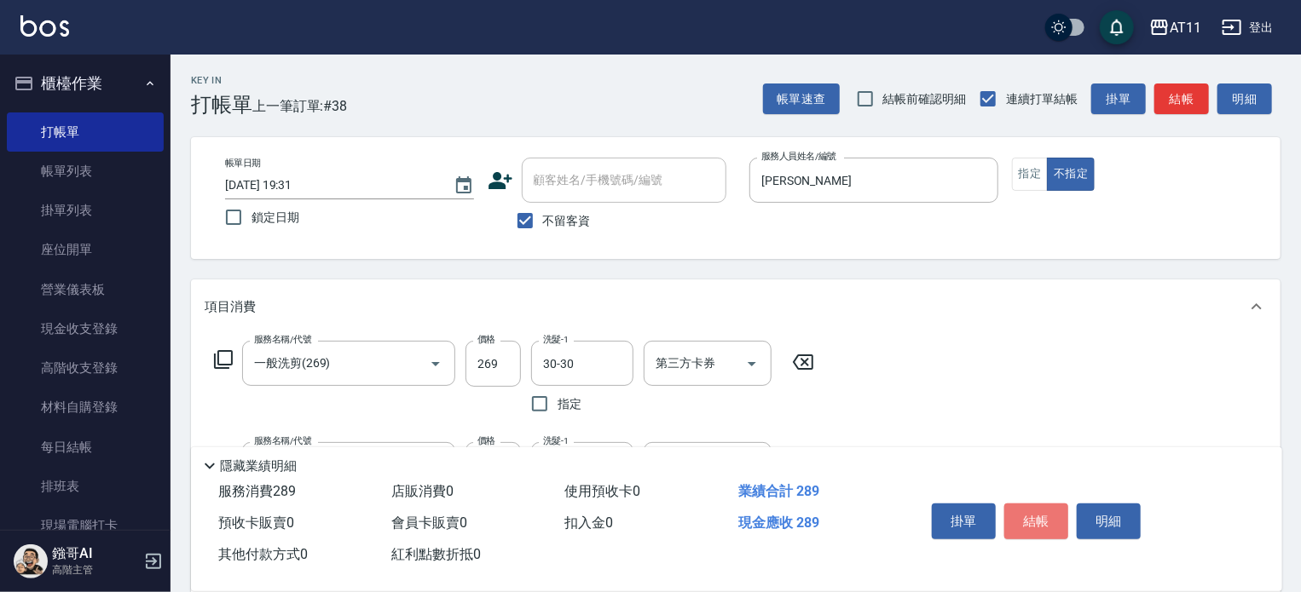
click at [1042, 517] on button "結帳" at bounding box center [1036, 522] width 64 height 36
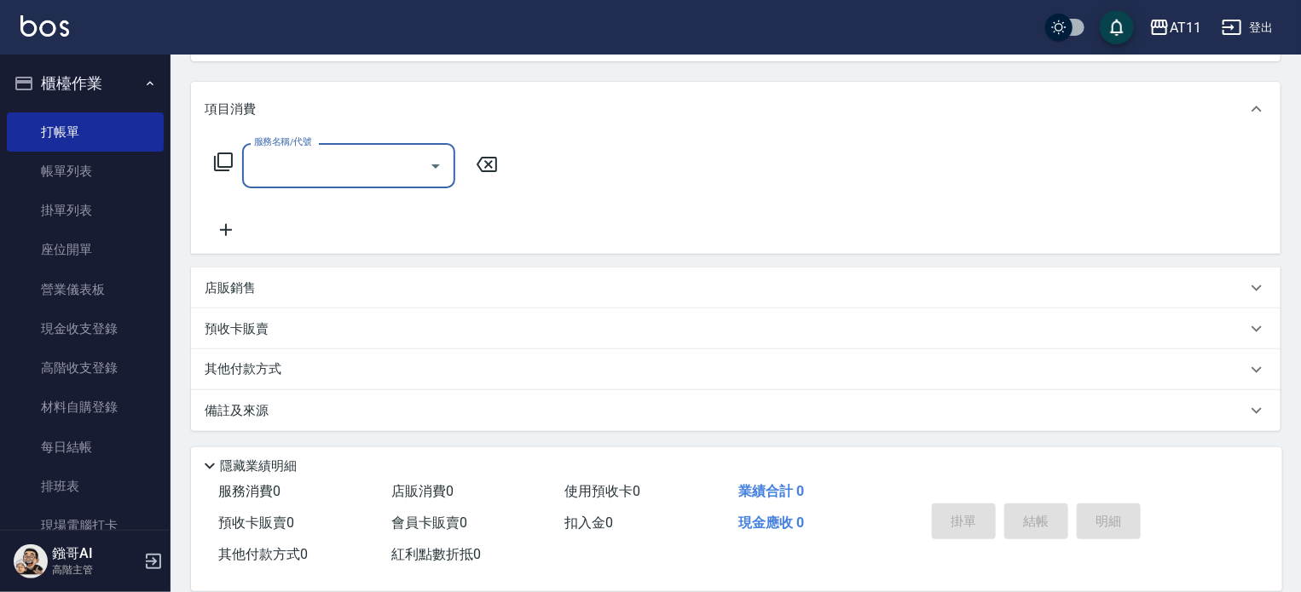
scroll to position [198, 0]
click at [648, 291] on div "店販銷售" at bounding box center [726, 289] width 1042 height 18
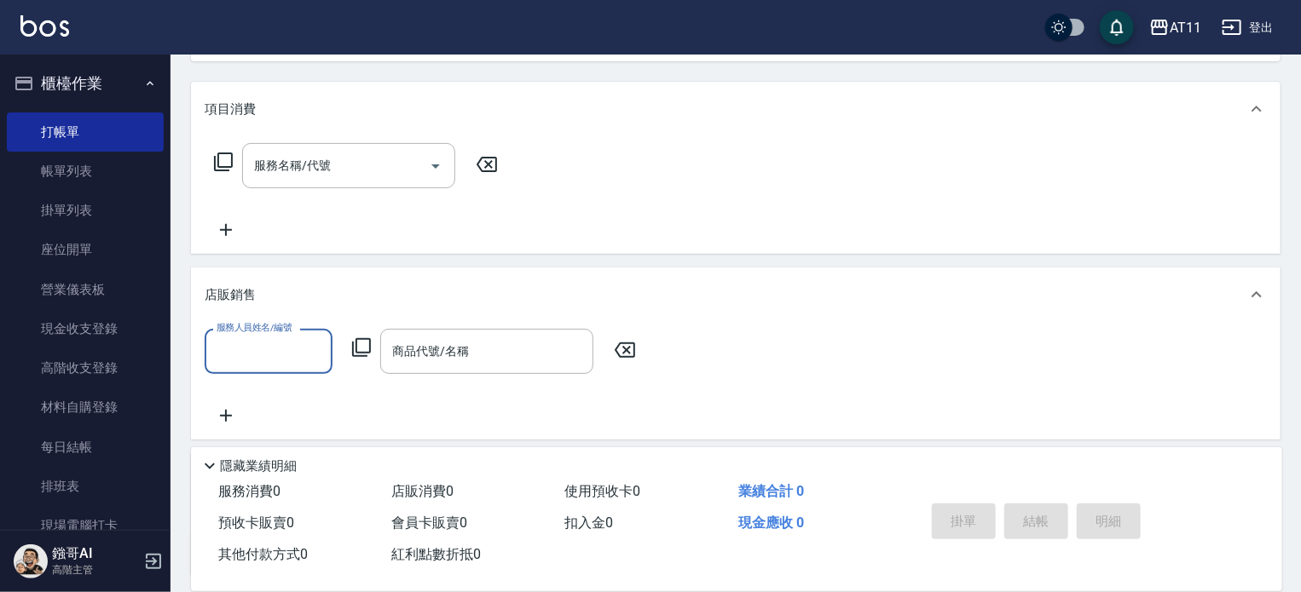
scroll to position [0, 0]
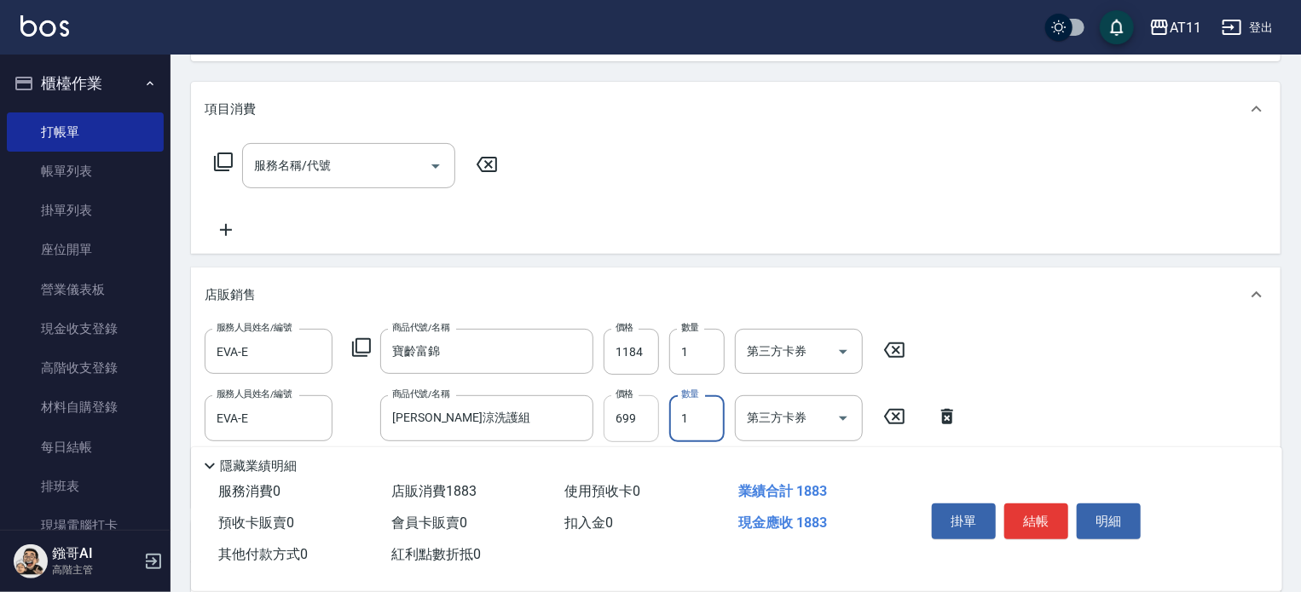
click at [649, 413] on input "699" at bounding box center [630, 418] width 55 height 46
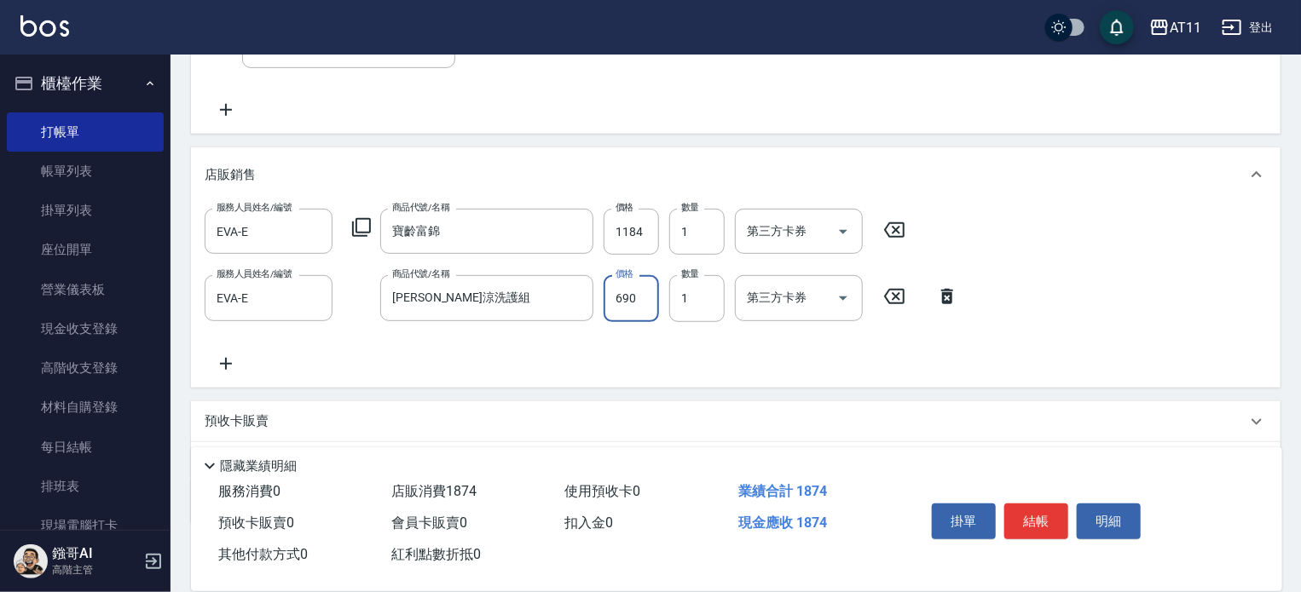
scroll to position [411, 0]
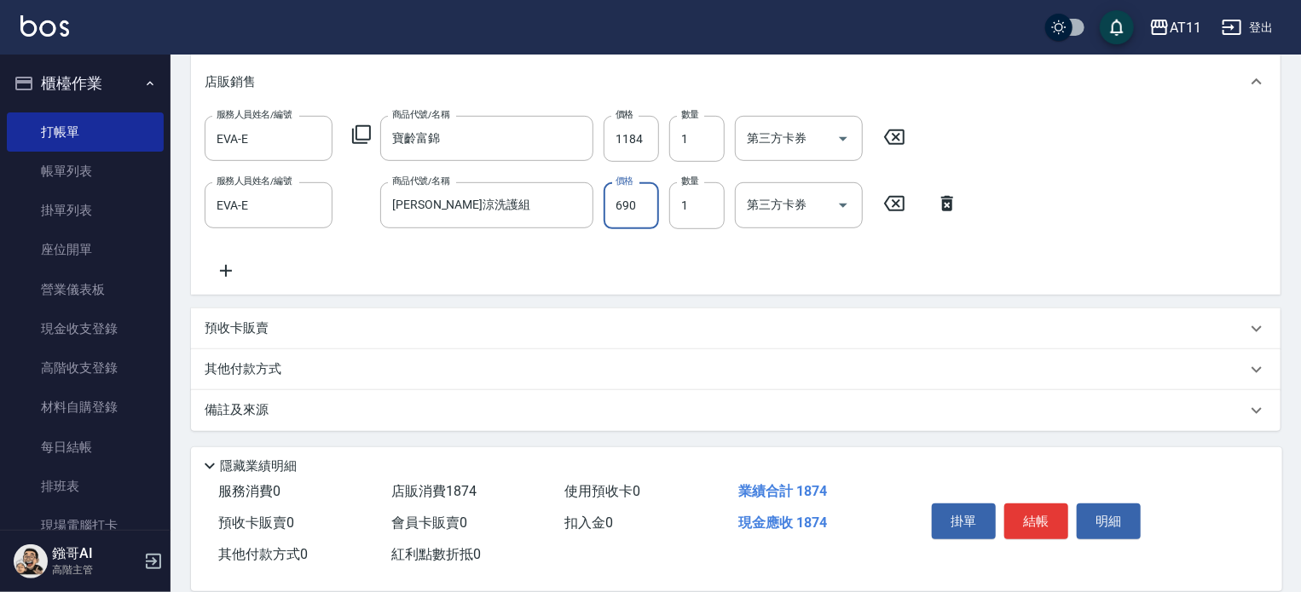
click at [407, 366] on div "其他付款方式" at bounding box center [726, 370] width 1042 height 19
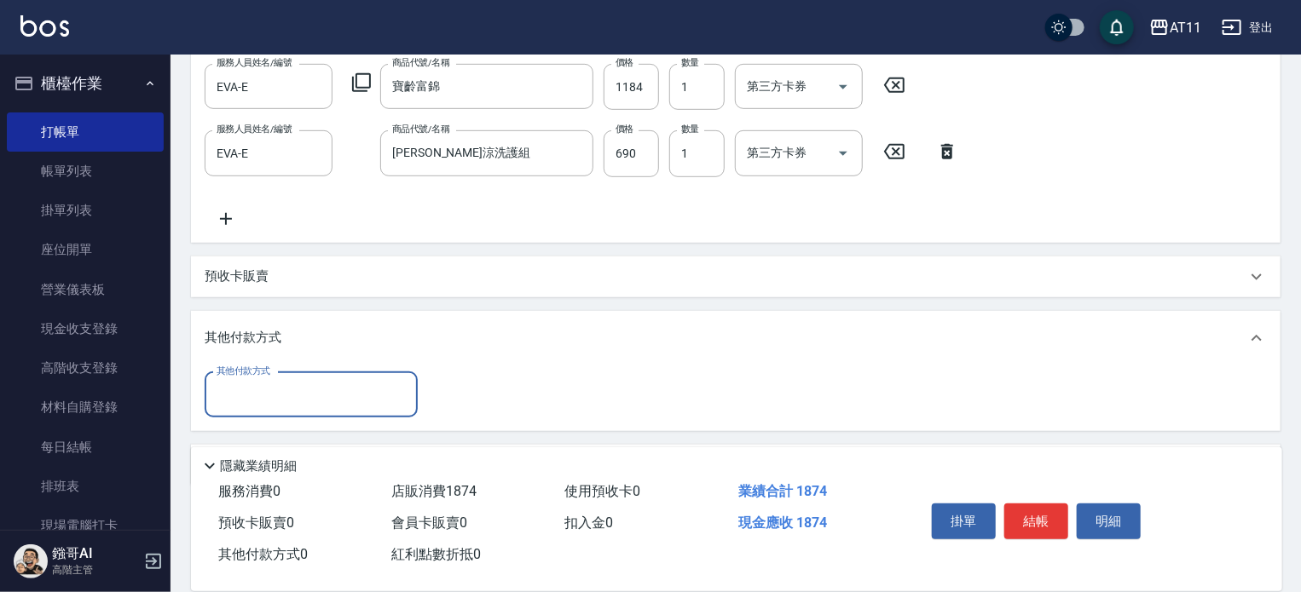
scroll to position [517, 0]
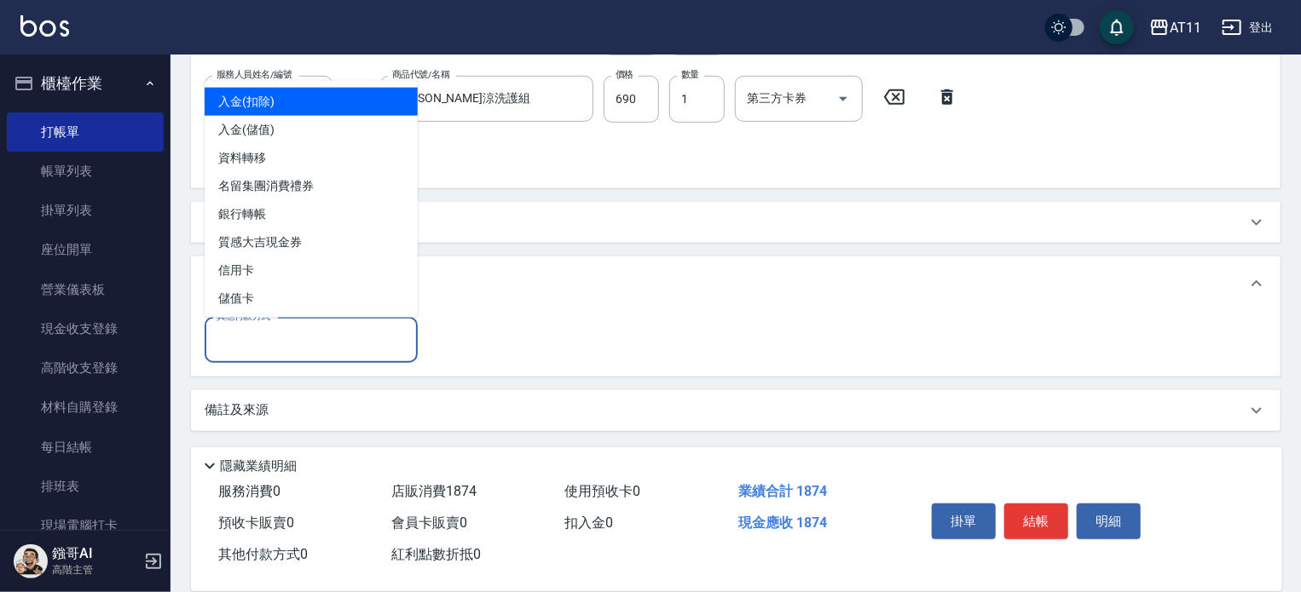
click at [326, 329] on input "其他付款方式" at bounding box center [311, 341] width 198 height 30
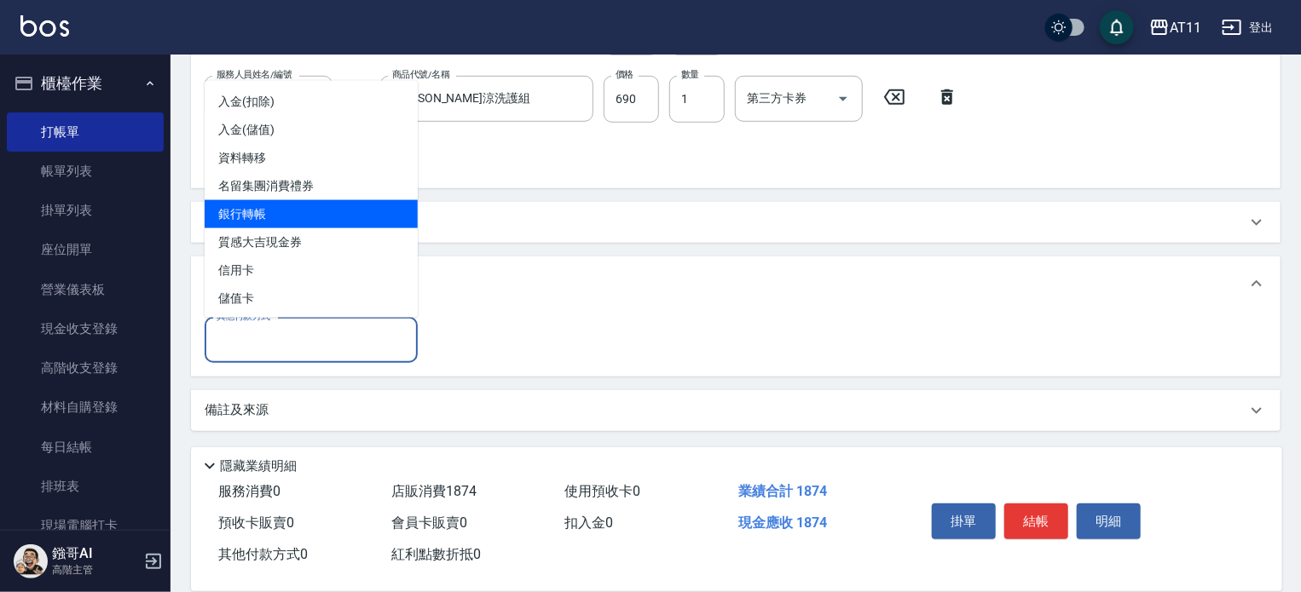
click at [360, 213] on span "銀行轉帳" at bounding box center [311, 214] width 213 height 28
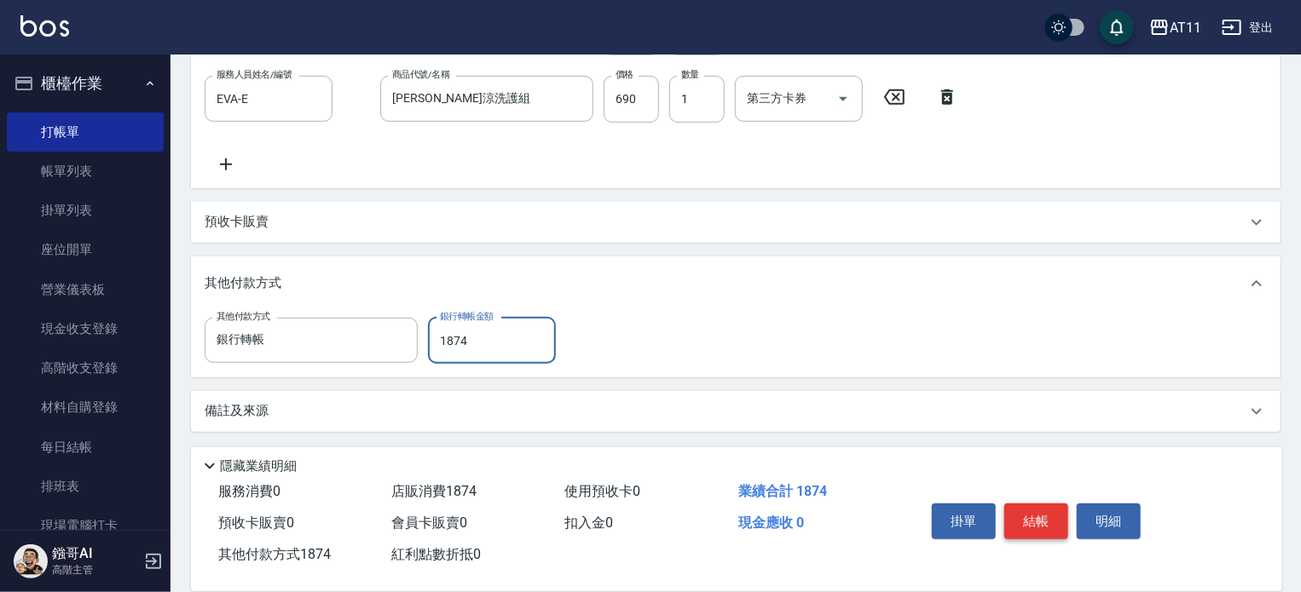
click at [1026, 509] on button "結帳" at bounding box center [1036, 522] width 64 height 36
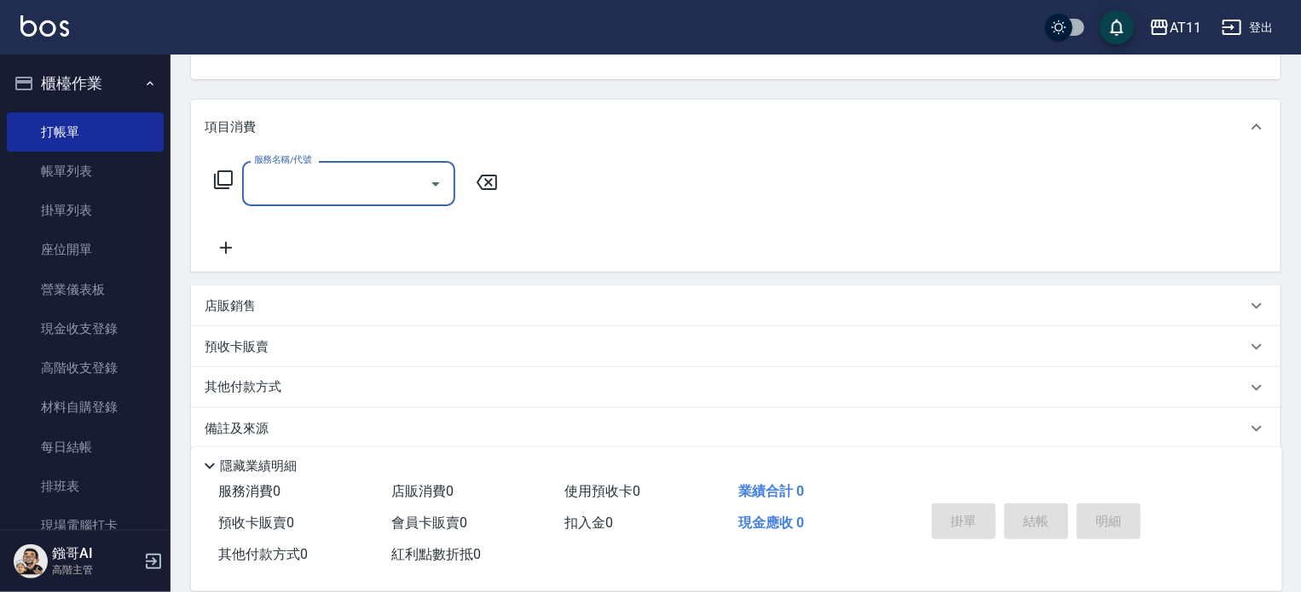
scroll to position [198, 0]
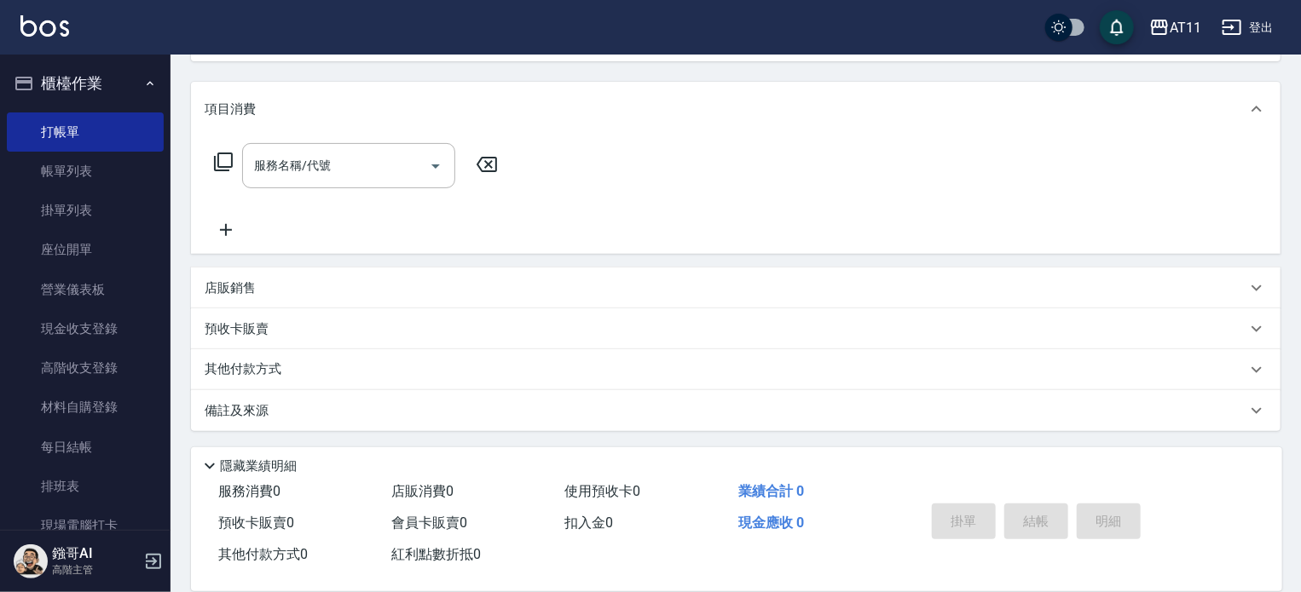
click at [652, 282] on div "店販銷售" at bounding box center [726, 289] width 1042 height 18
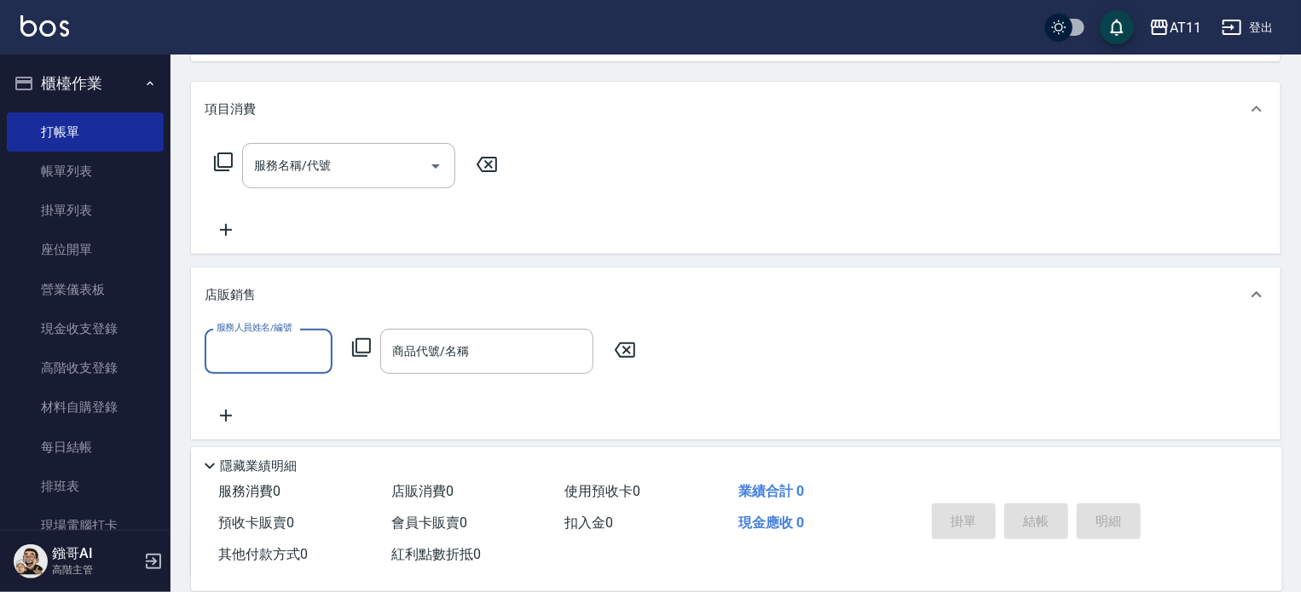
scroll to position [0, 0]
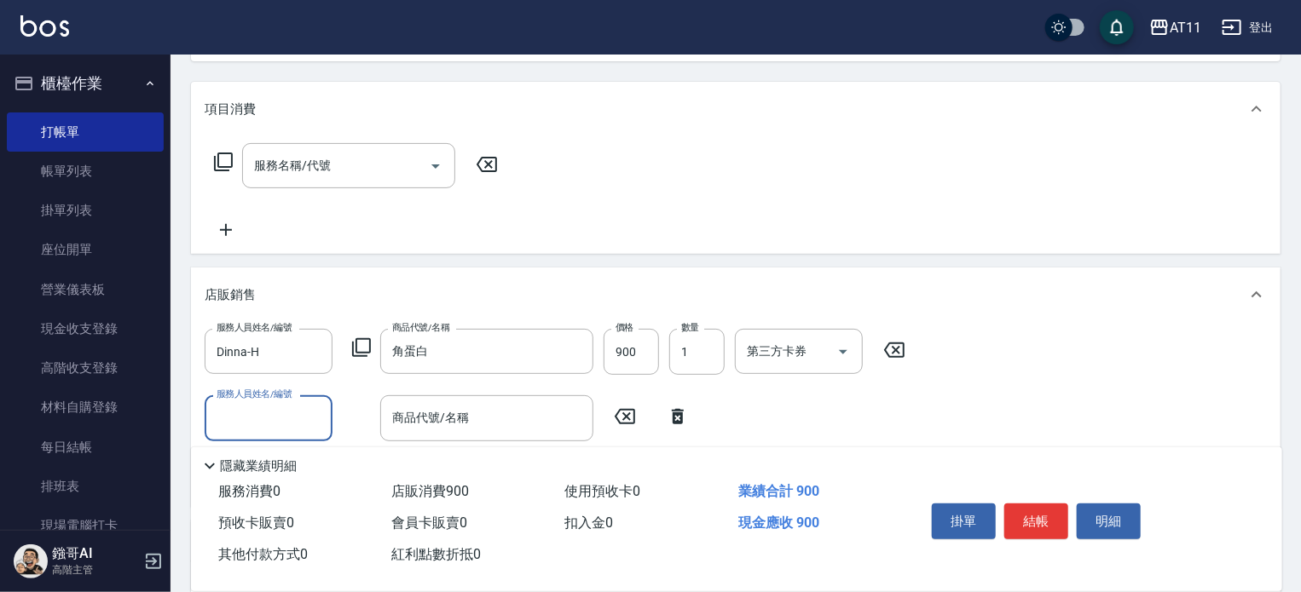
click at [1029, 514] on button "結帳" at bounding box center [1036, 522] width 64 height 36
